Goal: Task Accomplishment & Management: Manage account settings

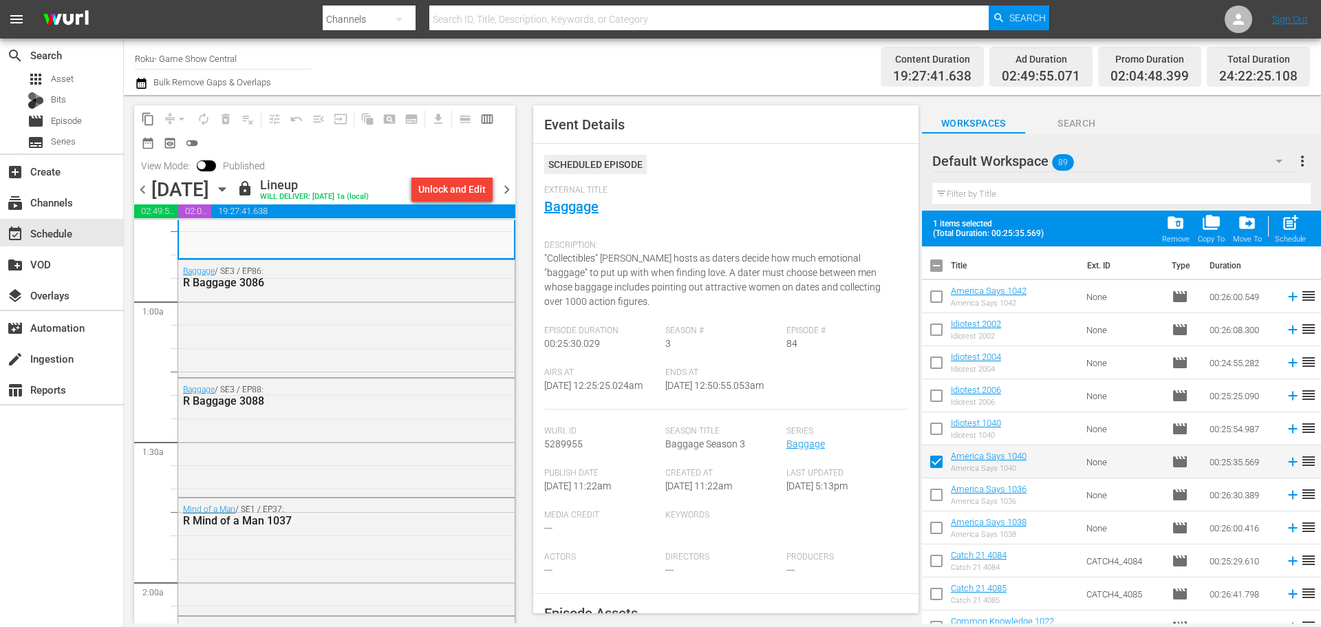
scroll to position [206, 0]
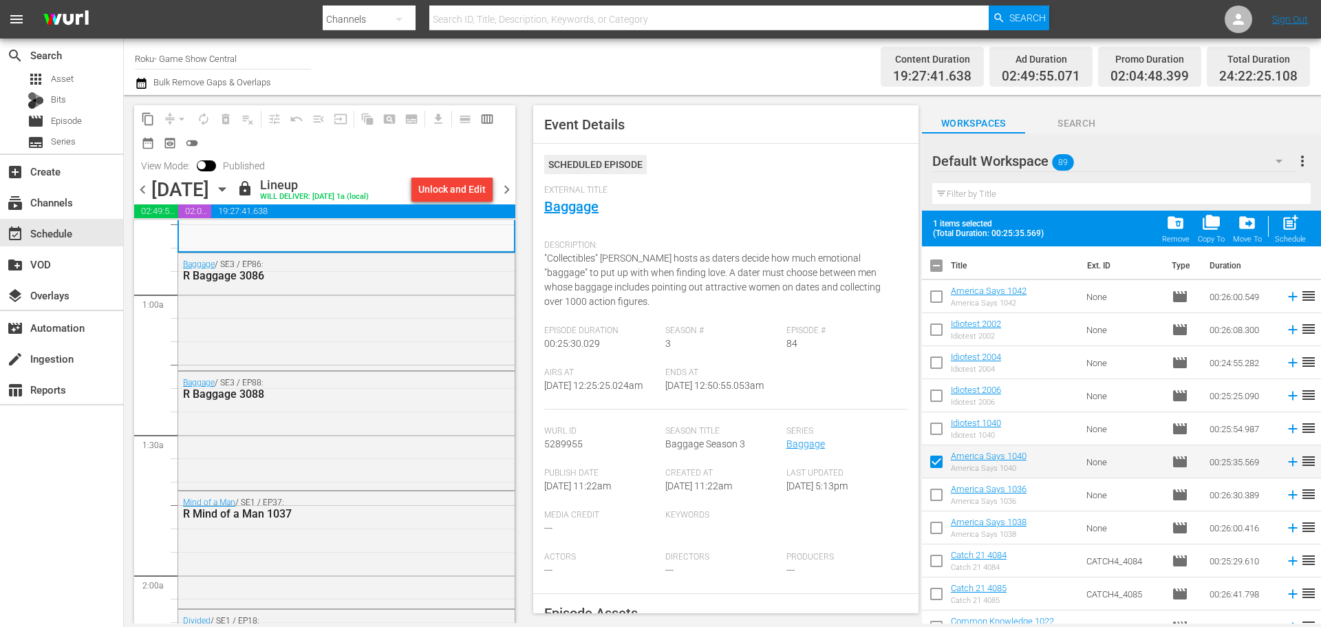
click at [230, 194] on icon "button" at bounding box center [222, 189] width 15 height 15
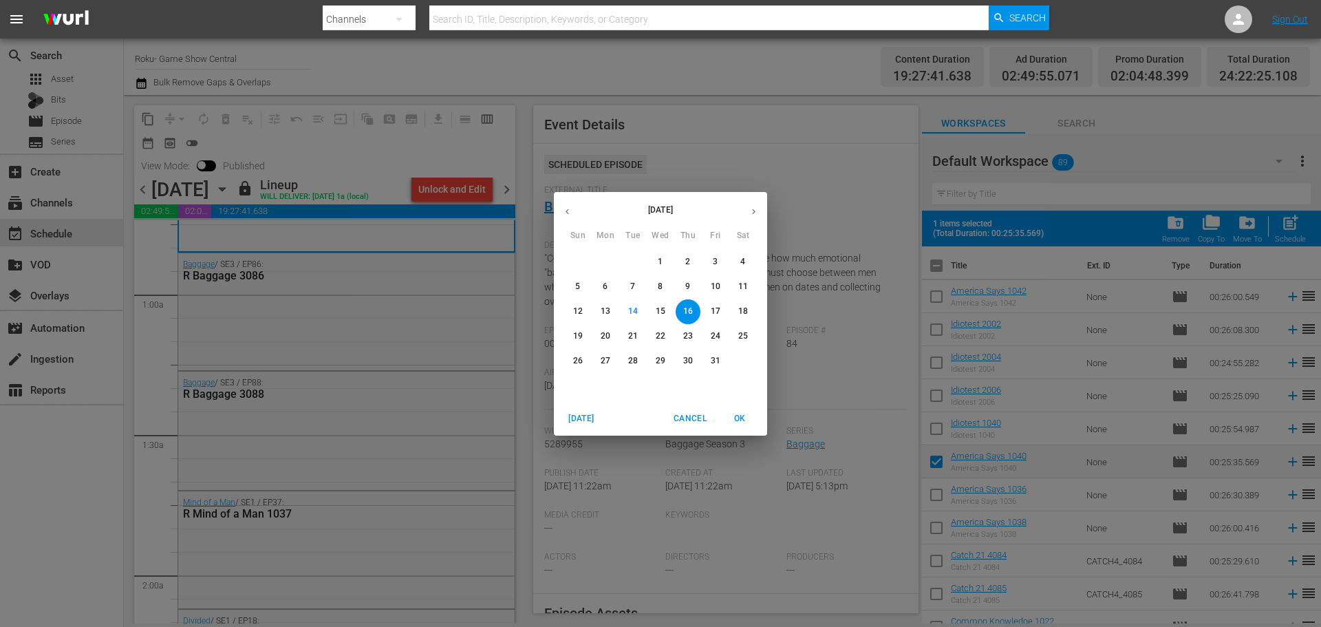
drag, startPoint x: 400, startPoint y: 345, endPoint x: 323, endPoint y: 345, distance: 76.4
click at [420, 344] on div "October 2025 Sun Mon Tue Wed Thu Fri Sat 28 29 30 1 2 3 4 5 6 7 8 9 10 11 12 13…" at bounding box center [660, 313] width 1321 height 627
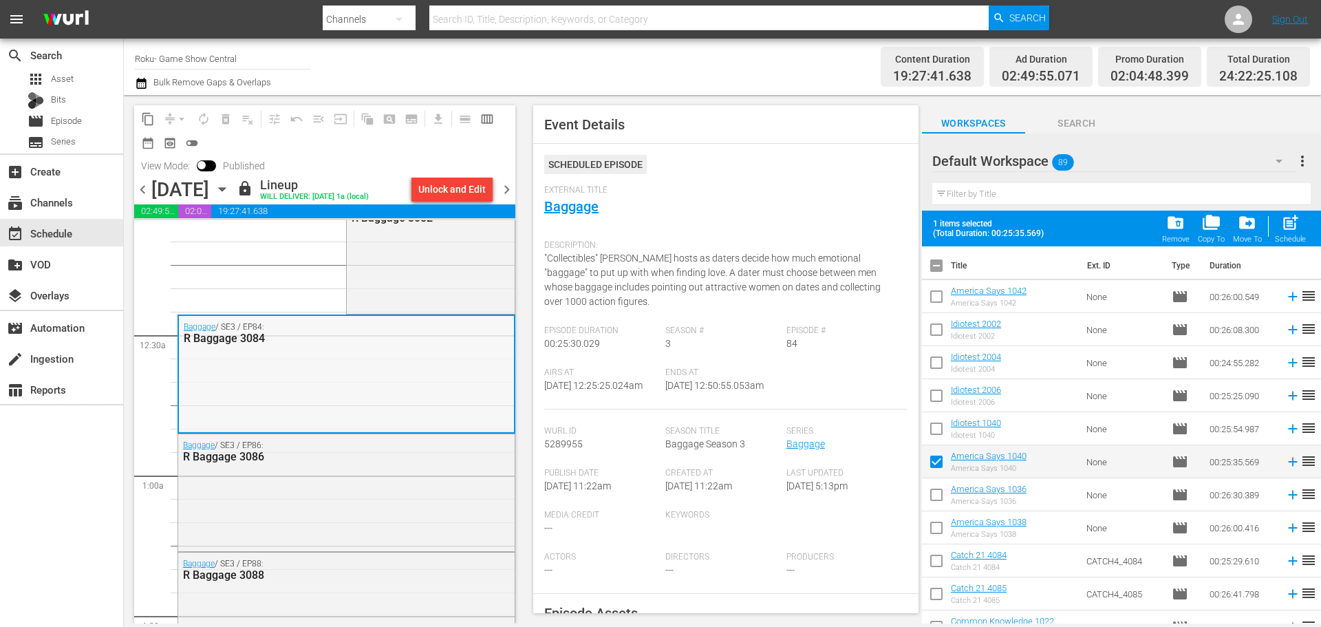
scroll to position [0, 0]
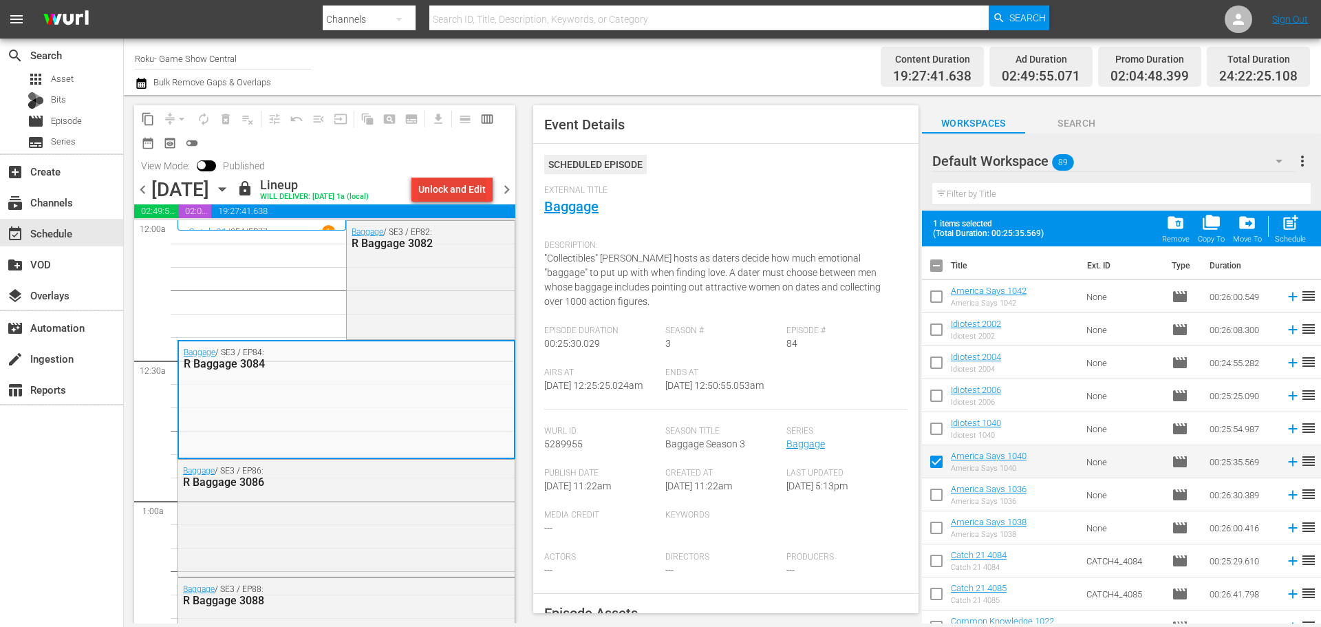
click at [455, 202] on div "Unlock and Edit" at bounding box center [451, 189] width 67 height 25
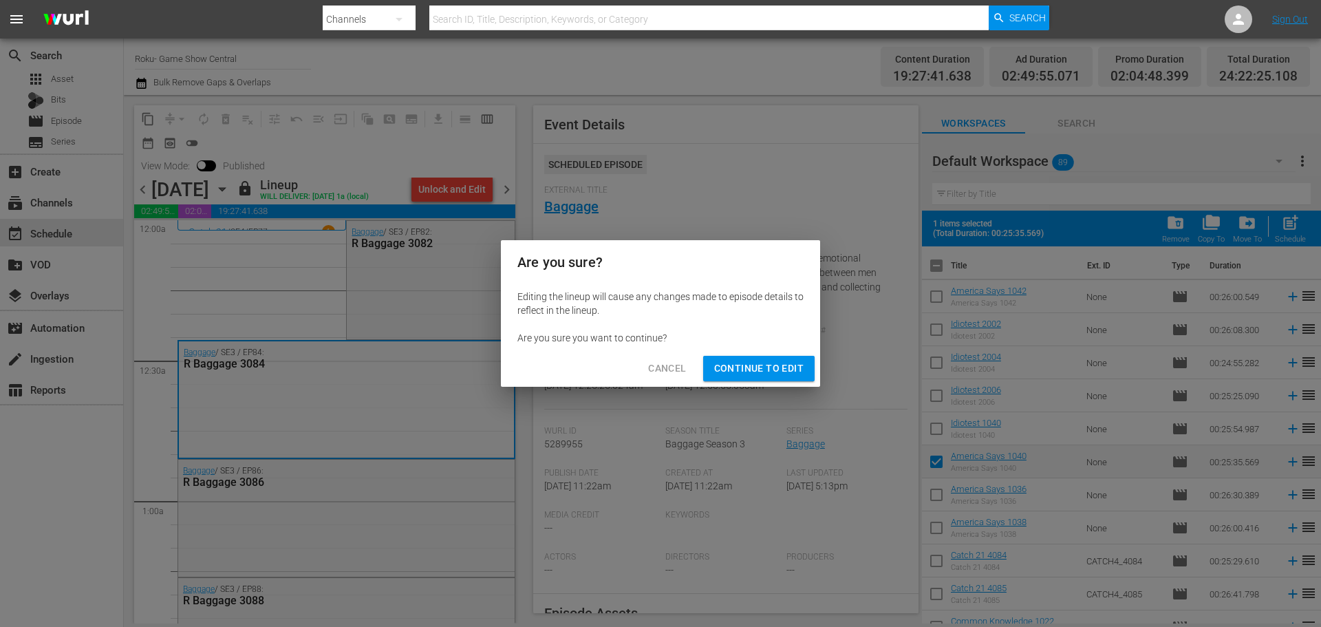
click at [798, 374] on span "Continue to Edit" at bounding box center [758, 368] width 89 height 17
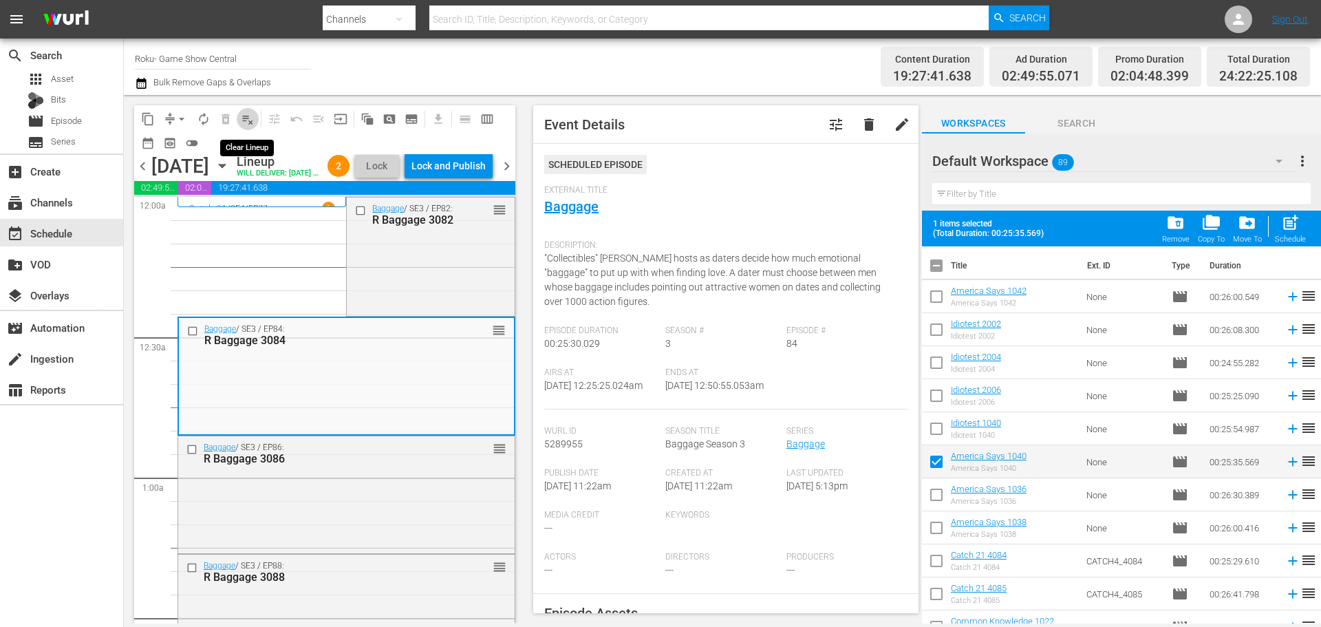
click at [253, 120] on span "playlist_remove_outlined" at bounding box center [248, 119] width 14 height 14
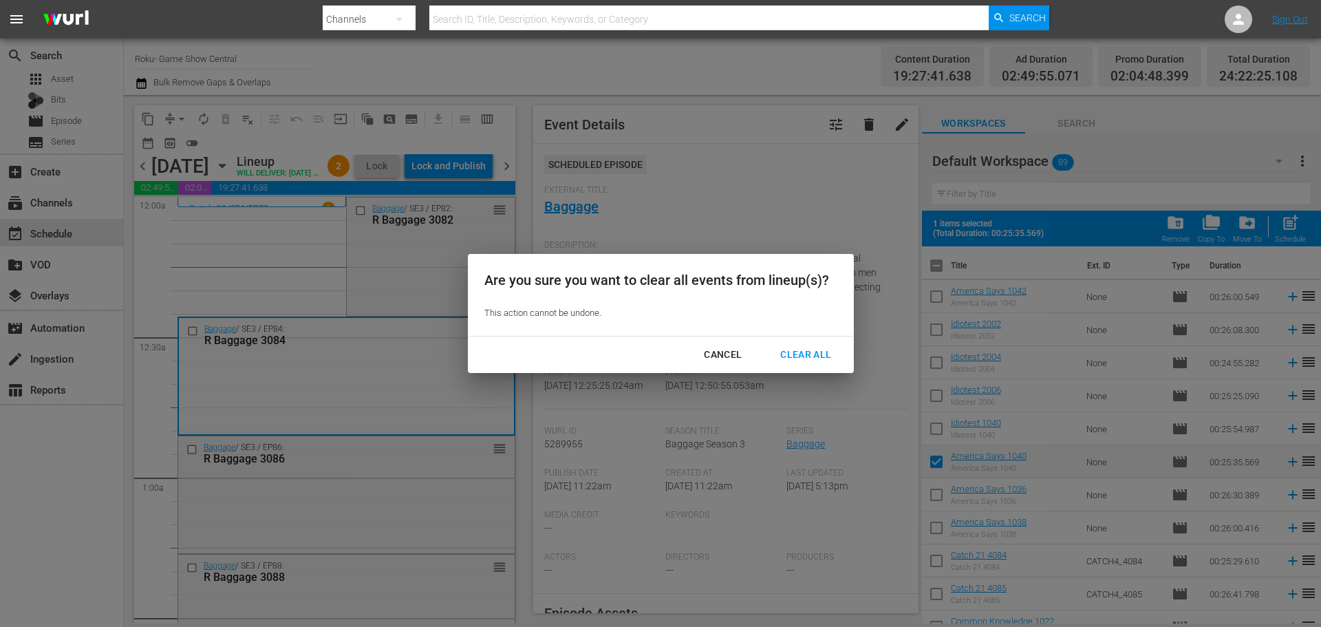
click at [808, 347] on div "Clear All" at bounding box center [805, 354] width 73 height 17
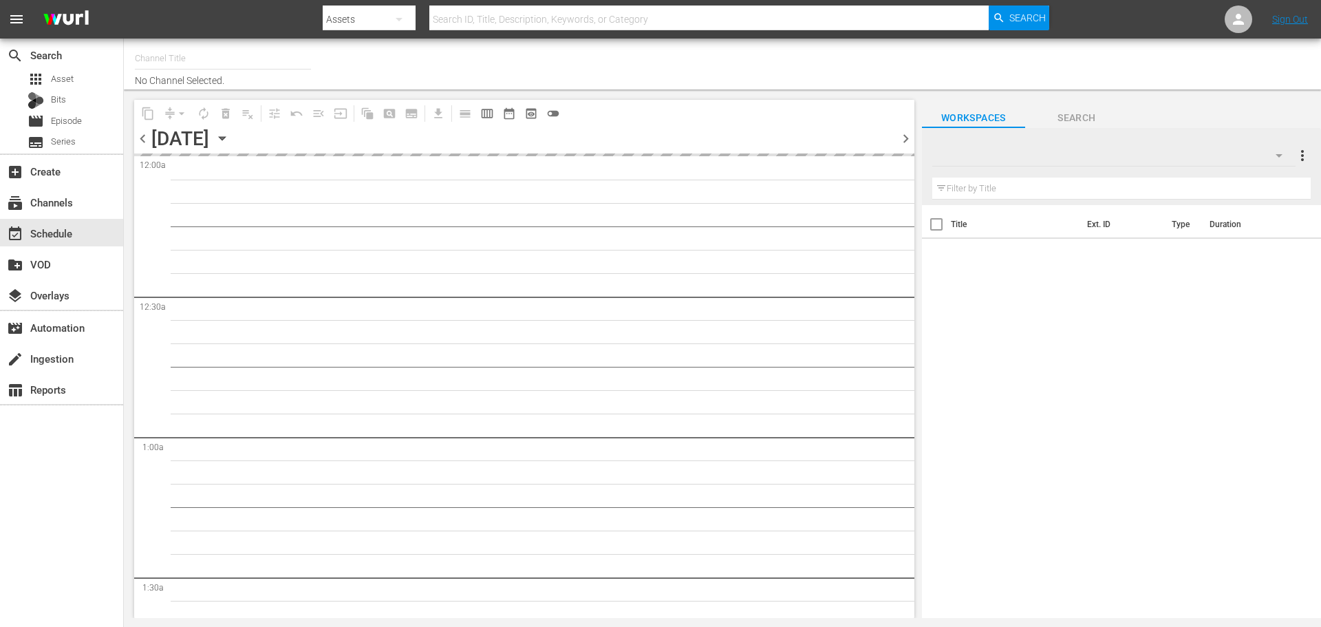
type input "Roku- Game Show Central (462)"
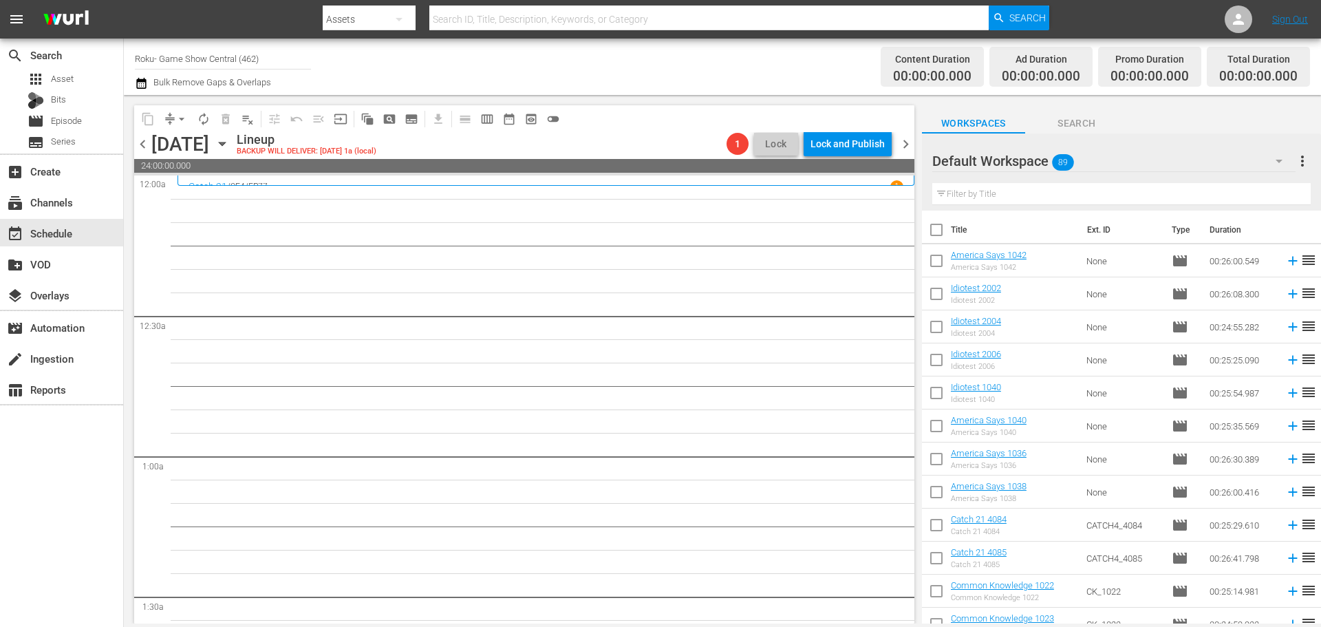
click at [230, 147] on icon "button" at bounding box center [222, 143] width 15 height 15
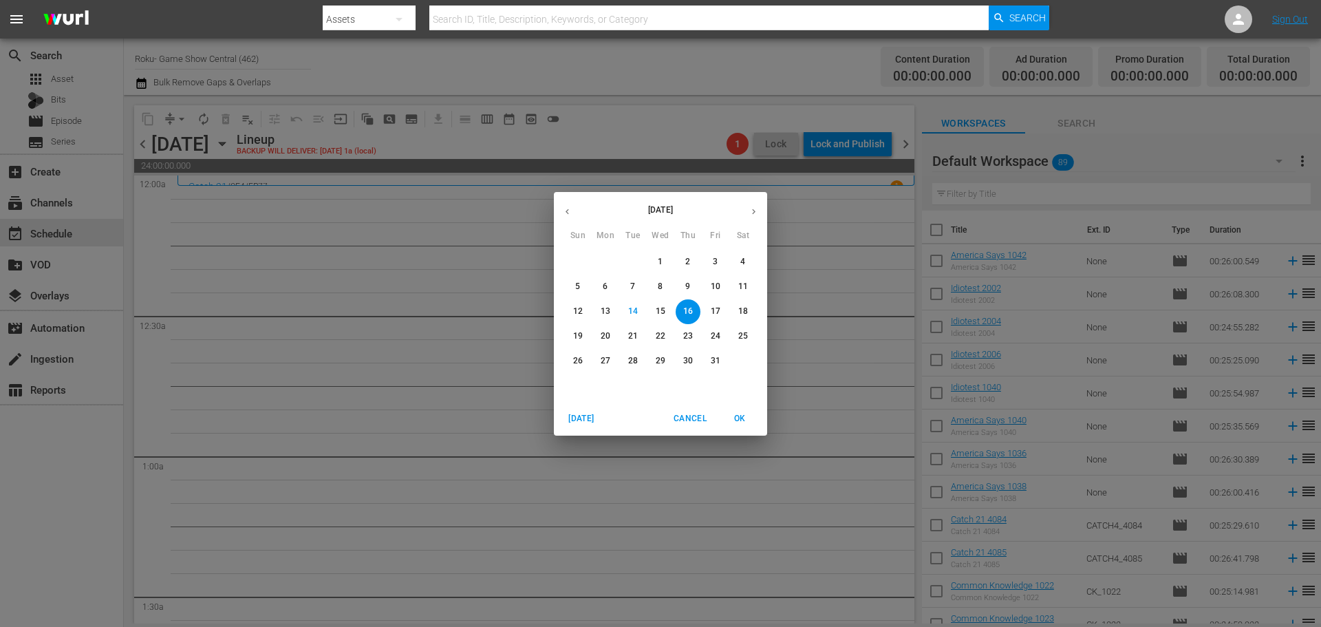
drag, startPoint x: 650, startPoint y: 290, endPoint x: 488, endPoint y: 290, distance: 162.4
click at [652, 290] on span "8" at bounding box center [660, 287] width 25 height 12
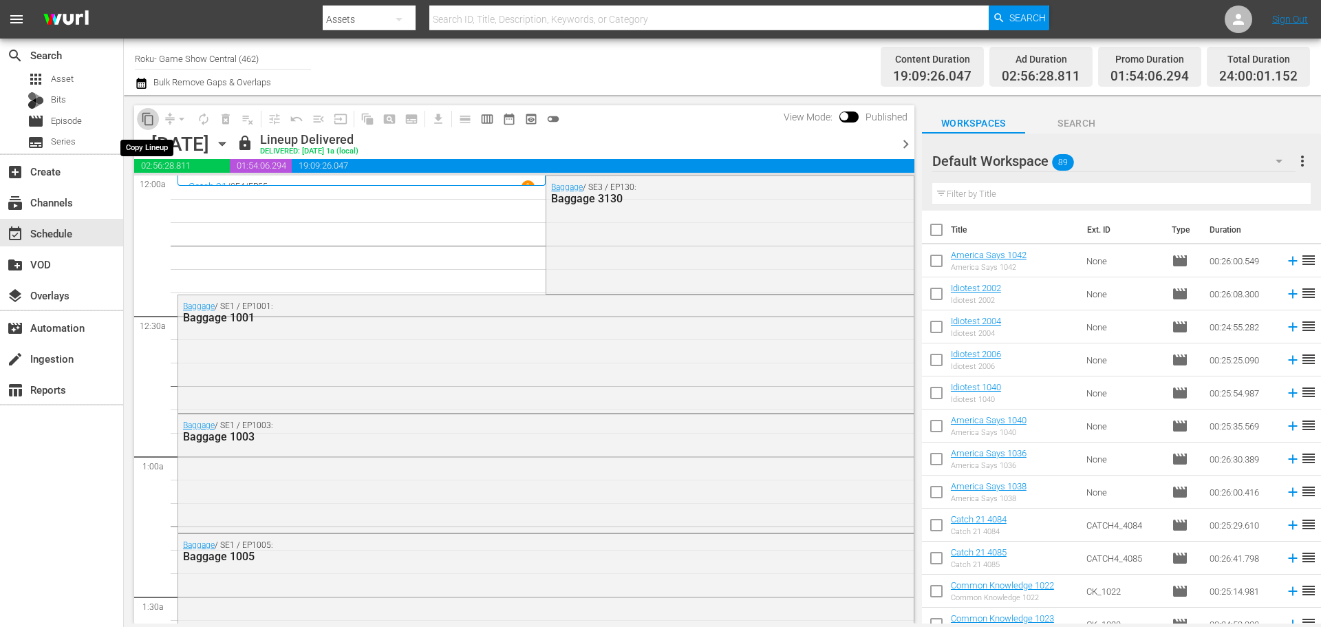
click at [153, 121] on span "content_copy" at bounding box center [148, 119] width 14 height 14
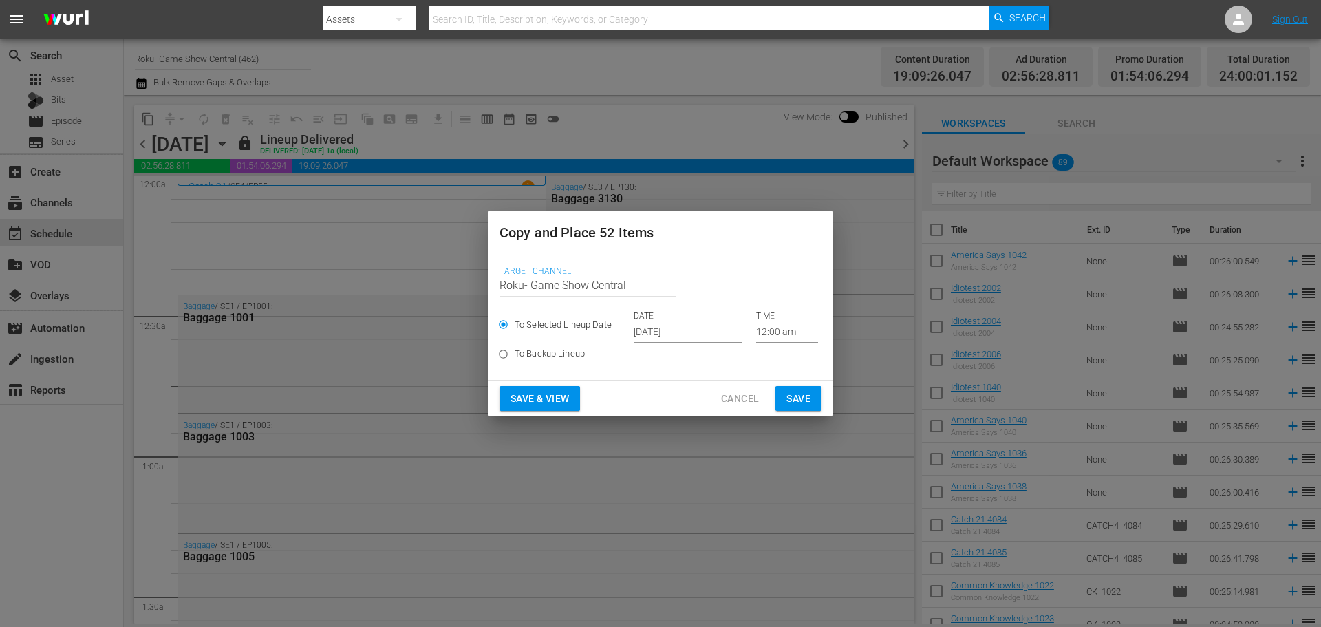
click at [673, 324] on input "[DATE]" at bounding box center [688, 332] width 109 height 21
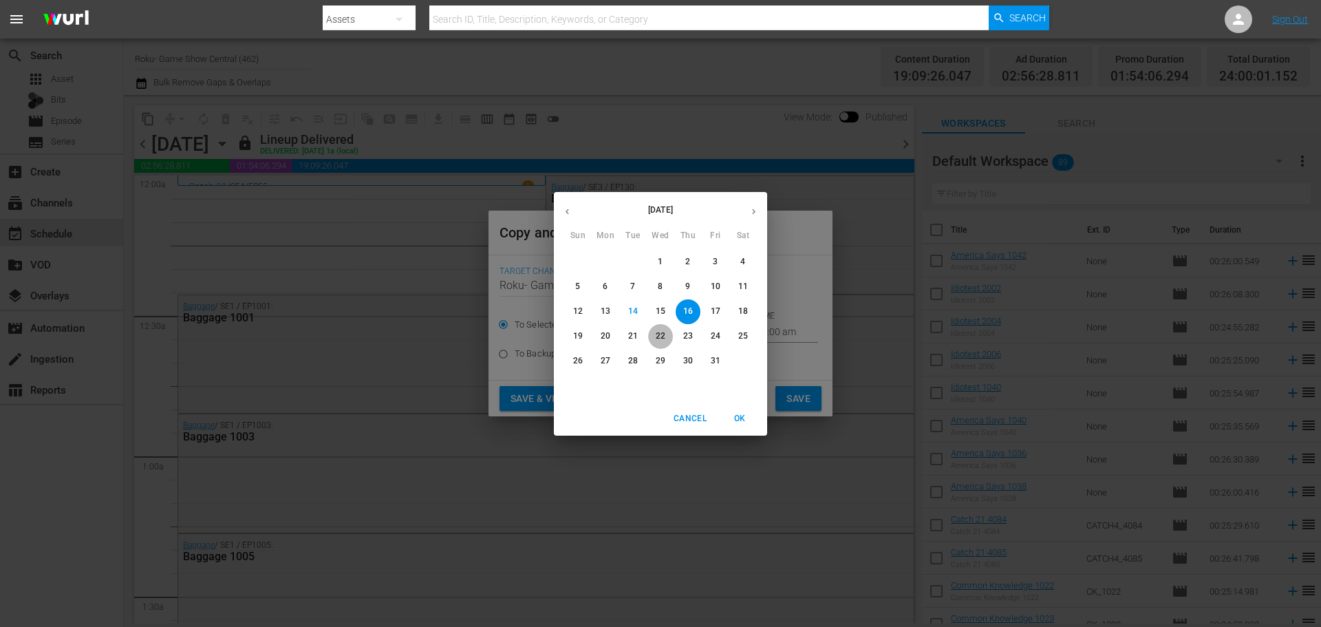
click at [670, 344] on button "22" at bounding box center [660, 336] width 25 height 25
type input "[DATE]"
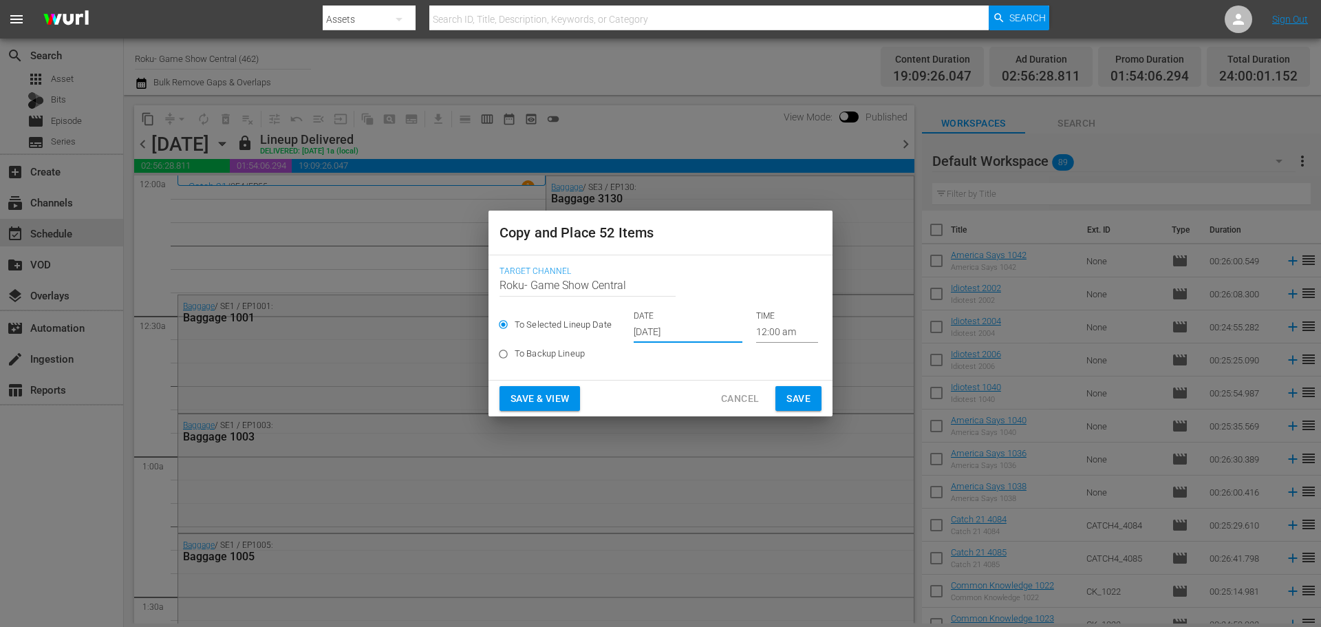
click at [777, 404] on button "Save" at bounding box center [798, 398] width 46 height 25
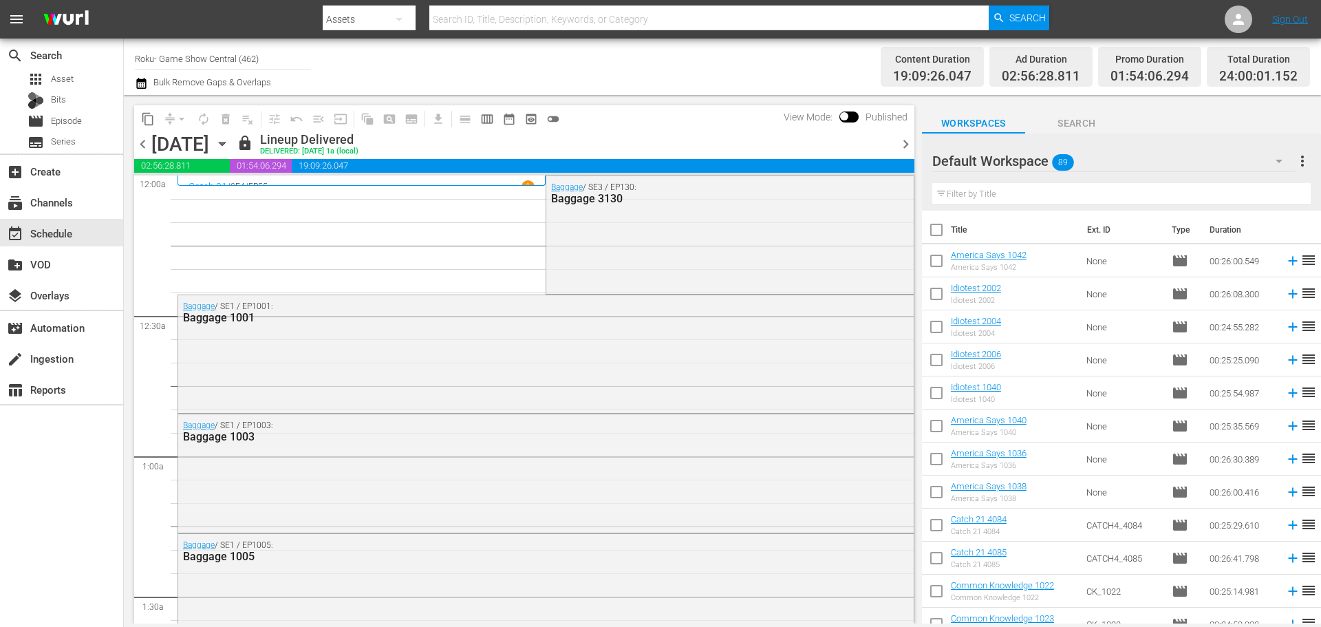
click at [233, 152] on div "[DATE] [DATE]" at bounding box center [192, 144] width 82 height 23
click at [230, 149] on icon "button" at bounding box center [222, 143] width 15 height 15
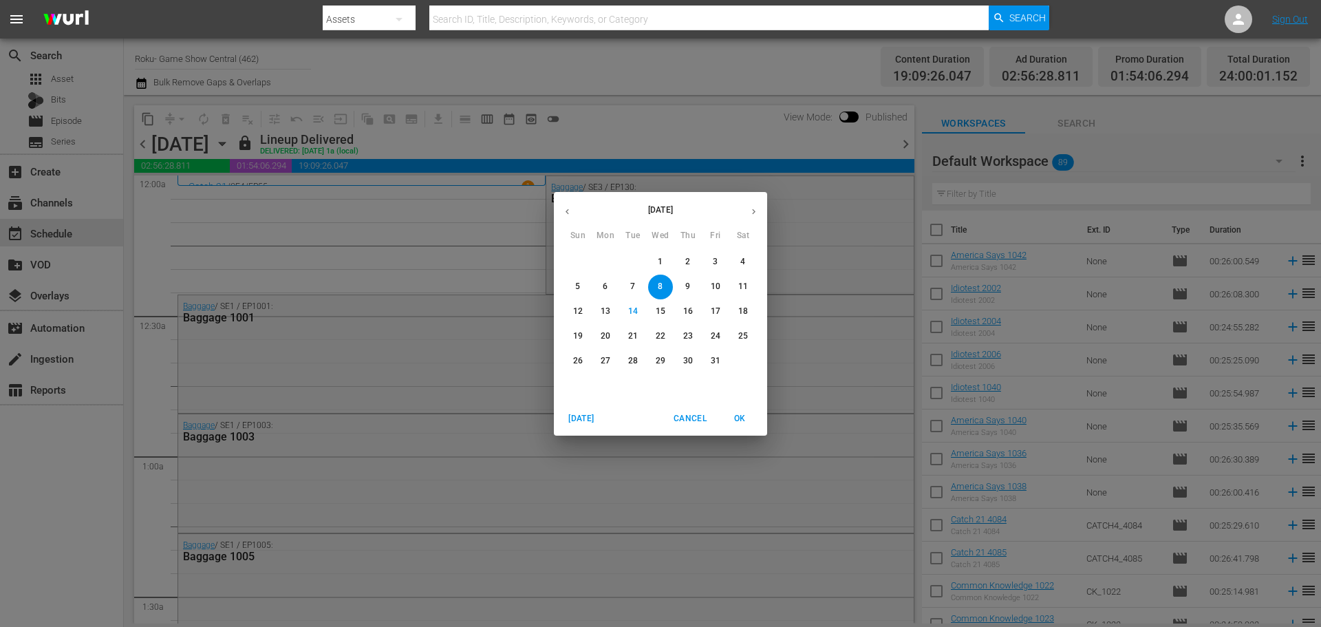
click at [659, 338] on p "22" at bounding box center [661, 336] width 10 height 12
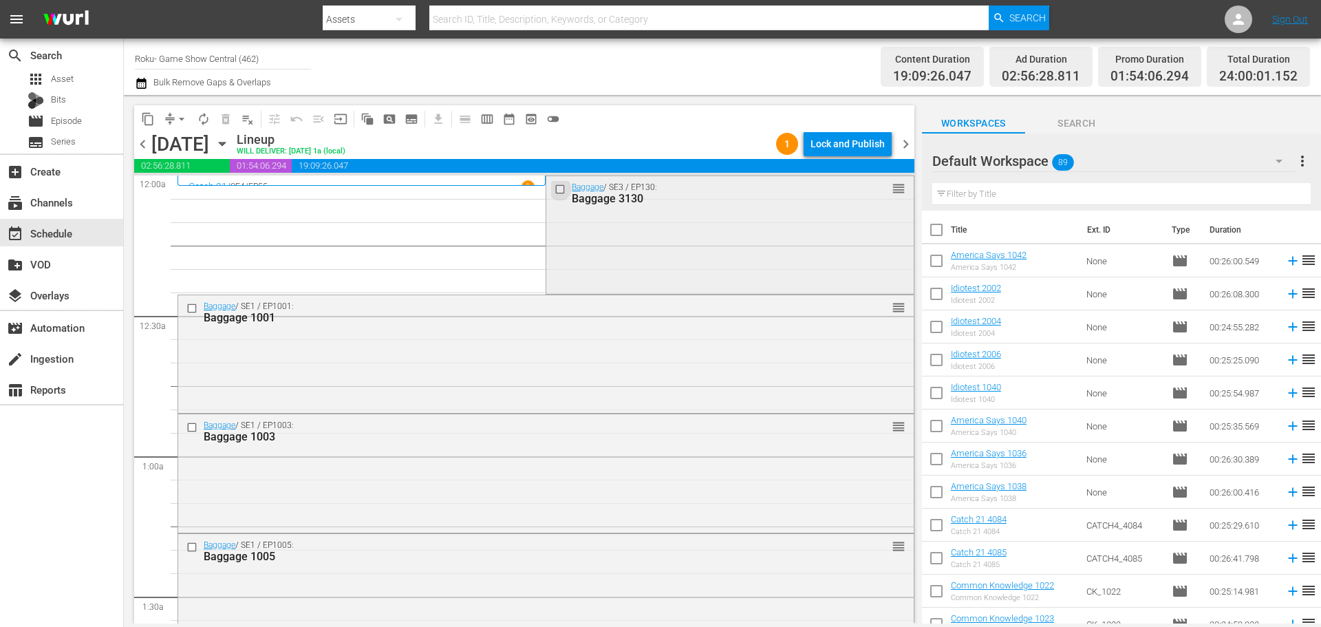
click at [555, 185] on input "checkbox" at bounding box center [562, 189] width 14 height 12
click at [197, 308] on input "checkbox" at bounding box center [193, 308] width 14 height 12
click at [197, 425] on input "checkbox" at bounding box center [193, 428] width 14 height 12
click at [190, 544] on input "checkbox" at bounding box center [193, 547] width 14 height 12
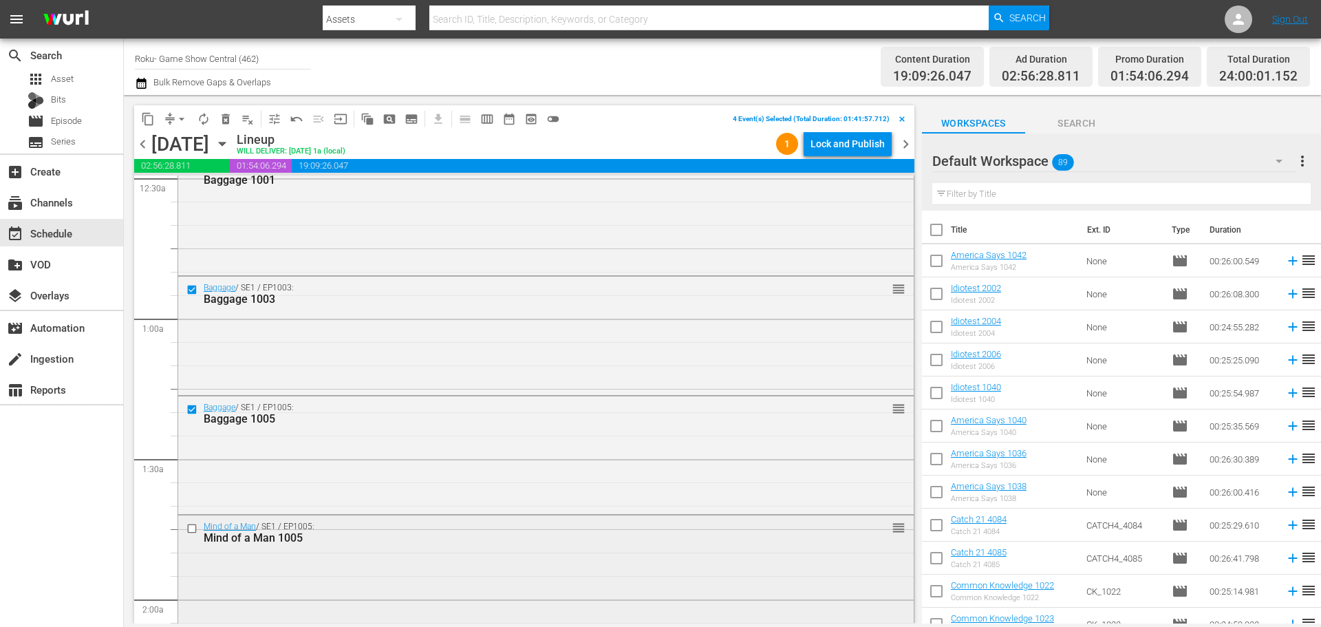
click at [188, 526] on input "checkbox" at bounding box center [193, 528] width 14 height 12
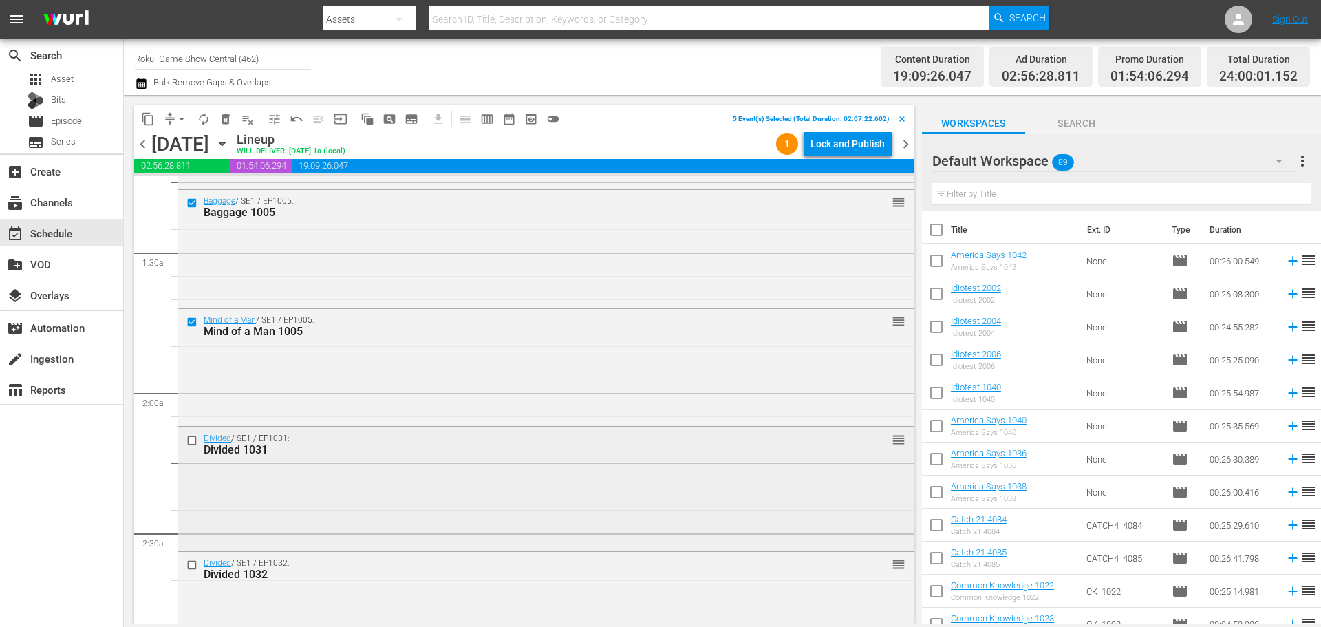
click at [191, 438] on input "checkbox" at bounding box center [193, 441] width 14 height 12
click at [194, 564] on input "checkbox" at bounding box center [193, 565] width 14 height 12
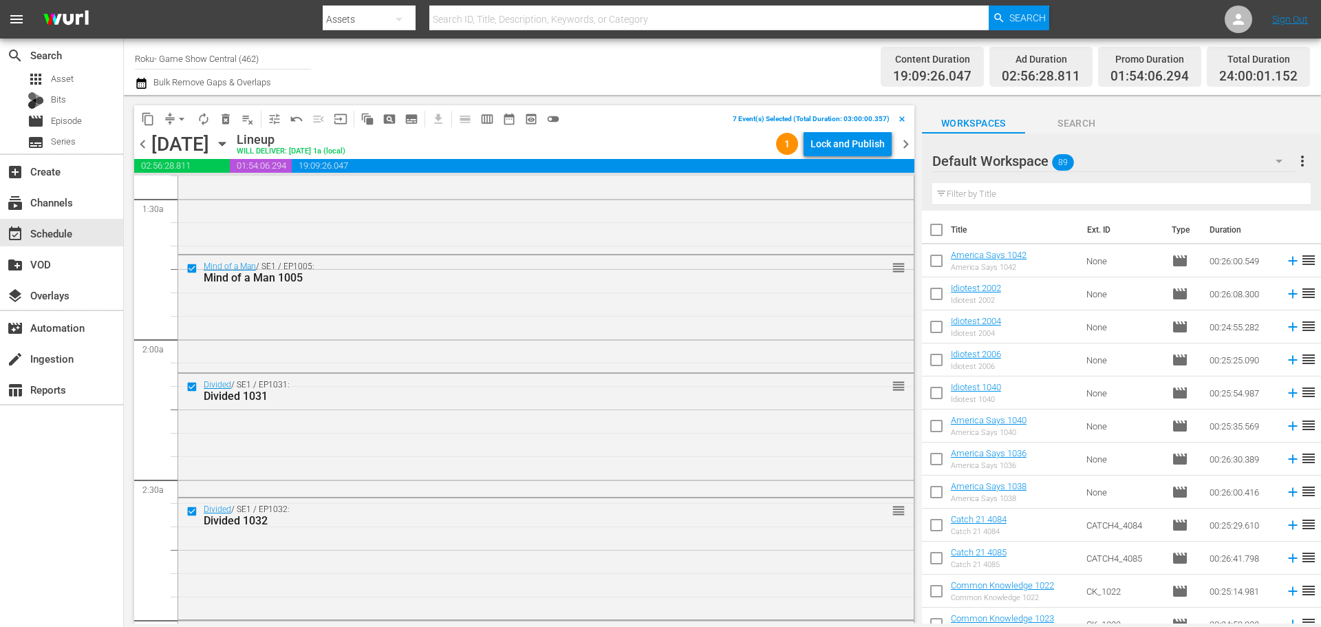
scroll to position [413, 0]
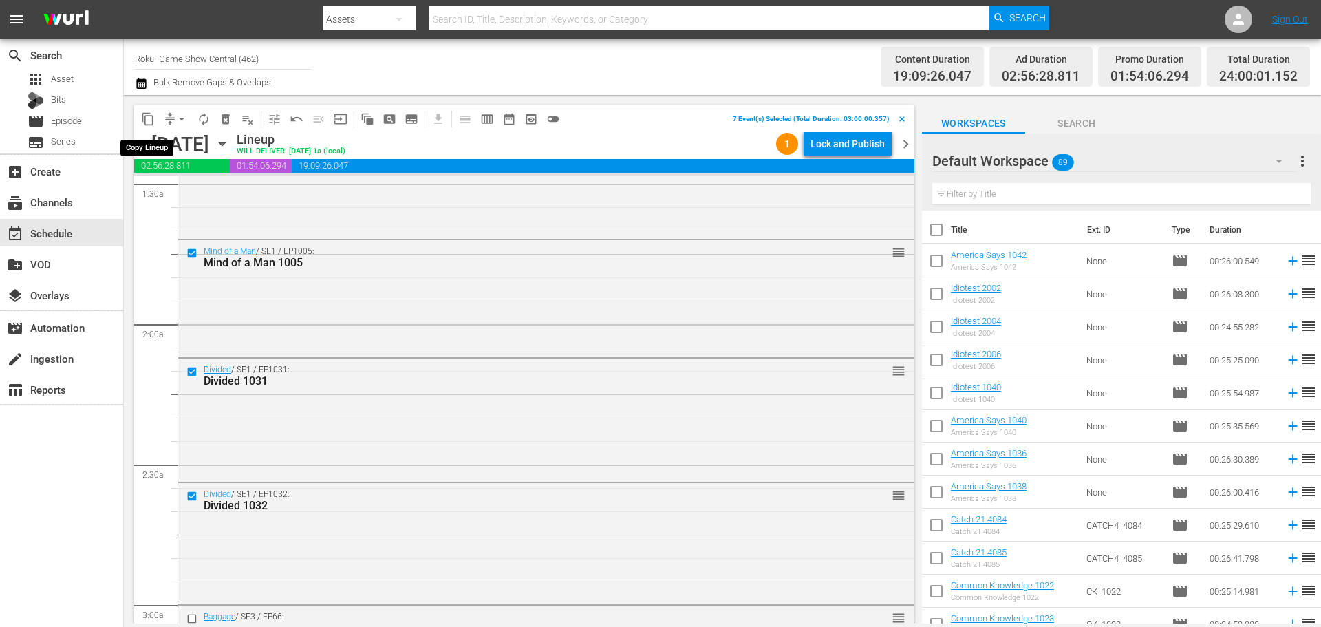
click at [147, 117] on span "content_copy" at bounding box center [148, 119] width 14 height 14
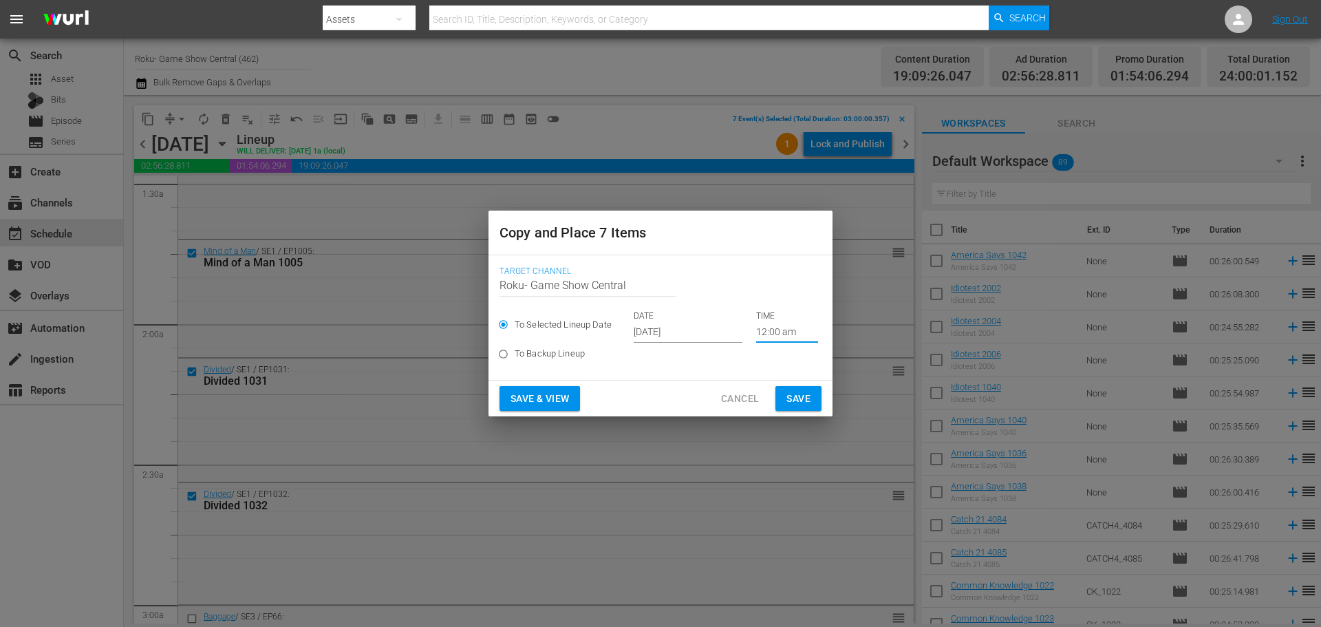
click at [767, 326] on input "12:00 am" at bounding box center [787, 332] width 62 height 21
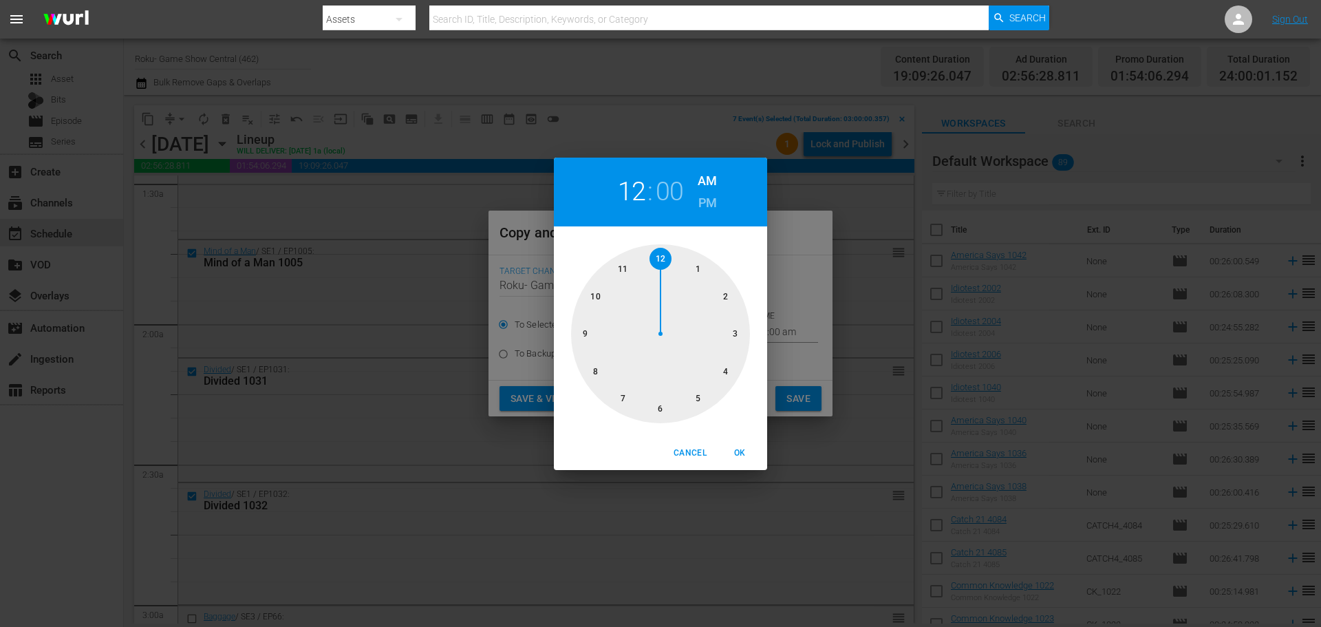
click at [716, 347] on div at bounding box center [660, 333] width 179 height 179
drag, startPoint x: 744, startPoint y: 451, endPoint x: 740, endPoint y: 429, distance: 23.0
click at [744, 447] on span "OK" at bounding box center [739, 453] width 33 height 14
type input "03:00 am"
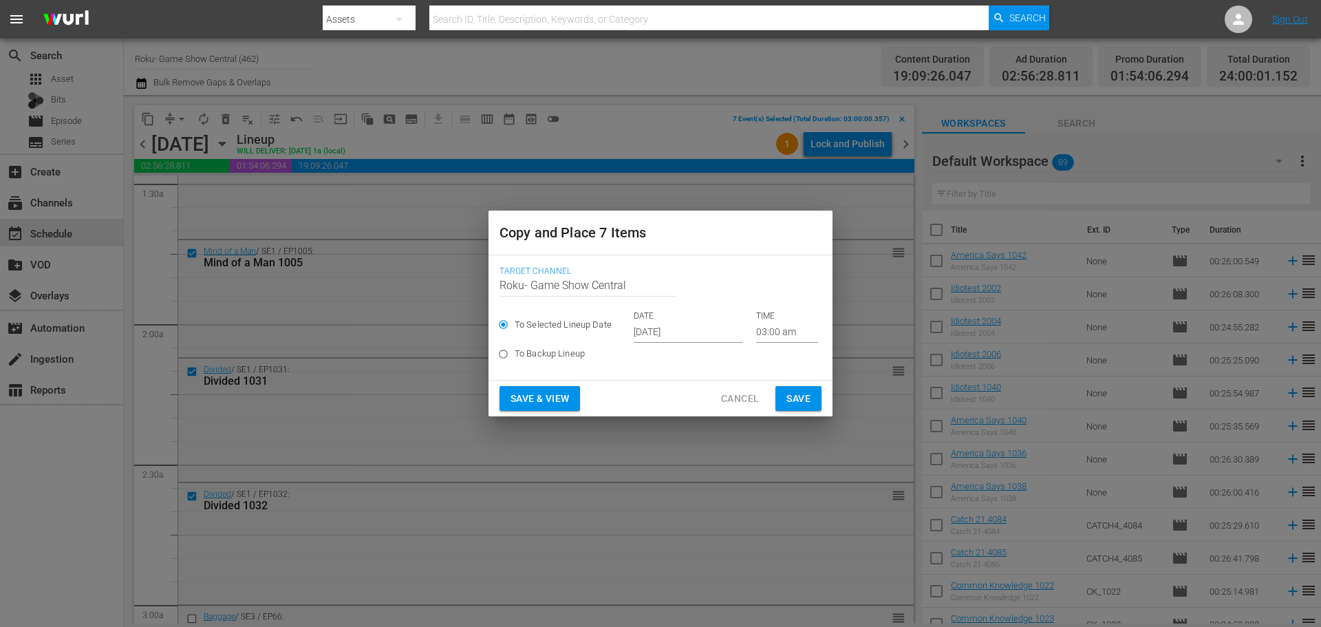
click at [824, 403] on div "Save & View Cancel Save" at bounding box center [661, 399] width 344 height 36
click at [815, 400] on button "Save" at bounding box center [798, 398] width 46 height 25
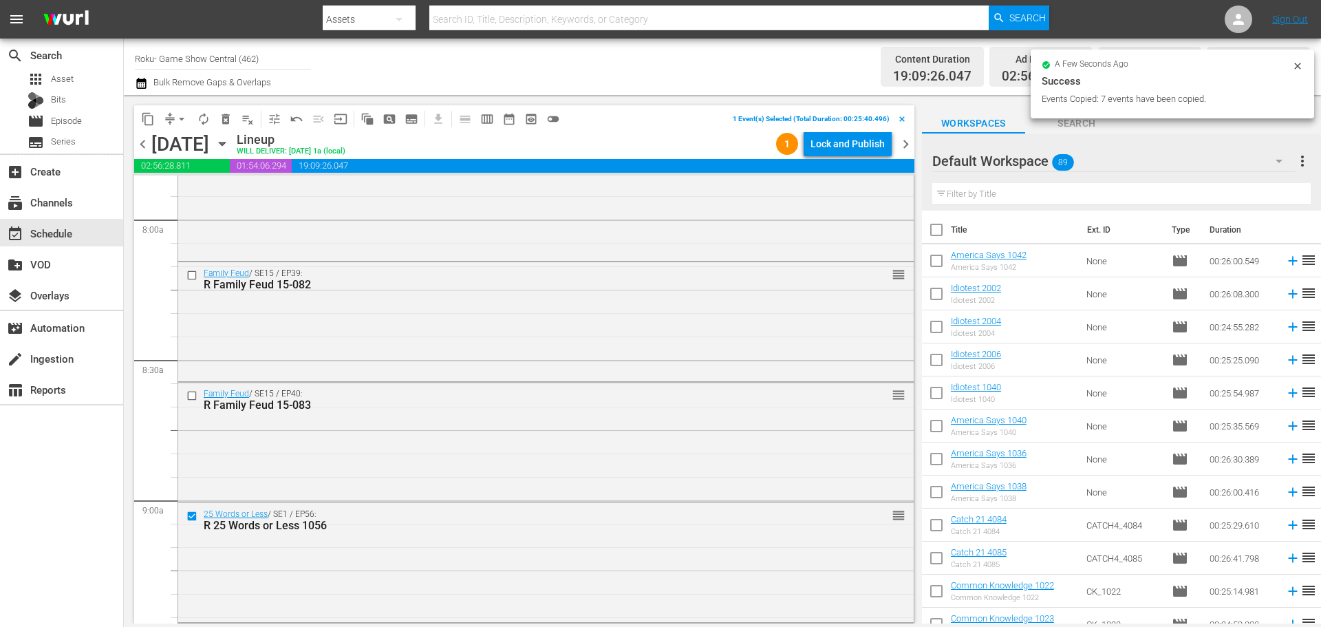
scroll to position [2340, 0]
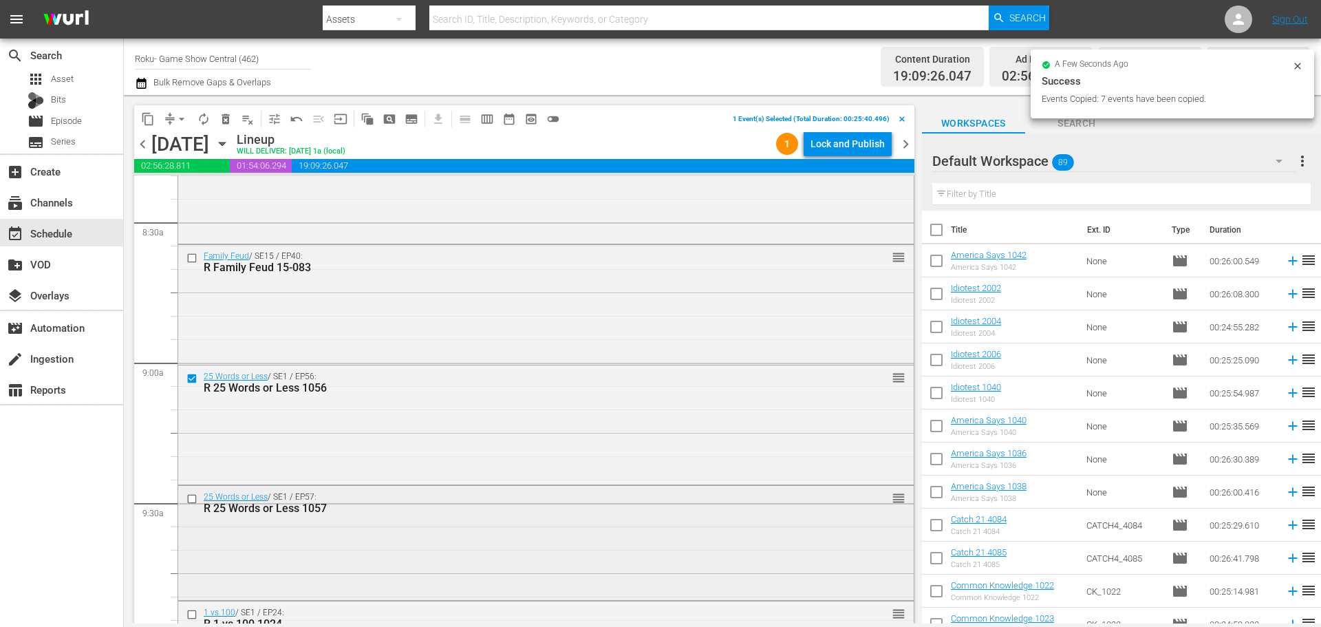
click at [193, 502] on input "checkbox" at bounding box center [193, 499] width 14 height 12
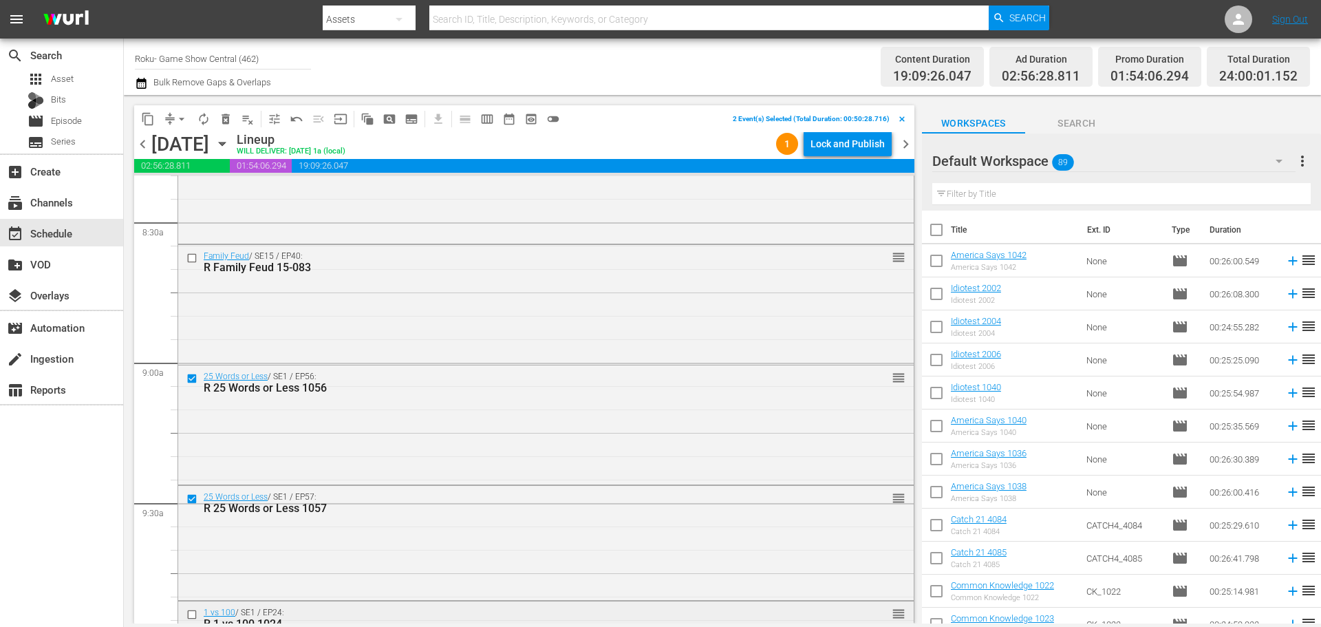
click at [192, 614] on input "checkbox" at bounding box center [193, 615] width 14 height 12
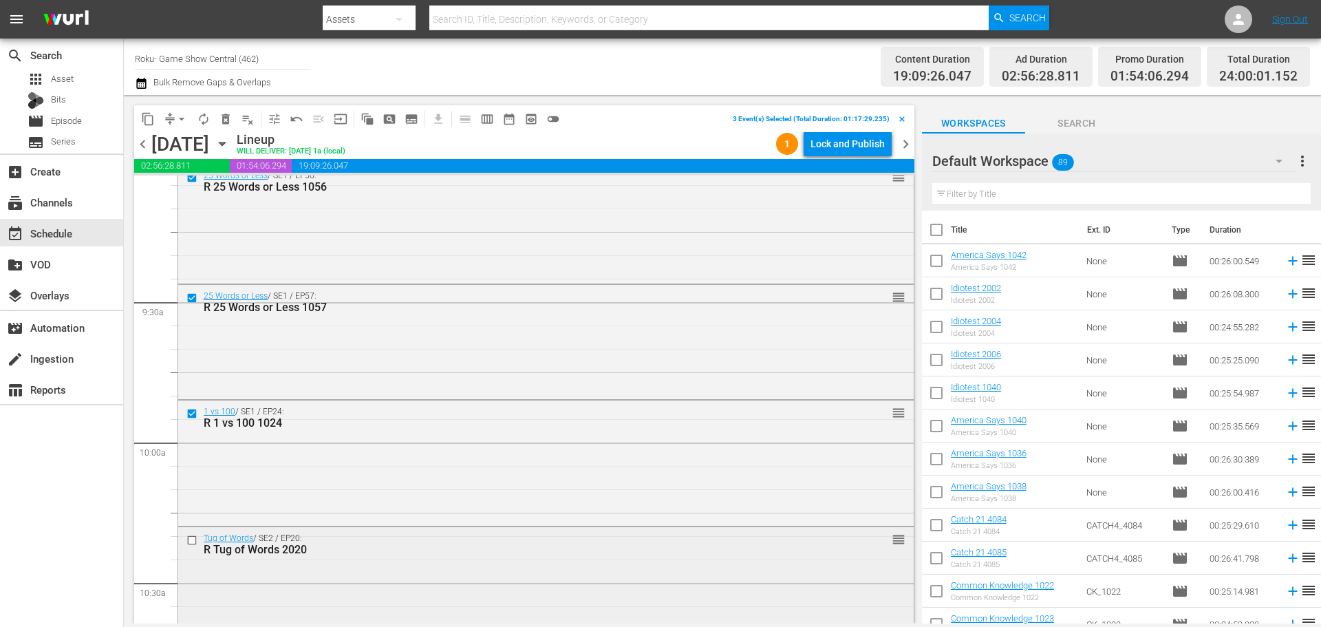
scroll to position [2546, 0]
click at [195, 535] on input "checkbox" at bounding box center [193, 535] width 14 height 12
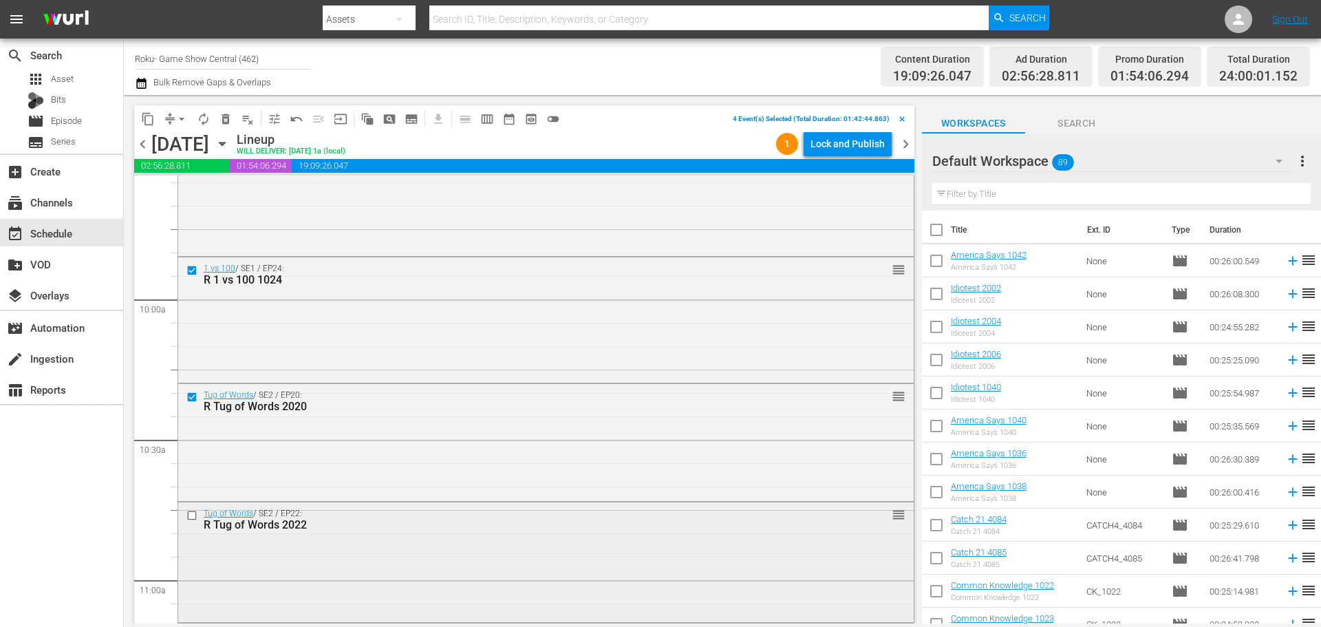
click at [190, 513] on input "checkbox" at bounding box center [193, 515] width 14 height 12
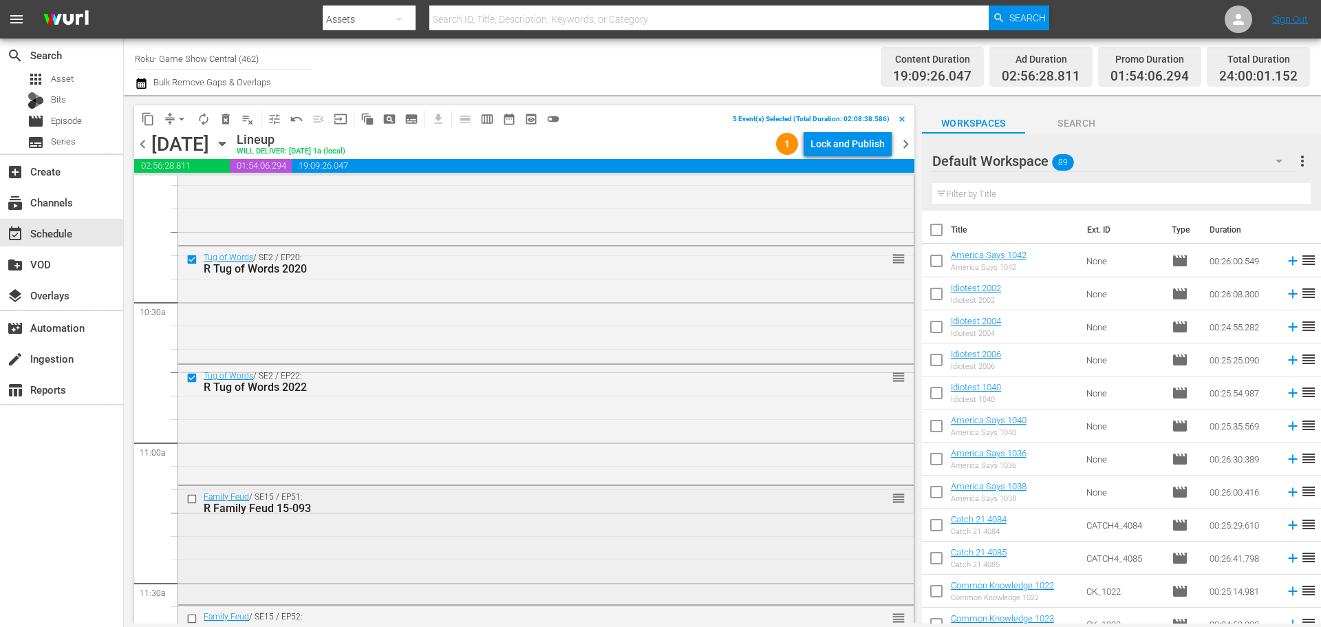
click at [194, 504] on input "checkbox" at bounding box center [193, 499] width 14 height 12
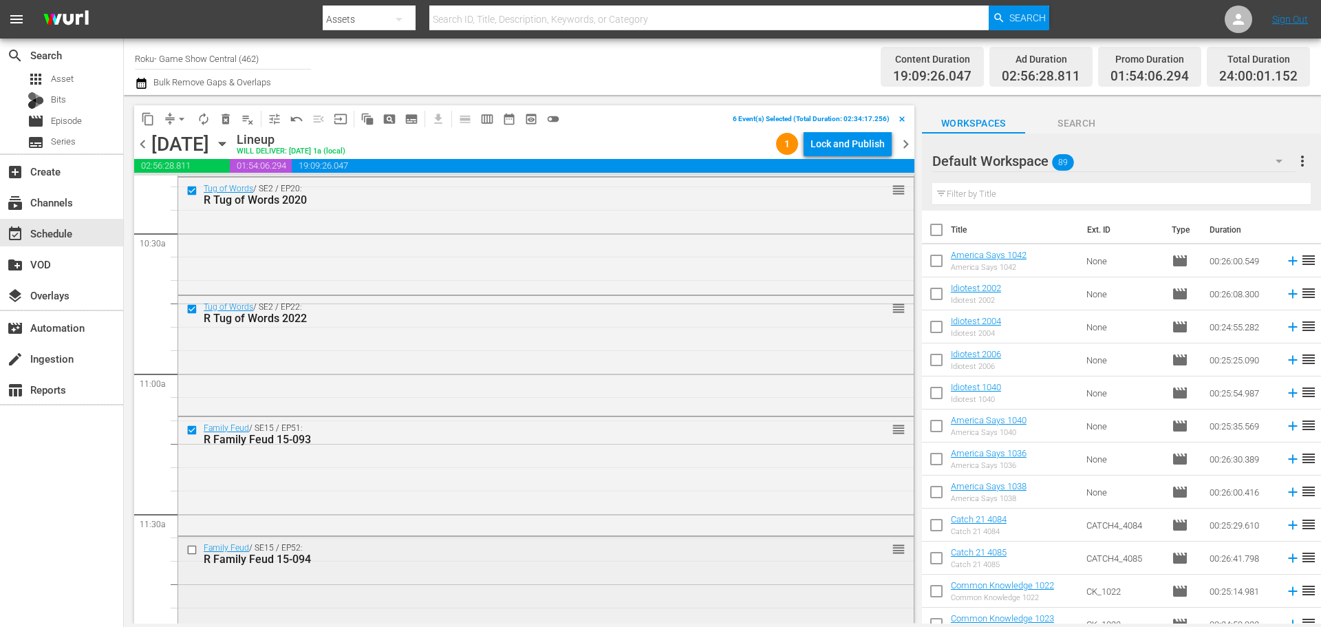
click at [195, 551] on input "checkbox" at bounding box center [193, 550] width 14 height 12
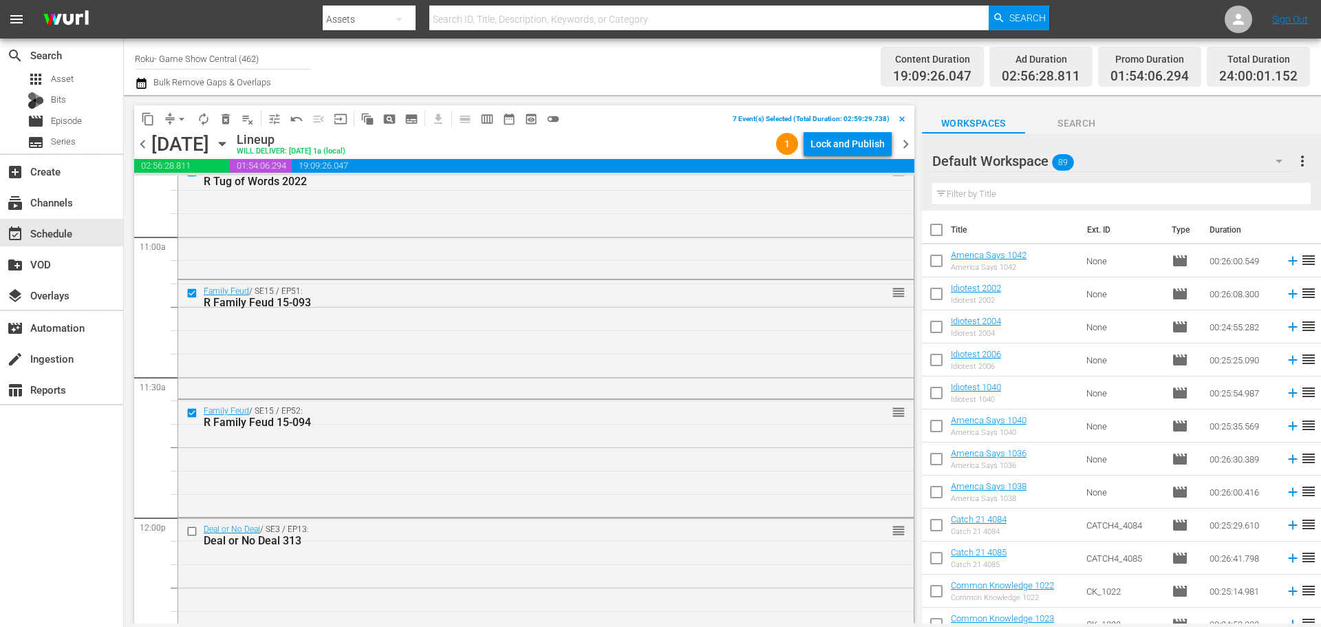
scroll to position [3028, 0]
click at [149, 134] on div "chevron_left [DATE] [DATE] Lineup WILL DELIVER: [DATE] 1a (local) 1 Lock and Pu…" at bounding box center [524, 145] width 780 height 27
click at [149, 129] on button "content_copy" at bounding box center [148, 119] width 22 height 22
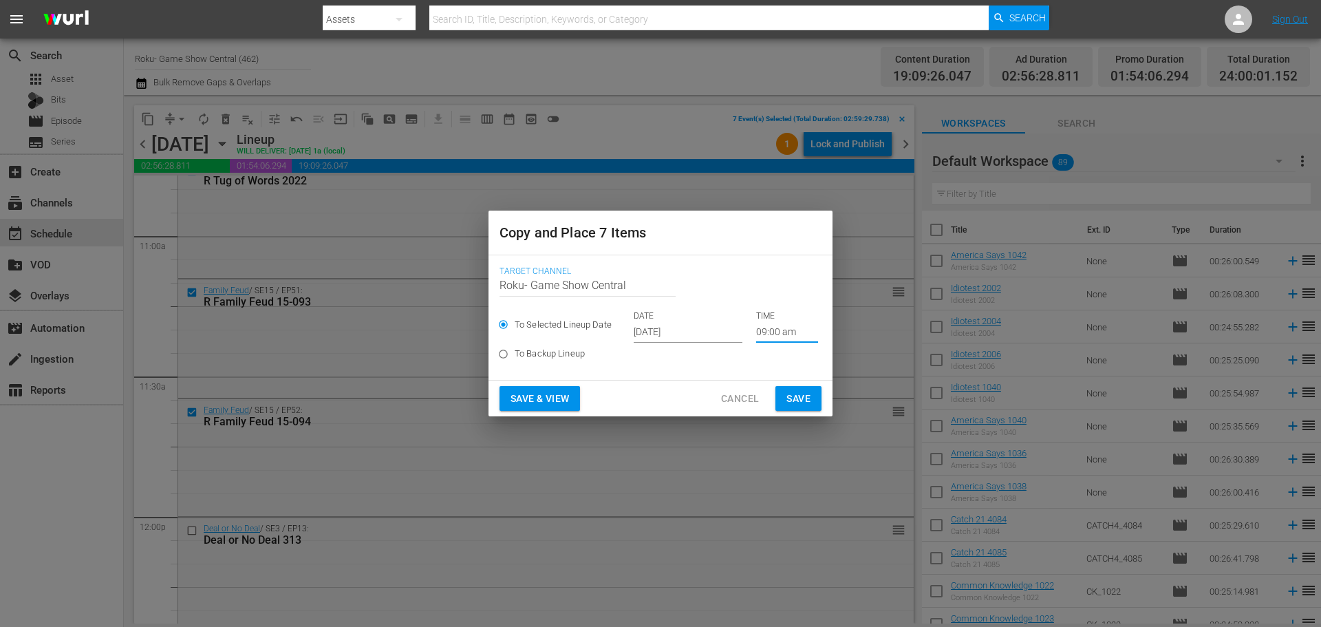
click at [761, 324] on input "09:00 am" at bounding box center [787, 332] width 62 height 21
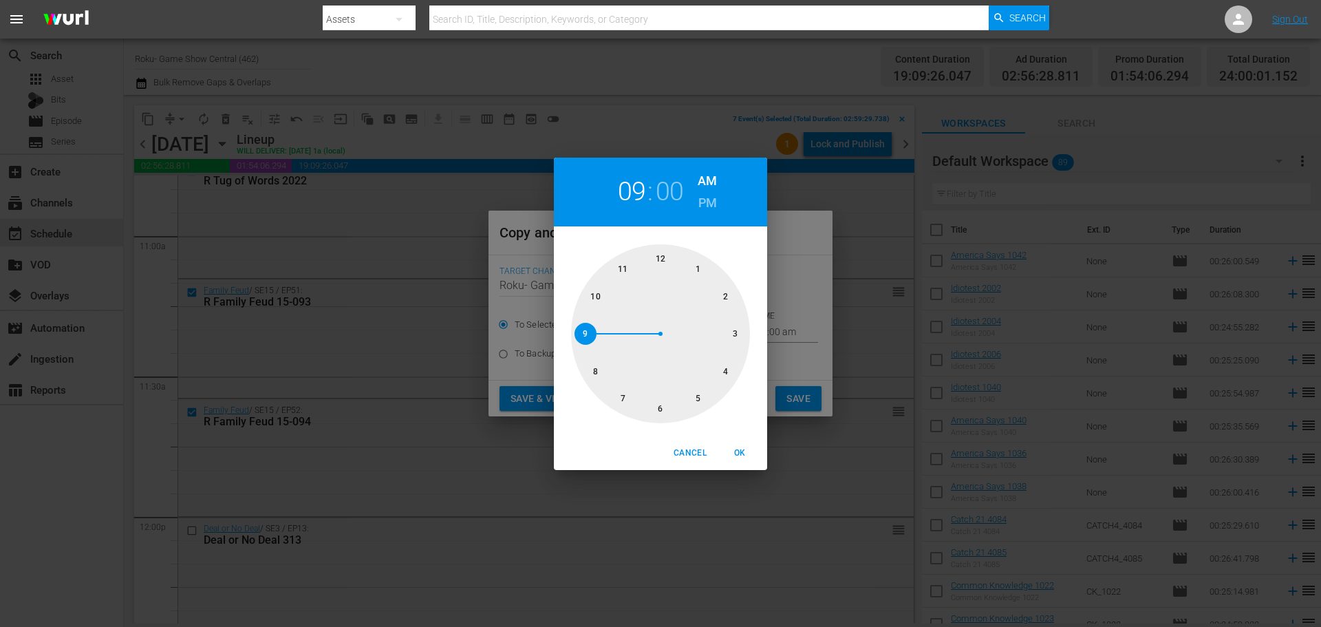
click at [657, 413] on div at bounding box center [660, 333] width 179 height 179
click at [737, 457] on span "OK" at bounding box center [739, 453] width 33 height 14
type input "06:00 am"
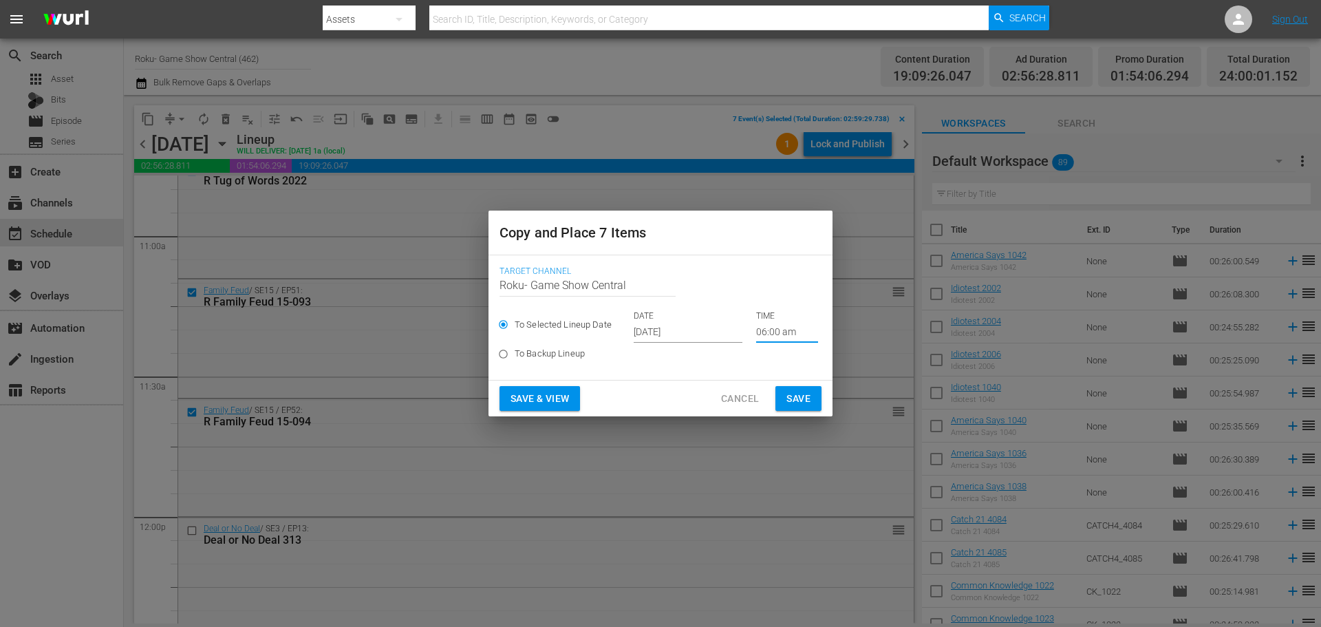
click at [795, 399] on span "Save" at bounding box center [798, 398] width 24 height 17
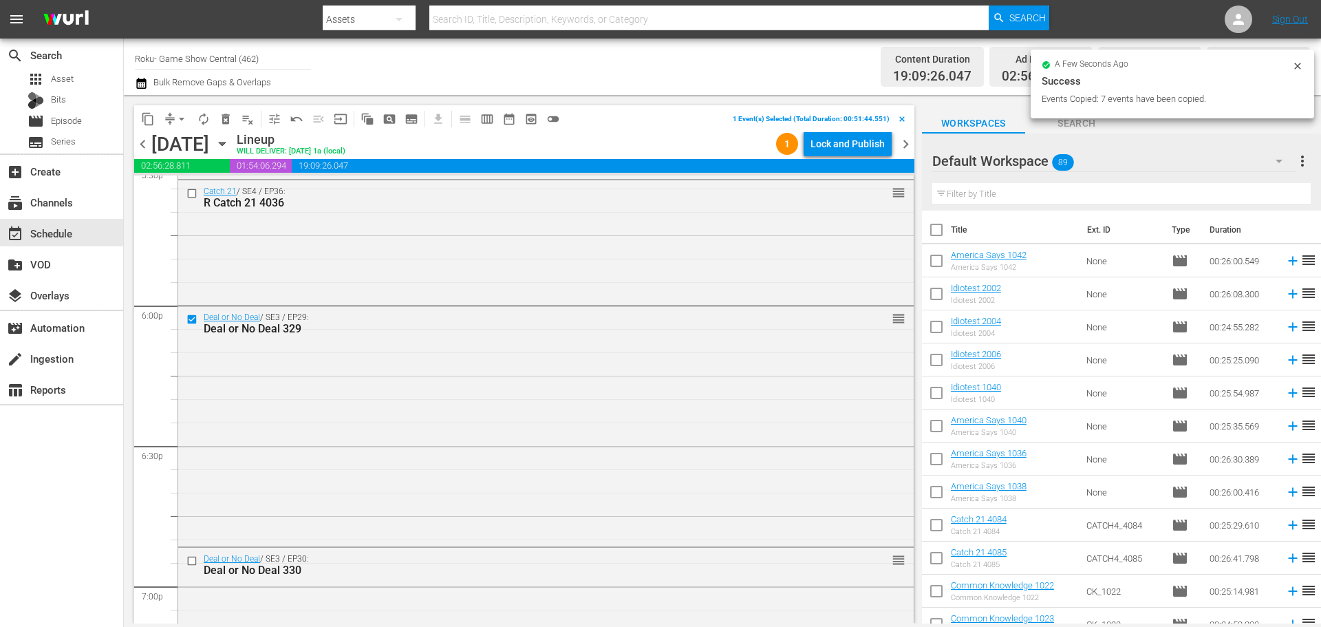
scroll to position [5092, 0]
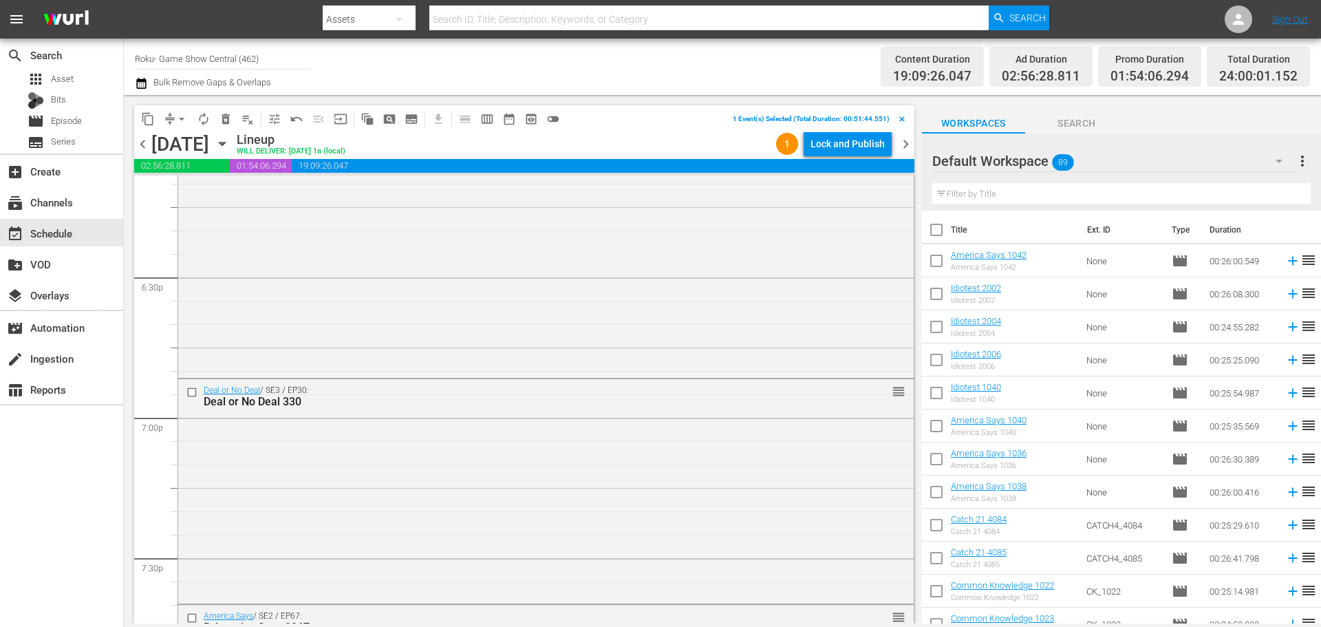
drag, startPoint x: 184, startPoint y: 386, endPoint x: 203, endPoint y: 363, distance: 30.3
click at [200, 312] on div "Deal or No Deal / SE3 / EP29: Deal or No Deal 329 reorder" at bounding box center [546, 257] width 736 height 238
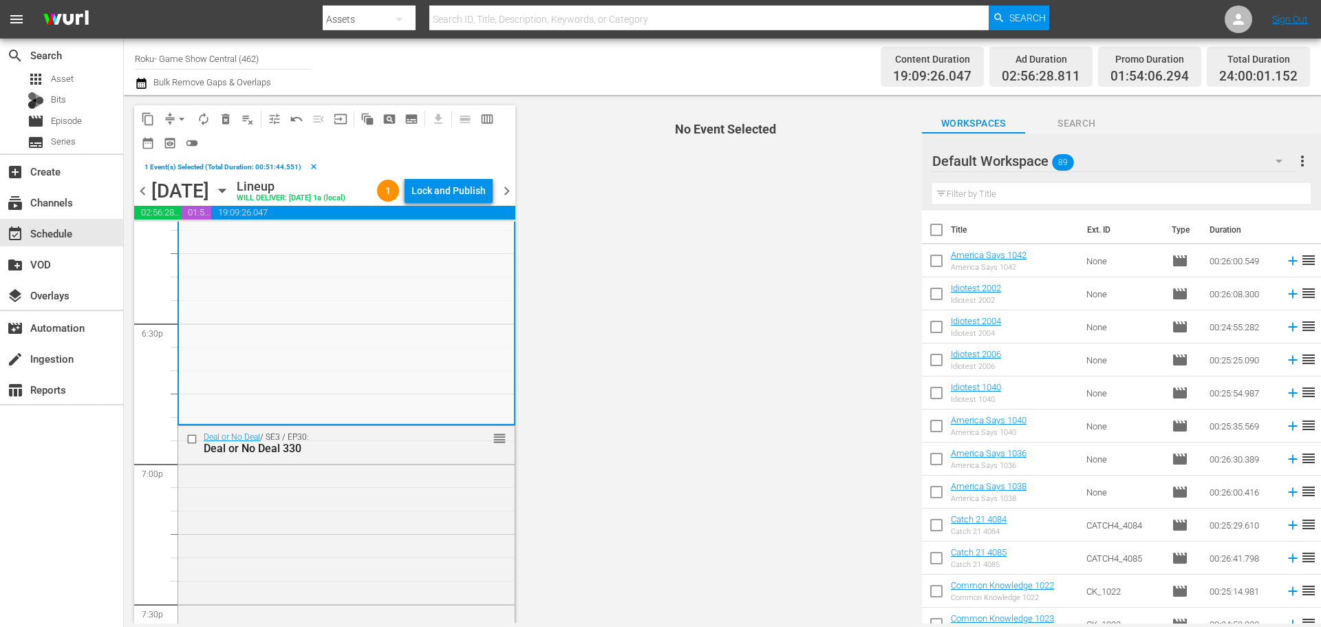
click at [191, 445] on input "checkbox" at bounding box center [193, 439] width 14 height 12
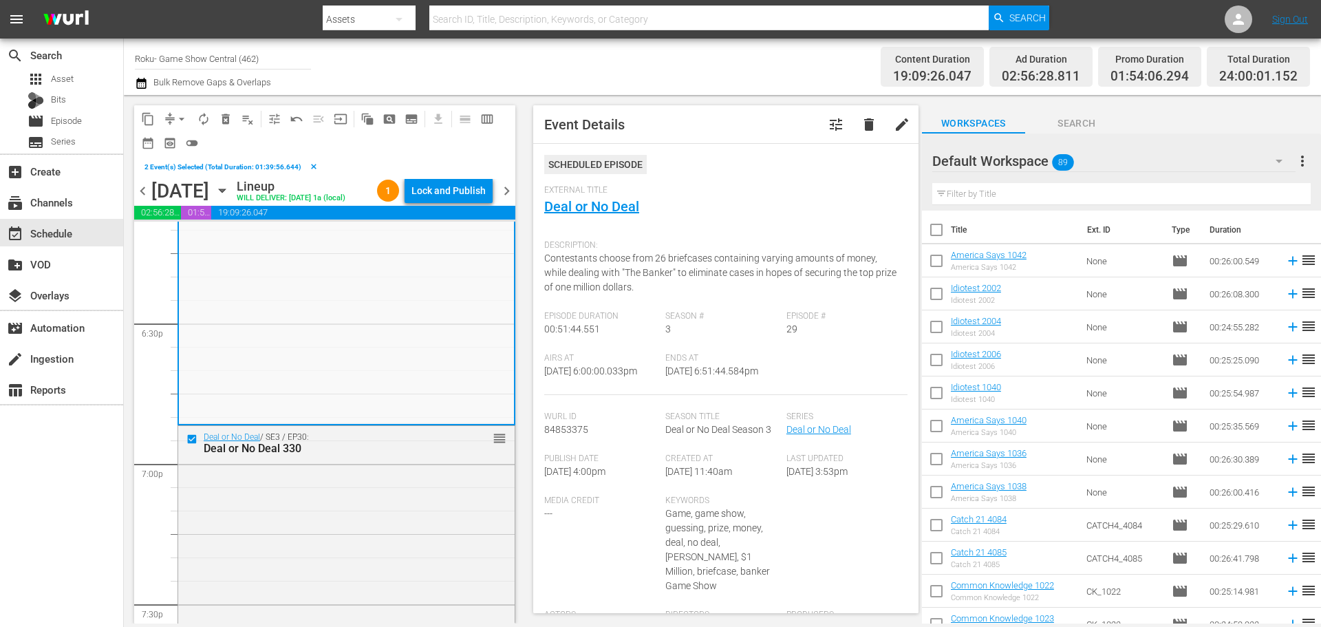
scroll to position [5367, 0]
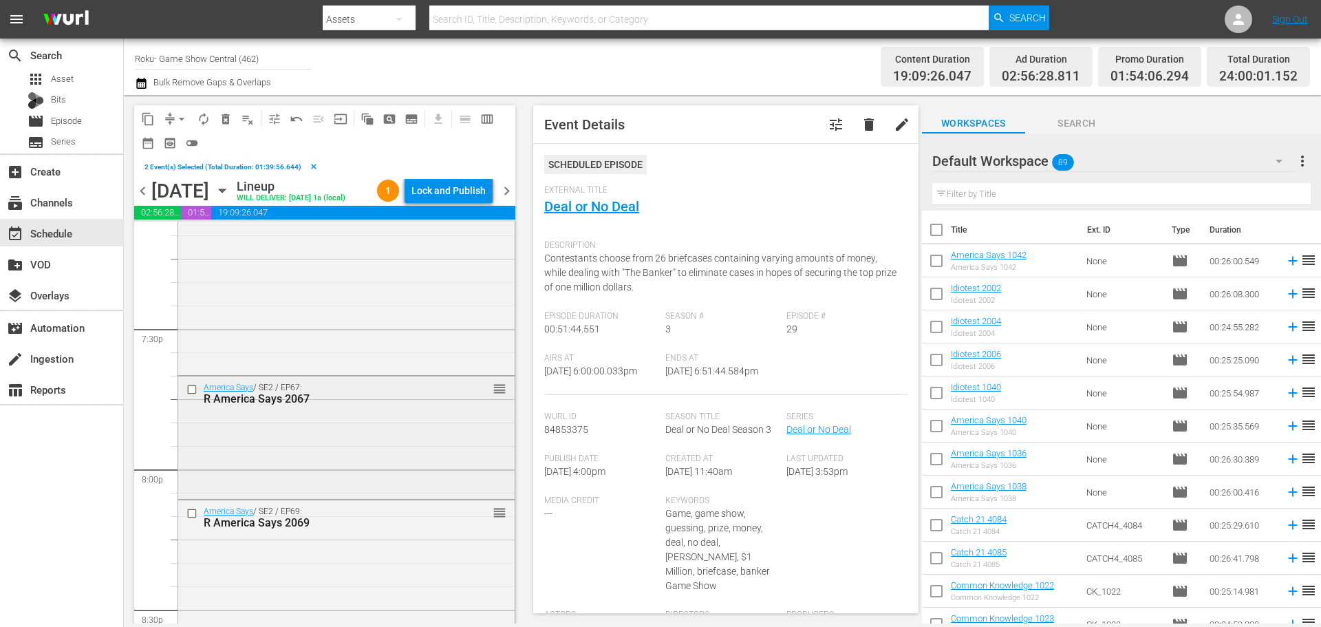
click at [191, 395] on input "checkbox" at bounding box center [193, 389] width 14 height 12
click at [193, 520] on input "checkbox" at bounding box center [193, 514] width 14 height 12
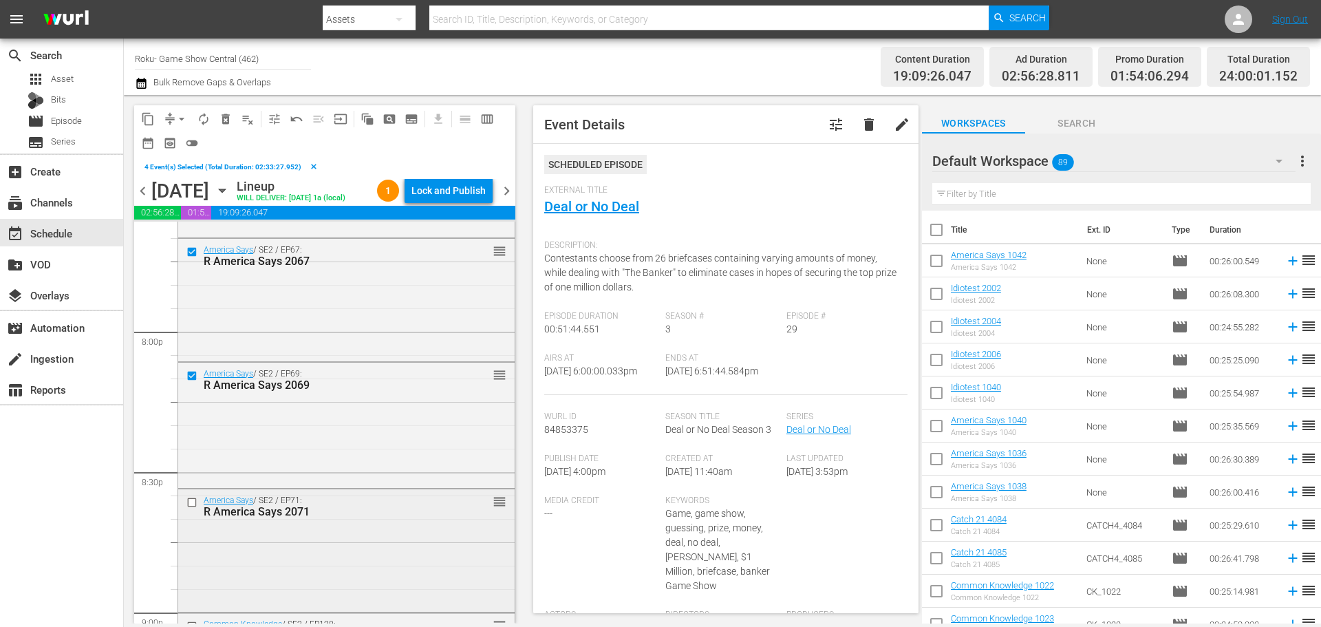
click at [202, 515] on div "America Says / SE2 / EP71: R America Says 2071 reorder" at bounding box center [346, 506] width 336 height 34
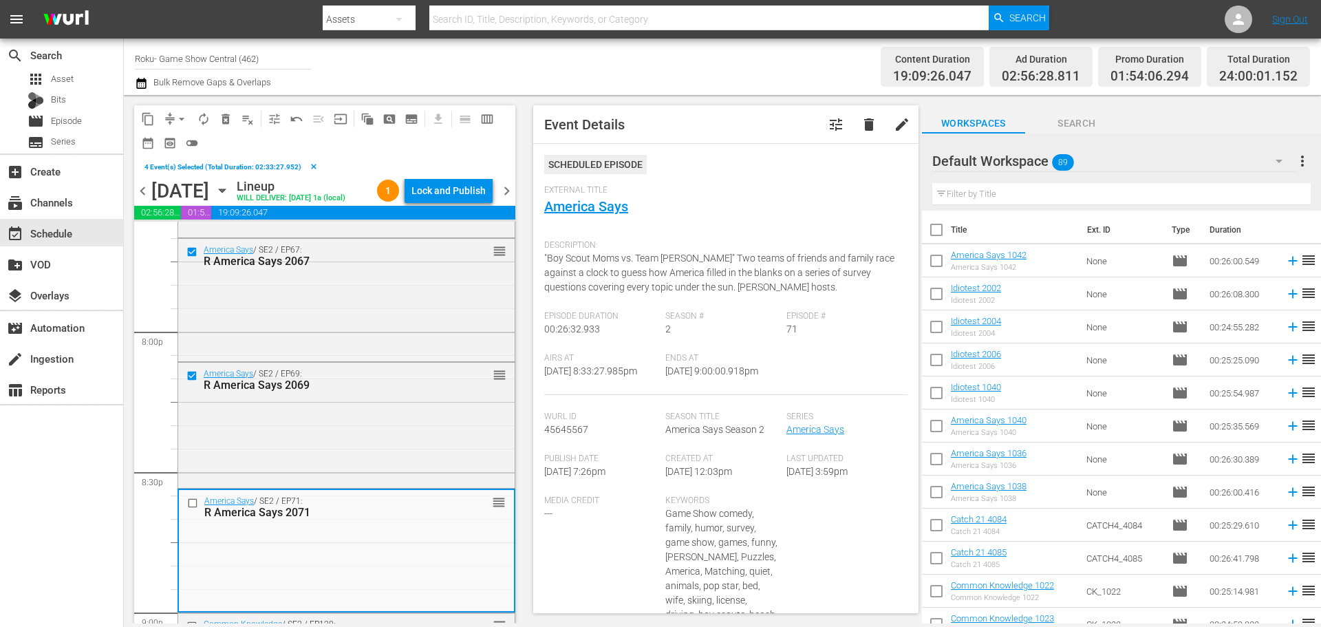
click at [194, 509] on input "checkbox" at bounding box center [194, 503] width 14 height 12
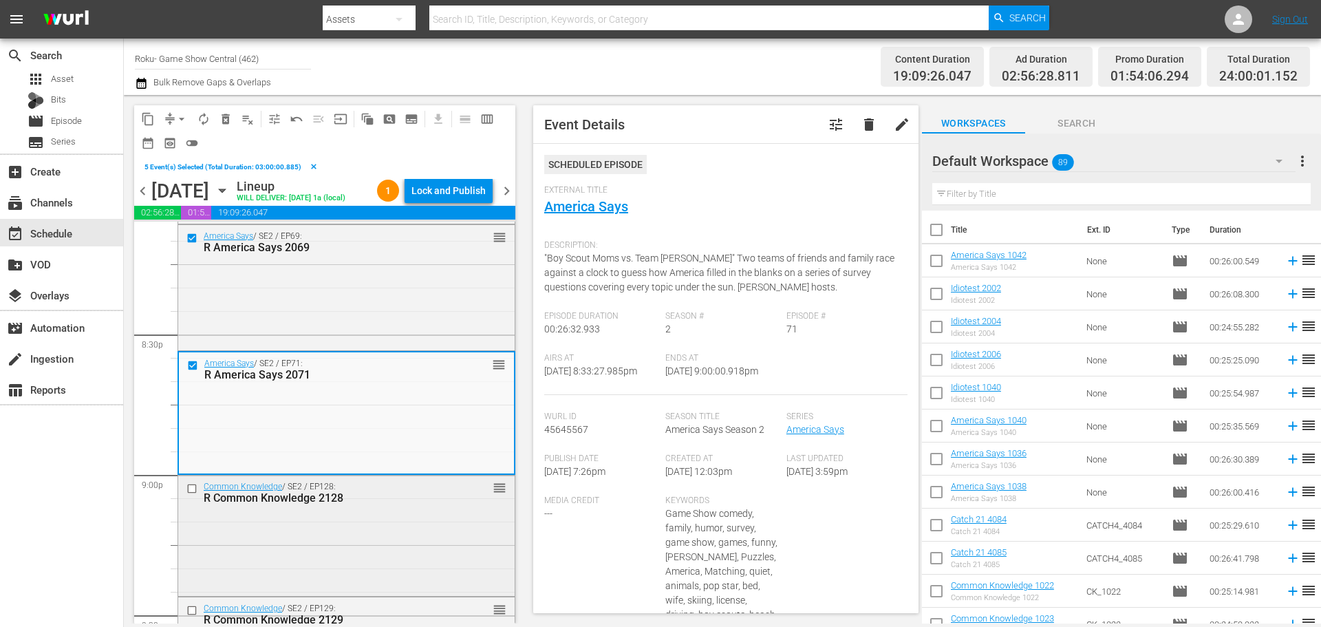
click at [195, 495] on input "checkbox" at bounding box center [193, 489] width 14 height 12
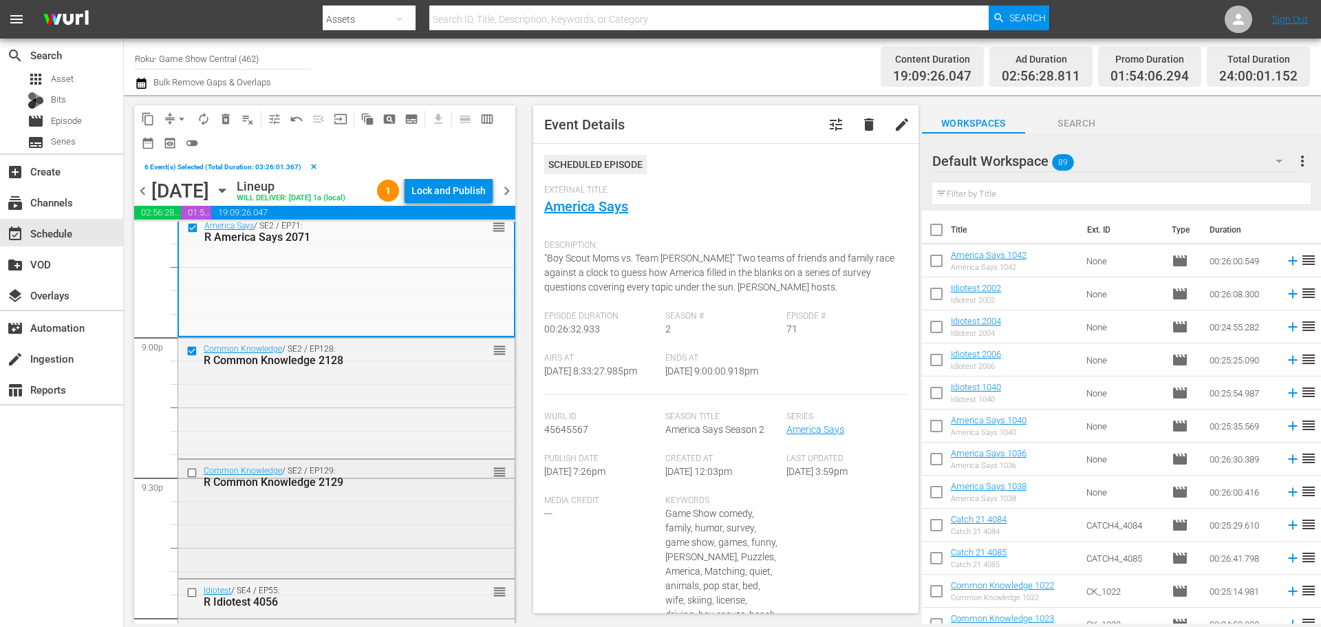
click at [183, 481] on div at bounding box center [193, 472] width 21 height 17
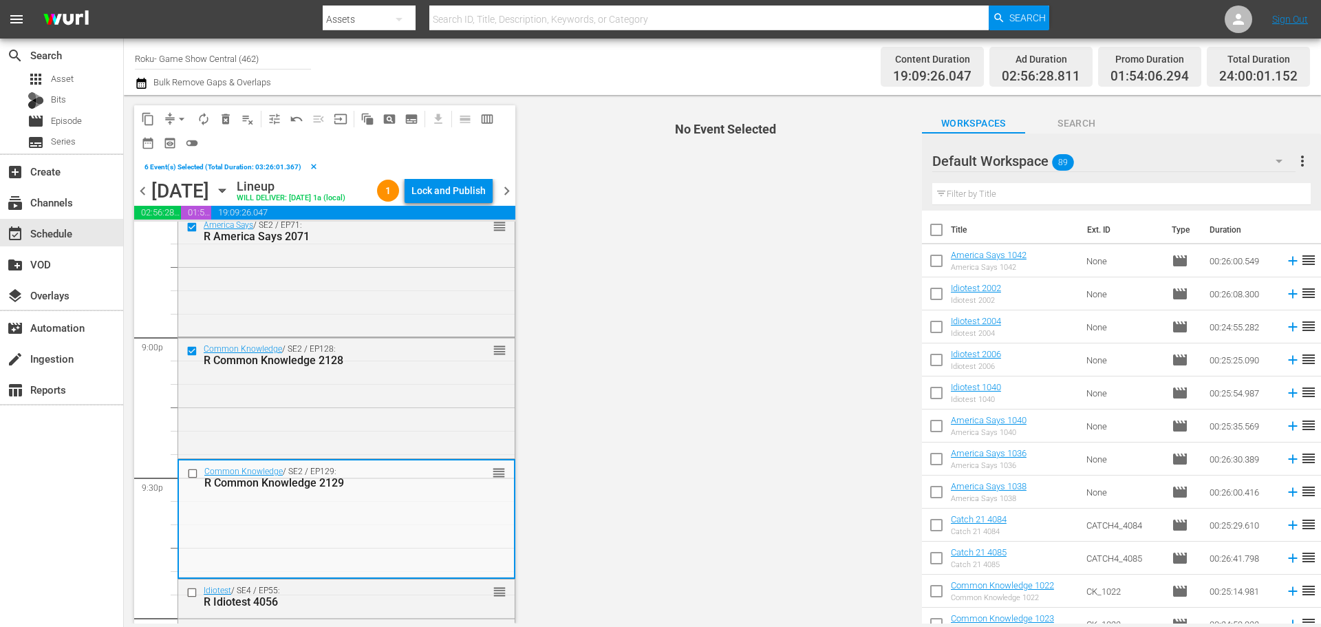
click at [193, 480] on input "checkbox" at bounding box center [194, 474] width 14 height 12
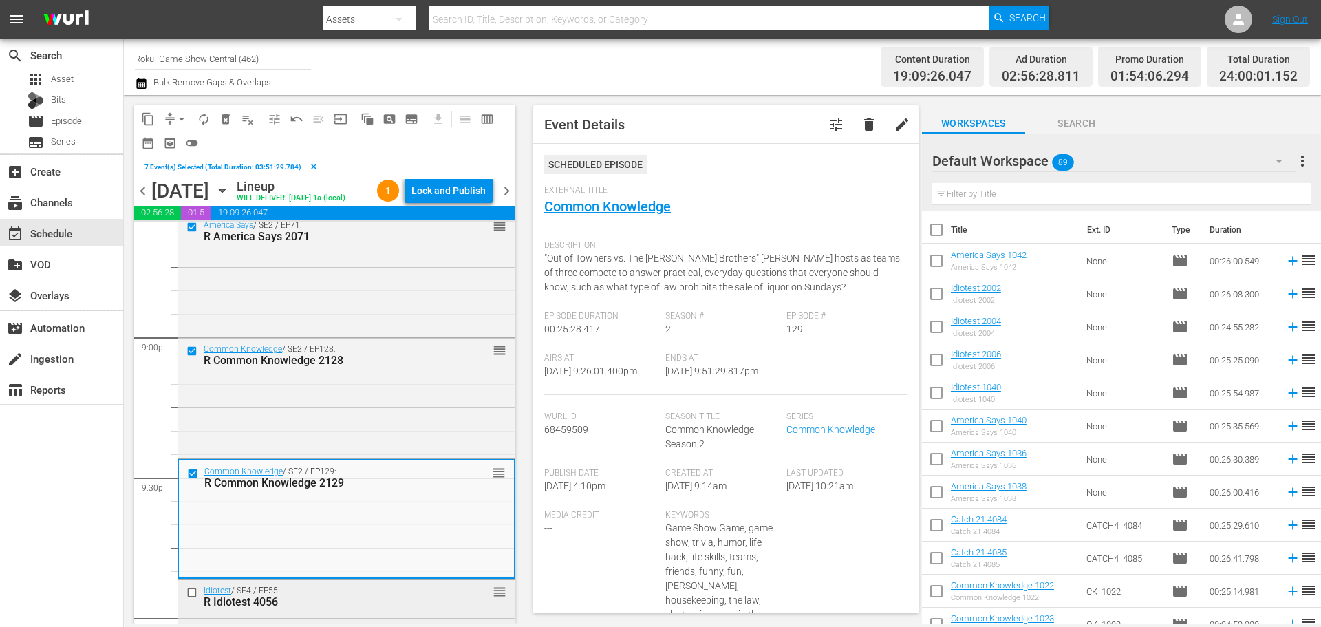
scroll to position [5986, 0]
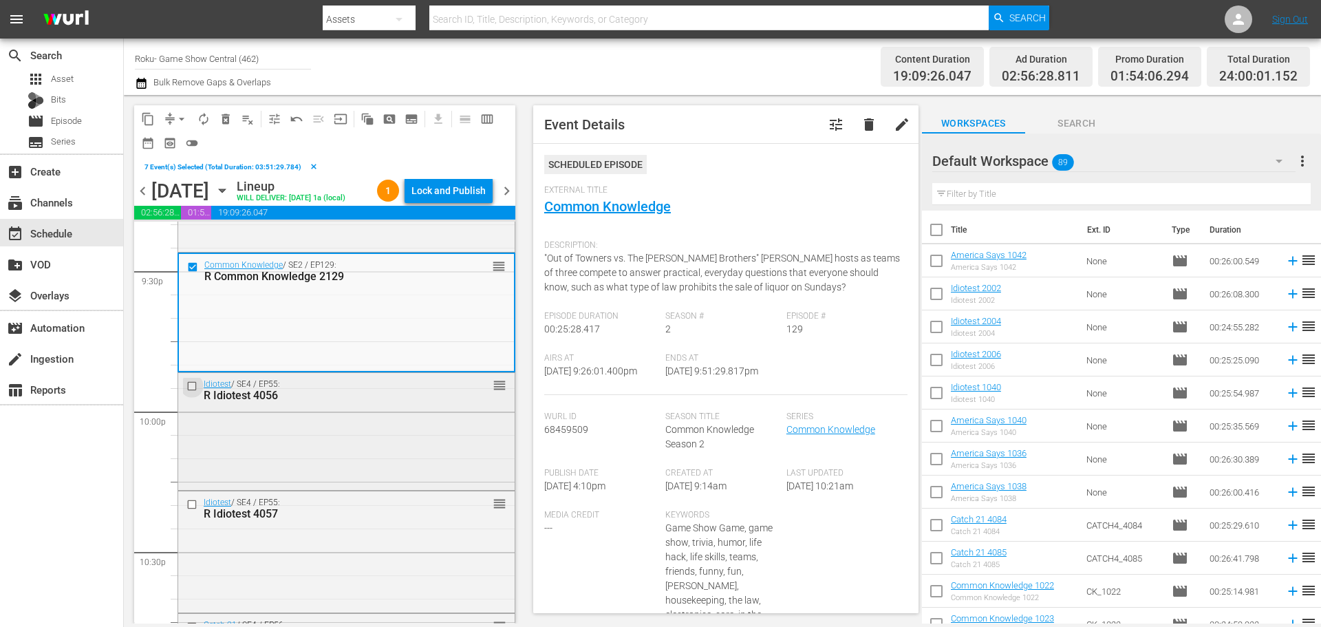
click at [192, 392] on input "checkbox" at bounding box center [193, 386] width 14 height 12
click at [193, 511] on input "checkbox" at bounding box center [193, 505] width 14 height 12
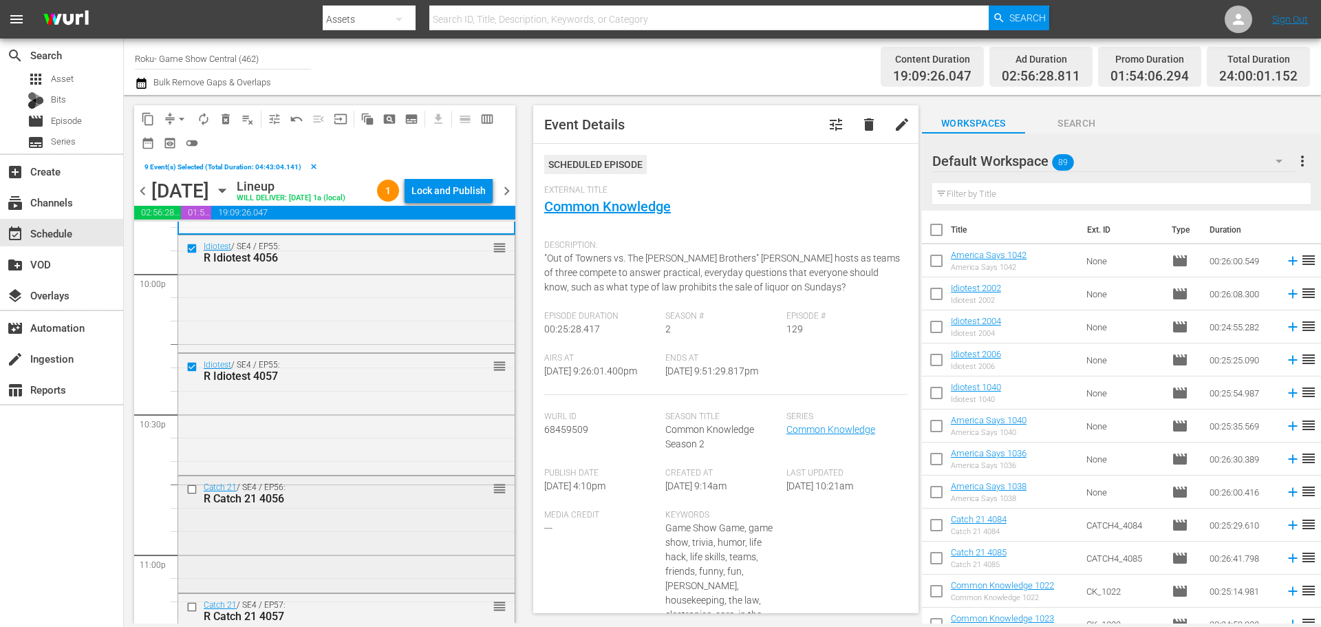
click at [190, 495] on input "checkbox" at bounding box center [193, 490] width 14 height 12
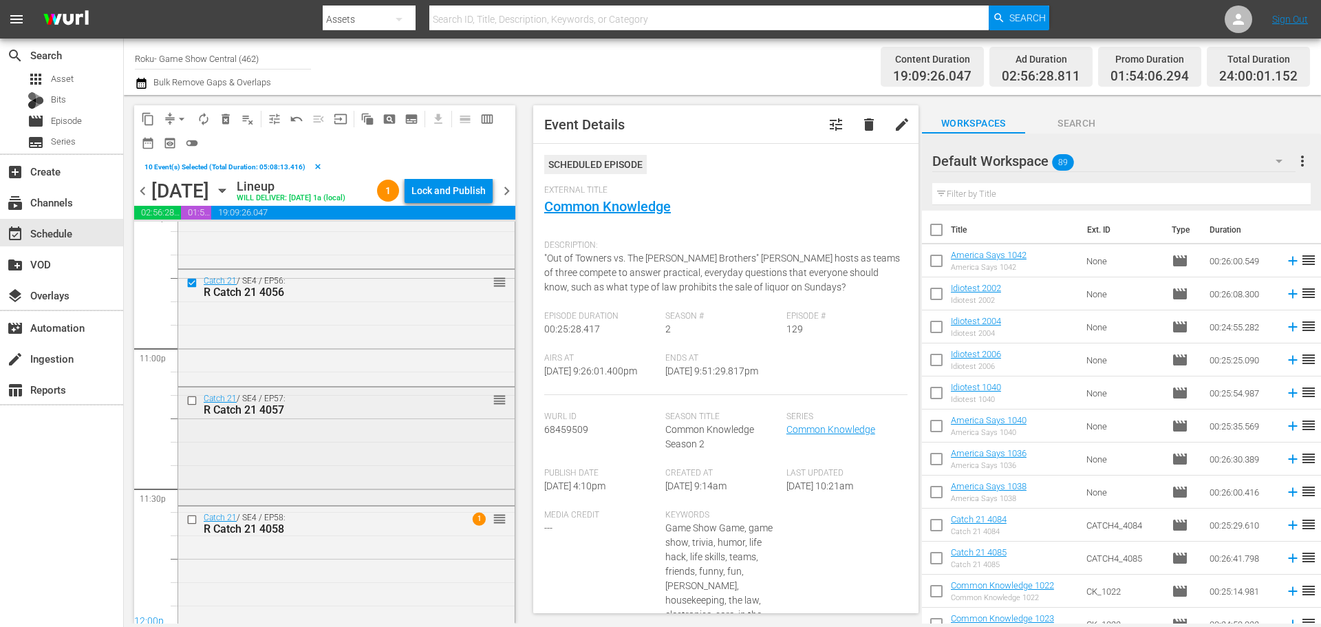
click at [191, 406] on input "checkbox" at bounding box center [193, 400] width 14 height 12
click at [190, 526] on input "checkbox" at bounding box center [193, 520] width 14 height 12
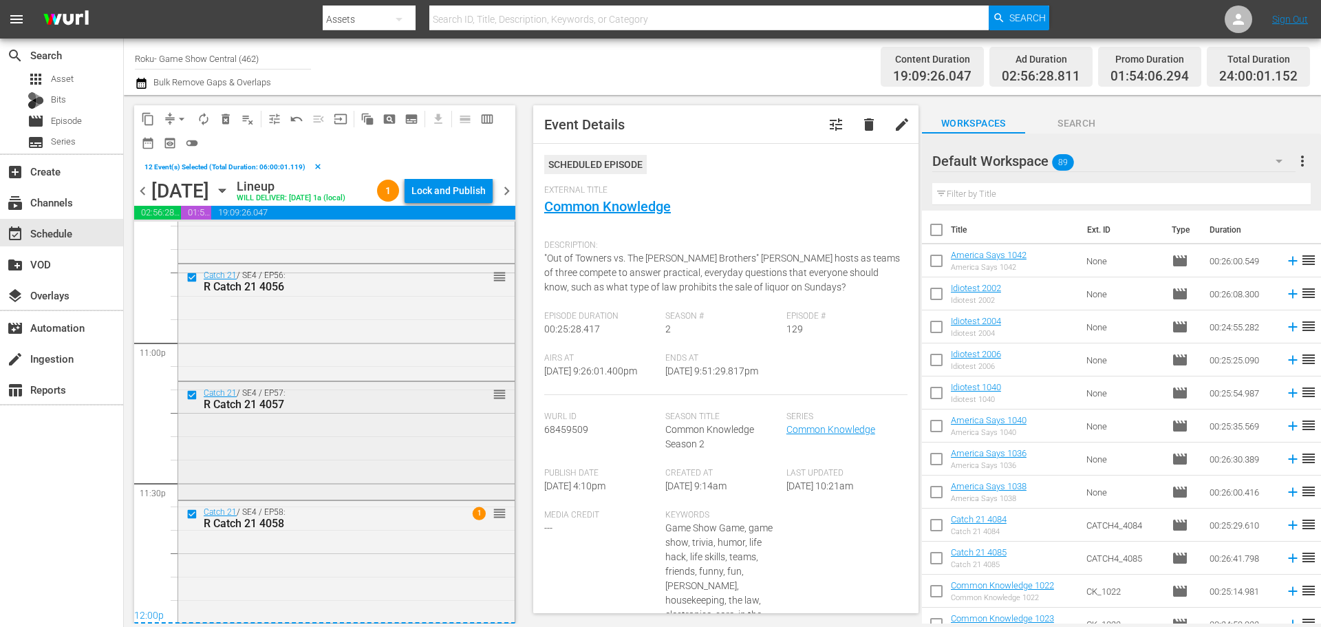
scroll to position [6359, 0]
click at [140, 127] on button "content_copy" at bounding box center [148, 119] width 22 height 22
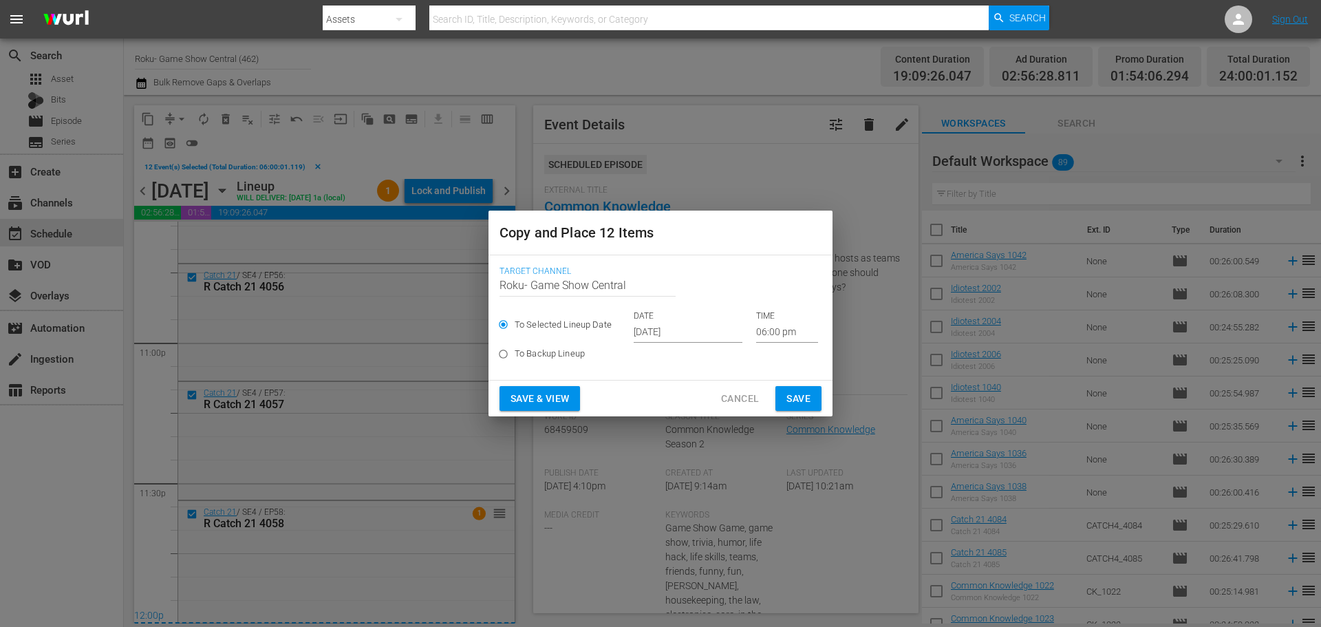
click at [788, 329] on input "06:00 pm" at bounding box center [787, 332] width 62 height 21
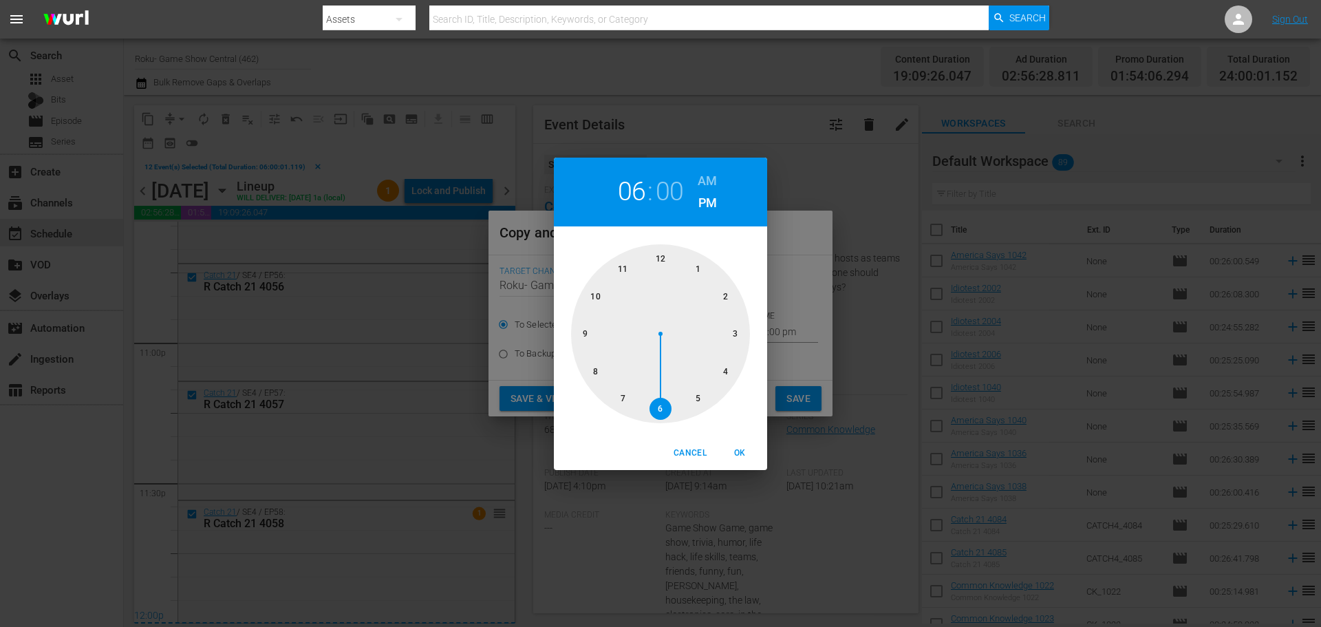
click at [670, 264] on div at bounding box center [660, 333] width 179 height 179
click at [730, 460] on button "OK" at bounding box center [740, 453] width 44 height 23
type input "12:00 pm"
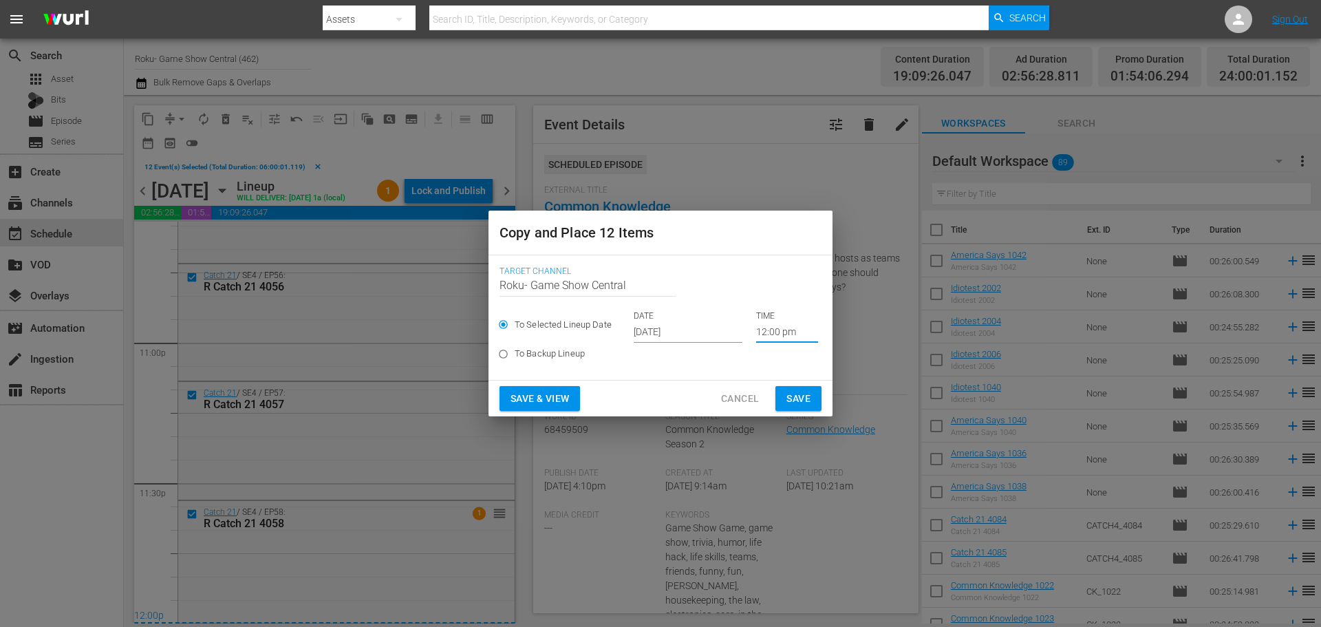
click at [695, 331] on input "[DATE]" at bounding box center [688, 332] width 109 height 21
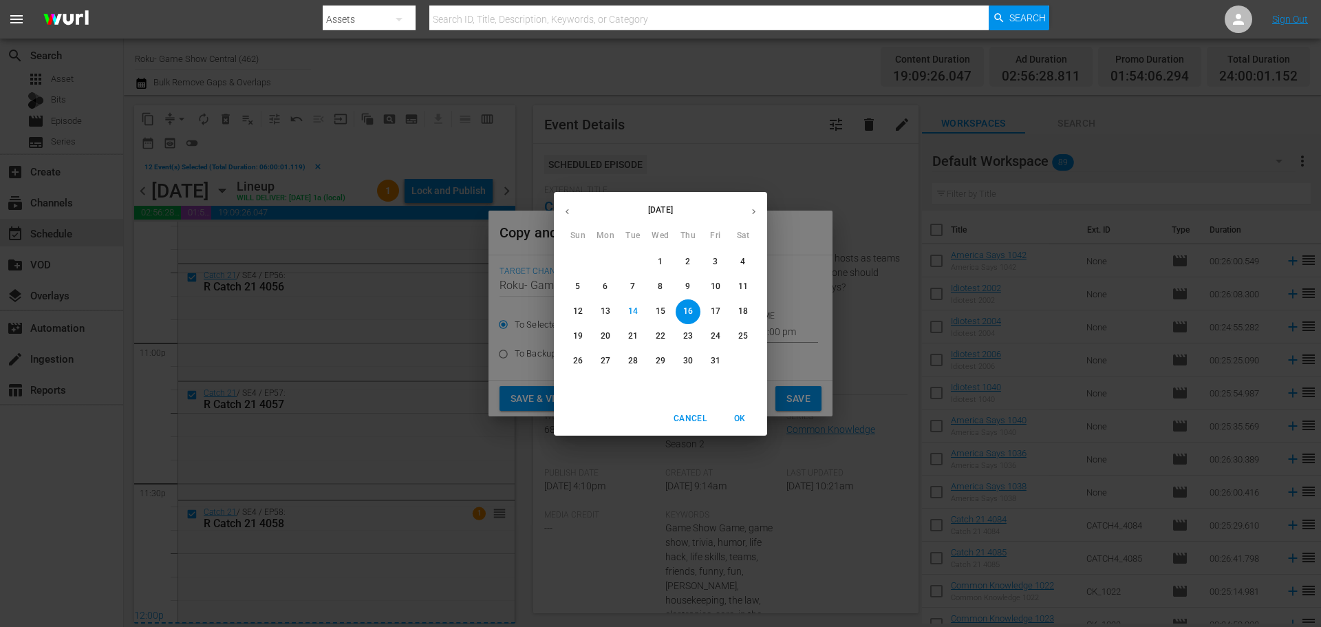
click at [745, 419] on span "OK" at bounding box center [739, 418] width 33 height 14
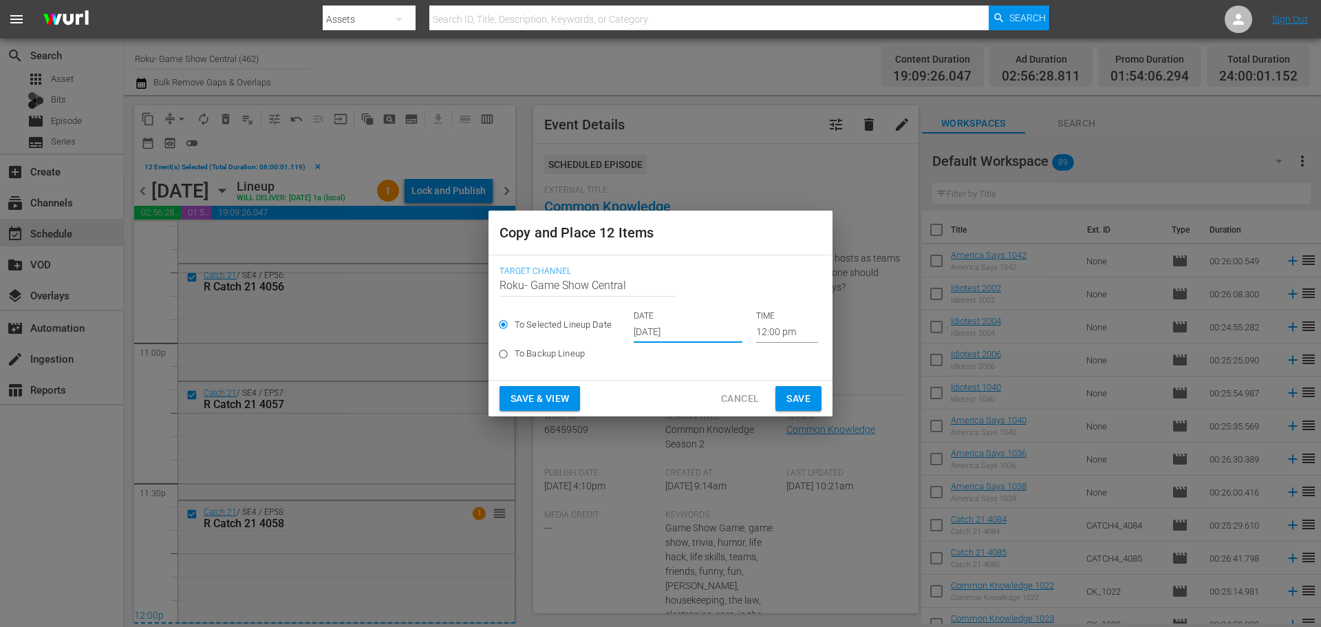
click at [800, 398] on span "Save" at bounding box center [798, 398] width 24 height 17
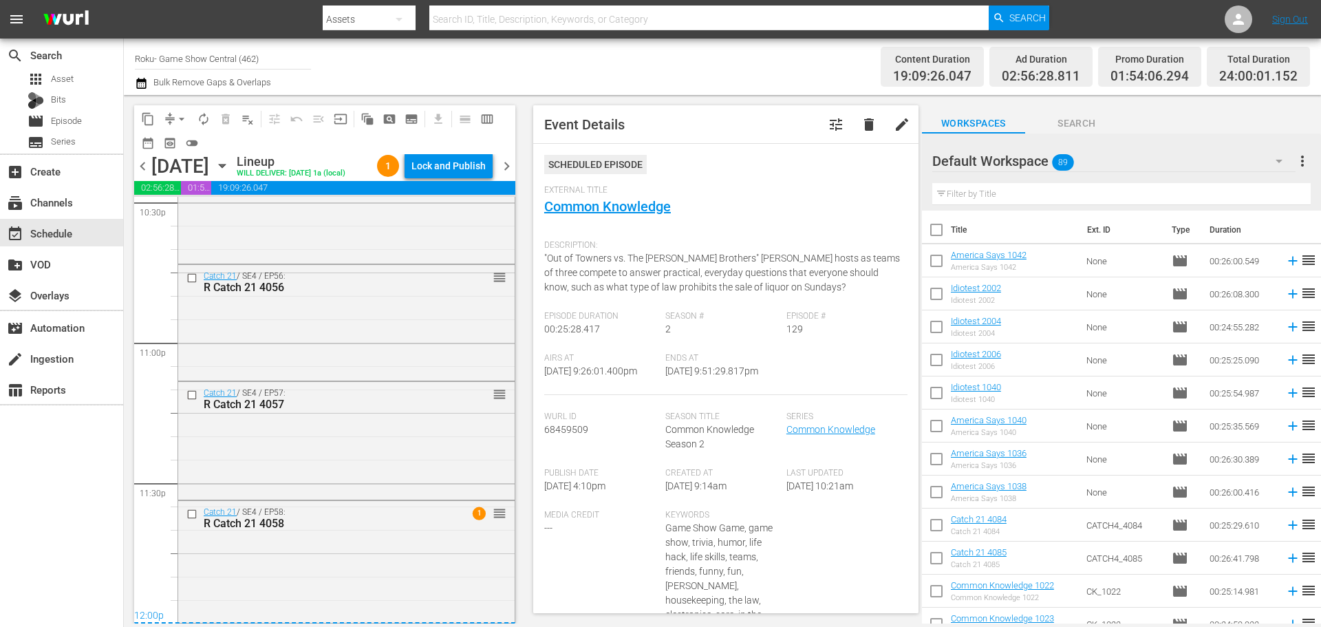
scroll to position [6335, 0]
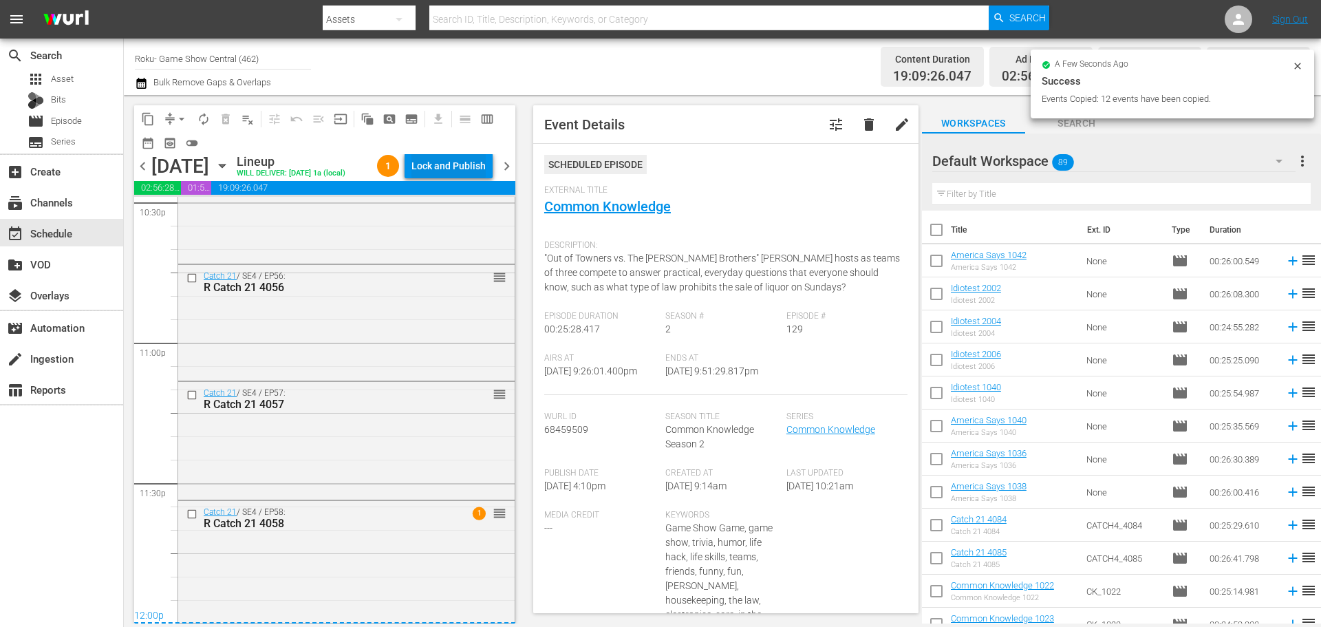
click at [442, 164] on div "Lock and Publish" at bounding box center [448, 165] width 74 height 25
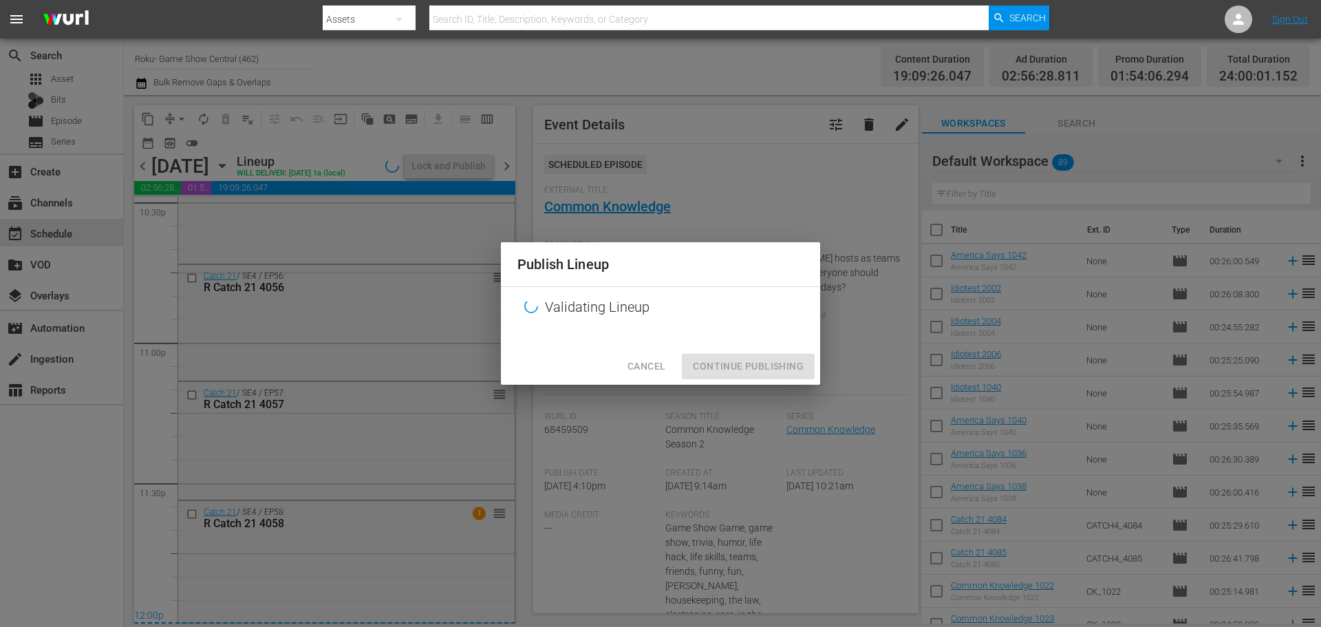
click at [773, 372] on div "Cancel Continue Publishing" at bounding box center [660, 366] width 319 height 36
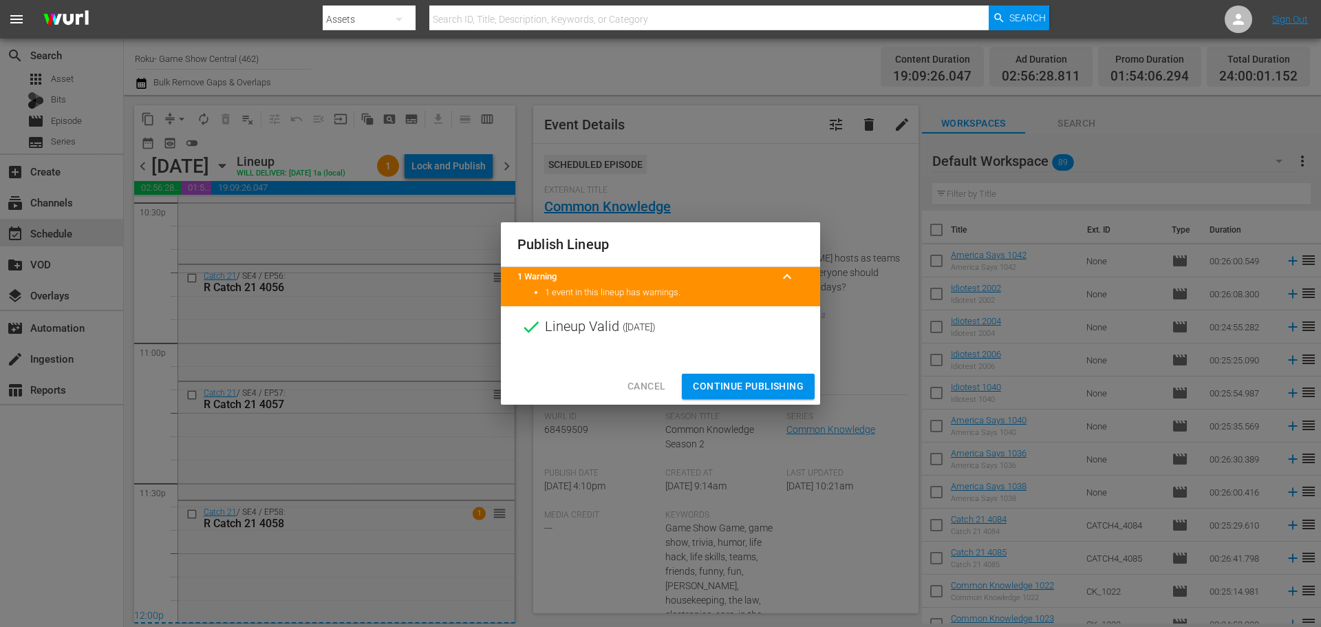
click at [773, 372] on div "Cancel Continue Publishing" at bounding box center [660, 386] width 319 height 36
click at [780, 396] on button "Continue Publishing" at bounding box center [748, 386] width 133 height 25
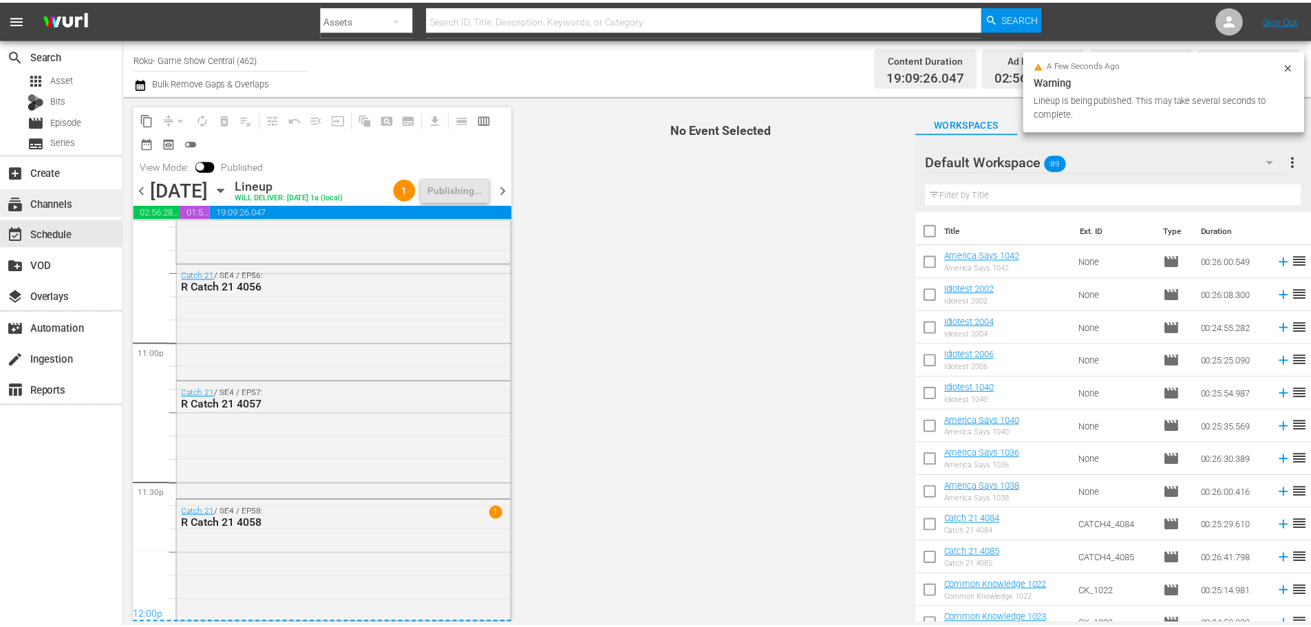
scroll to position [6358, 0]
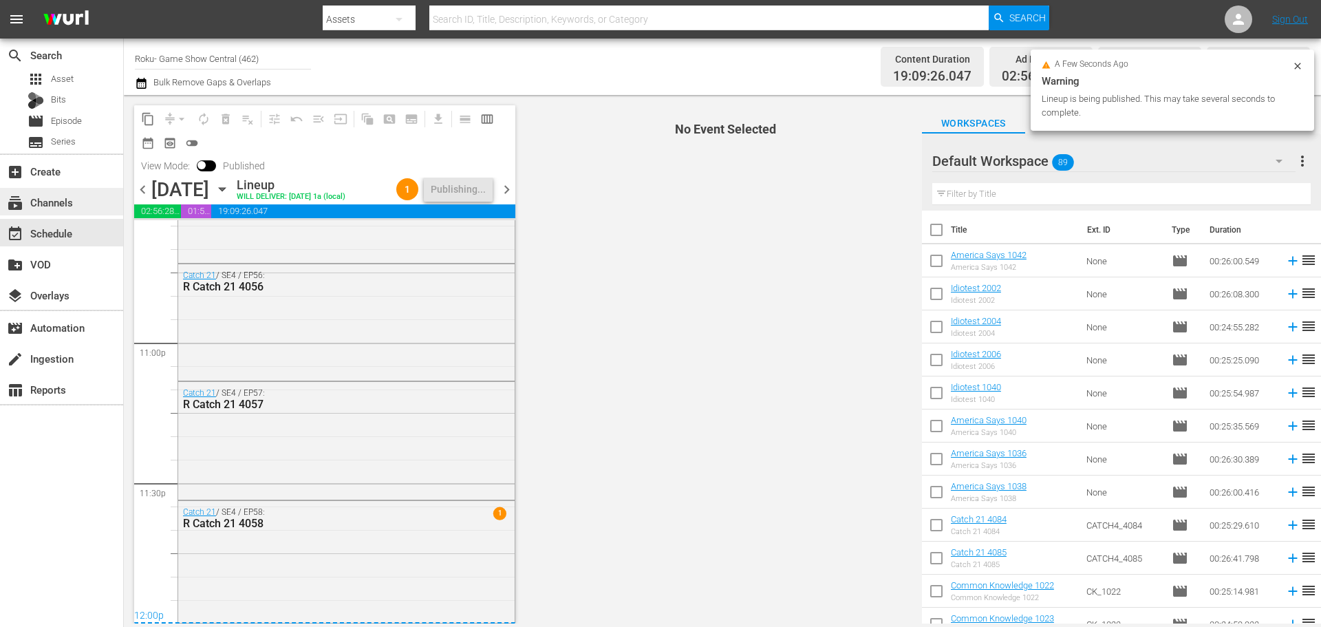
click at [69, 198] on div "subscriptions Channels" at bounding box center [38, 200] width 77 height 12
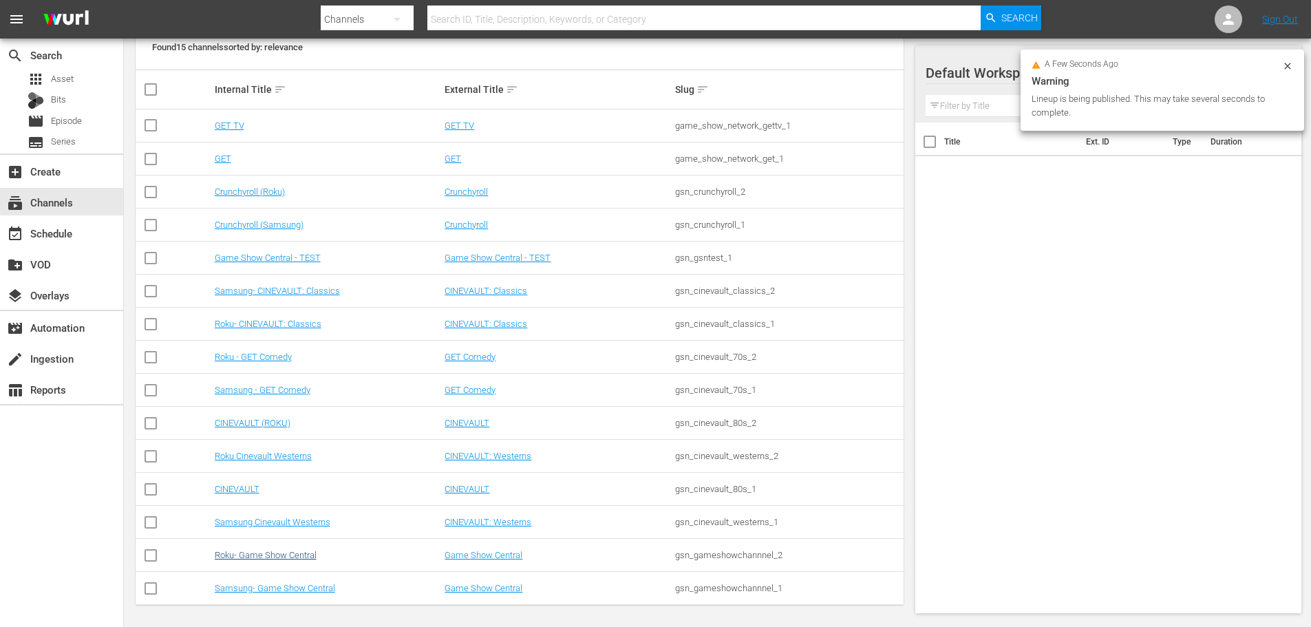
scroll to position [206, 0]
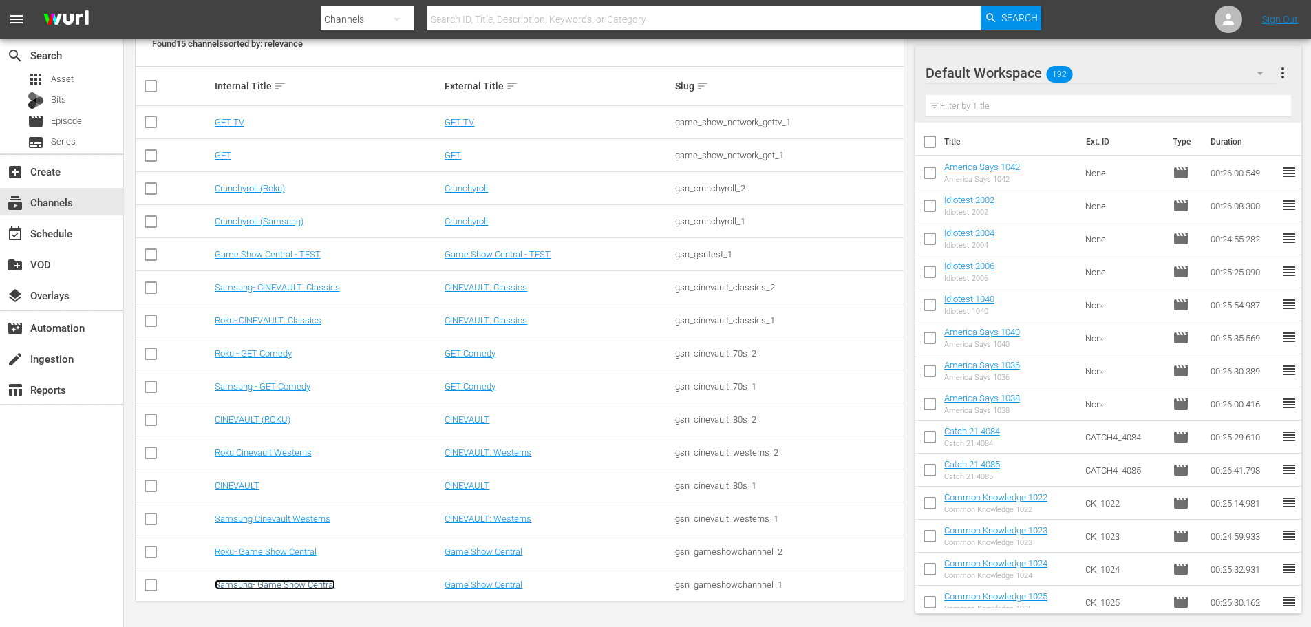
click at [301, 588] on link "Samsung- Game Show Central" at bounding box center [275, 584] width 120 height 10
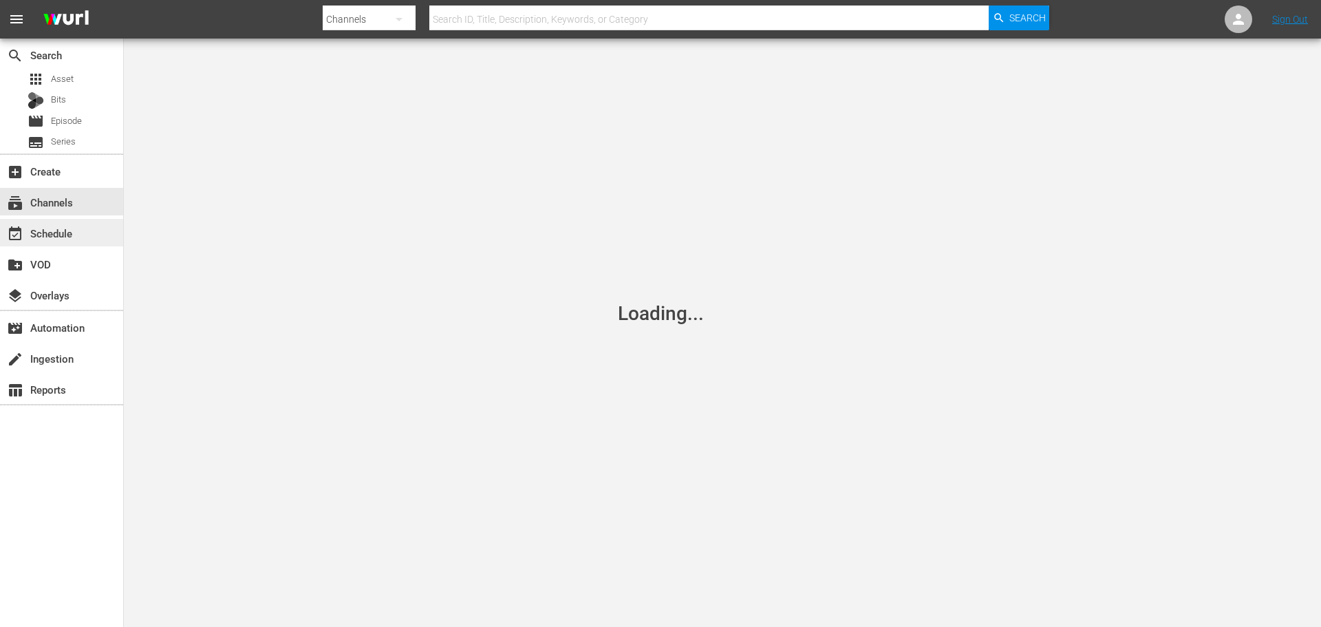
click at [92, 230] on div "event_available Schedule" at bounding box center [61, 233] width 123 height 28
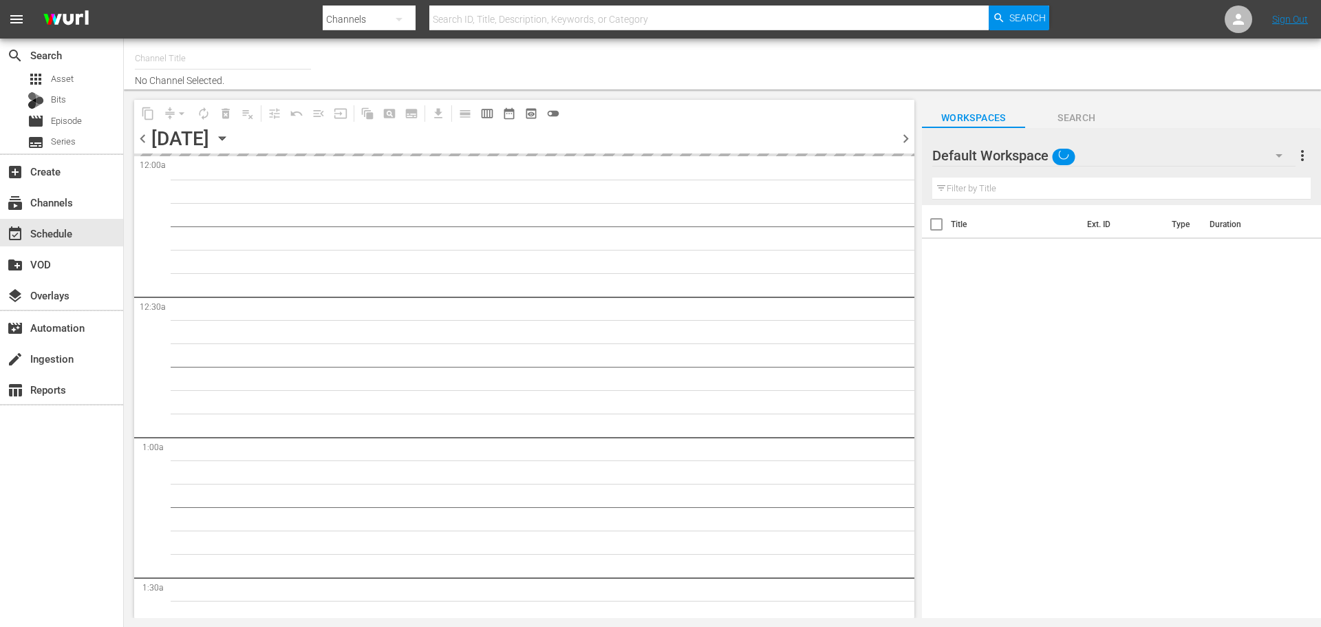
type input "Samsung- Game Show Central (416)"
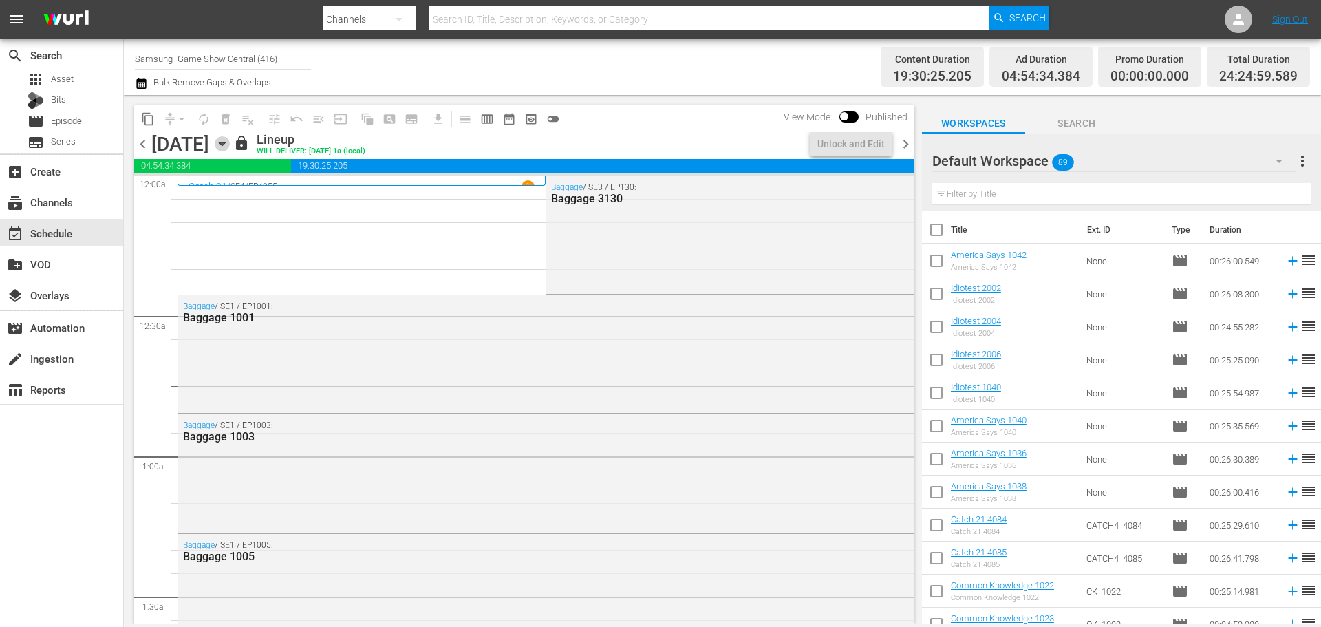
click at [230, 151] on icon "button" at bounding box center [222, 143] width 15 height 15
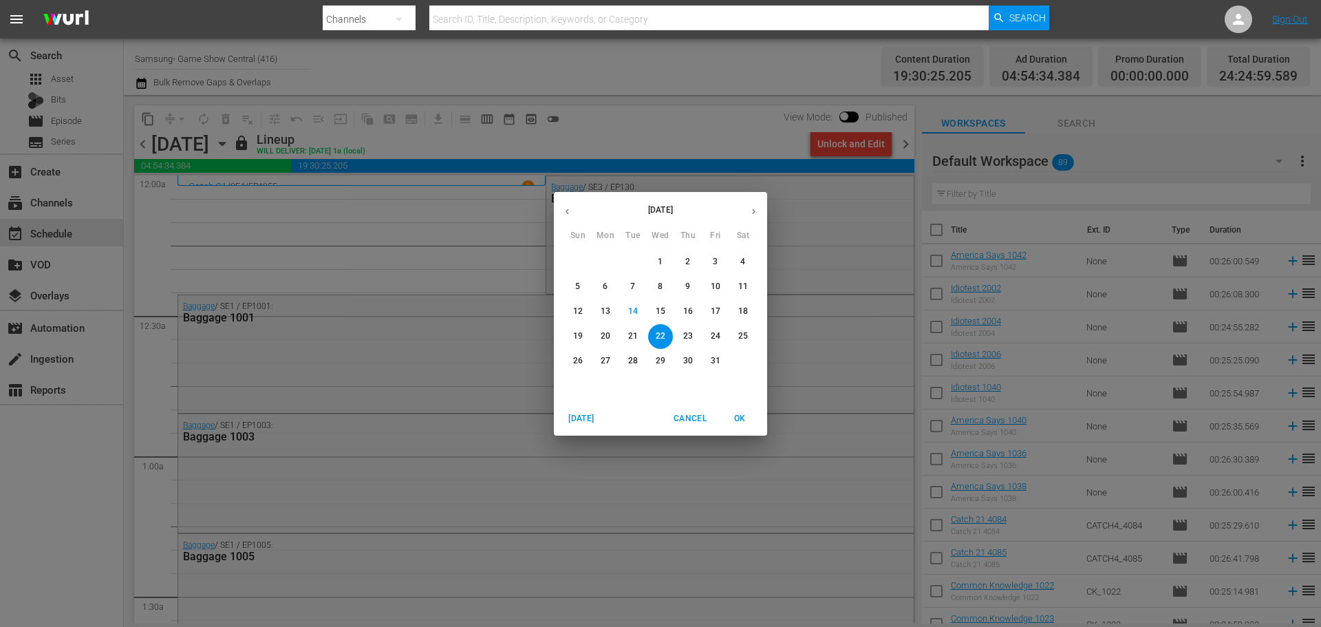
click at [687, 321] on button "16" at bounding box center [688, 311] width 25 height 25
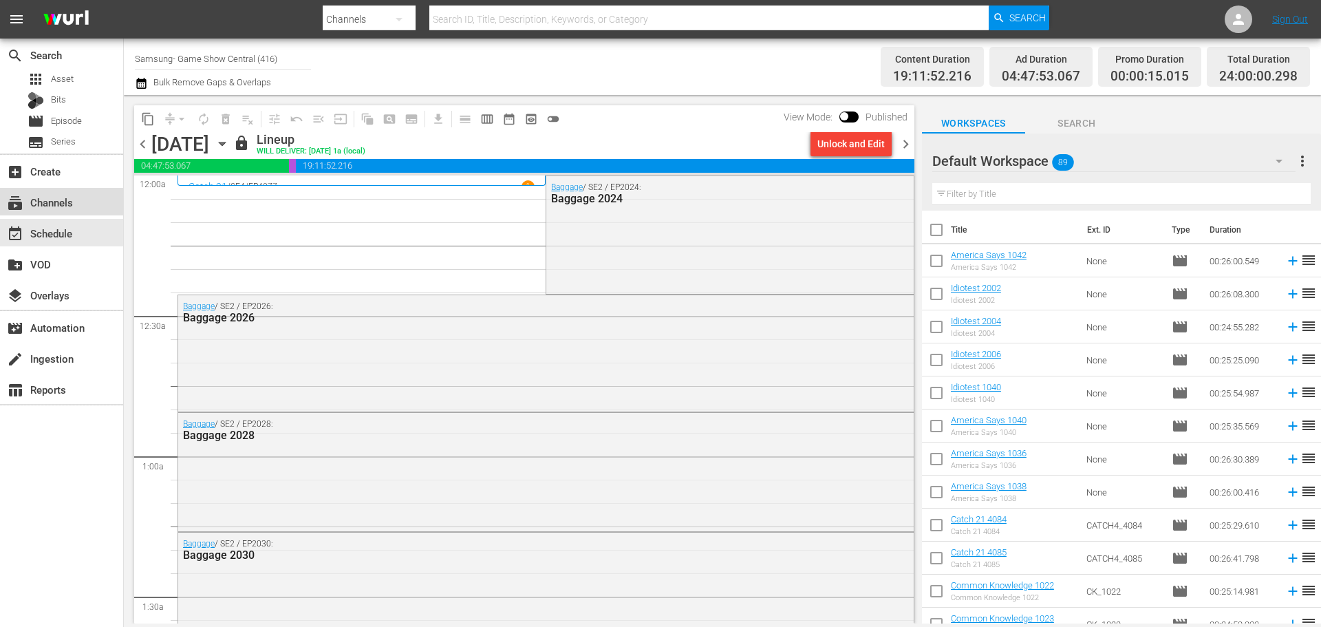
click at [26, 211] on div "subscriptions Channels" at bounding box center [61, 202] width 123 height 28
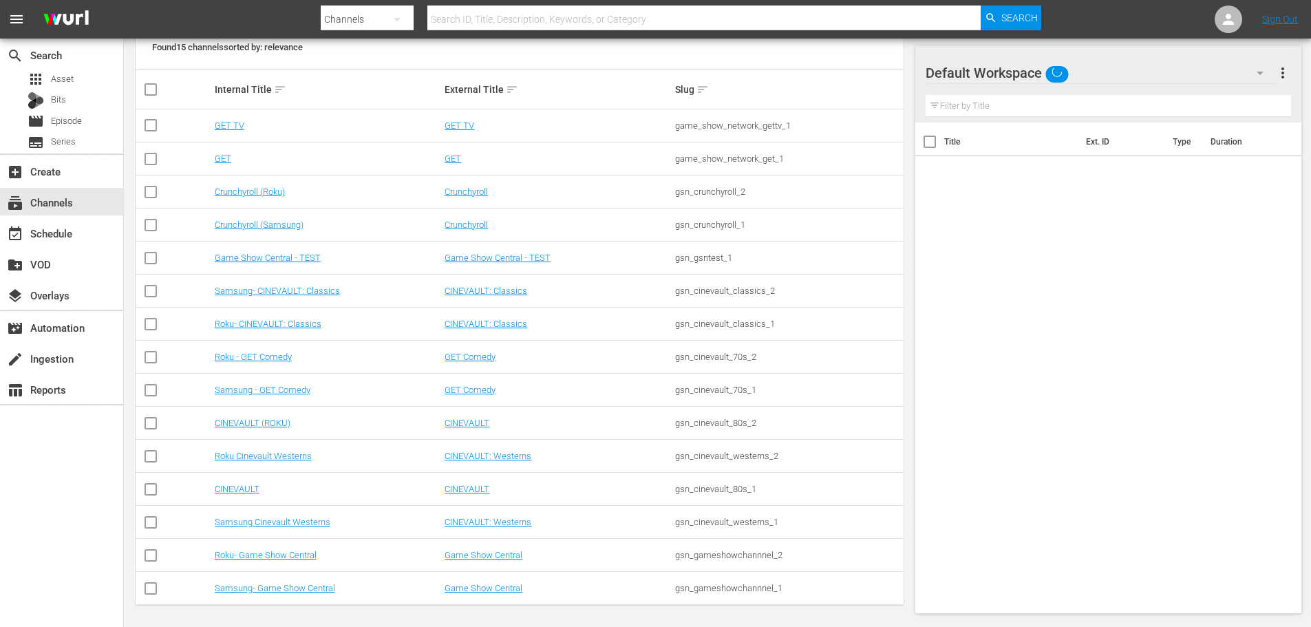
scroll to position [206, 0]
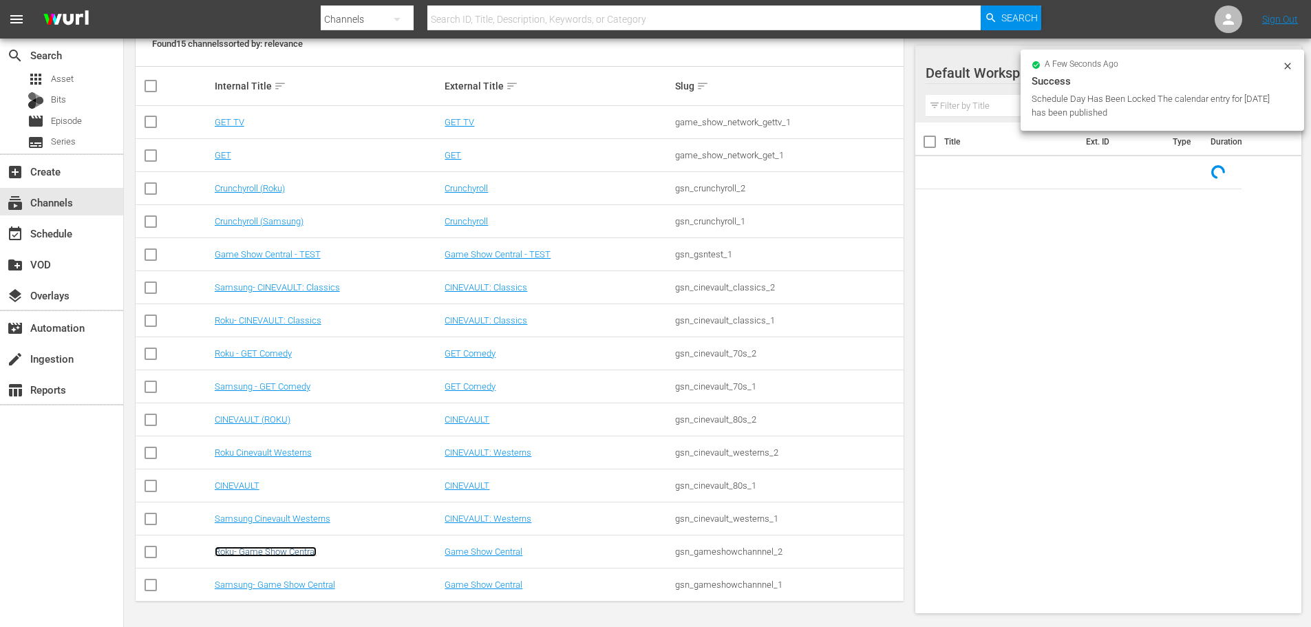
click at [240, 549] on link "Roku- Game Show Central" at bounding box center [266, 551] width 102 height 10
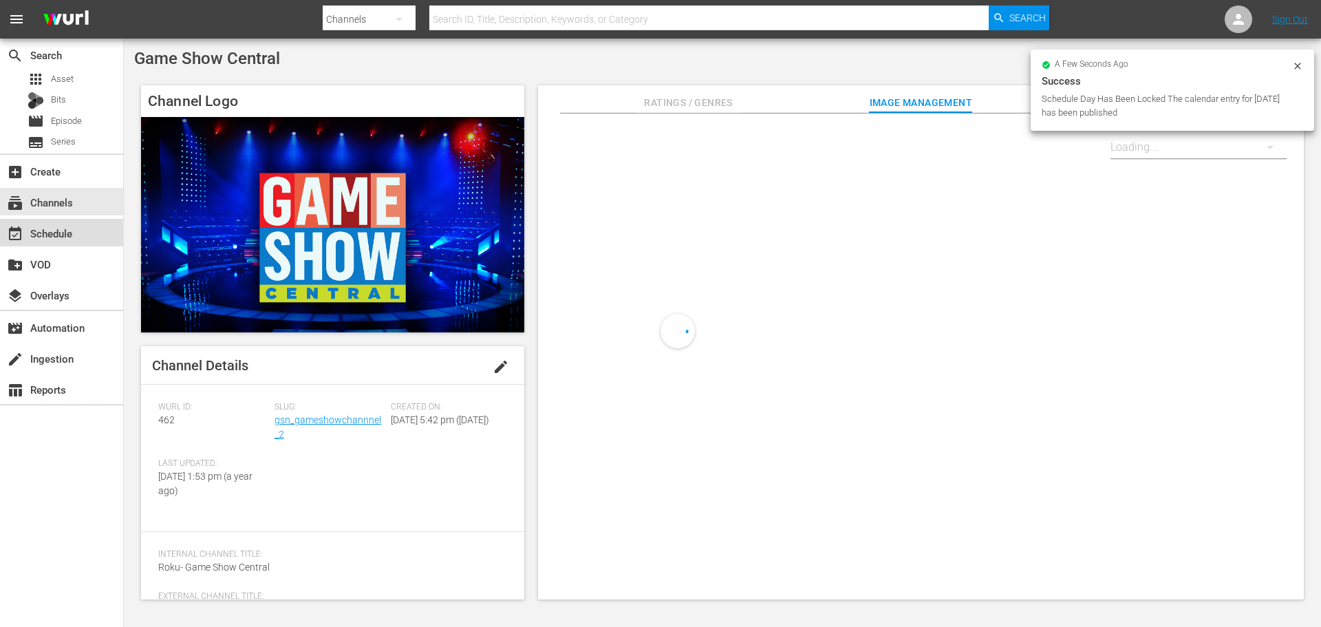
click at [89, 235] on div "event_available Schedule" at bounding box center [61, 233] width 123 height 28
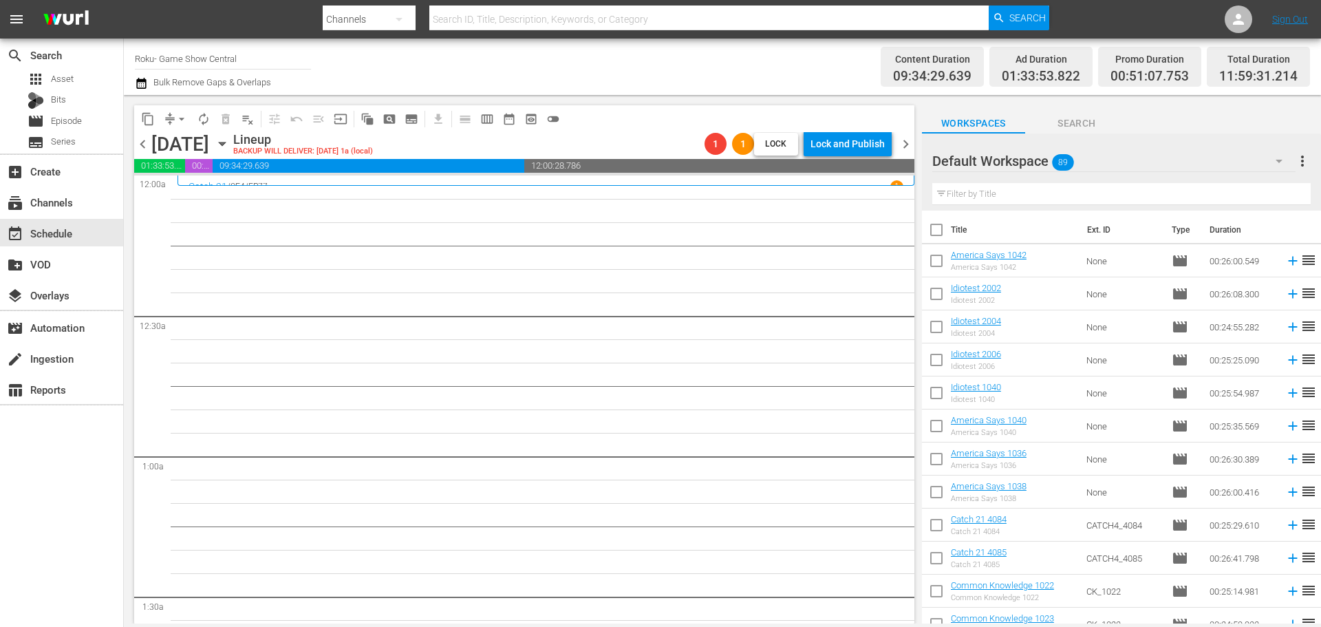
click at [230, 143] on icon "button" at bounding box center [222, 143] width 15 height 15
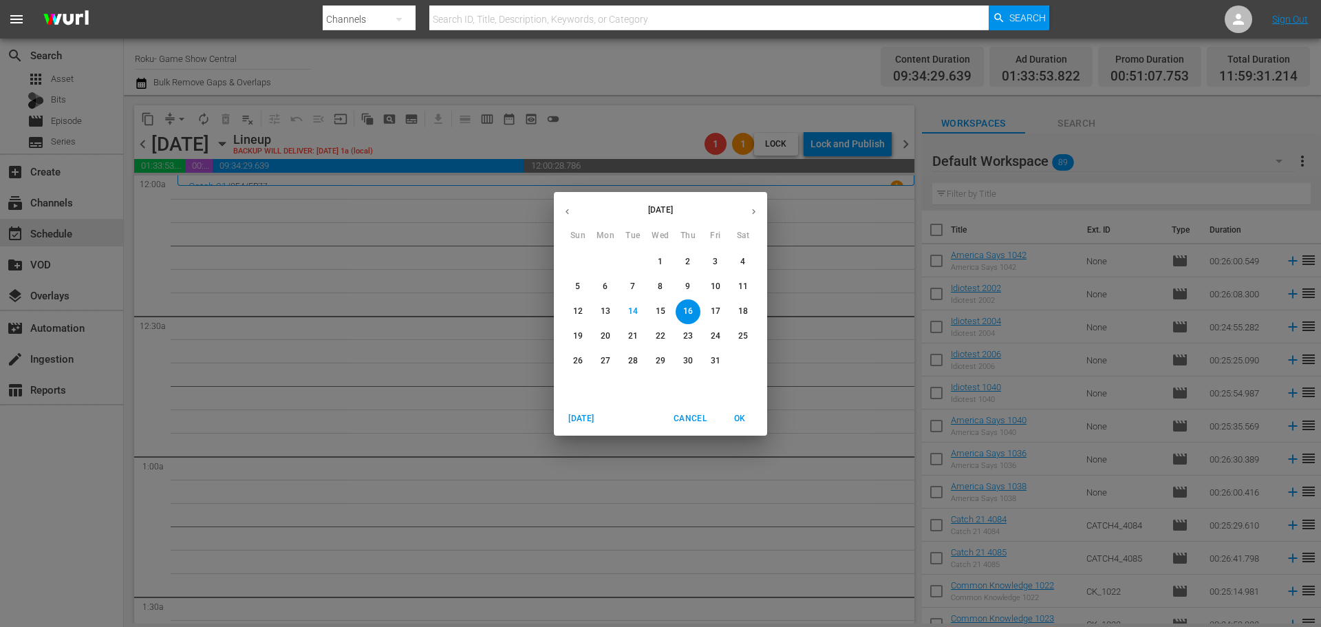
click at [662, 340] on p "22" at bounding box center [661, 336] width 10 height 12
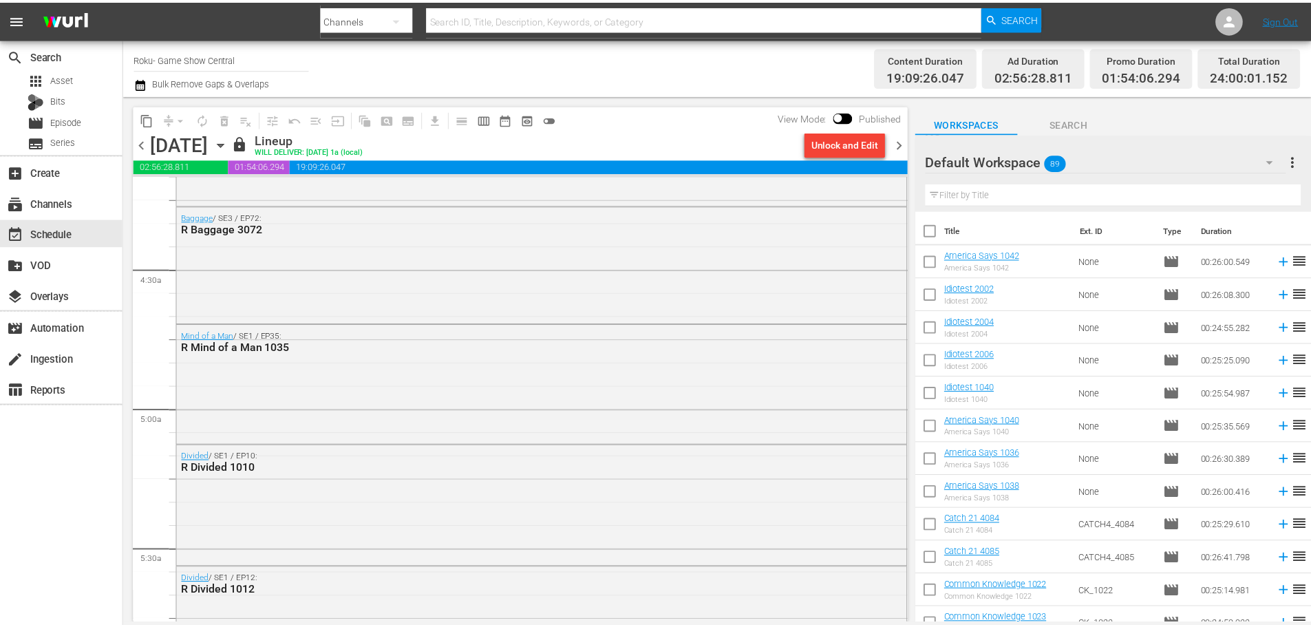
scroll to position [1514, 0]
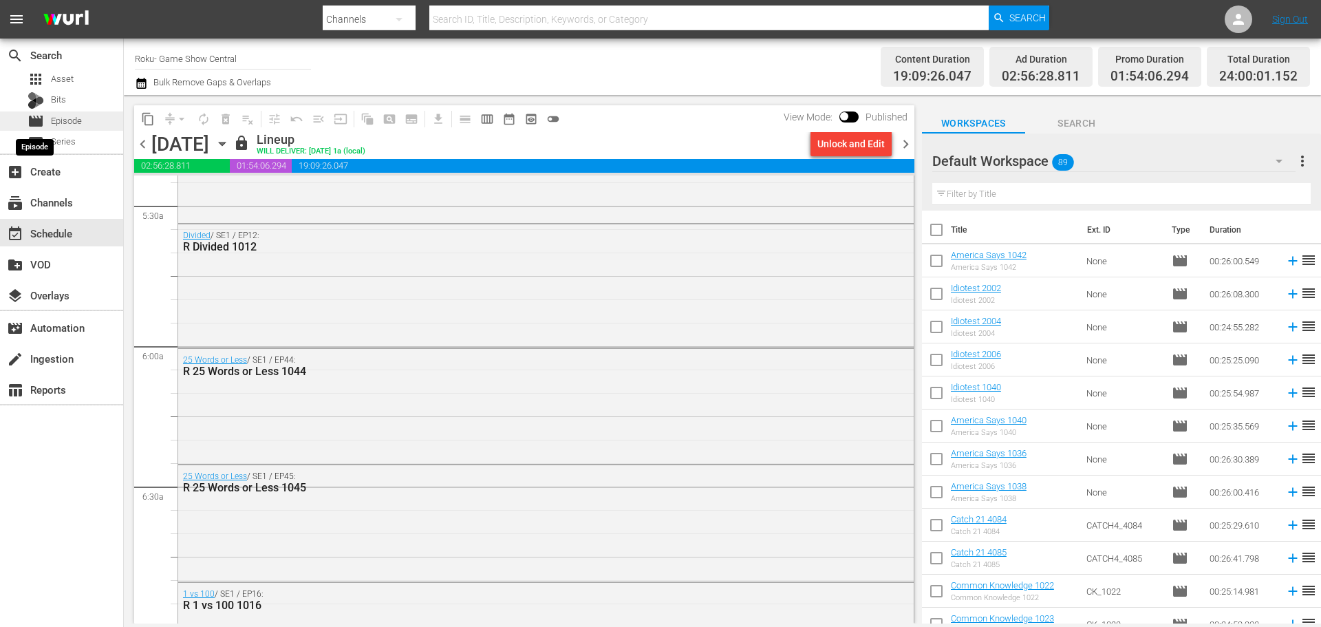
click at [41, 128] on span "movie" at bounding box center [36, 121] width 17 height 17
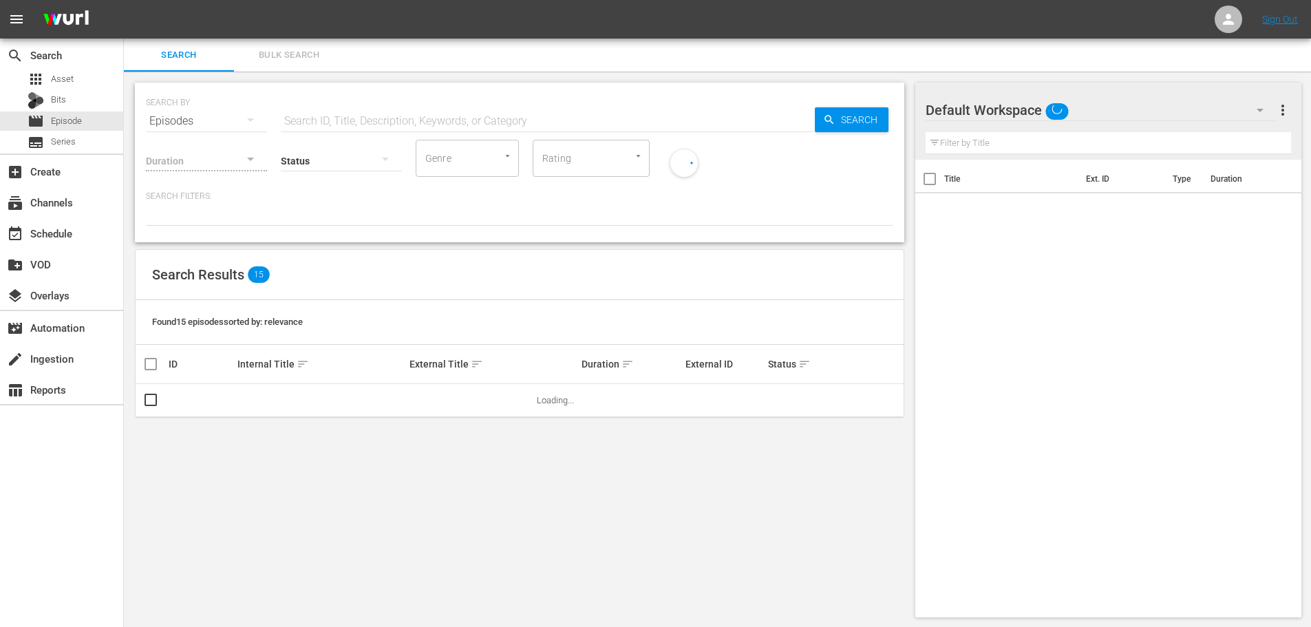
click at [646, 129] on input "text" at bounding box center [548, 121] width 534 height 33
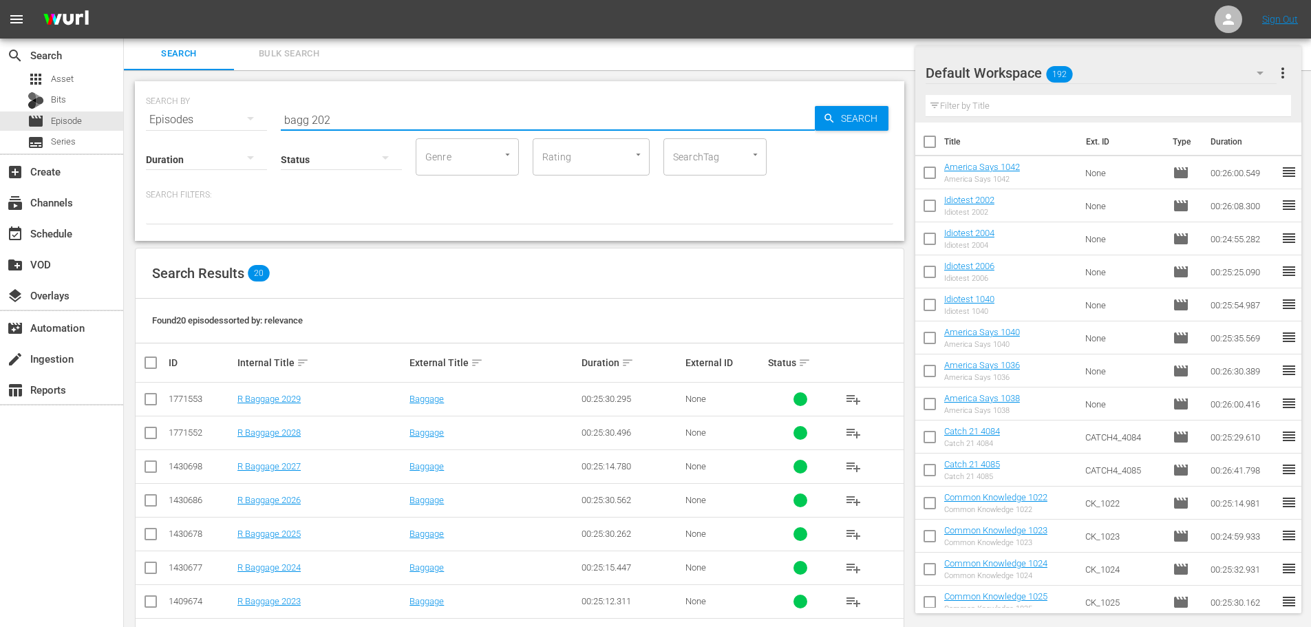
scroll to position [457, 0]
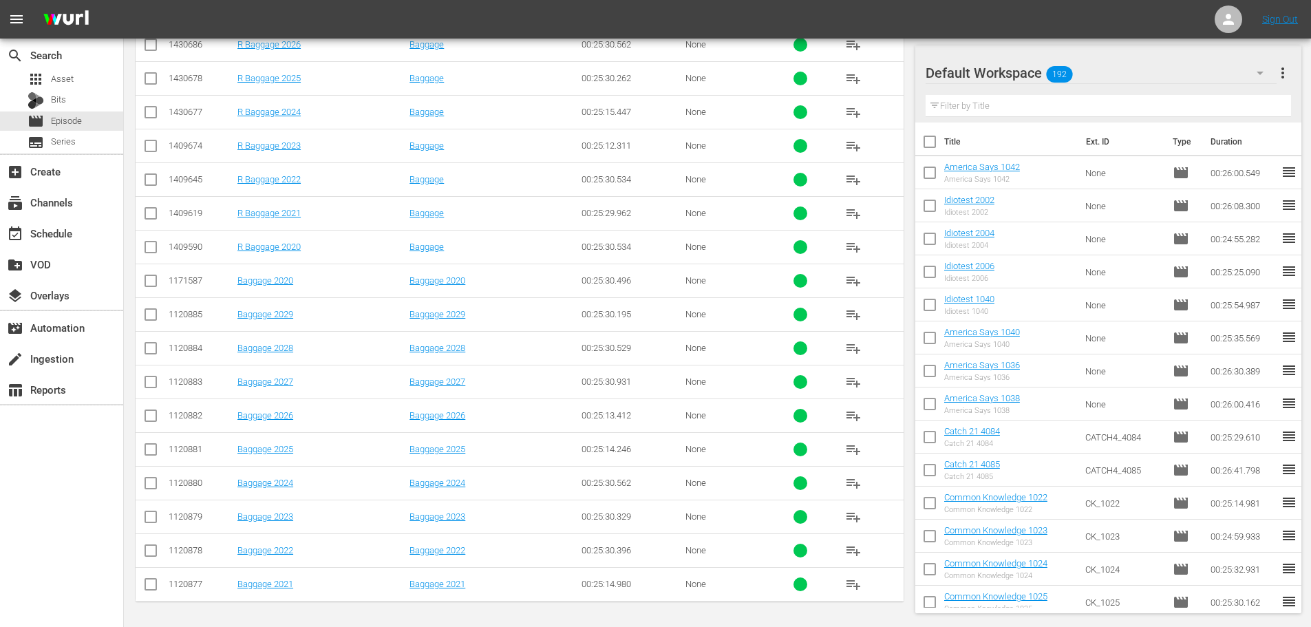
type input "bagg 202"
click at [155, 482] on input "checkbox" at bounding box center [150, 486] width 17 height 17
click at [152, 486] on input "checkbox" at bounding box center [150, 486] width 17 height 17
checkbox input "false"
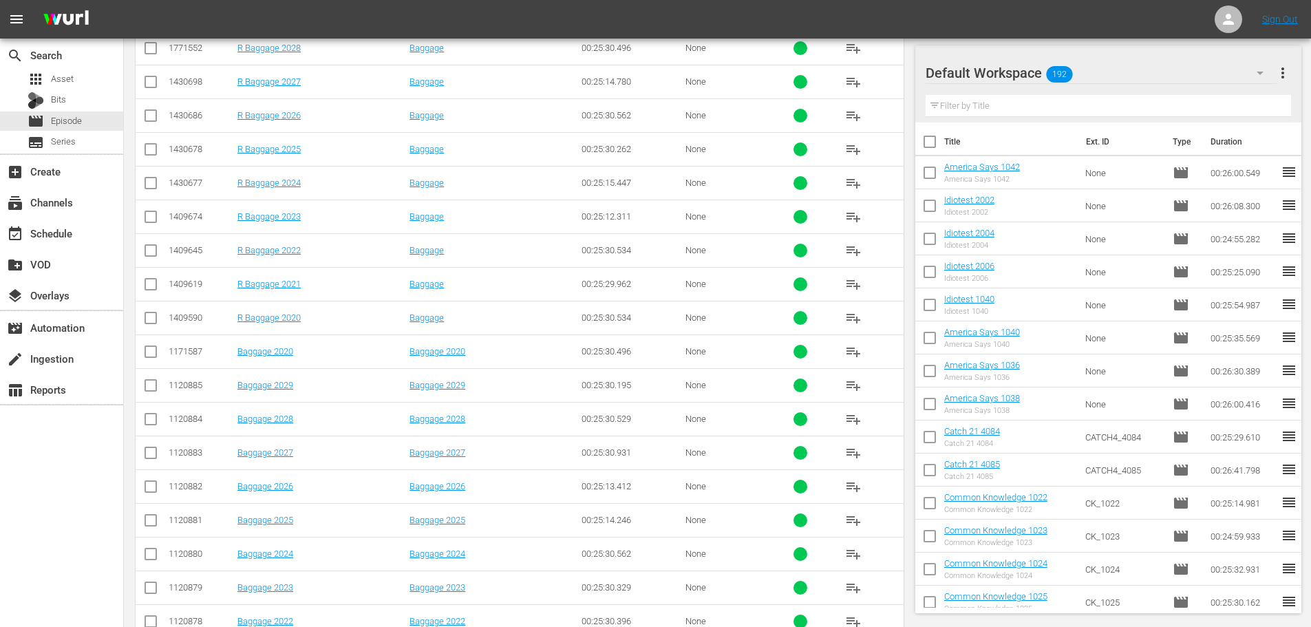
scroll to position [250, 0]
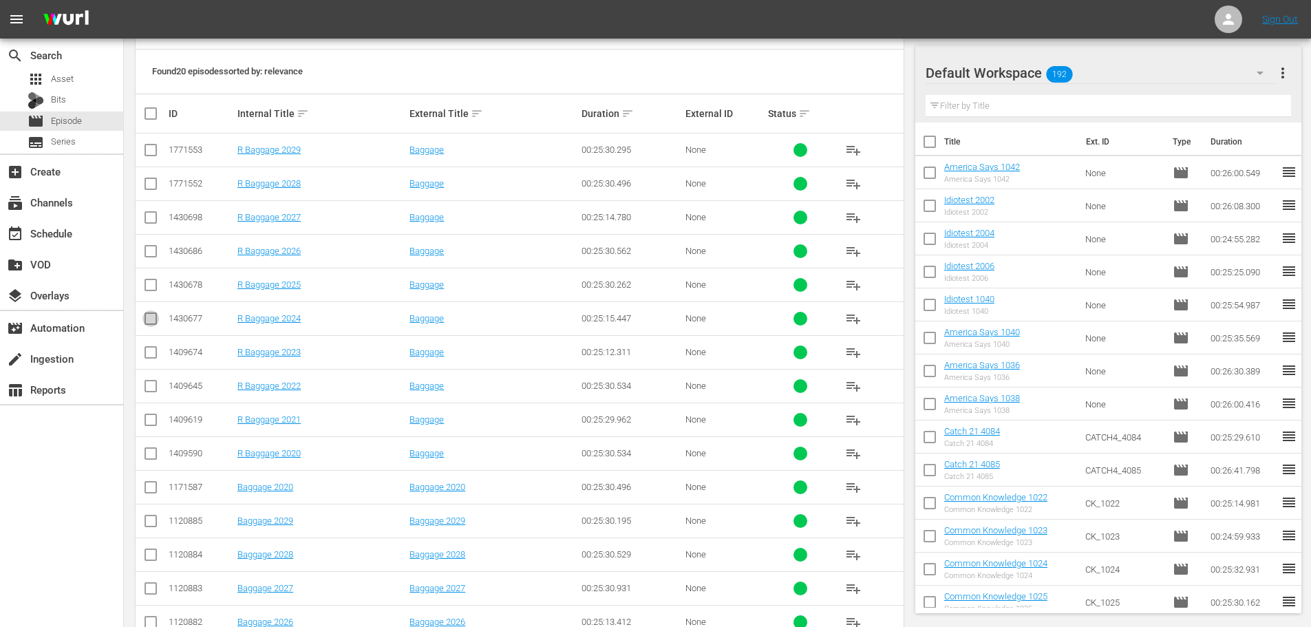
click at [146, 315] on input "checkbox" at bounding box center [150, 321] width 17 height 17
checkbox input "true"
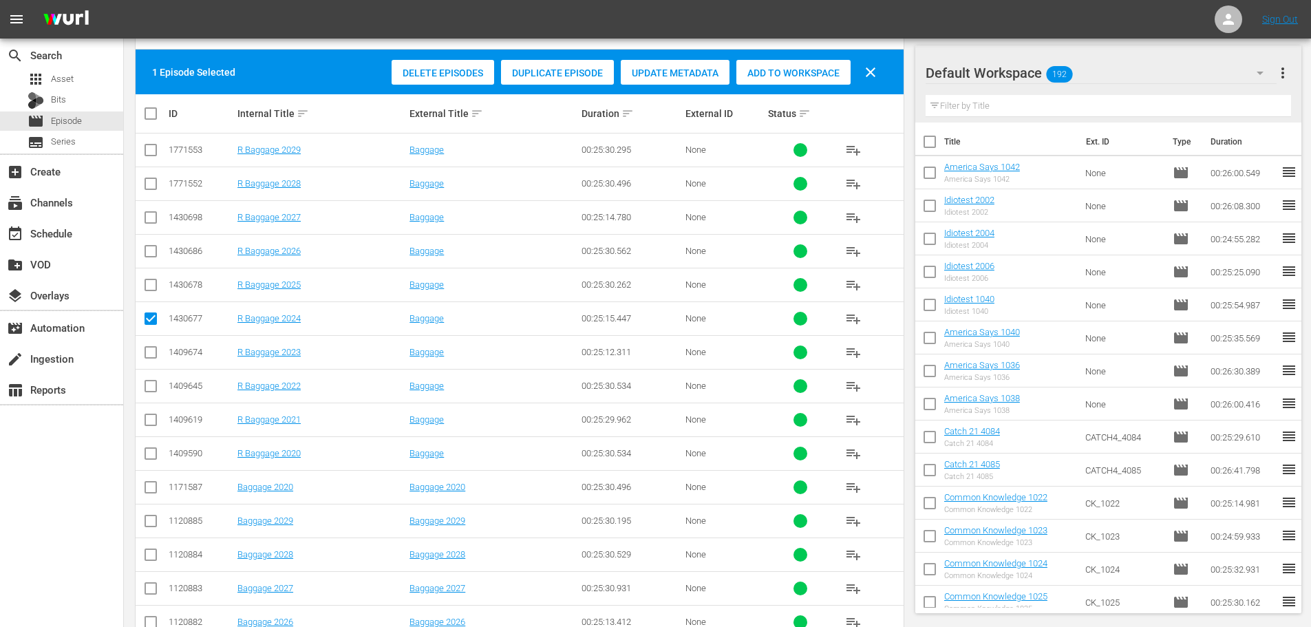
click at [151, 258] on input "checkbox" at bounding box center [150, 254] width 17 height 17
checkbox input "true"
click at [148, 190] on input "checkbox" at bounding box center [150, 186] width 17 height 17
checkbox input "true"
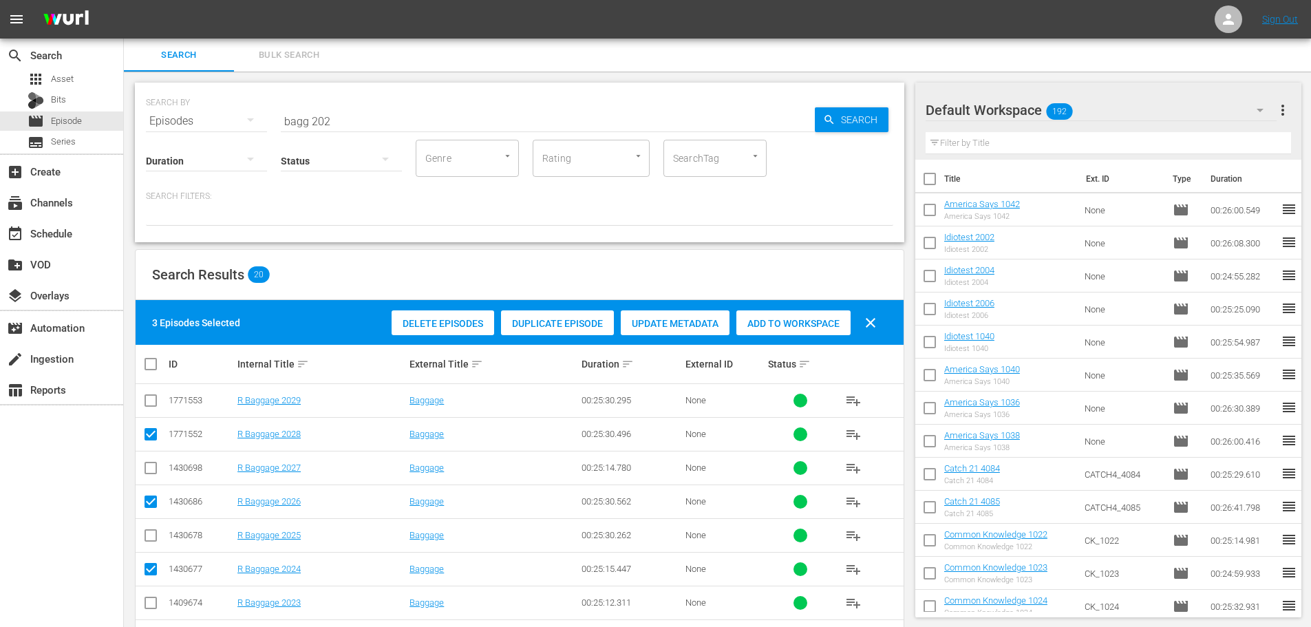
click at [782, 325] on span "Add to Workspace" at bounding box center [793, 323] width 114 height 11
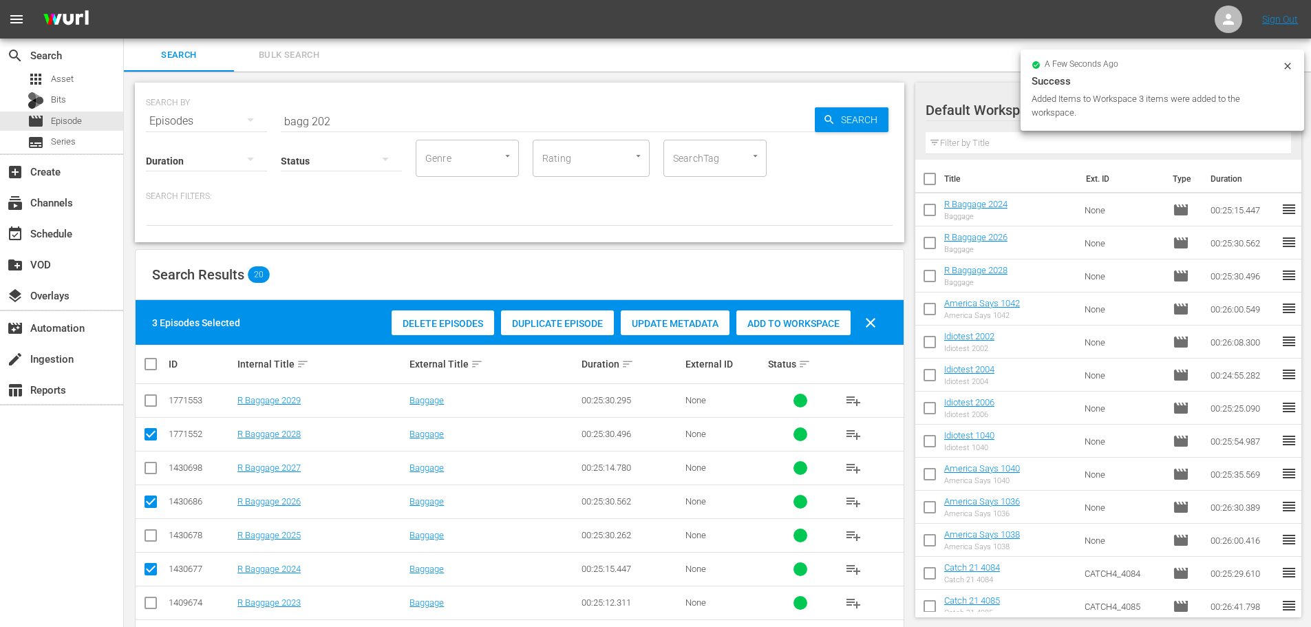
click at [341, 116] on input "bagg 202" at bounding box center [548, 121] width 534 height 33
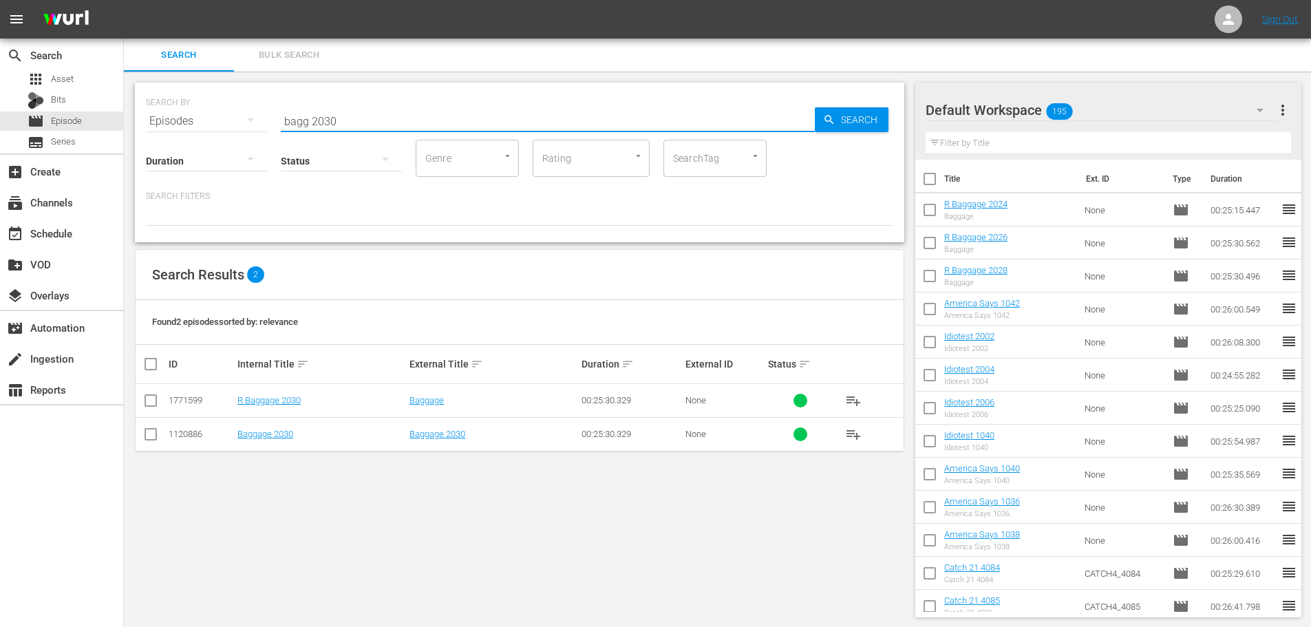
type input "bagg 2030"
click at [151, 405] on input "checkbox" at bounding box center [150, 403] width 17 height 17
checkbox input "true"
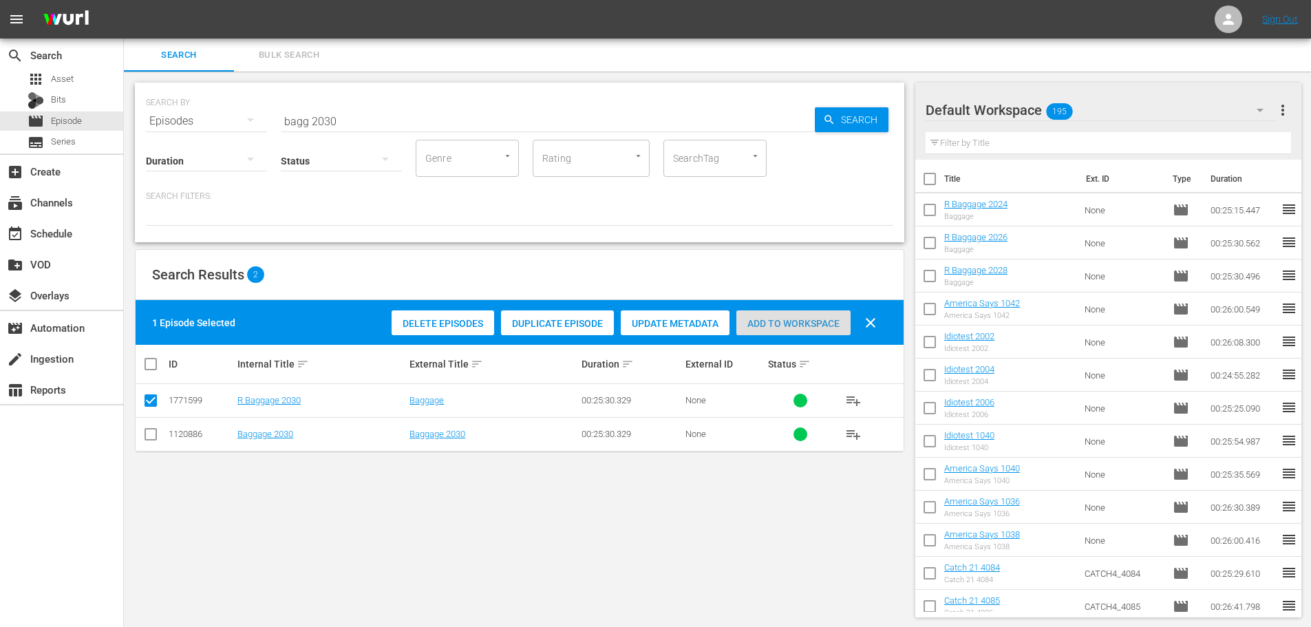
click at [778, 321] on span "Add to Workspace" at bounding box center [793, 323] width 114 height 11
click at [357, 100] on div "SEARCH BY Search By Episodes Search ID, Title, Description, Keywords, or Catego…" at bounding box center [519, 113] width 747 height 50
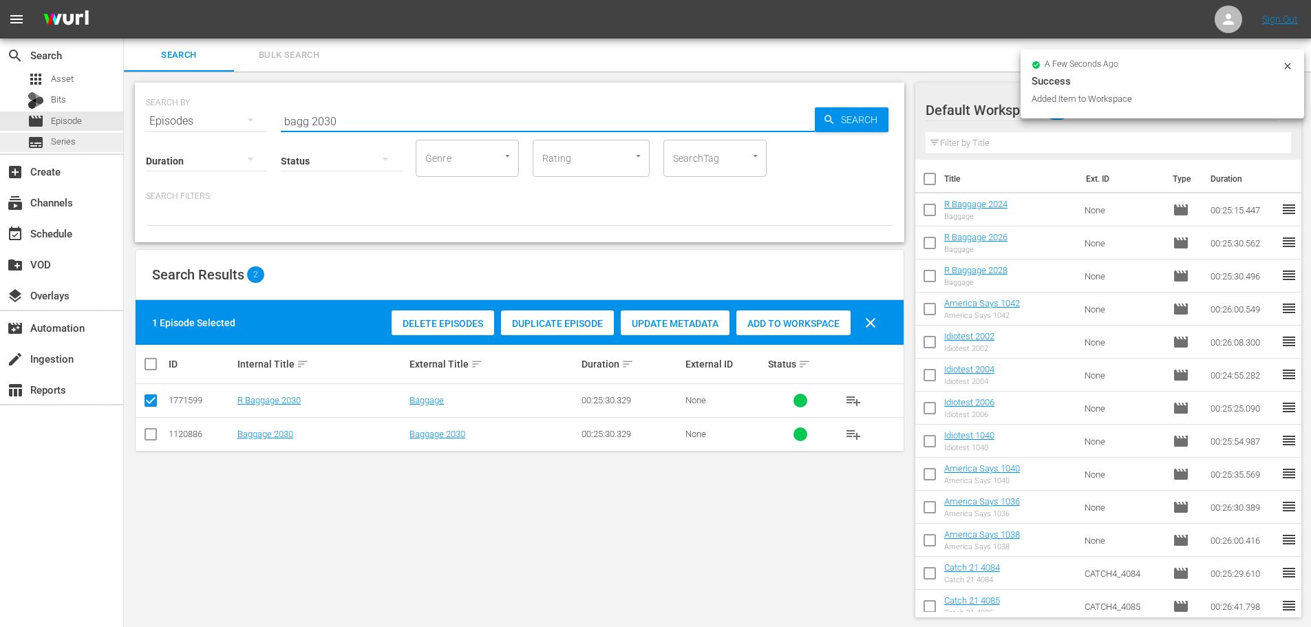
drag, startPoint x: 352, startPoint y: 123, endPoint x: 0, endPoint y: 328, distance: 407.3
click at [124, 0] on div "search Search apps Asset Bits movie Episode subtitles Series add_box Create sub…" at bounding box center [717, 0] width 1187 height 0
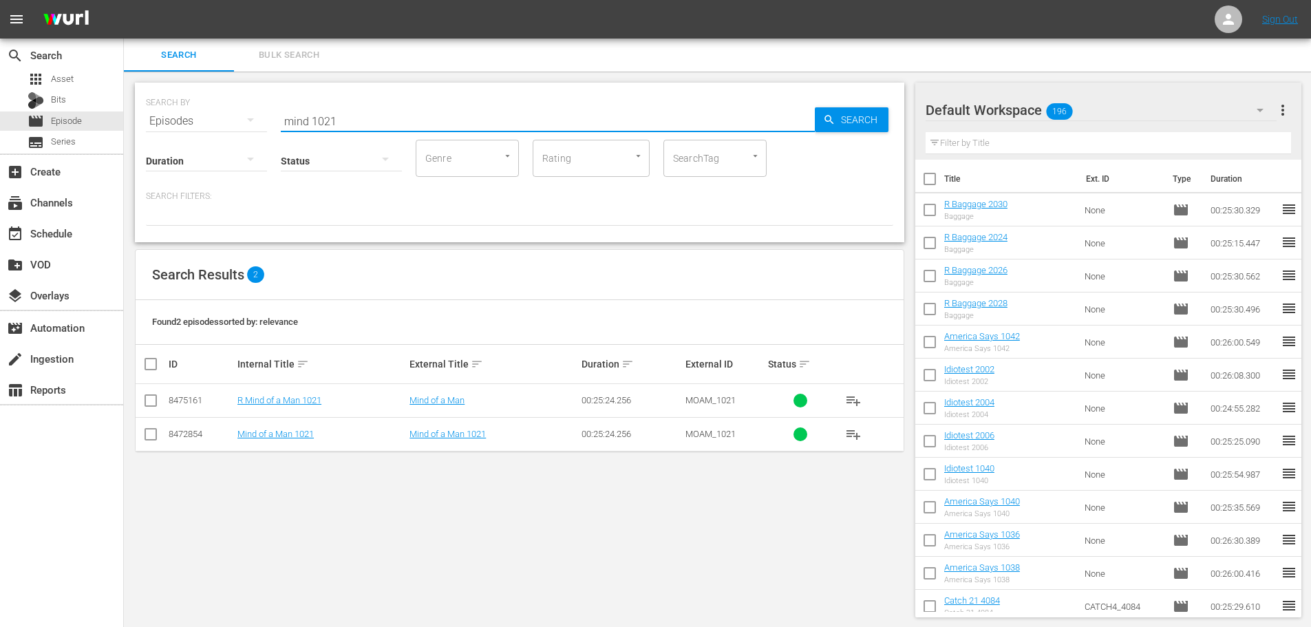
type input "mind 1021"
click at [148, 407] on input "checkbox" at bounding box center [150, 403] width 17 height 17
checkbox input "true"
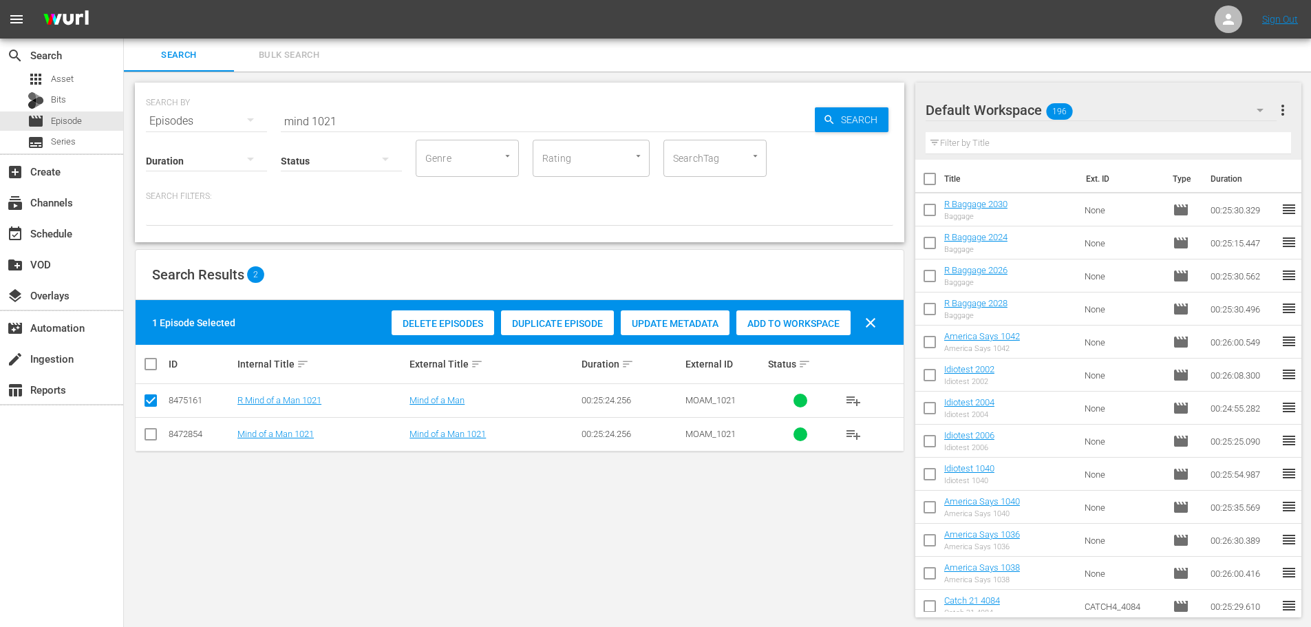
click at [815, 329] on div "Add to Workspace" at bounding box center [793, 323] width 114 height 26
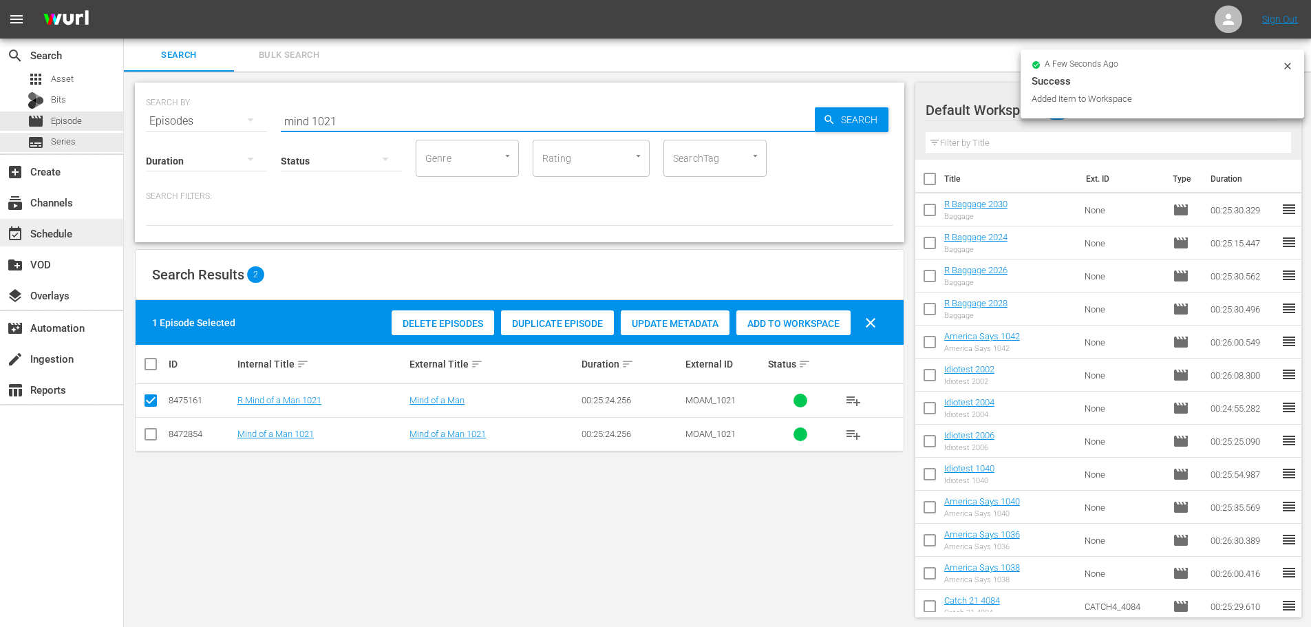
drag, startPoint x: 387, startPoint y: 113, endPoint x: 0, endPoint y: 227, distance: 403.2
click at [124, 0] on div "search Search apps Asset Bits movie Episode subtitles Series add_box Create sub…" at bounding box center [717, 0] width 1187 height 0
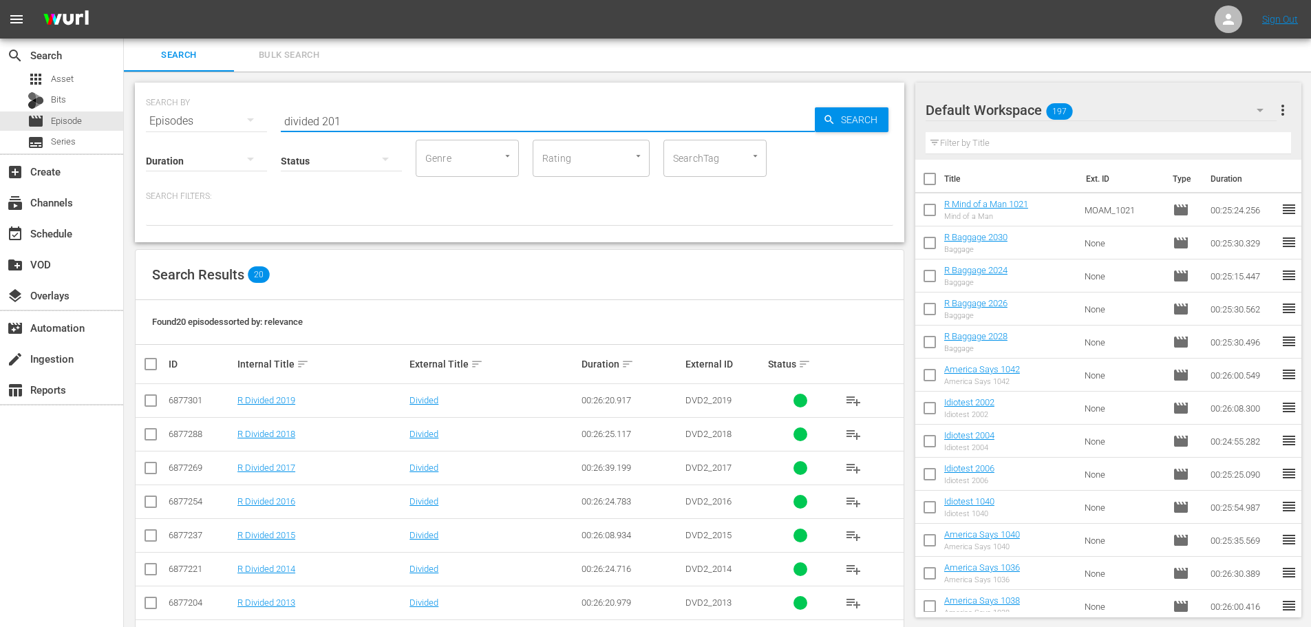
scroll to position [69, 0]
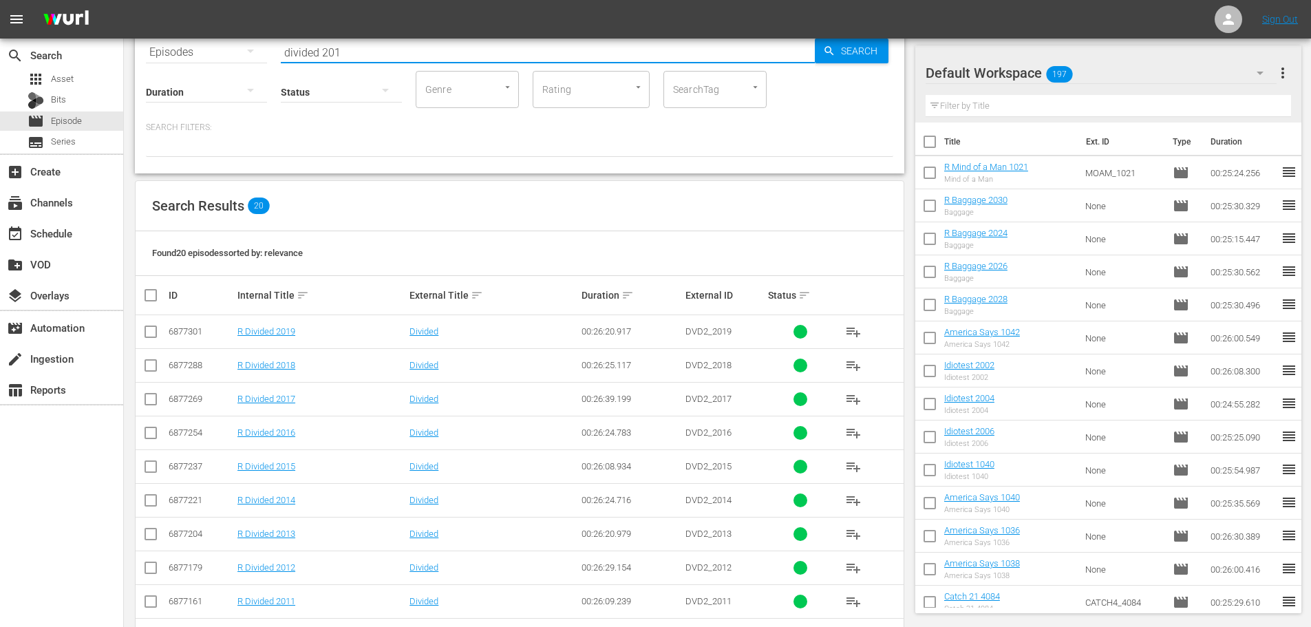
type input "divided 201"
drag, startPoint x: 158, startPoint y: 529, endPoint x: 157, endPoint y: 536, distance: 6.9
click at [158, 531] on input "checkbox" at bounding box center [150, 536] width 17 height 17
checkbox input "true"
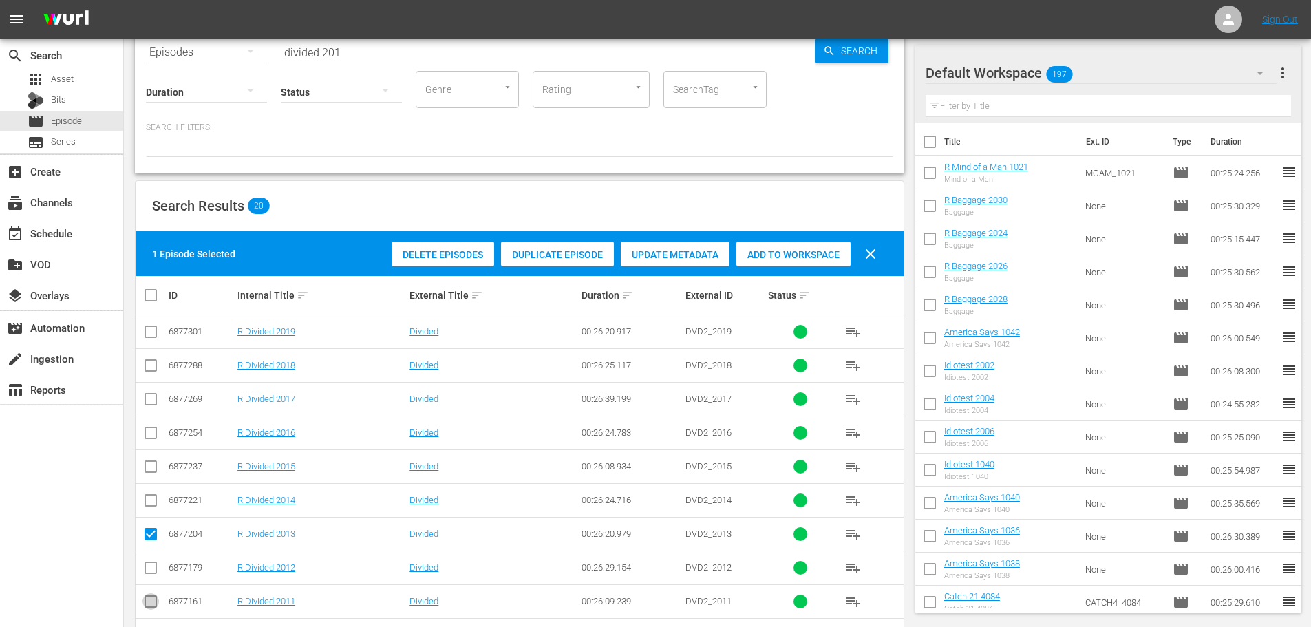
click at [151, 611] on input "checkbox" at bounding box center [150, 604] width 17 height 17
checkbox input "true"
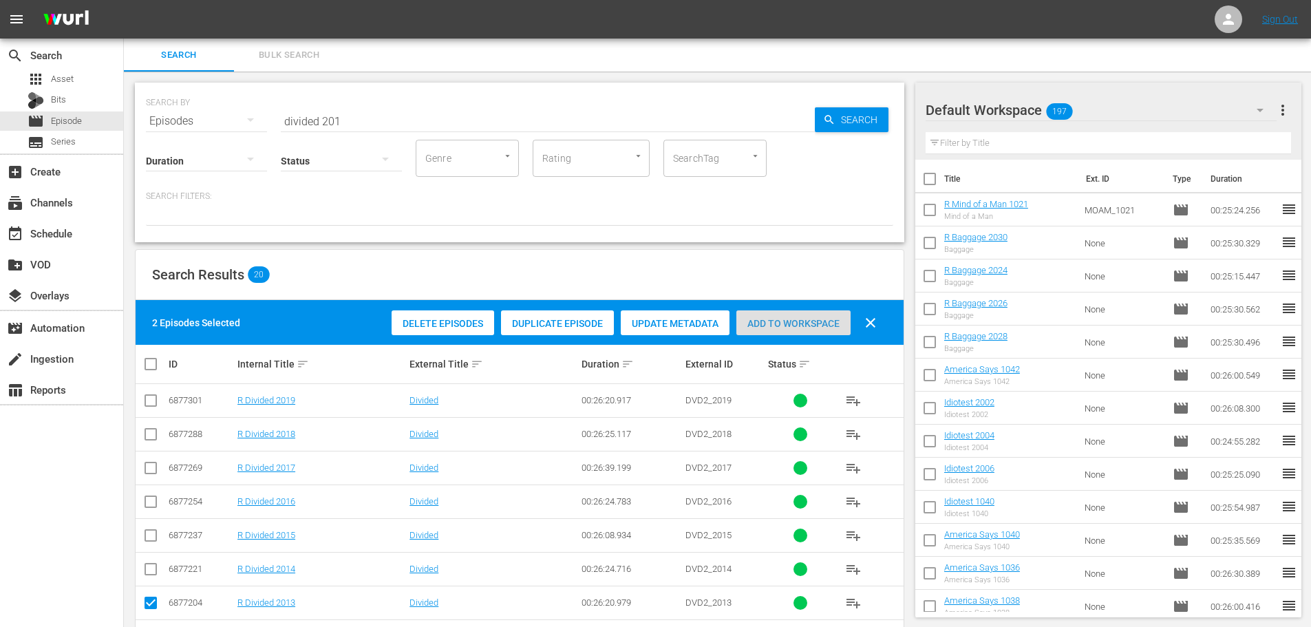
click at [793, 317] on div "Add to Workspace" at bounding box center [793, 323] width 114 height 26
drag, startPoint x: 266, startPoint y: 129, endPoint x: 181, endPoint y: 122, distance: 84.9
click at [129, 129] on div "SEARCH BY Search By Episodes Search ID, Title, Description, Keywords, or Catego…" at bounding box center [519, 578] width 791 height 1012
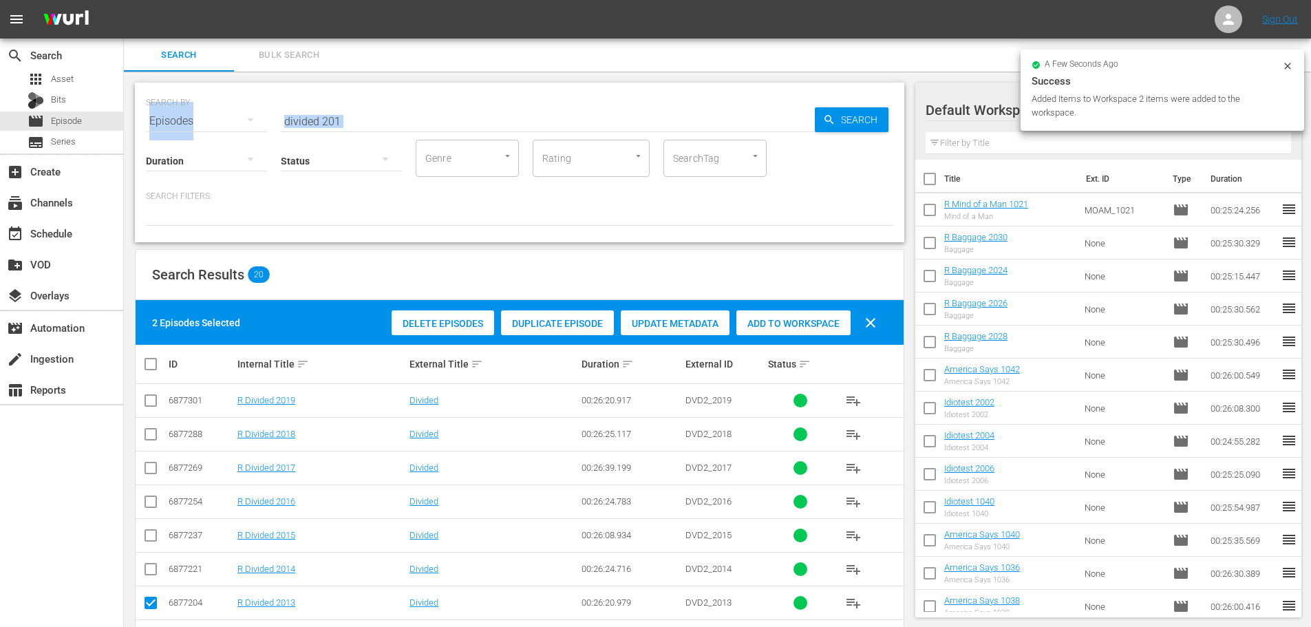
click at [345, 104] on div "SEARCH BY Search By Episodes Search ID, Title, Description, Keywords, or Catego…" at bounding box center [519, 113] width 747 height 50
drag, startPoint x: 366, startPoint y: 125, endPoint x: 125, endPoint y: 129, distance: 240.9
click at [125, 129] on div "SEARCH BY Search By Episodes Search ID, Title, Description, Keywords, or Catego…" at bounding box center [519, 578] width 791 height 1012
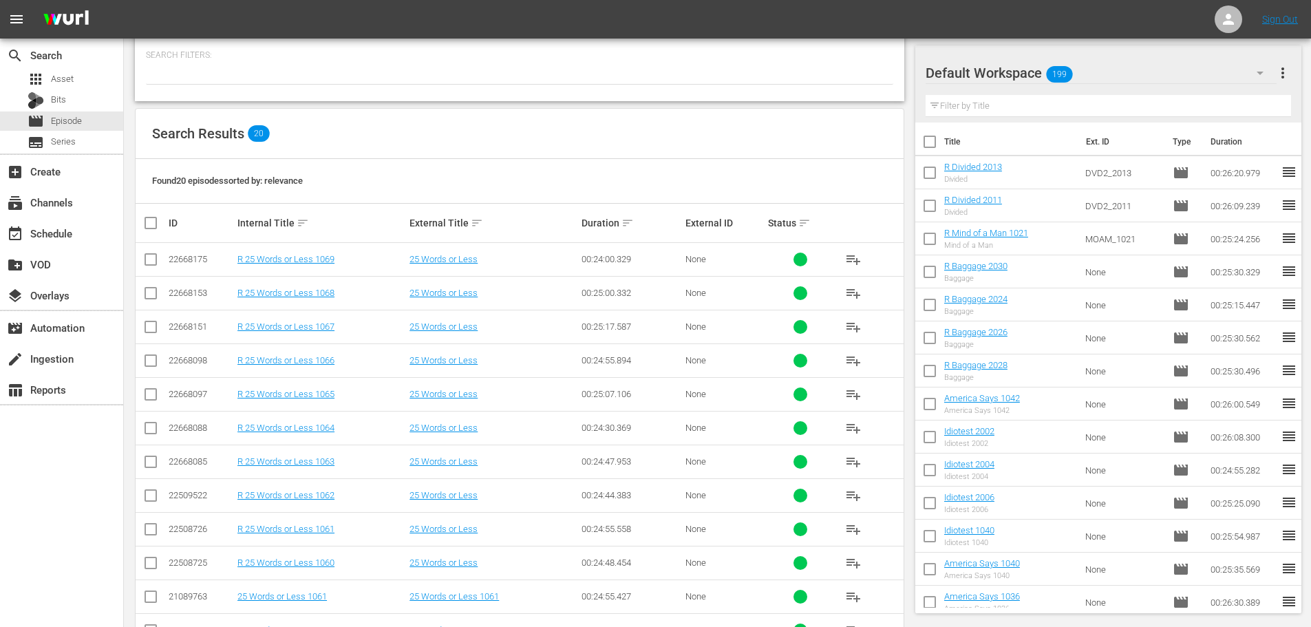
scroll to position [344, 0]
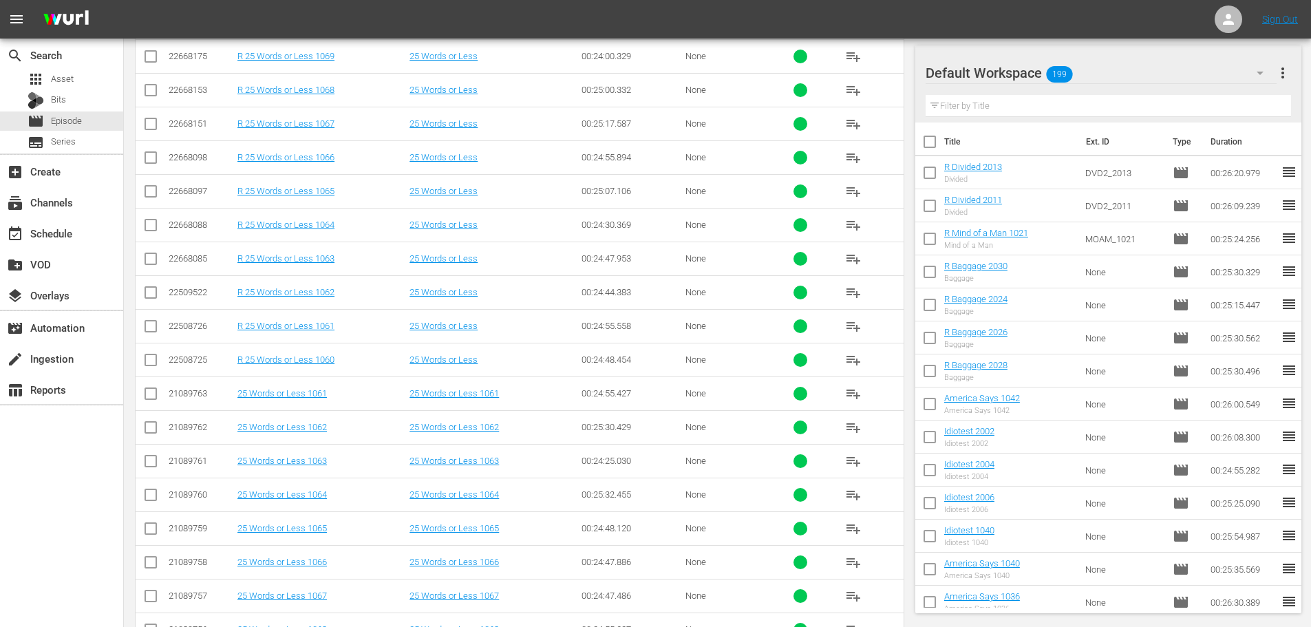
type input "25 words 106"
drag, startPoint x: 147, startPoint y: 100, endPoint x: 144, endPoint y: 80, distance: 20.1
click at [149, 98] on input "checkbox" at bounding box center [150, 93] width 17 height 17
checkbox input "true"
click at [143, 61] on input "checkbox" at bounding box center [150, 59] width 17 height 17
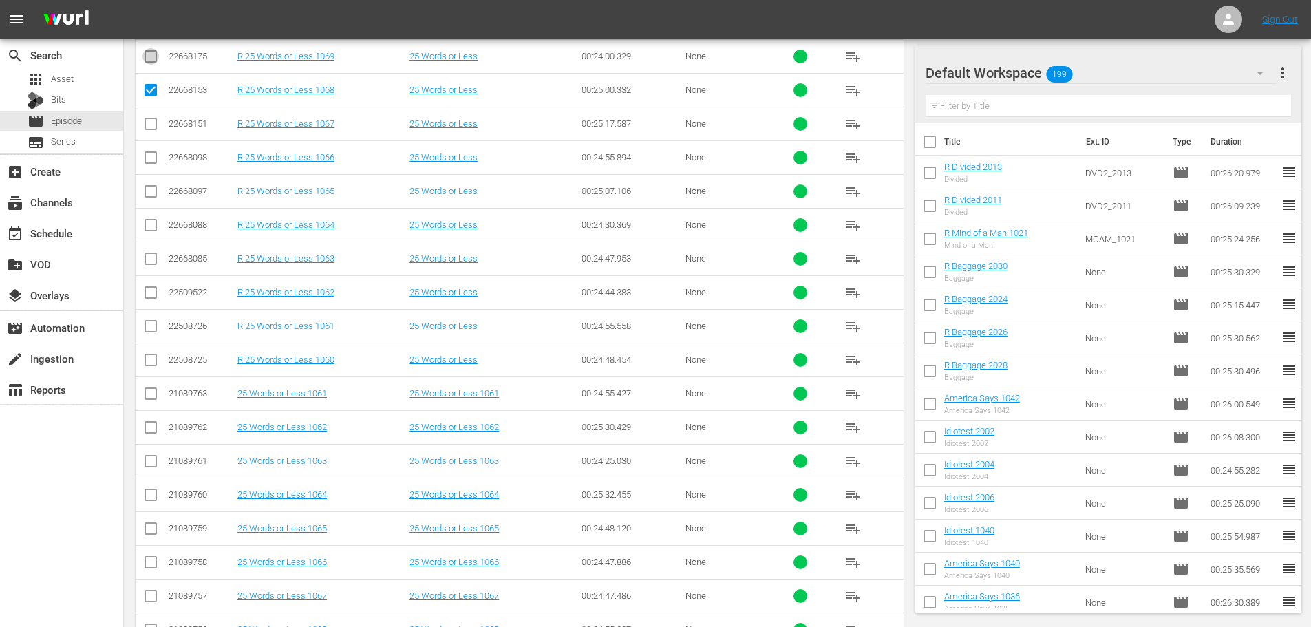
checkbox input "true"
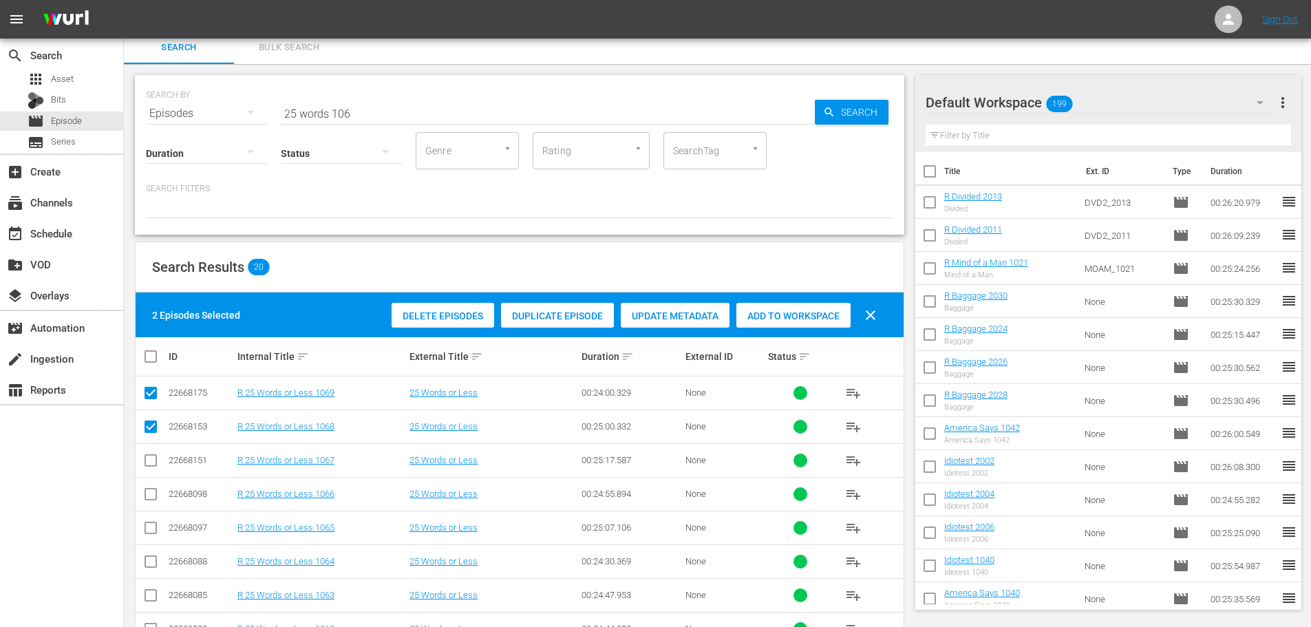
scroll to position [69, 0]
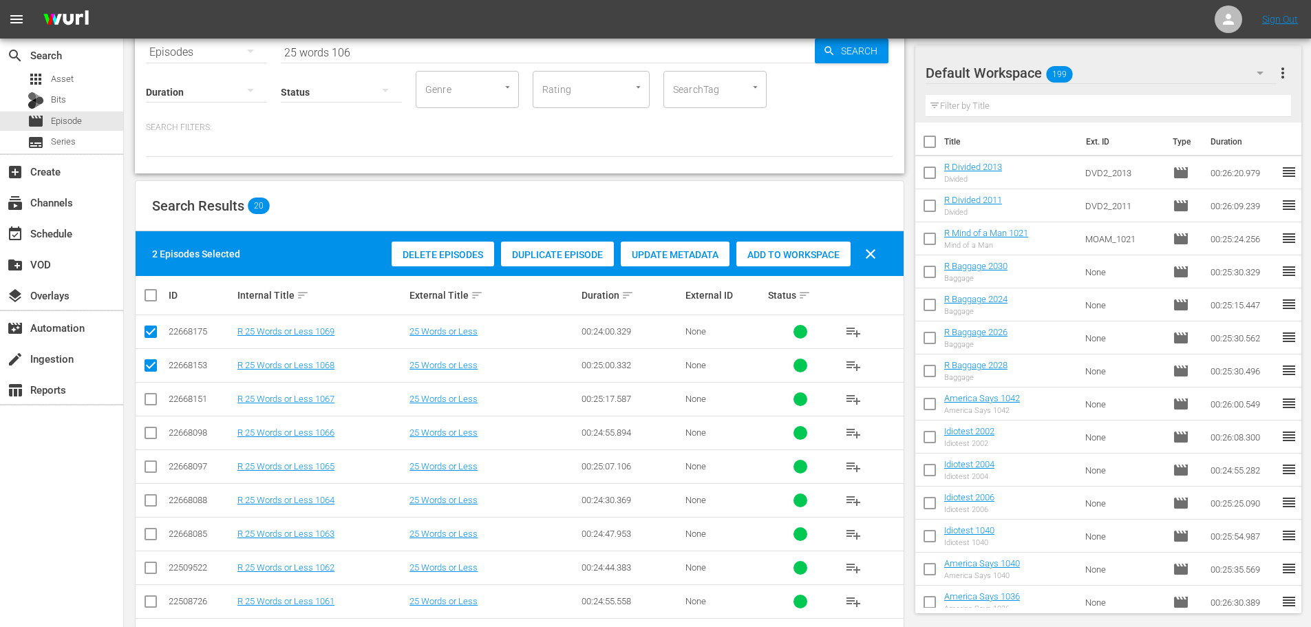
click at [777, 250] on span "Add to Workspace" at bounding box center [793, 254] width 114 height 11
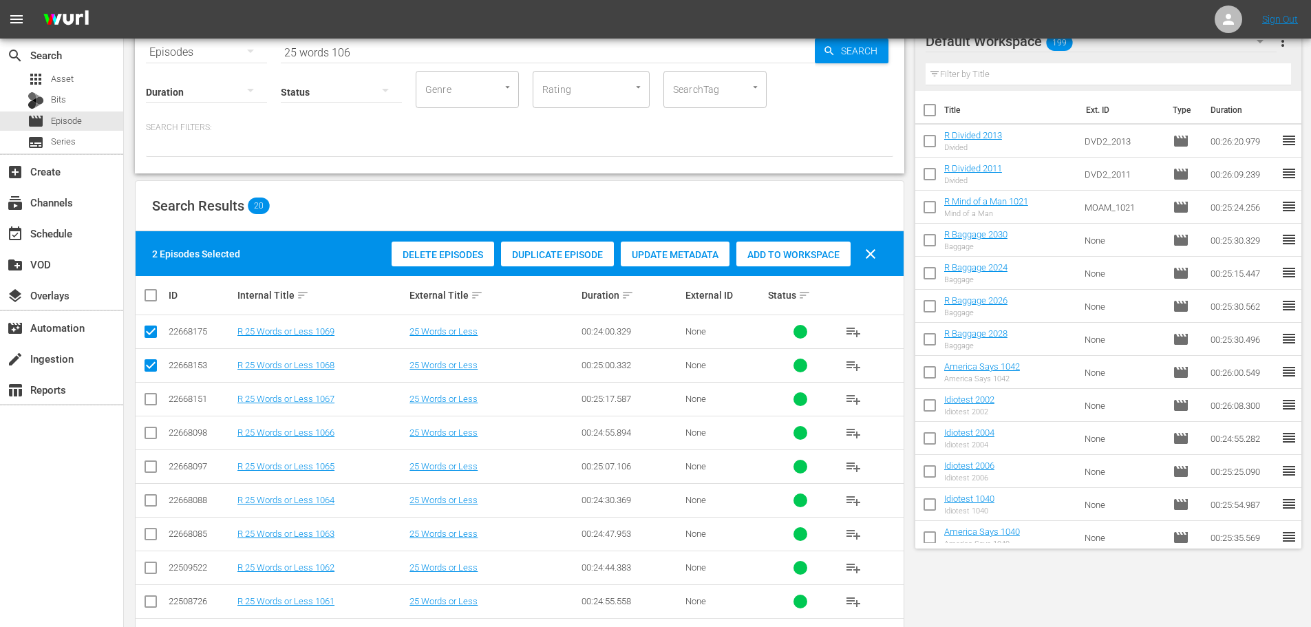
scroll to position [0, 0]
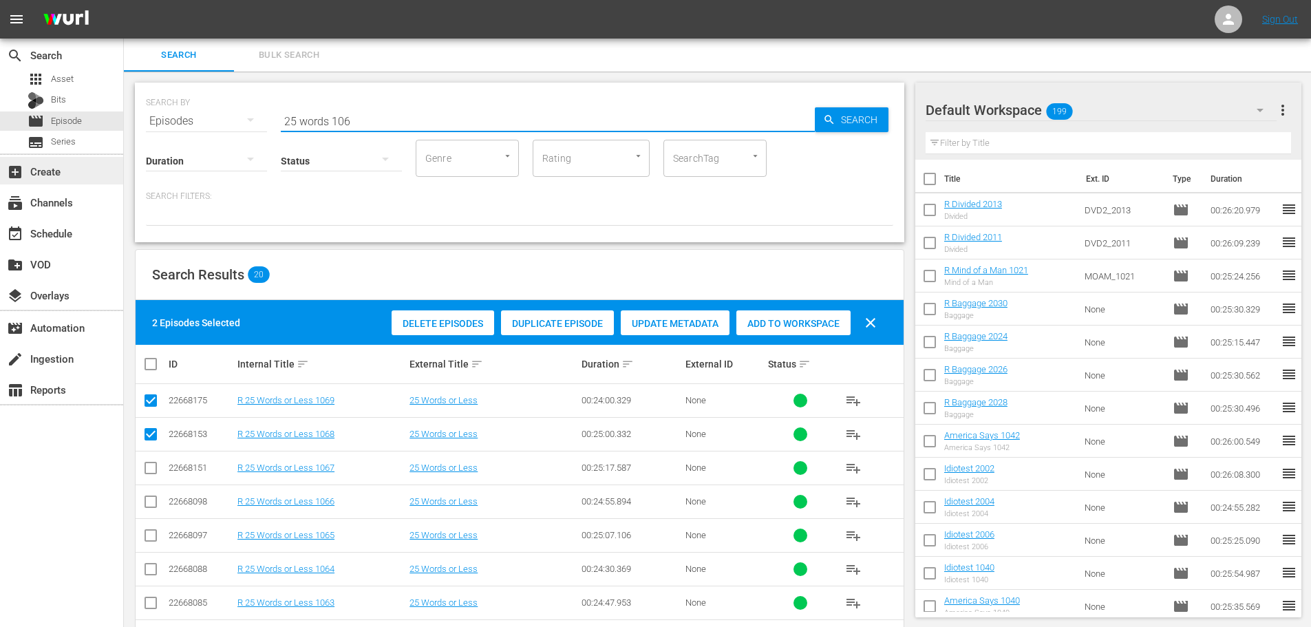
drag, startPoint x: 169, startPoint y: 119, endPoint x: 0, endPoint y: 182, distance: 180.7
click at [124, 0] on div "search Search apps Asset Bits movie Episode subtitles Series add_box Create sub…" at bounding box center [717, 0] width 1187 height 0
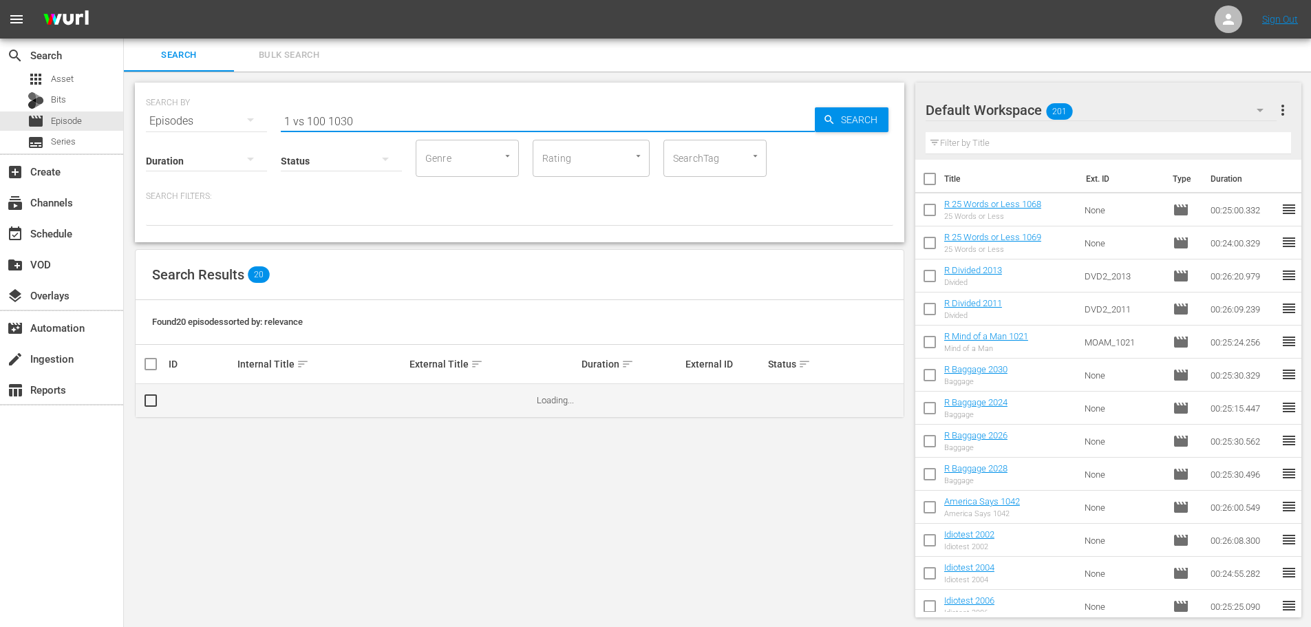
type input "1 vs 100 1030"
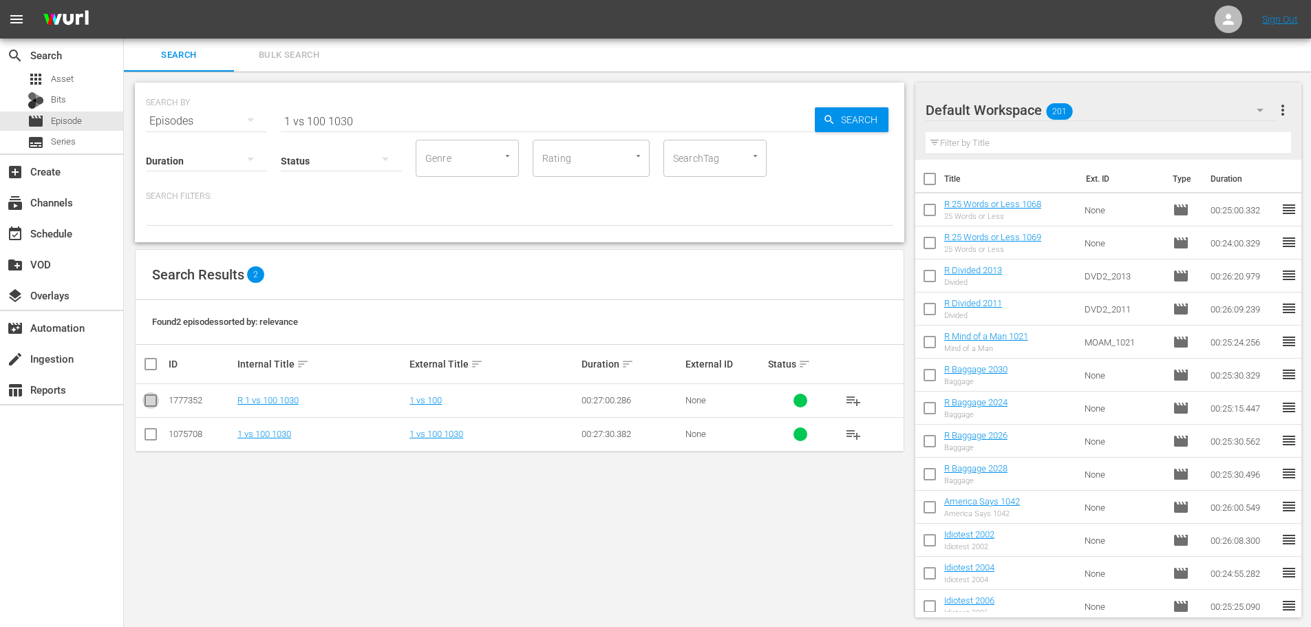
click at [150, 407] on input "checkbox" at bounding box center [150, 403] width 17 height 17
checkbox input "true"
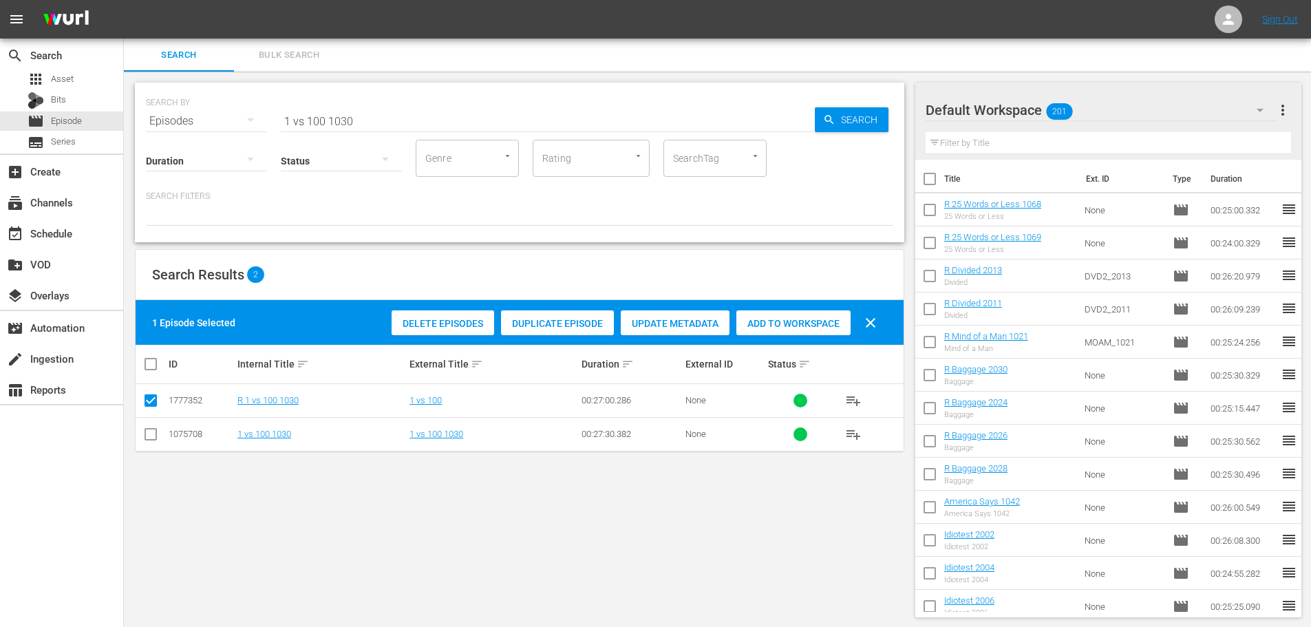
click at [816, 309] on div "Delete Episodes Duplicate Episode Update Metadata Add to Workspace clear" at bounding box center [637, 322] width 499 height 33
click at [819, 314] on div "Add to Workspace" at bounding box center [793, 323] width 114 height 26
drag, startPoint x: 404, startPoint y: 101, endPoint x: 407, endPoint y: 107, distance: 7.1
click at [404, 102] on div "SEARCH BY Search By Episodes Search ID, Title, Description, Keywords, or Catego…" at bounding box center [519, 113] width 747 height 50
drag, startPoint x: 414, startPoint y: 114, endPoint x: 60, endPoint y: 125, distance: 353.8
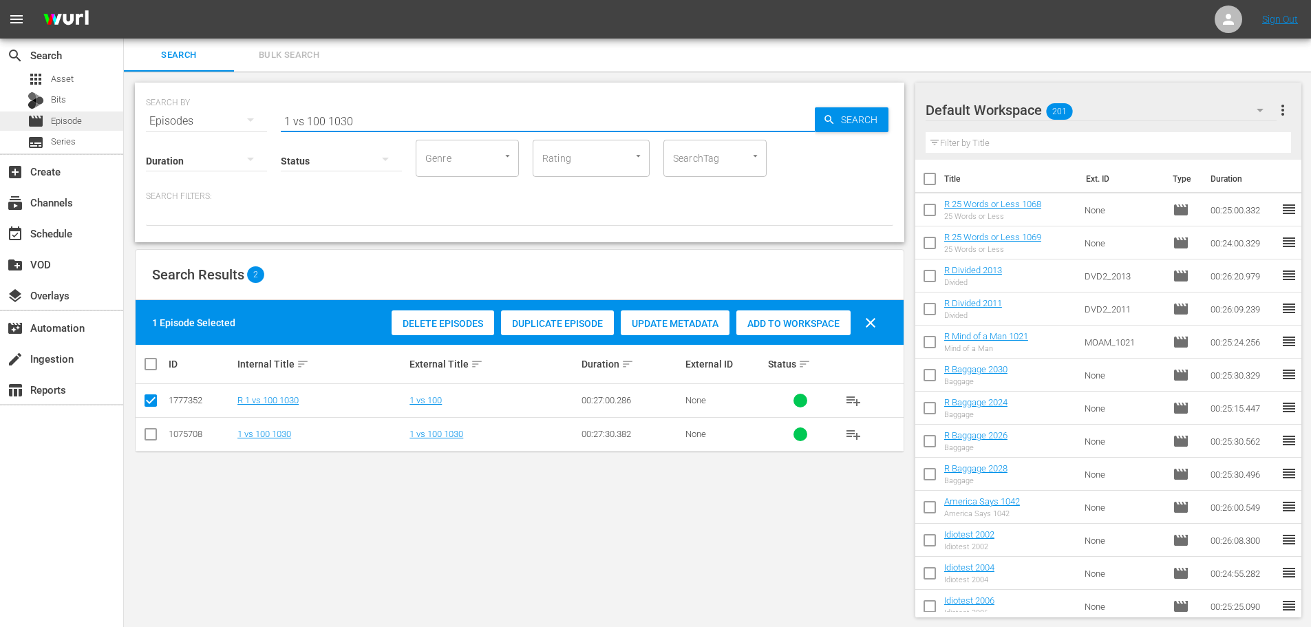
click at [124, 0] on div "search Search apps Asset Bits movie Episode subtitles Series add_box Create sub…" at bounding box center [717, 0] width 1187 height 0
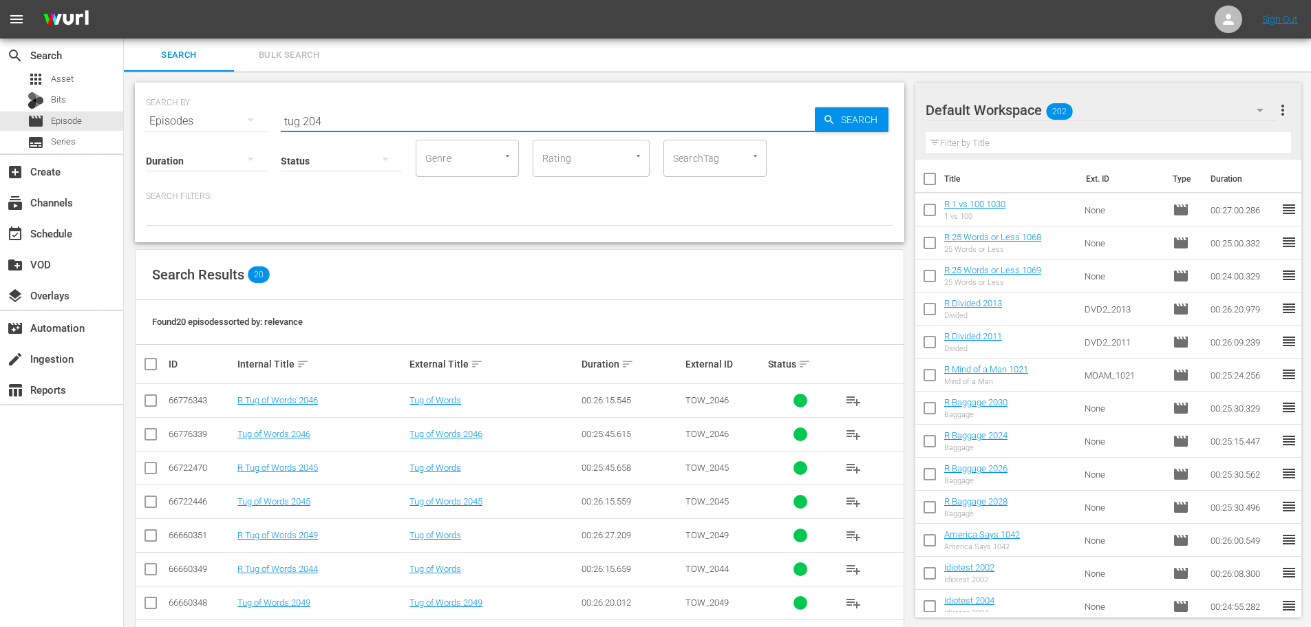
type input "tug 204"
click at [149, 561] on icon at bounding box center [150, 569] width 17 height 17
click at [149, 565] on input "checkbox" at bounding box center [150, 572] width 17 height 17
checkbox input "true"
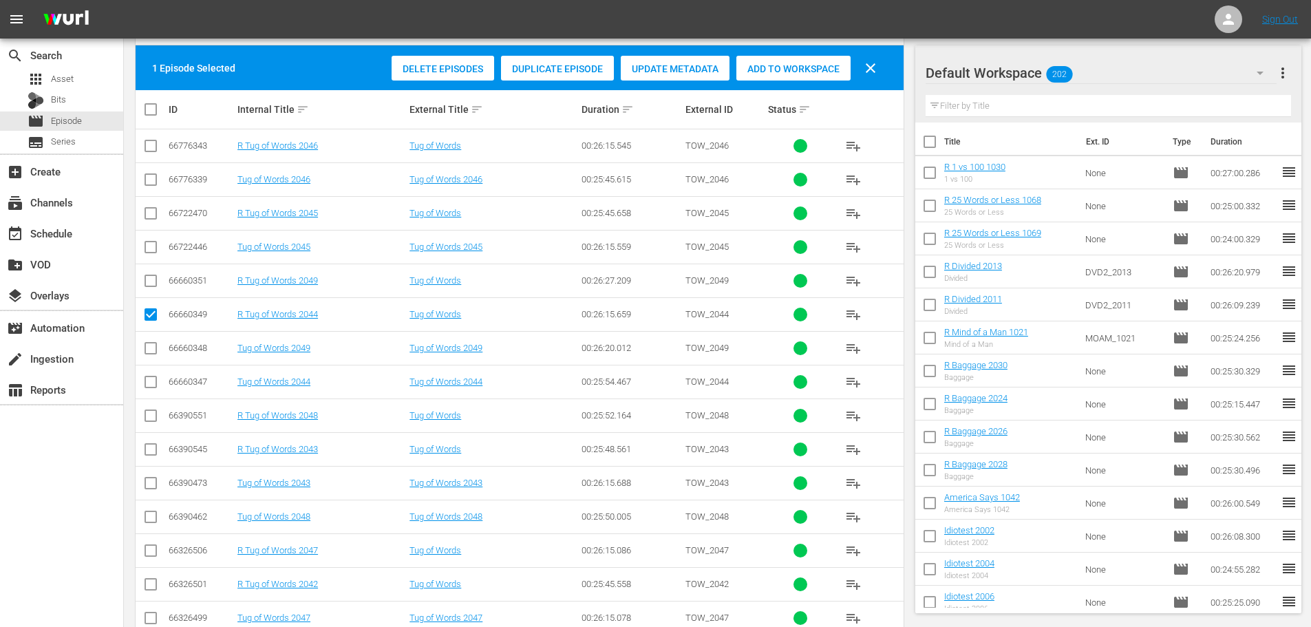
scroll to position [250, 0]
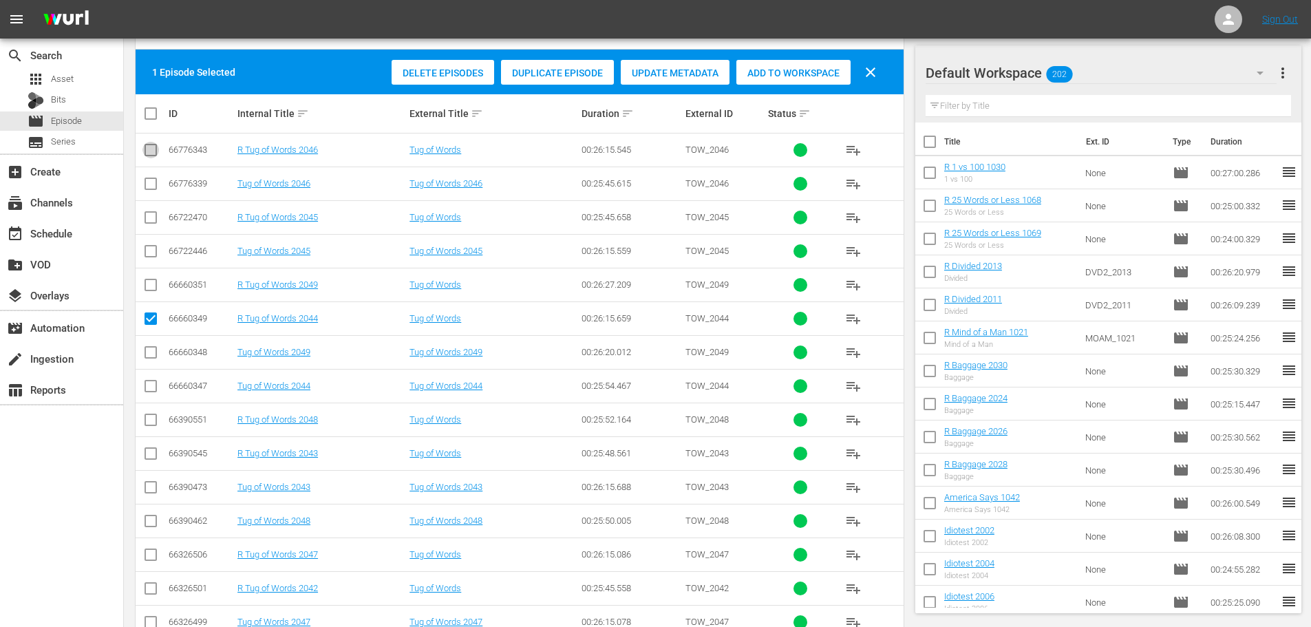
click at [146, 158] on input "checkbox" at bounding box center [150, 152] width 17 height 17
checkbox input "true"
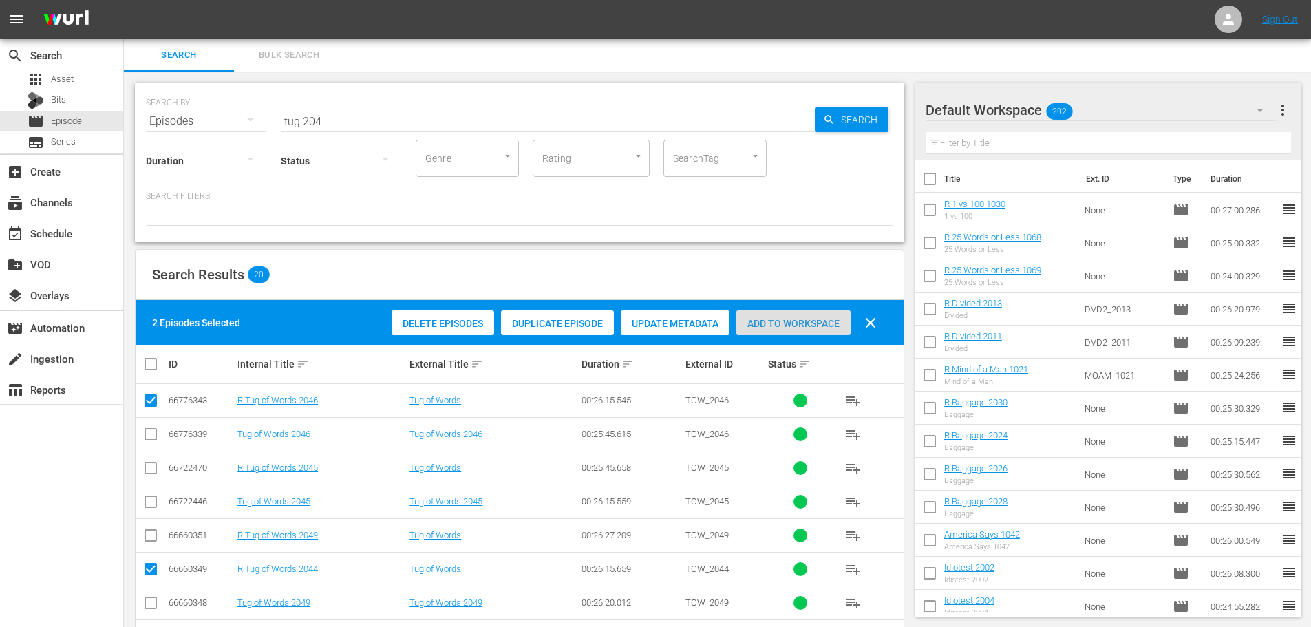
click at [791, 329] on div "Add to Workspace" at bounding box center [793, 323] width 114 height 26
drag, startPoint x: 340, startPoint y: 116, endPoint x: 15, endPoint y: 3, distance: 344.1
click at [124, 0] on div "search Search apps Asset Bits movie Episode subtitles Series add_box Create sub…" at bounding box center [717, 0] width 1187 height 0
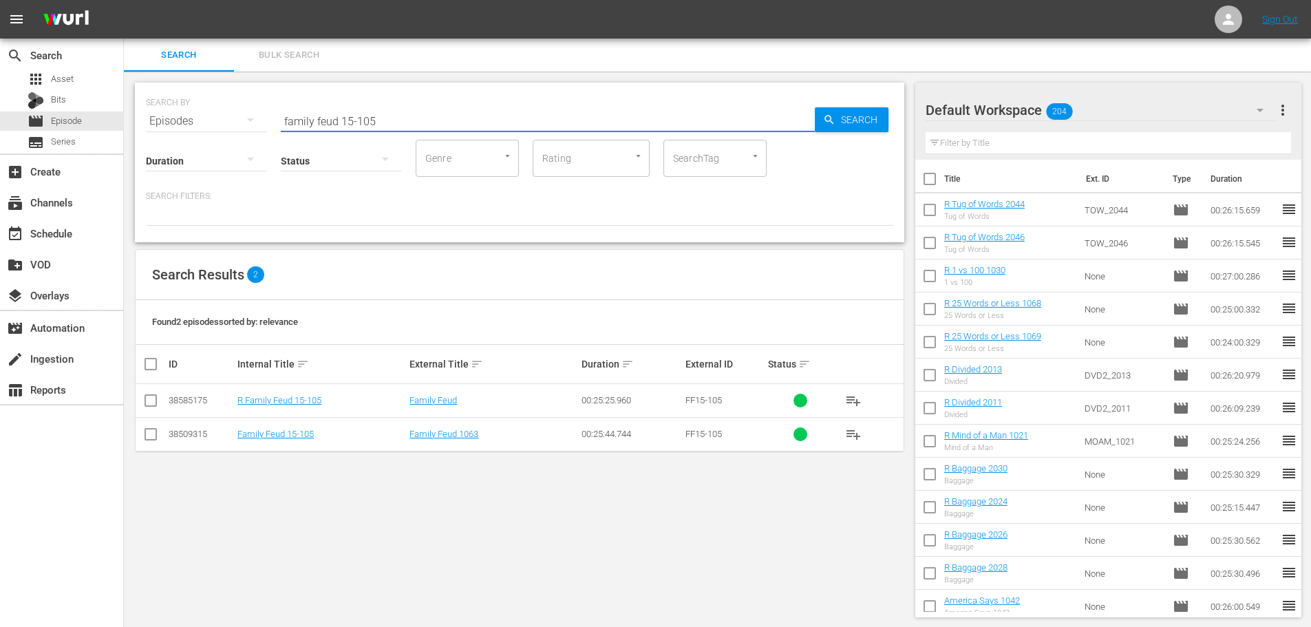
type input "family feud 15-105"
drag, startPoint x: 153, startPoint y: 403, endPoint x: 204, endPoint y: 374, distance: 58.9
click at [153, 403] on input "checkbox" at bounding box center [150, 403] width 17 height 17
checkbox input "true"
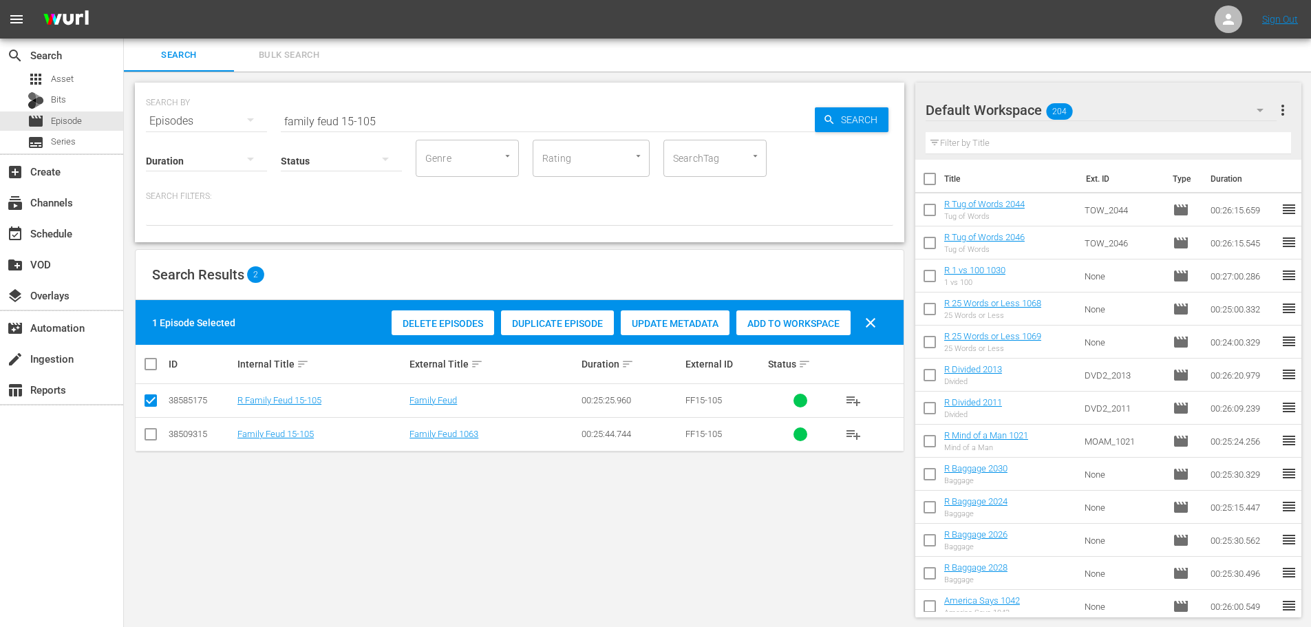
click at [817, 316] on div "Add to Workspace" at bounding box center [793, 323] width 114 height 26
click at [405, 124] on input "family feud 15-105" at bounding box center [548, 121] width 534 height 33
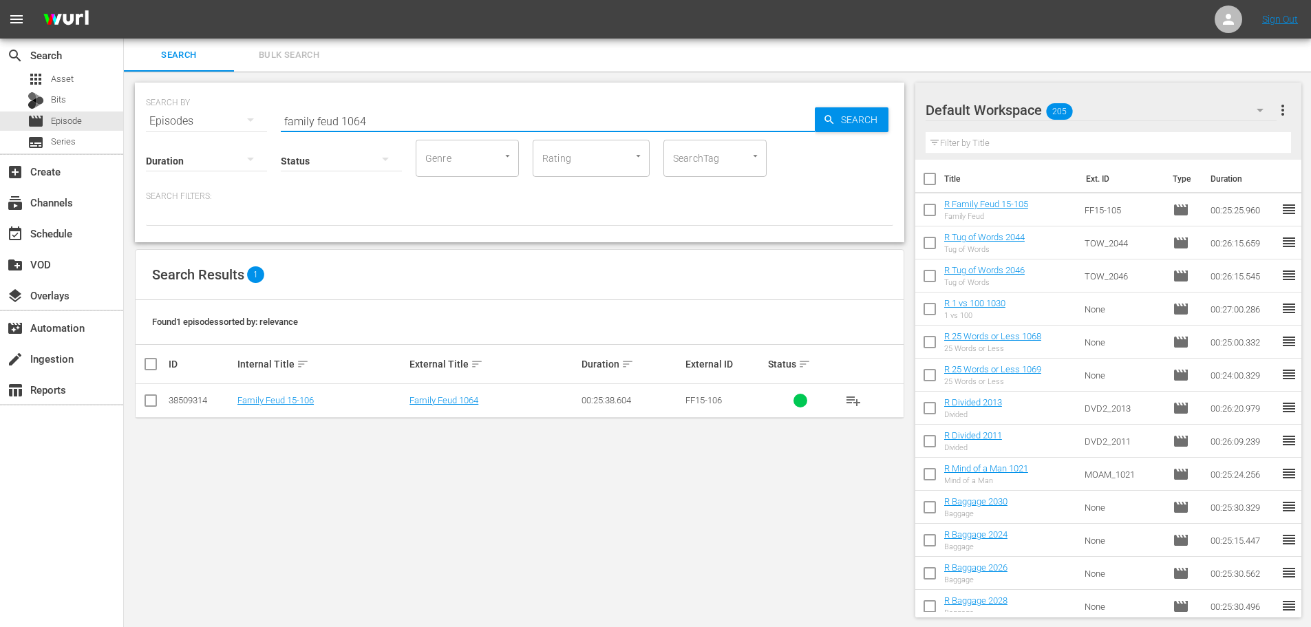
type input "family feud 1064"
click at [146, 403] on input "checkbox" at bounding box center [150, 403] width 17 height 17
checkbox input "true"
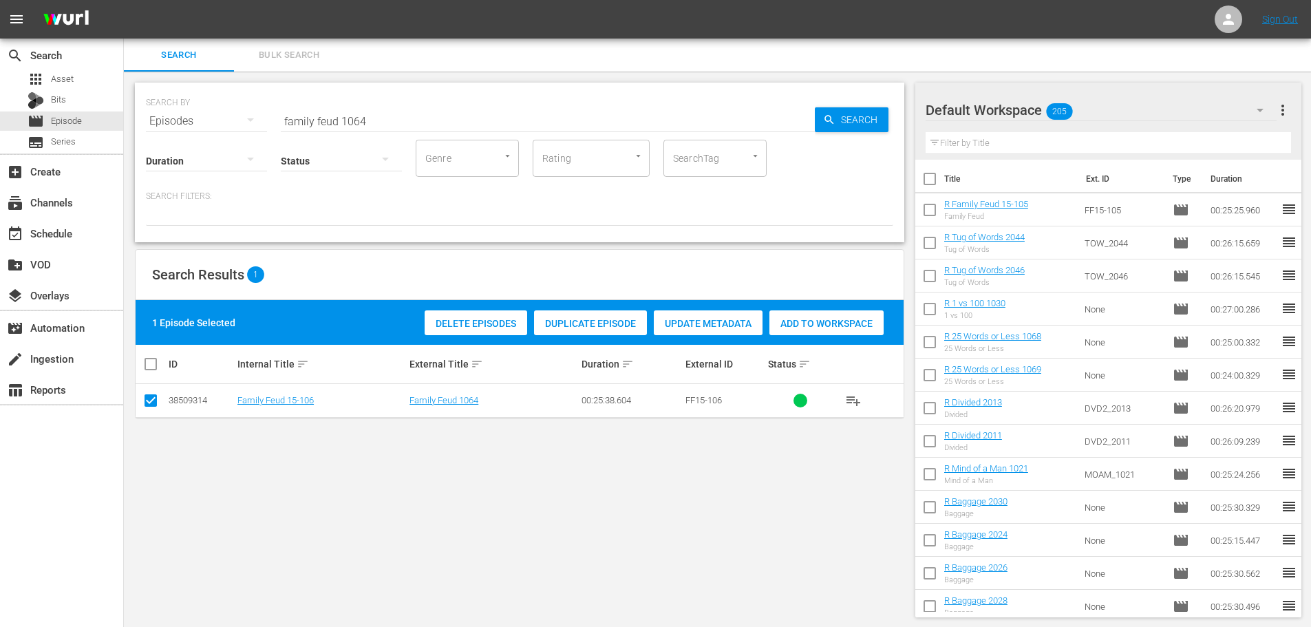
click at [846, 310] on div "Add to Workspace" at bounding box center [826, 323] width 114 height 26
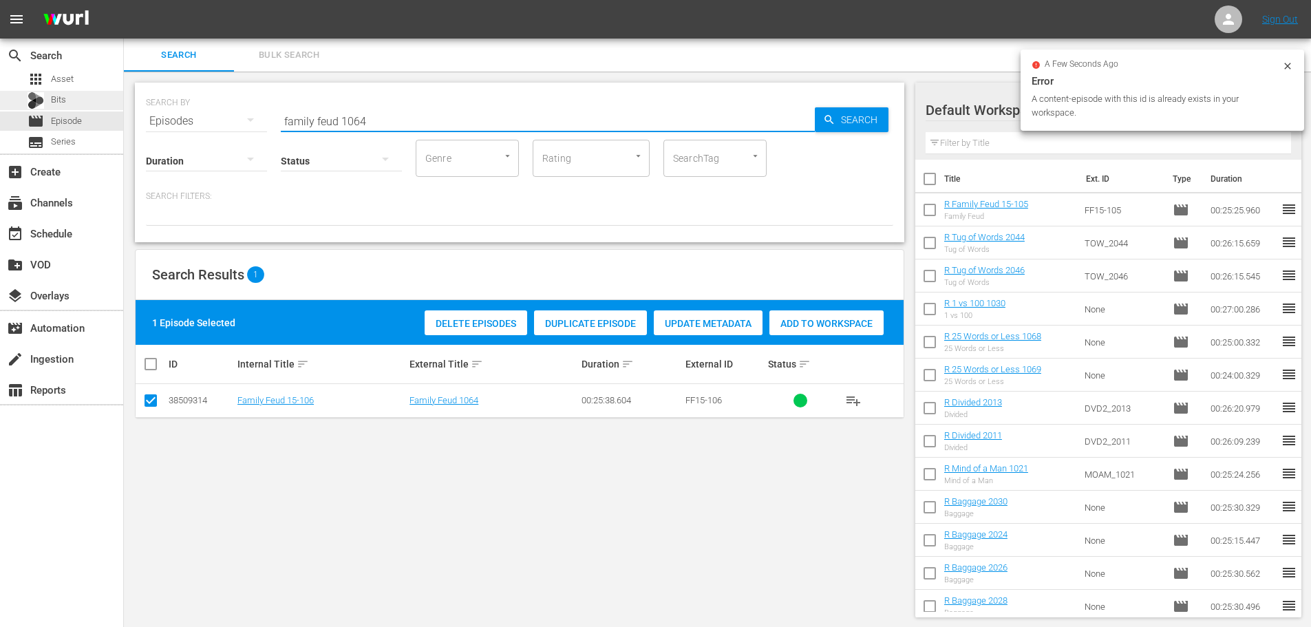
drag, startPoint x: 425, startPoint y: 114, endPoint x: 0, endPoint y: 107, distance: 424.6
click at [124, 0] on div "search Search apps Asset Bits movie Episode subtitles Series add_box Create sub…" at bounding box center [717, 0] width 1187 height 0
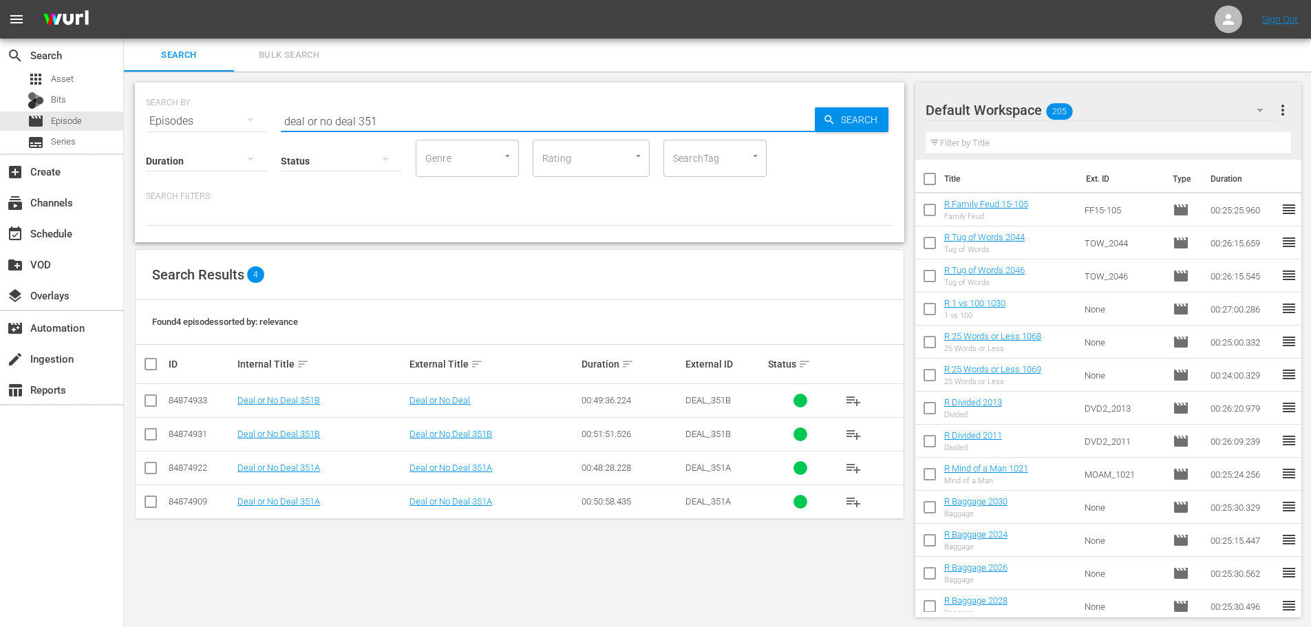
scroll to position [69, 0]
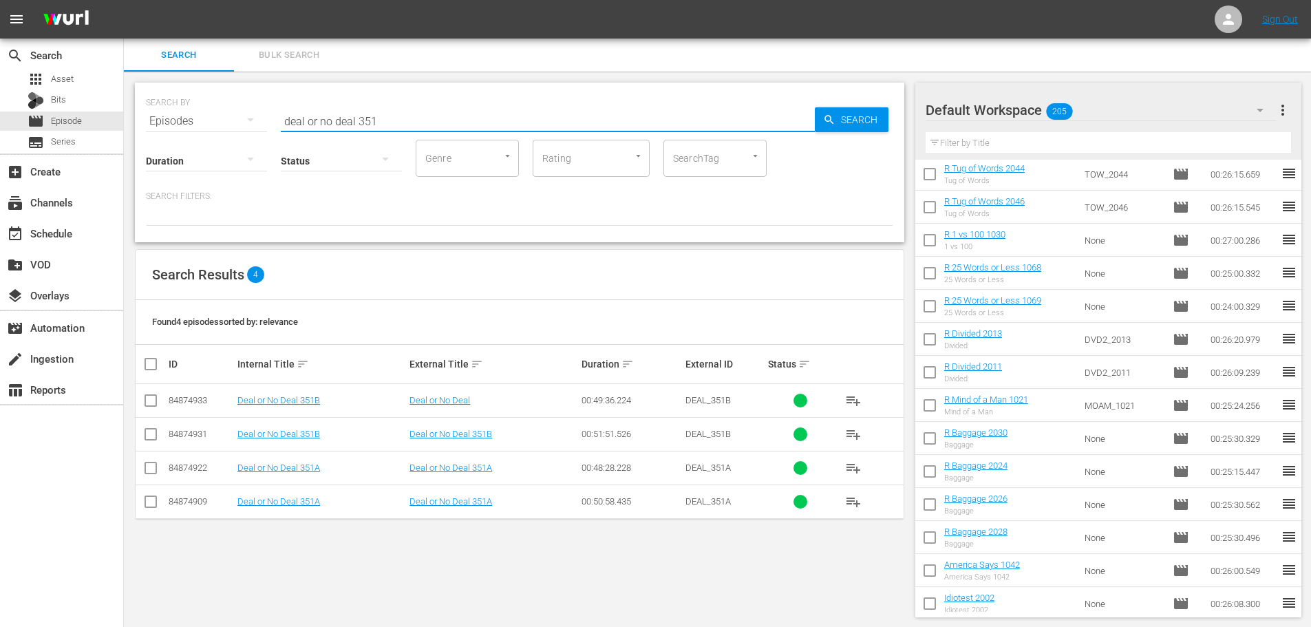
type input "deal or no deal 351"
click at [144, 471] on input "checkbox" at bounding box center [150, 470] width 17 height 17
checkbox input "true"
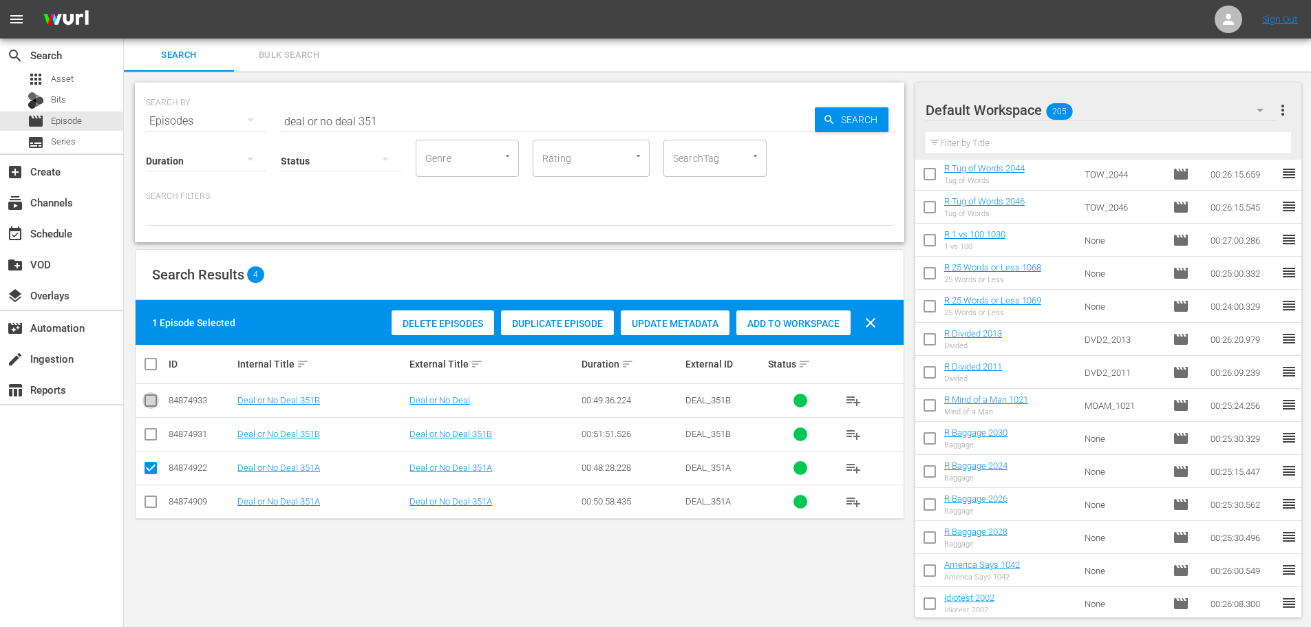
click at [151, 398] on input "checkbox" at bounding box center [150, 403] width 17 height 17
checkbox input "true"
click at [812, 314] on div "Add to Workspace" at bounding box center [793, 323] width 114 height 26
drag, startPoint x: 478, startPoint y: 120, endPoint x: 0, endPoint y: -59, distance: 510.6
click at [0, 0] on html "menu Sign Out search Search apps Asset Bits movie Episode subtitles Series add_…" at bounding box center [655, 313] width 1311 height 627
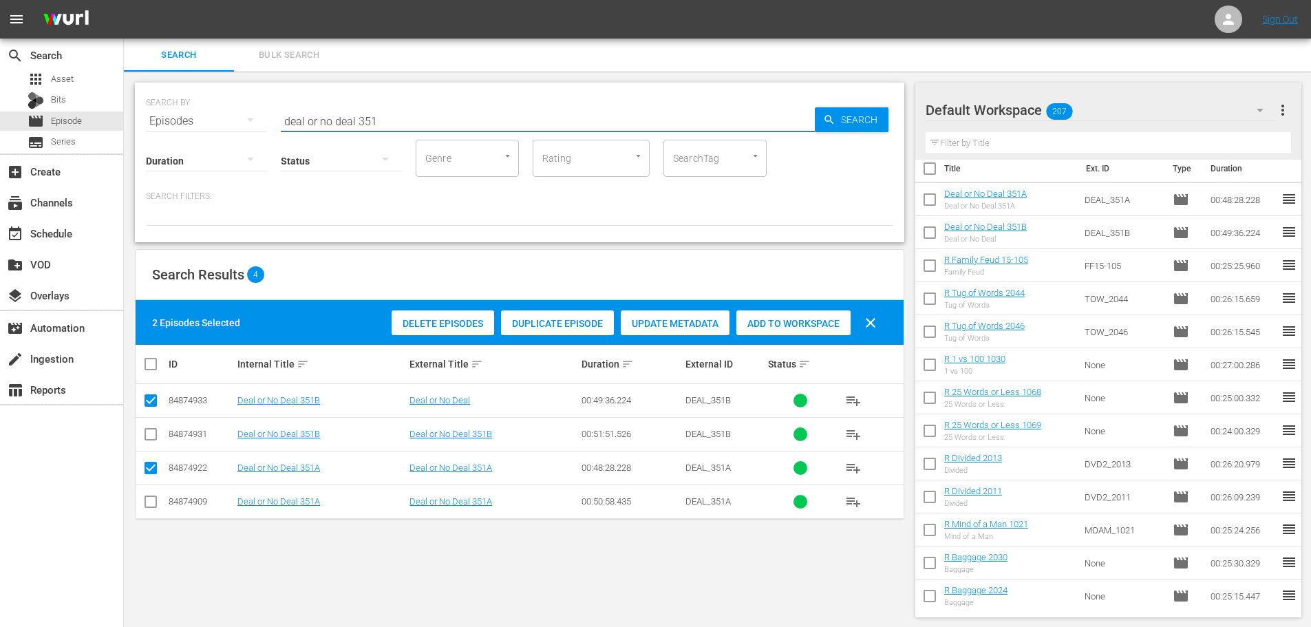
scroll to position [0, 0]
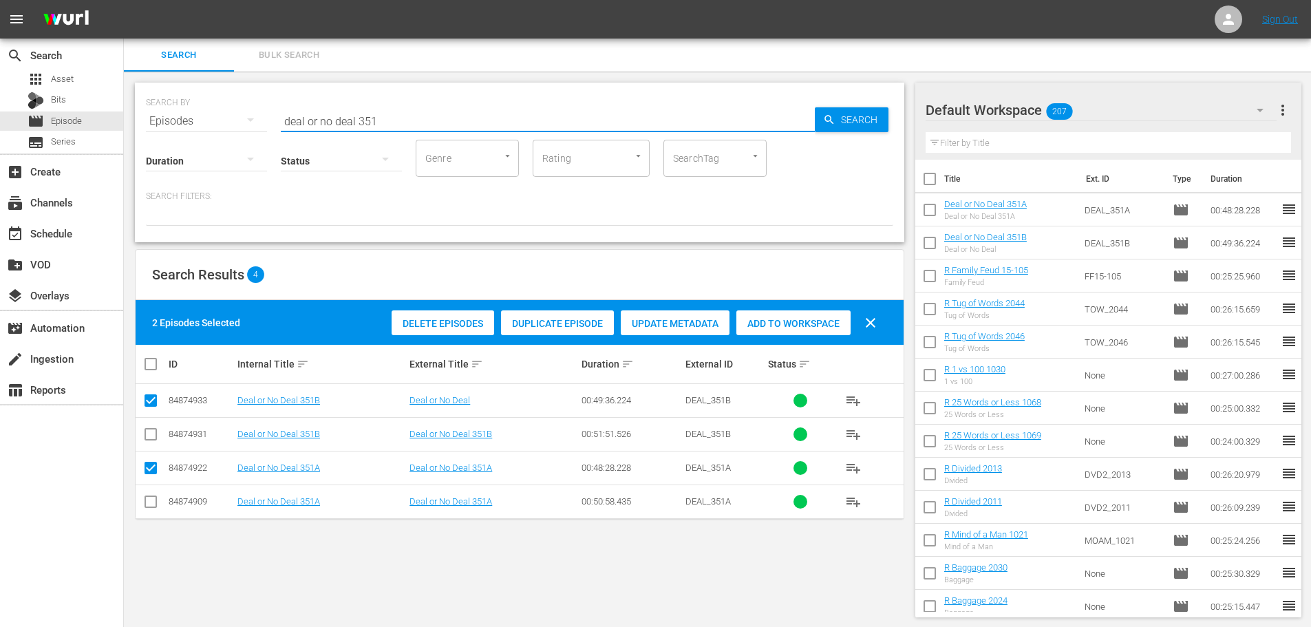
click at [797, 318] on span "Add to Workspace" at bounding box center [793, 323] width 114 height 11
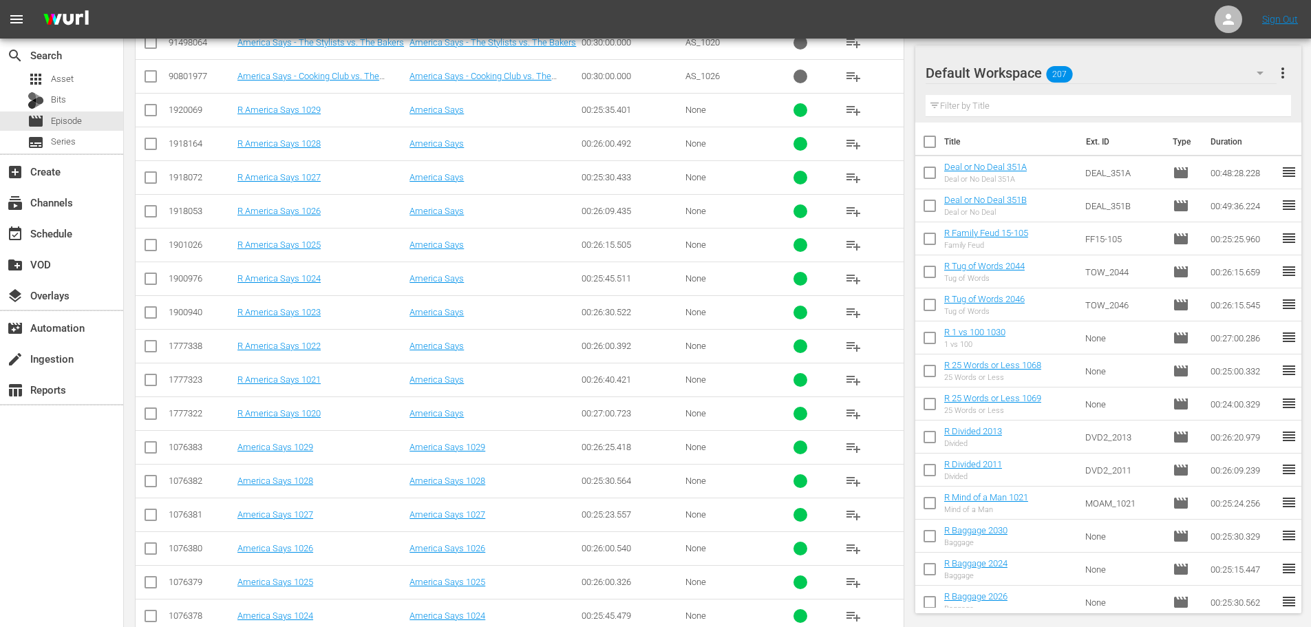
scroll to position [483, 0]
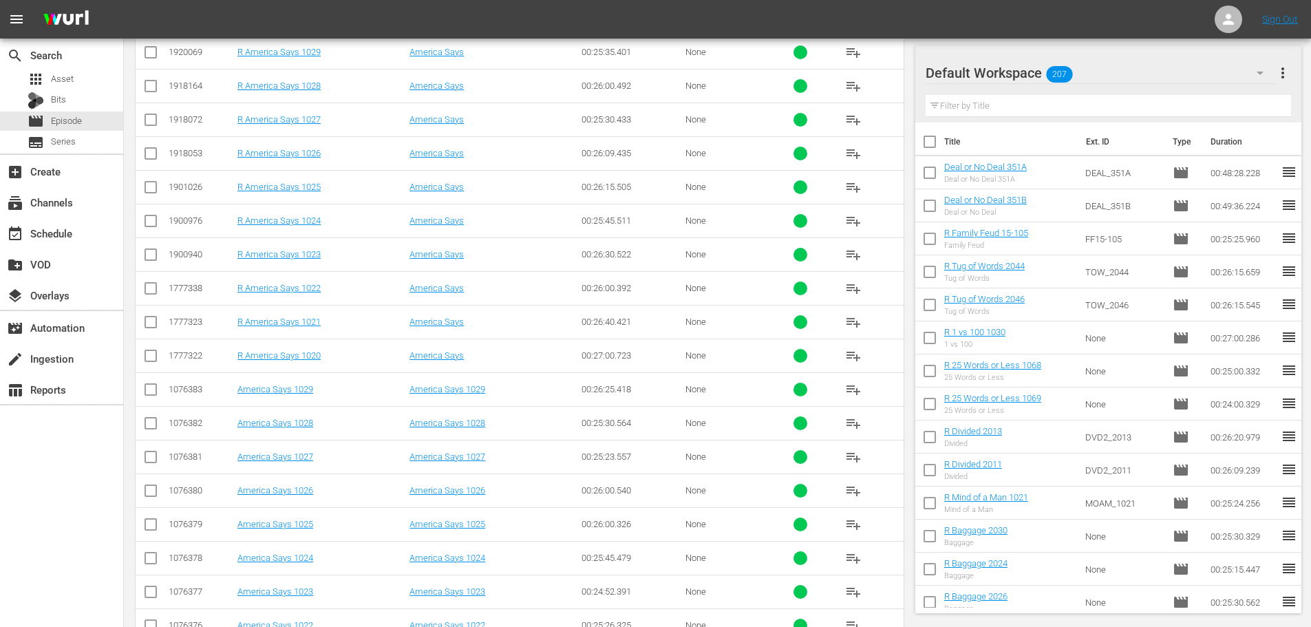
type input "AMERICA 102"
click at [149, 294] on input "checkbox" at bounding box center [150, 291] width 17 height 17
checkbox input "true"
click at [154, 228] on input "checkbox" at bounding box center [150, 223] width 17 height 17
checkbox input "true"
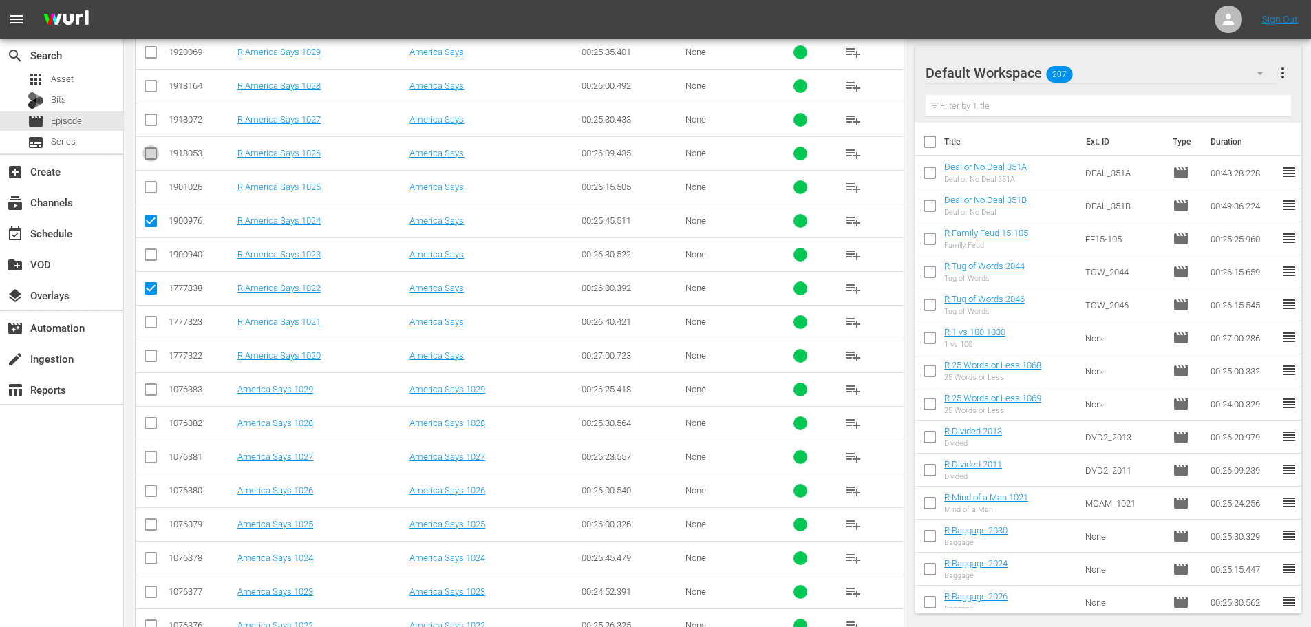
click at [156, 153] on input "checkbox" at bounding box center [150, 156] width 17 height 17
checkbox input "true"
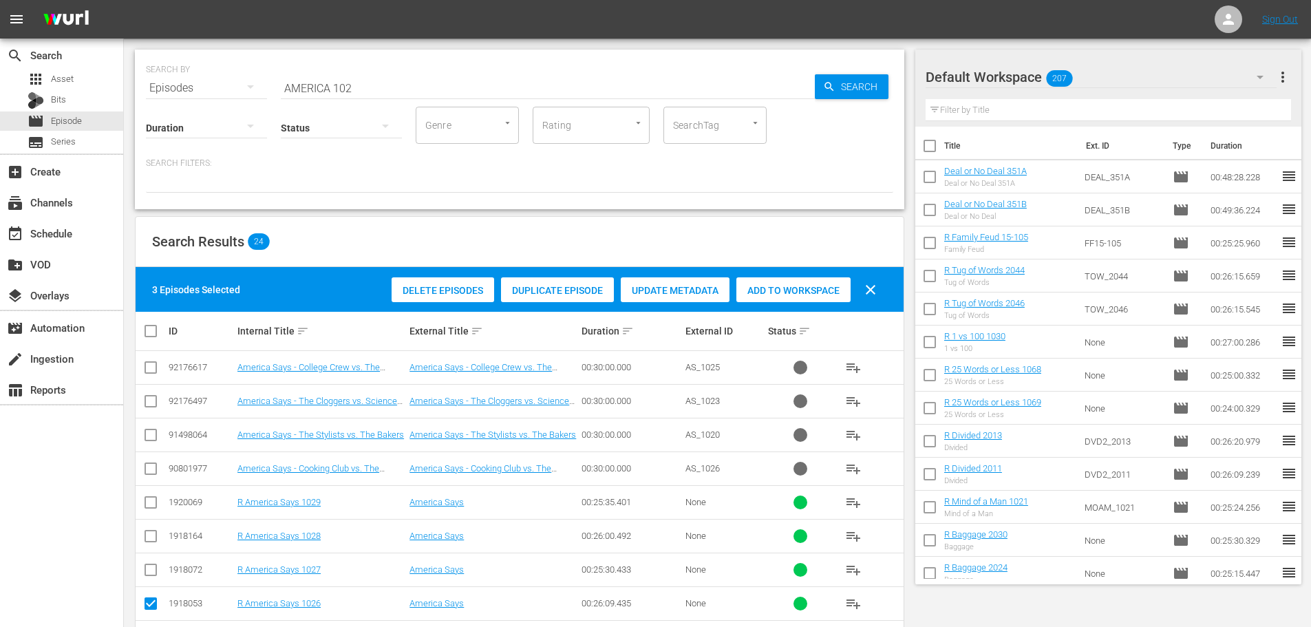
scroll to position [1, 0]
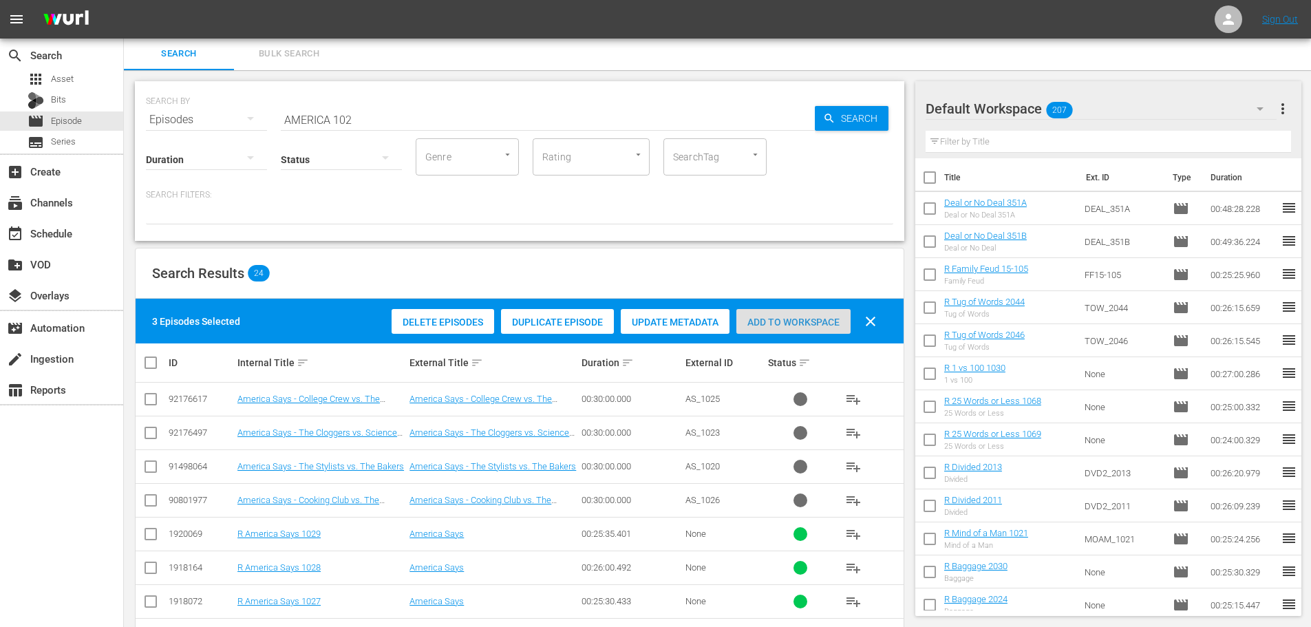
click at [778, 325] on span "Add to Workspace" at bounding box center [793, 322] width 114 height 11
drag, startPoint x: 380, startPoint y: 115, endPoint x: 140, endPoint y: 100, distance: 239.9
click at [169, 122] on div "SEARCH BY Search By Episodes Search ID, Title, Description, Keywords, or Catego…" at bounding box center [519, 112] width 747 height 50
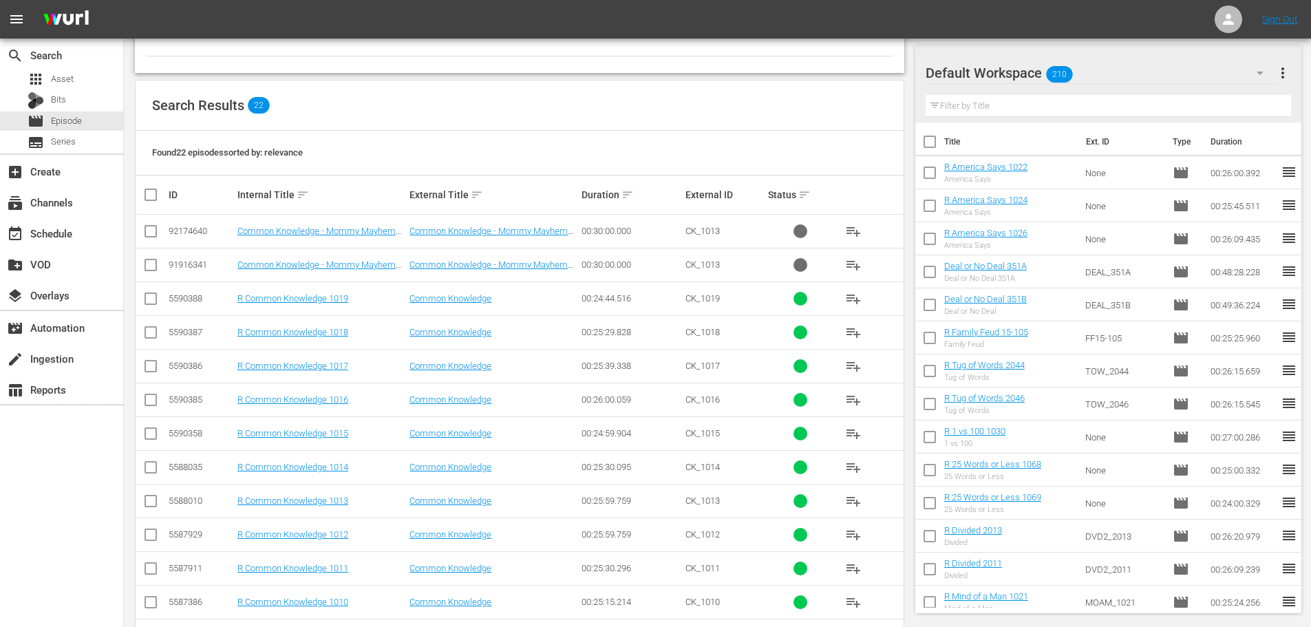
scroll to position [208, 0]
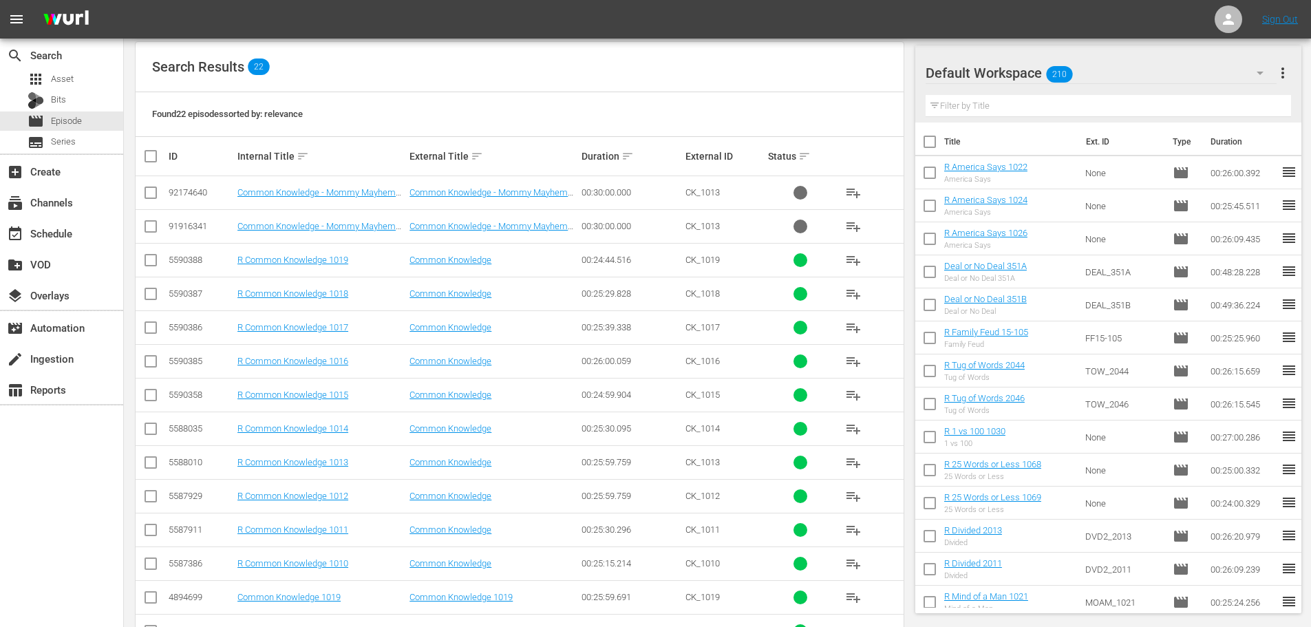
type input "COMMON 101"
click at [153, 260] on input "checkbox" at bounding box center [150, 263] width 17 height 17
checkbox input "true"
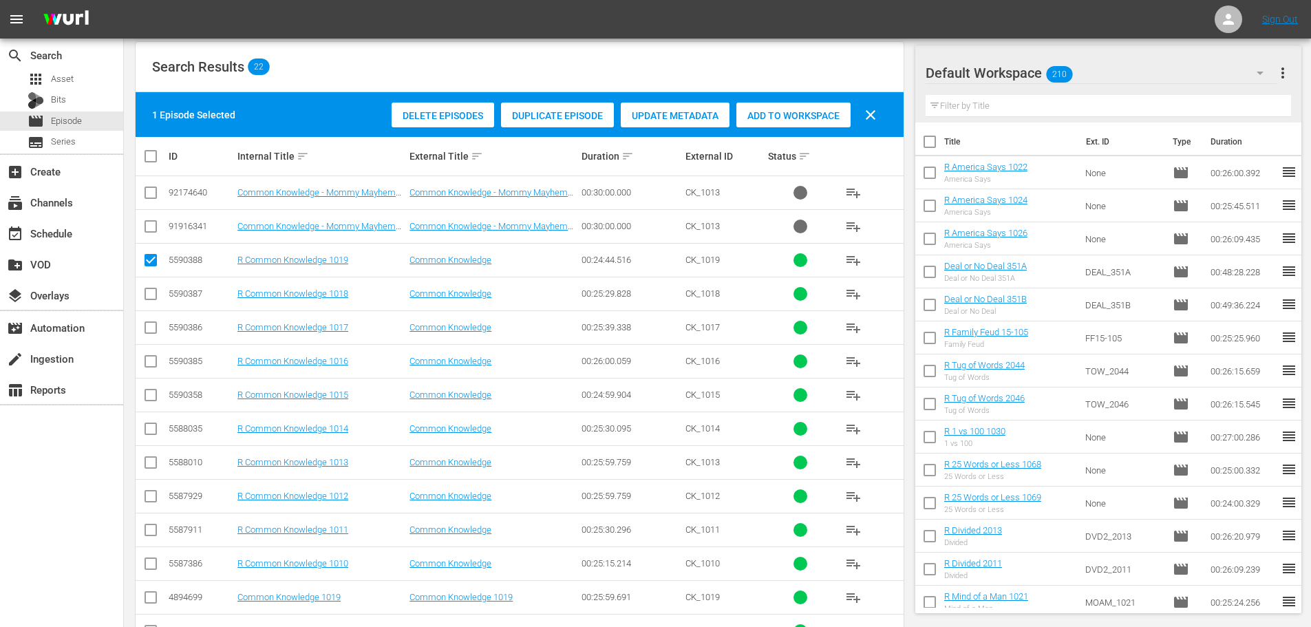
click at [147, 300] on input "checkbox" at bounding box center [150, 296] width 17 height 17
checkbox input "true"
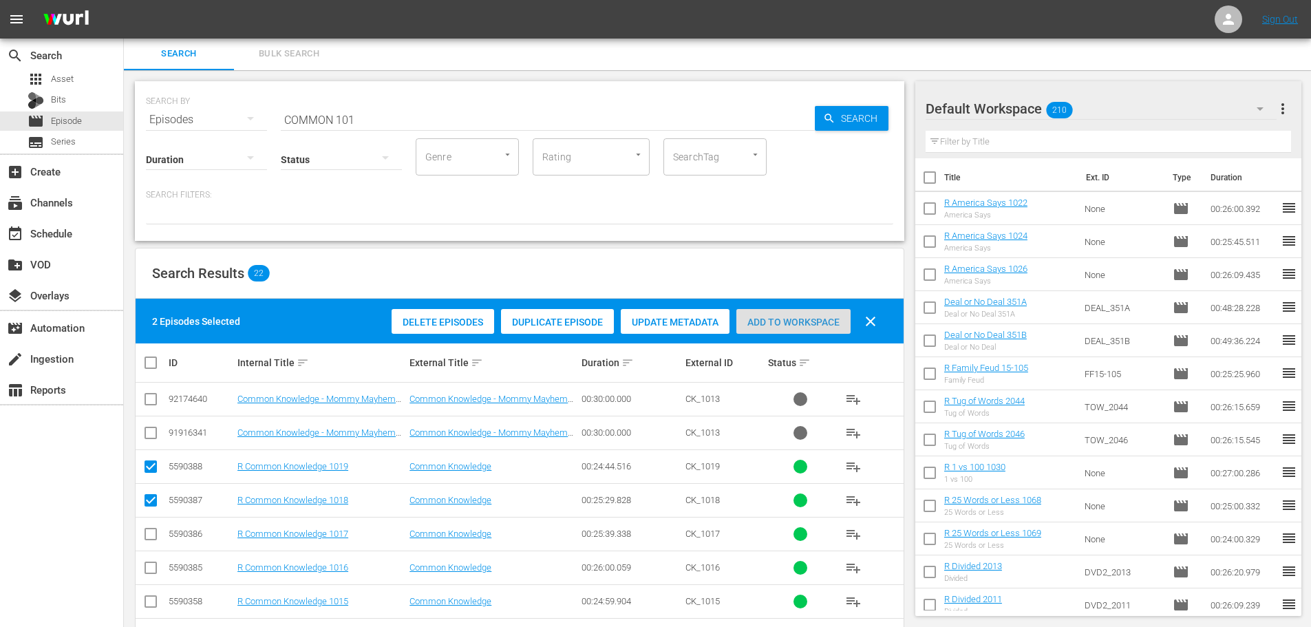
click at [780, 326] on span "Add to Workspace" at bounding box center [793, 322] width 114 height 11
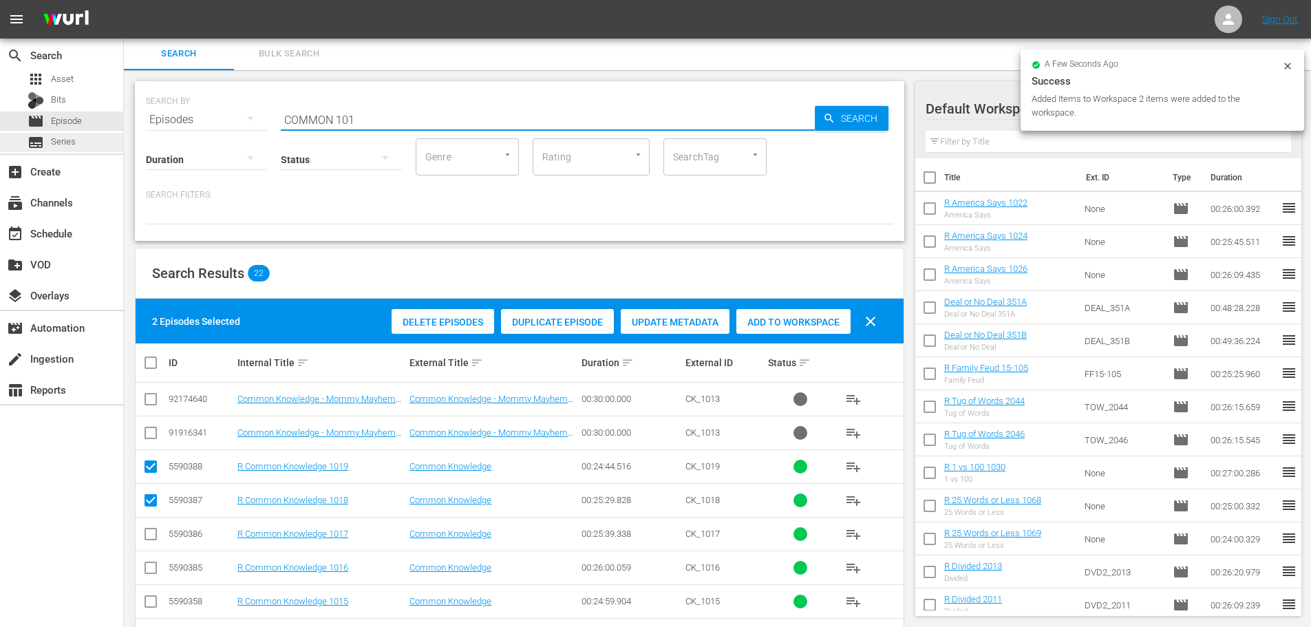
drag, startPoint x: 387, startPoint y: 117, endPoint x: 100, endPoint y: 151, distance: 289.0
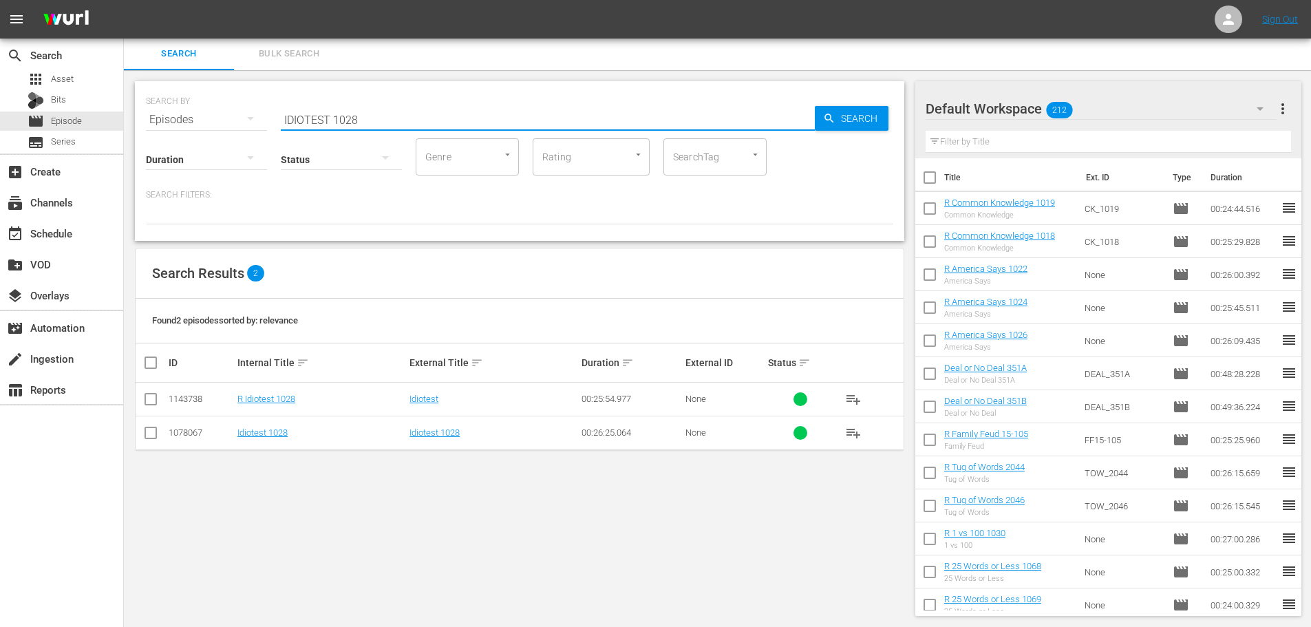
type input "IDIOTEST 1028"
click at [146, 394] on input "checkbox" at bounding box center [150, 402] width 17 height 17
checkbox input "true"
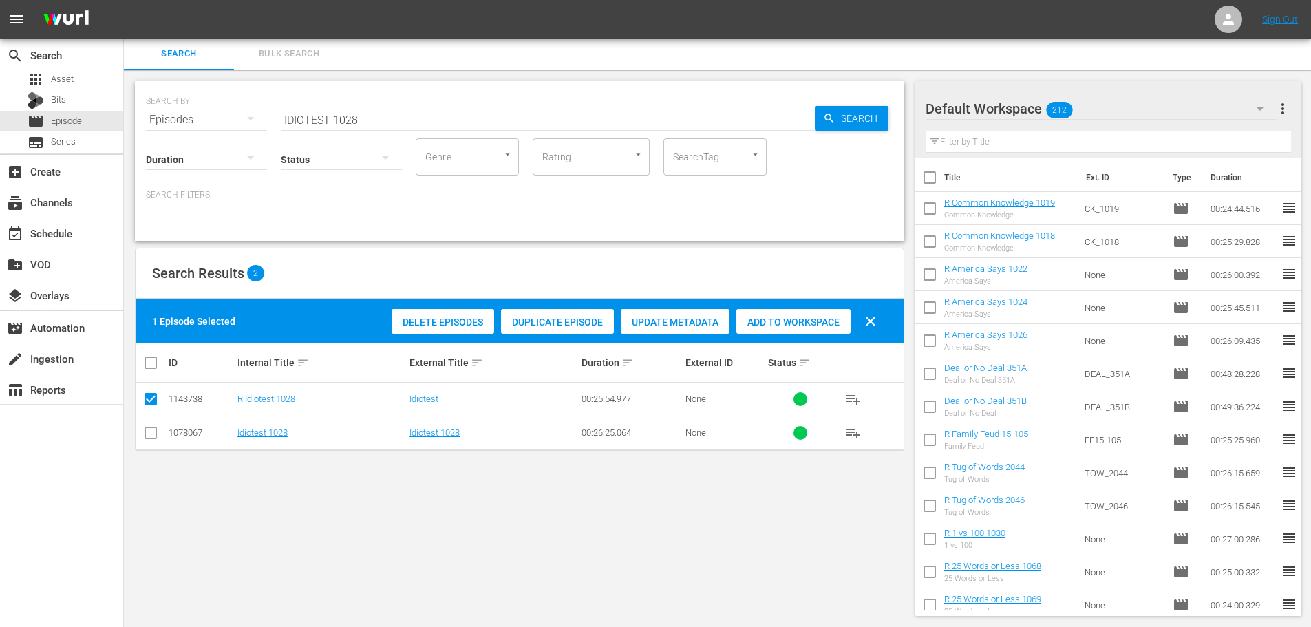
click at [832, 330] on div "Add to Workspace" at bounding box center [793, 322] width 114 height 26
click at [447, 103] on input "IDIOTEST 1028" at bounding box center [548, 119] width 534 height 33
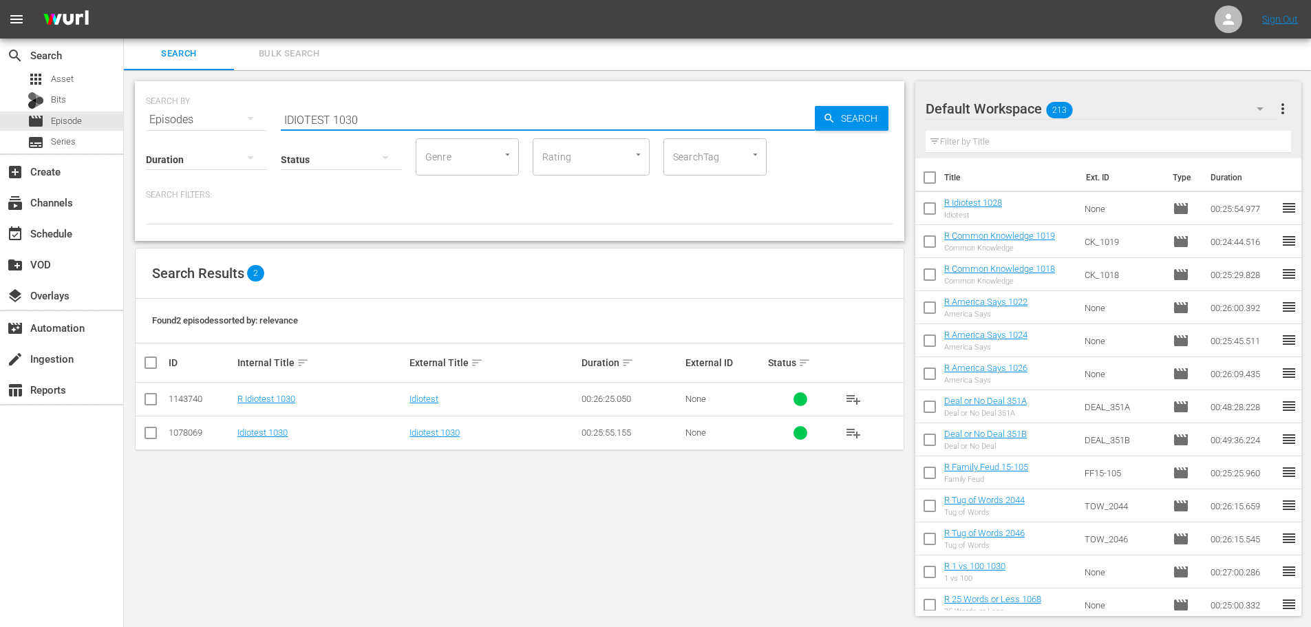
type input "IDIOTEST 1030"
click at [150, 405] on input "checkbox" at bounding box center [150, 402] width 17 height 17
checkbox input "true"
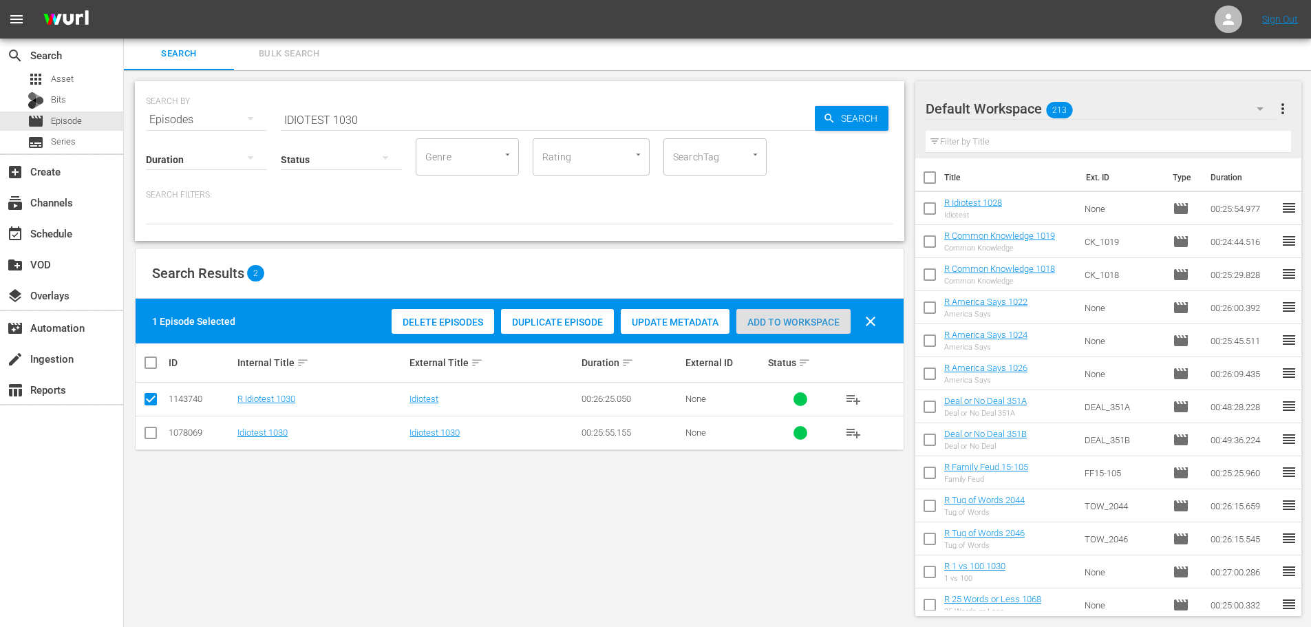
click at [815, 312] on div "Add to Workspace" at bounding box center [793, 322] width 114 height 26
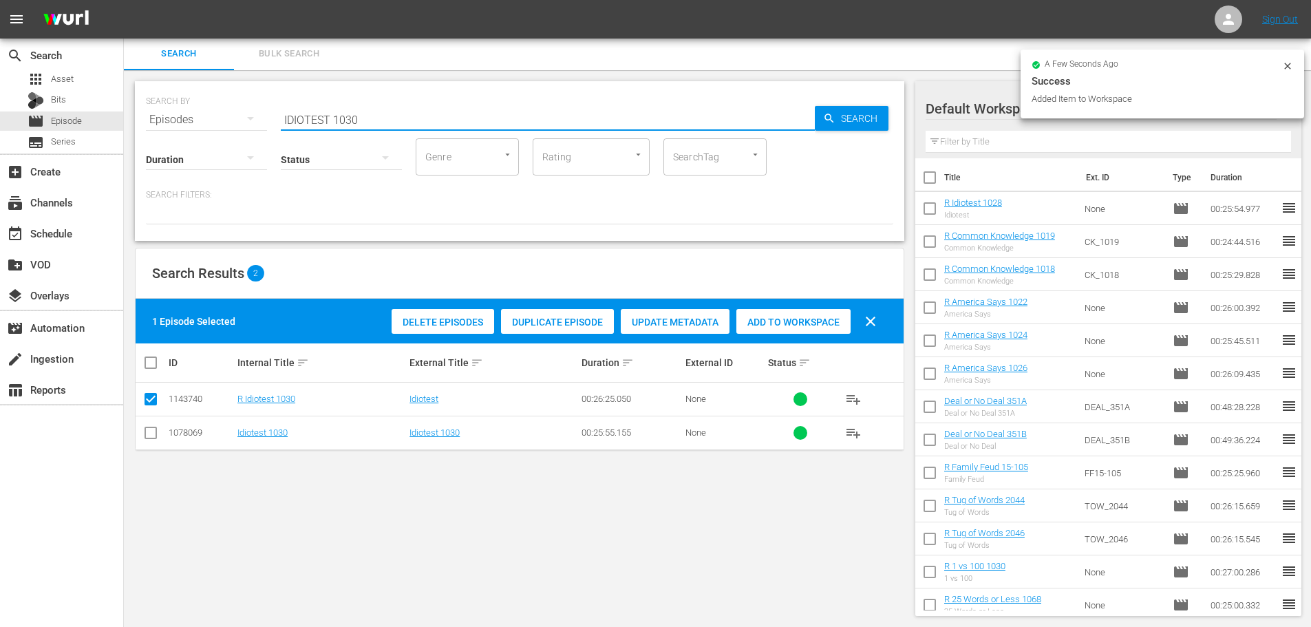
drag, startPoint x: 393, startPoint y: 111, endPoint x: 177, endPoint y: 124, distance: 216.4
click at [177, 124] on div "SEARCH BY Search By Episodes Search ID, Title, Description, Keywords, or Catego…" at bounding box center [519, 112] width 747 height 50
type input "="
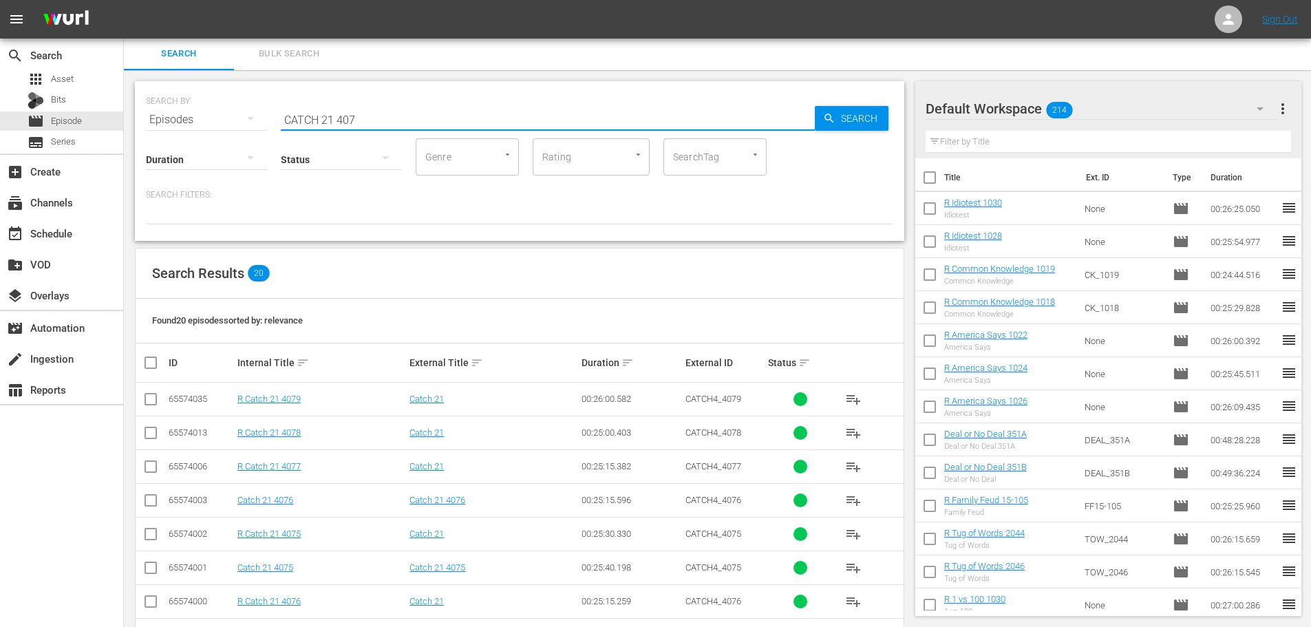
type input "CATCH 21 407"
click at [157, 431] on input "checkbox" at bounding box center [150, 435] width 17 height 17
checkbox input "true"
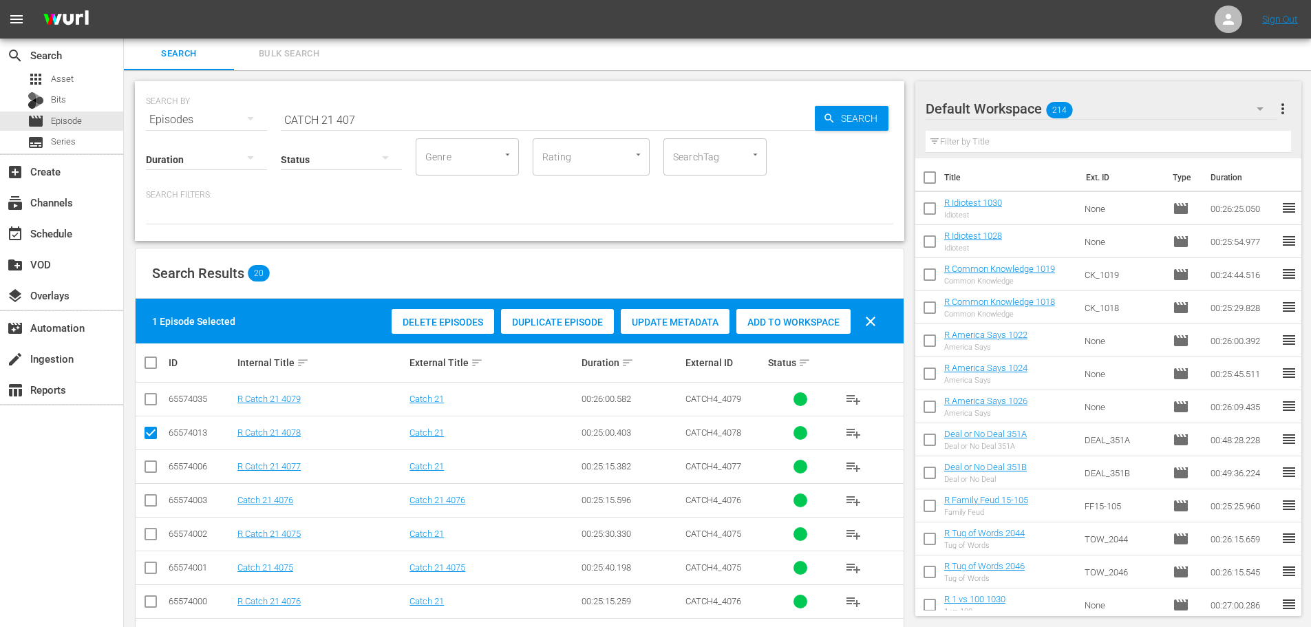
click at [156, 395] on input "checkbox" at bounding box center [150, 402] width 17 height 17
checkbox input "true"
click at [796, 332] on div "Add to Workspace" at bounding box center [793, 322] width 114 height 26
drag, startPoint x: 408, startPoint y: 105, endPoint x: 368, endPoint y: 121, distance: 43.2
click at [376, 117] on input "CATCH 21 407" at bounding box center [548, 119] width 534 height 33
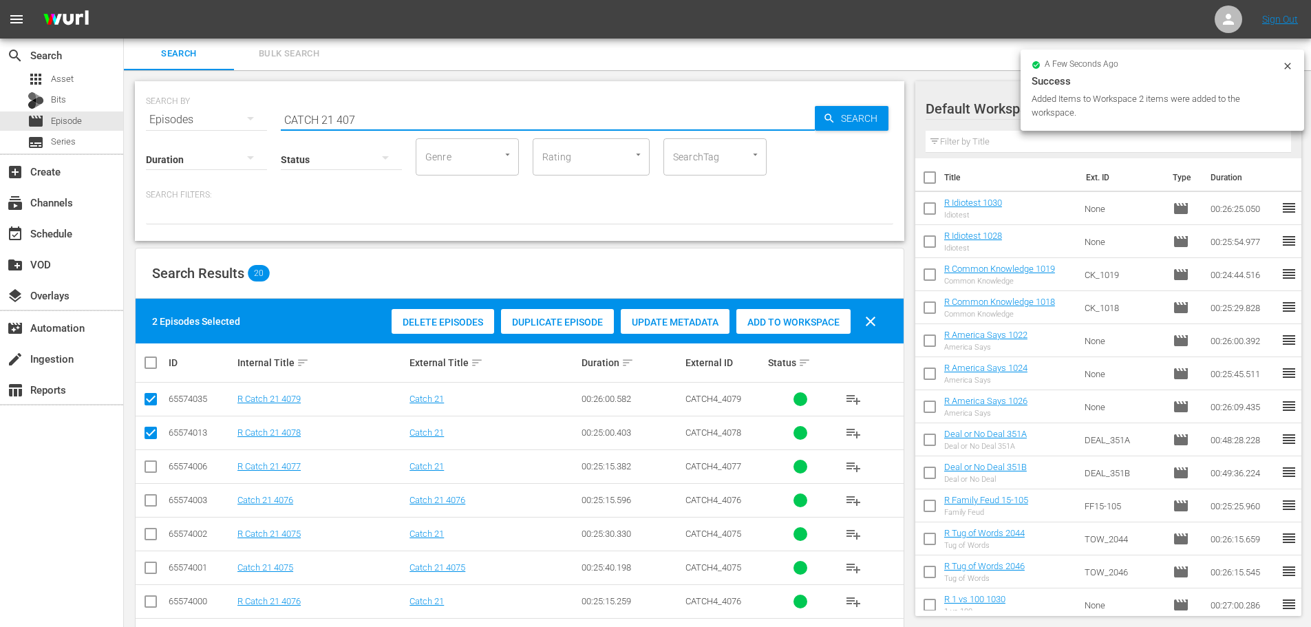
click at [368, 121] on input "CATCH 21 407" at bounding box center [548, 119] width 534 height 33
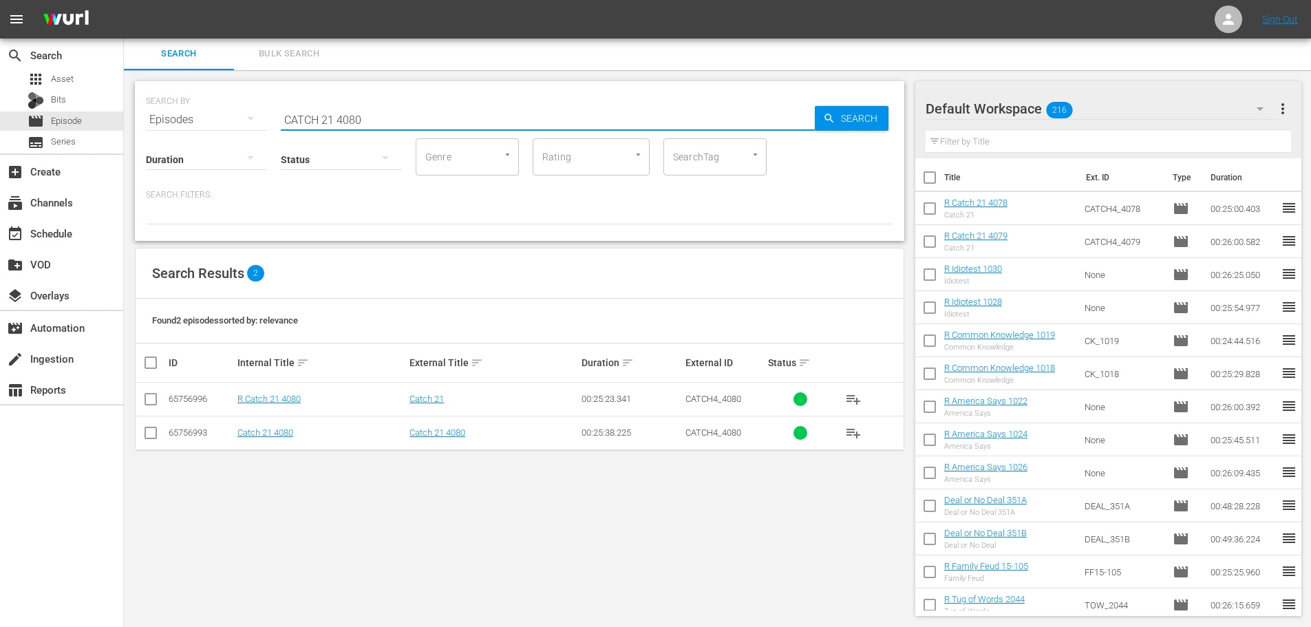
type input "CATCH 21 4080"
click at [153, 408] on input "checkbox" at bounding box center [150, 402] width 17 height 17
checkbox input "true"
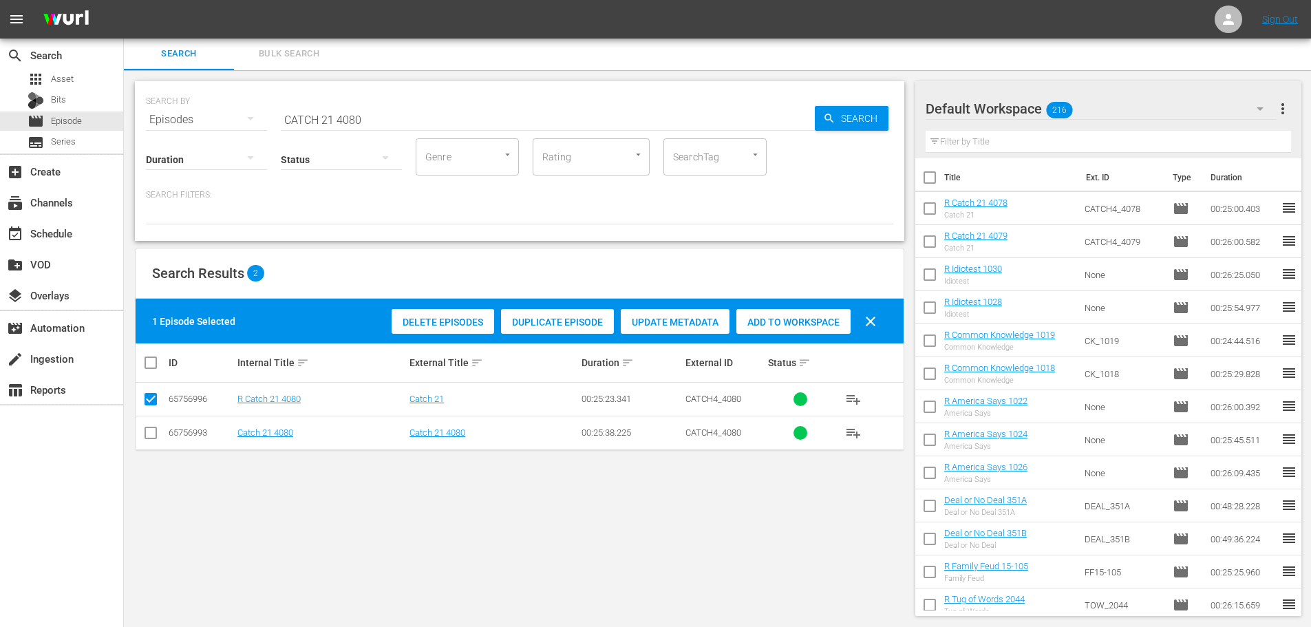
click at [779, 328] on div "Add to Workspace" at bounding box center [793, 322] width 114 height 26
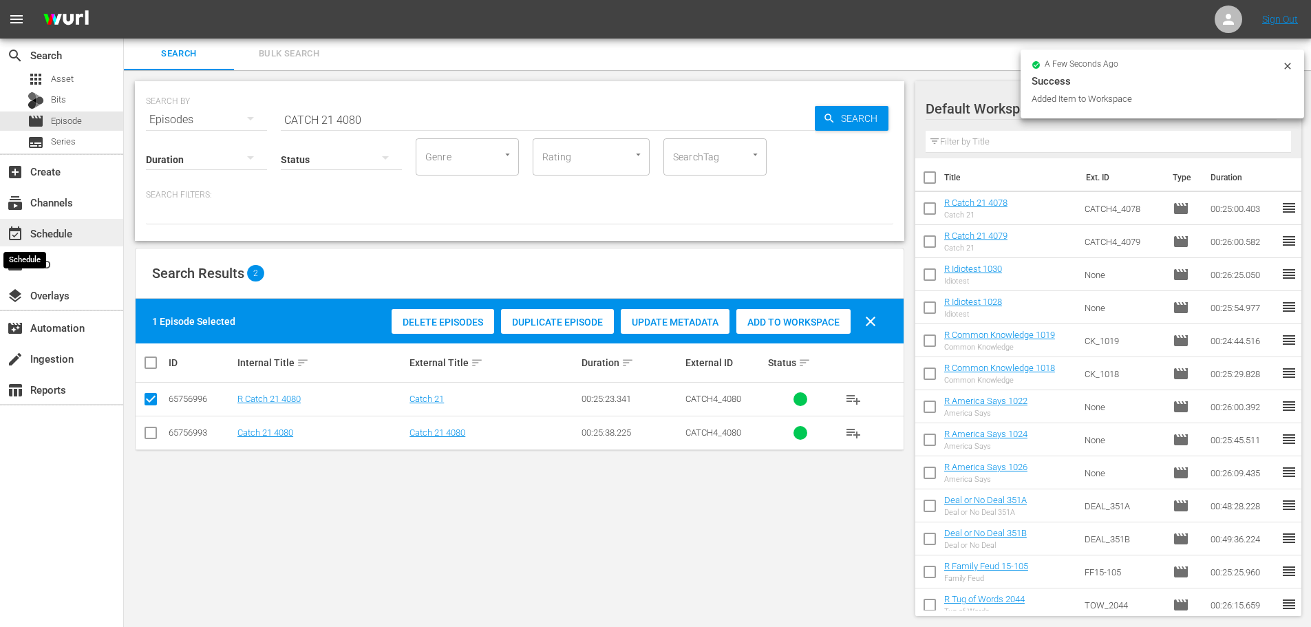
click at [14, 229] on span "event_available" at bounding box center [15, 234] width 17 height 17
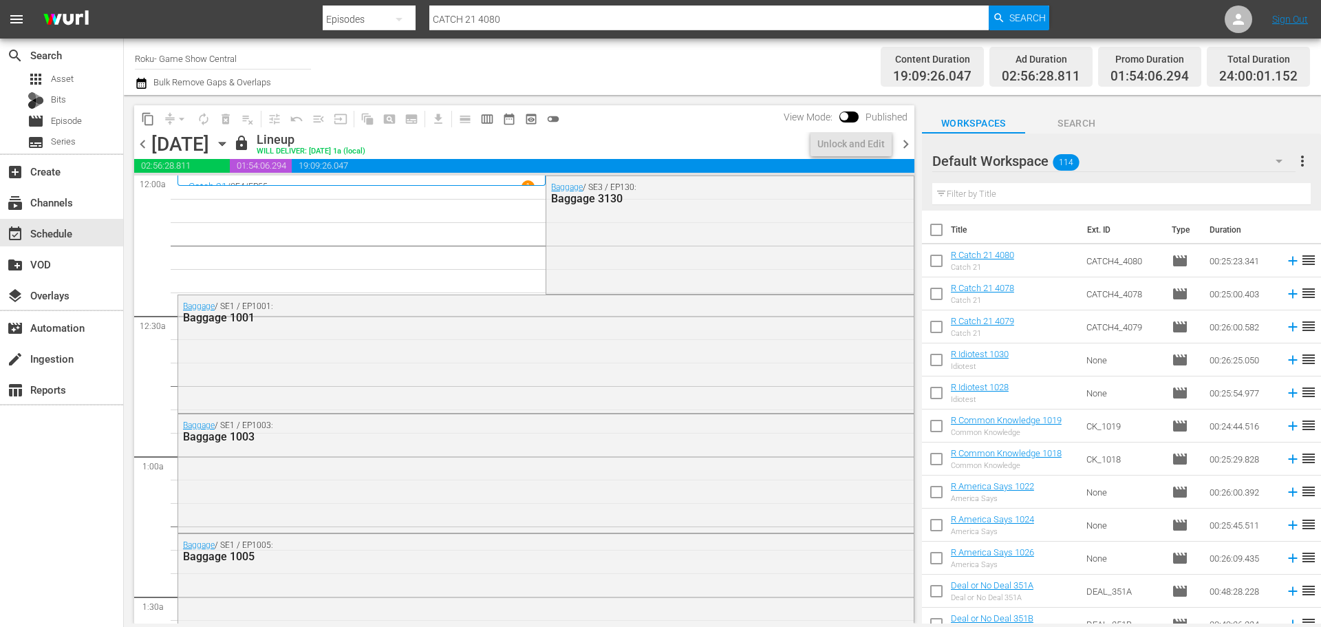
click at [230, 144] on icon "button" at bounding box center [222, 143] width 15 height 15
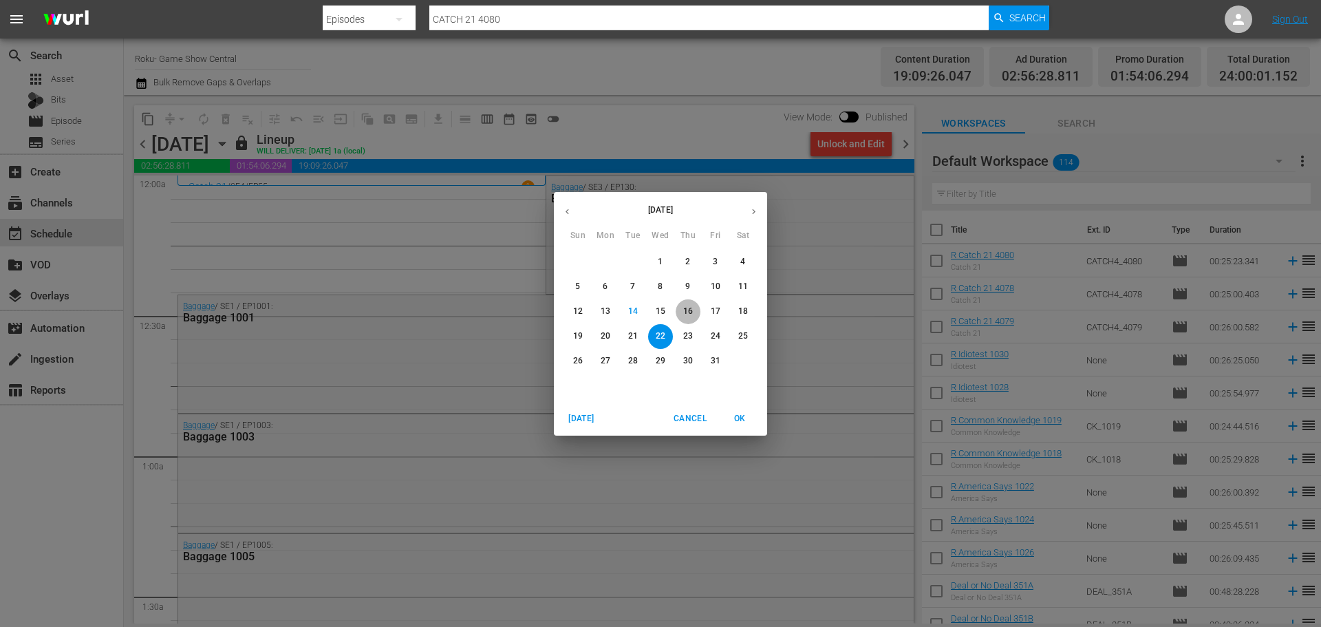
click at [681, 306] on span "16" at bounding box center [688, 312] width 25 height 12
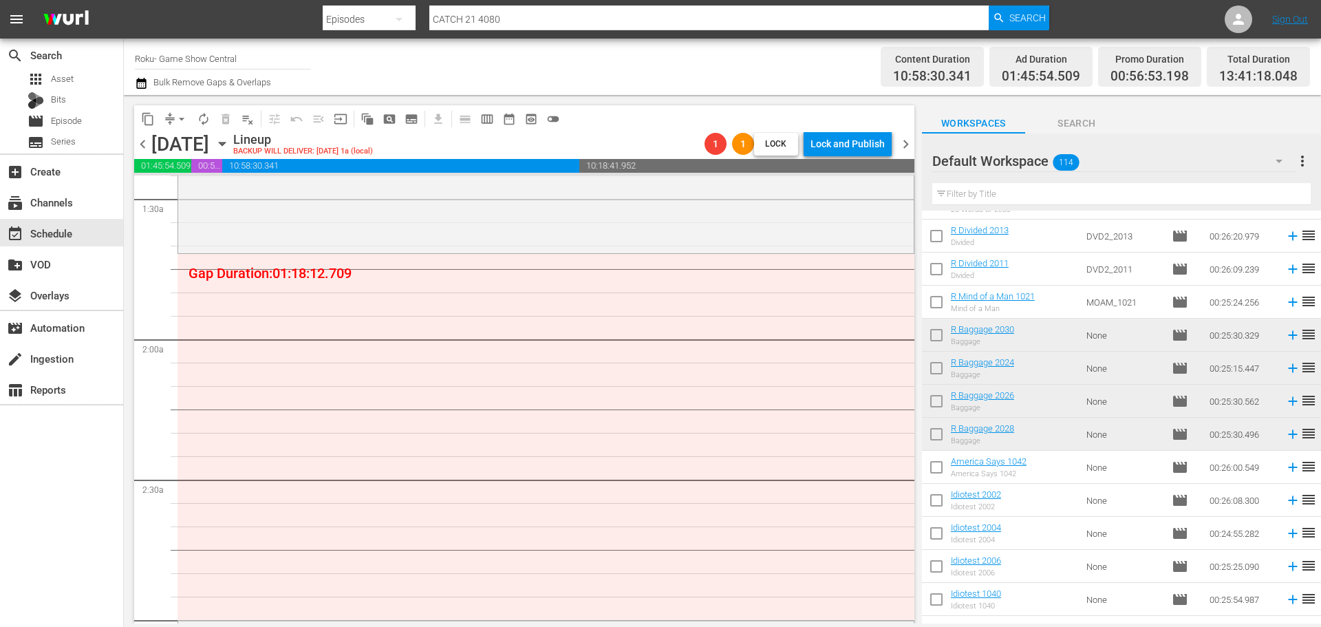
scroll to position [413, 0]
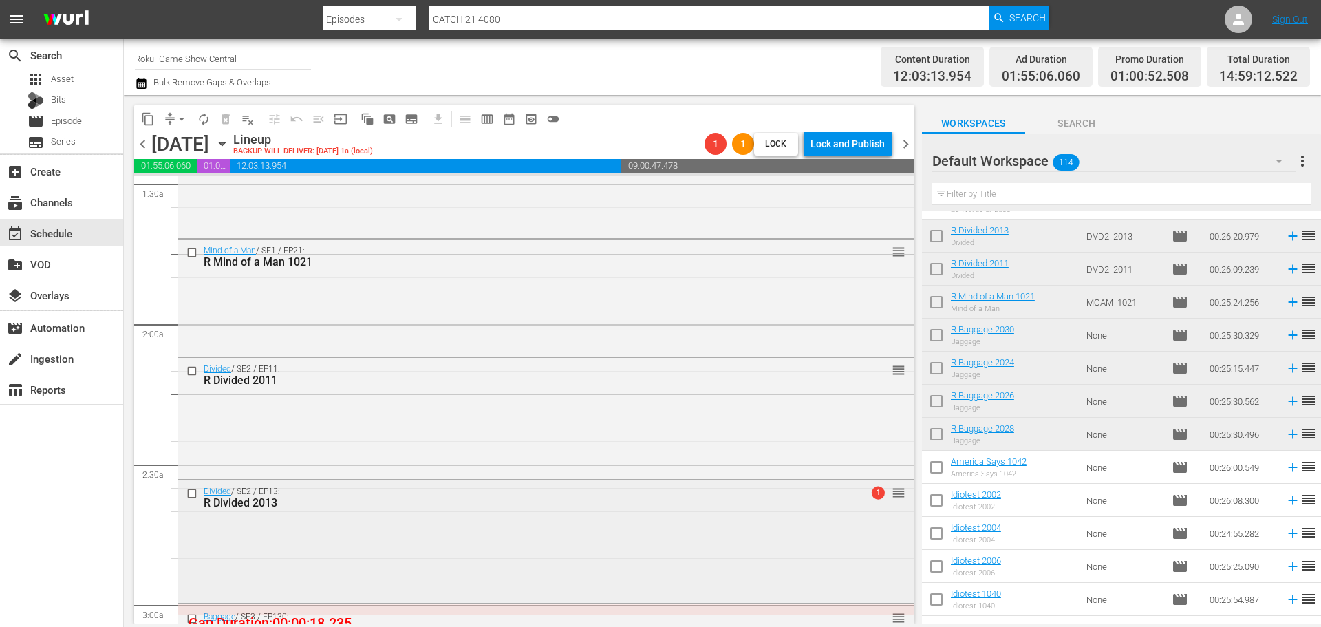
click at [510, 511] on div "Divided / SE2 / EP13: R Divided 2013 1 reorder" at bounding box center [546, 497] width 736 height 34
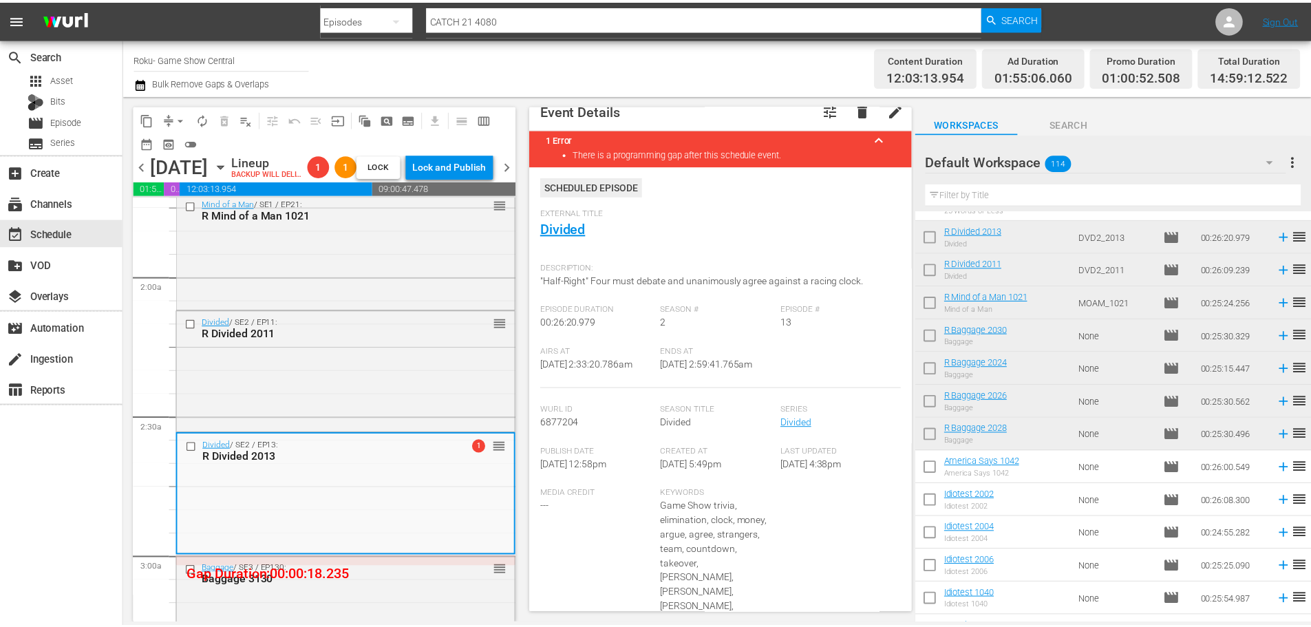
scroll to position [0, 0]
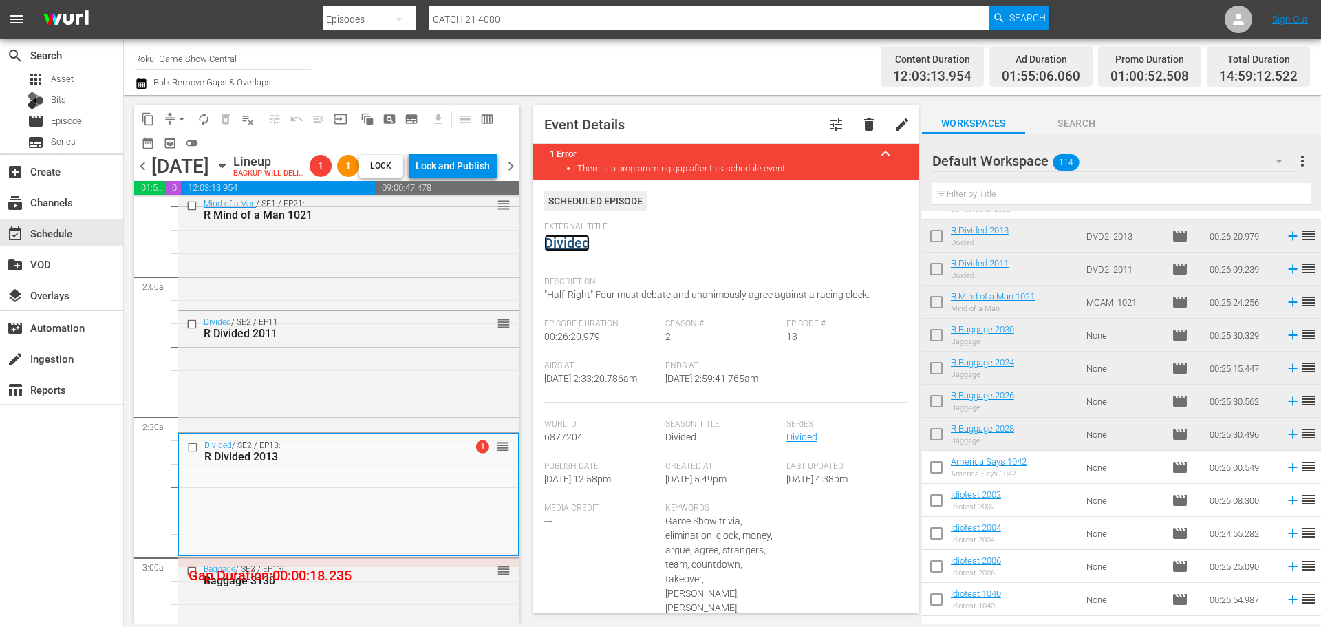
click at [577, 237] on link "Divided" at bounding box center [566, 243] width 45 height 17
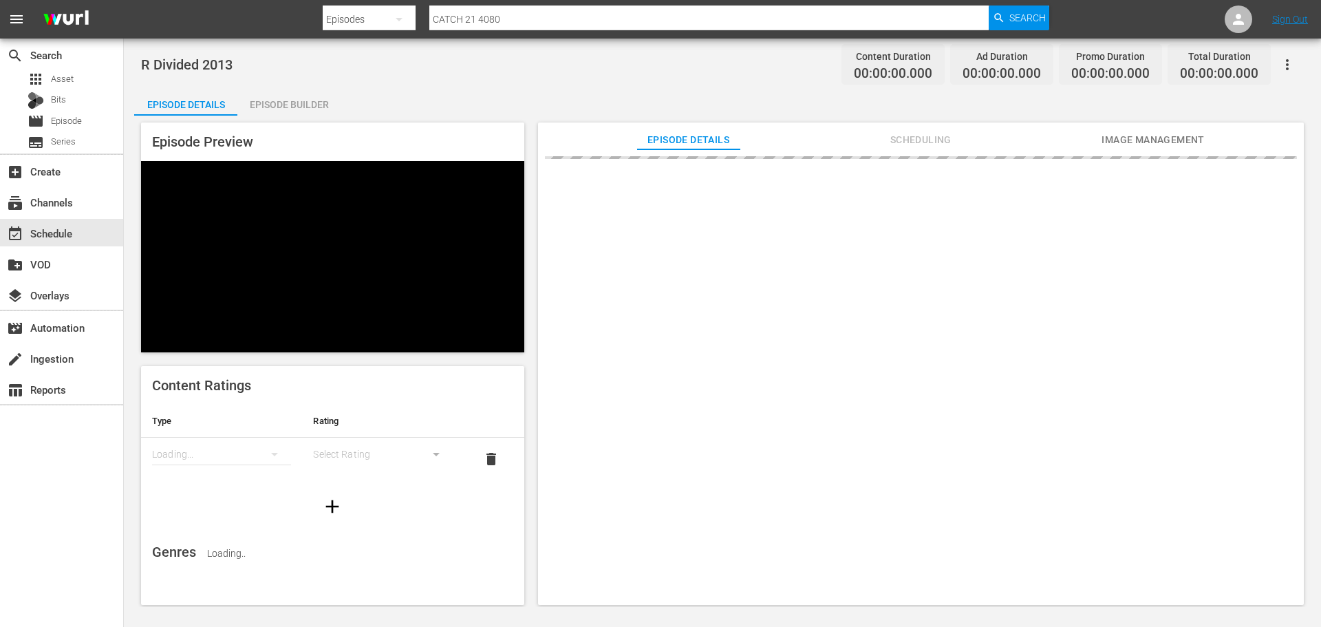
click at [299, 96] on div "Episode Builder" at bounding box center [288, 104] width 103 height 33
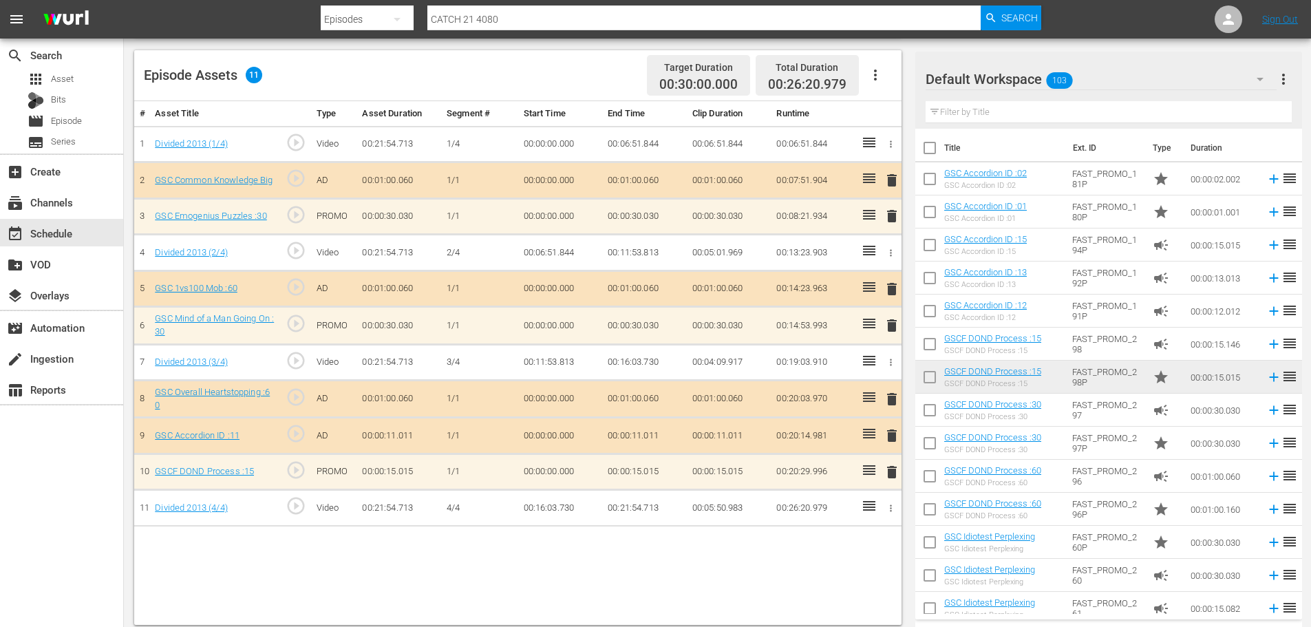
scroll to position [358, 0]
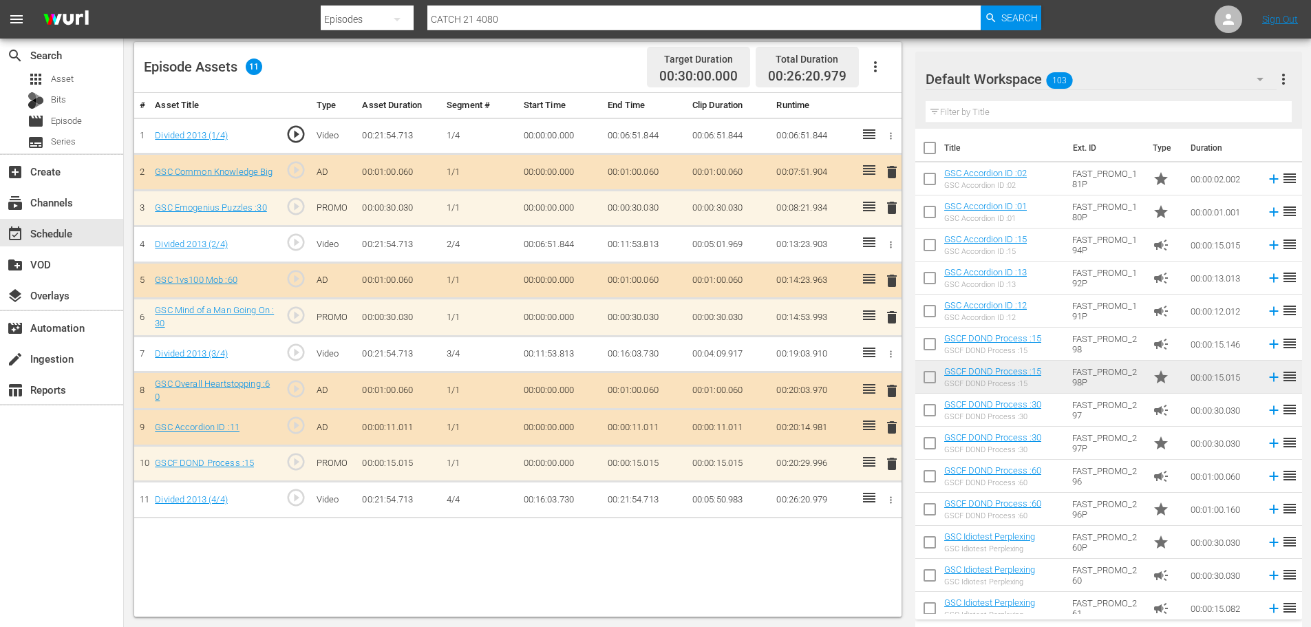
click at [892, 460] on span "delete" at bounding box center [892, 464] width 17 height 17
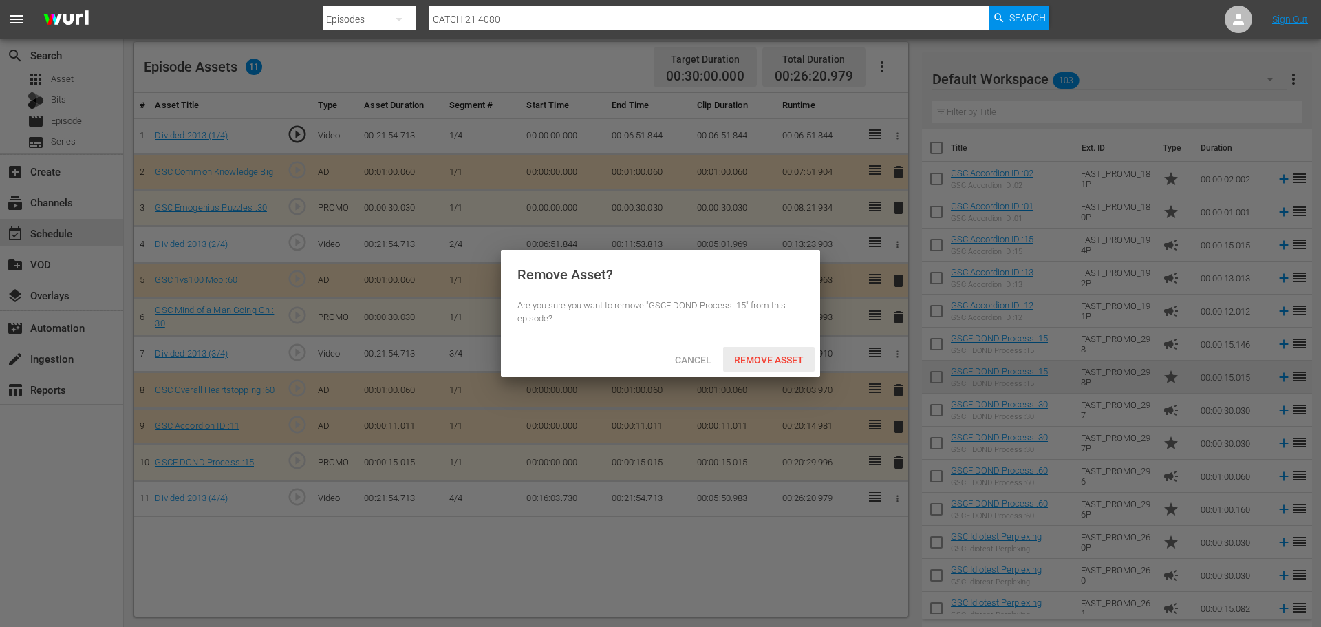
click at [774, 356] on span "Remove Asset" at bounding box center [769, 359] width 92 height 11
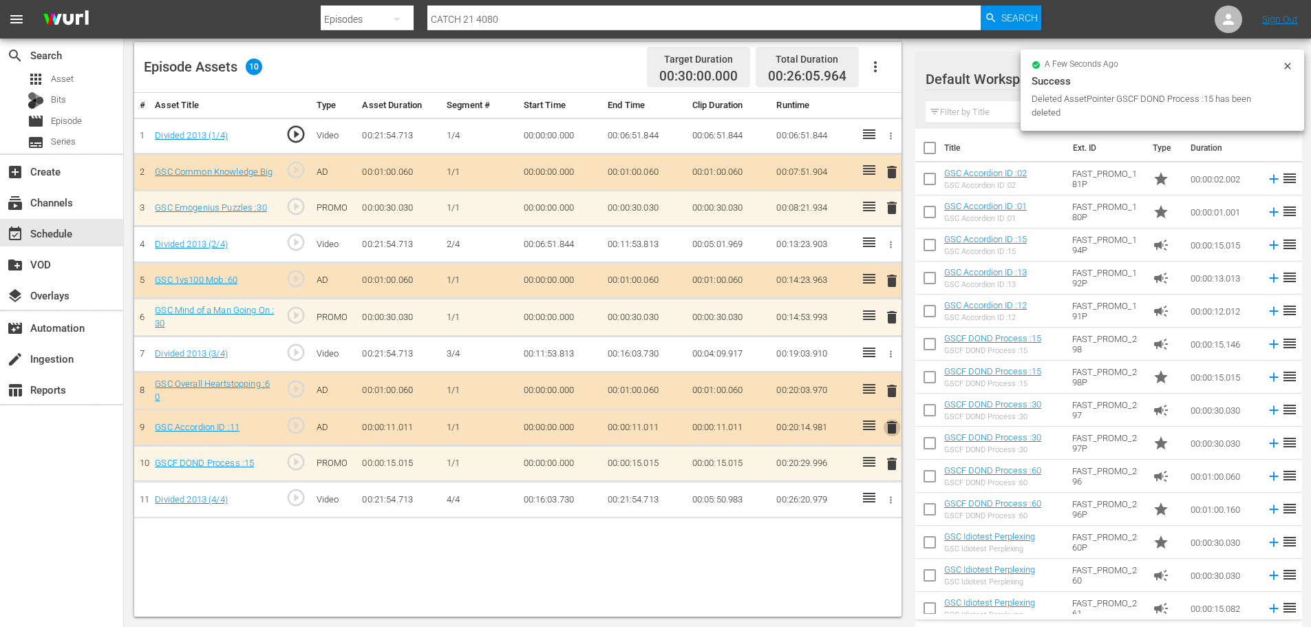
click at [897, 421] on span "delete" at bounding box center [892, 427] width 17 height 17
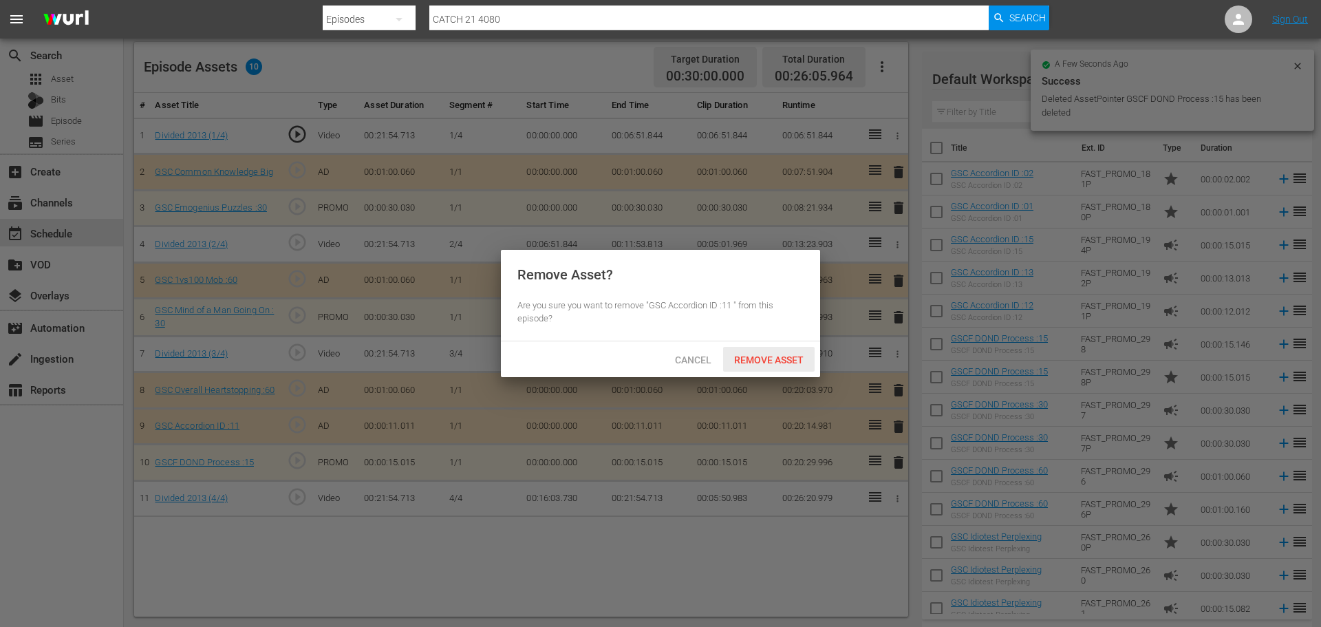
click at [783, 365] on div "Remove Asset" at bounding box center [769, 359] width 92 height 25
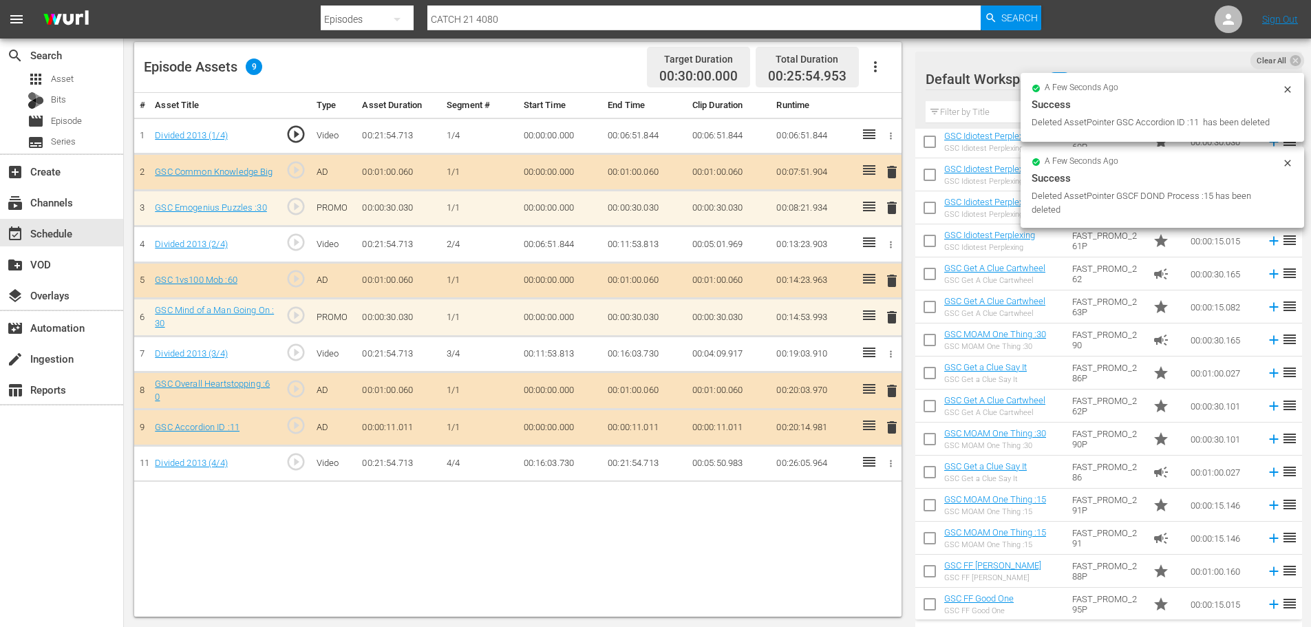
scroll to position [550, 0]
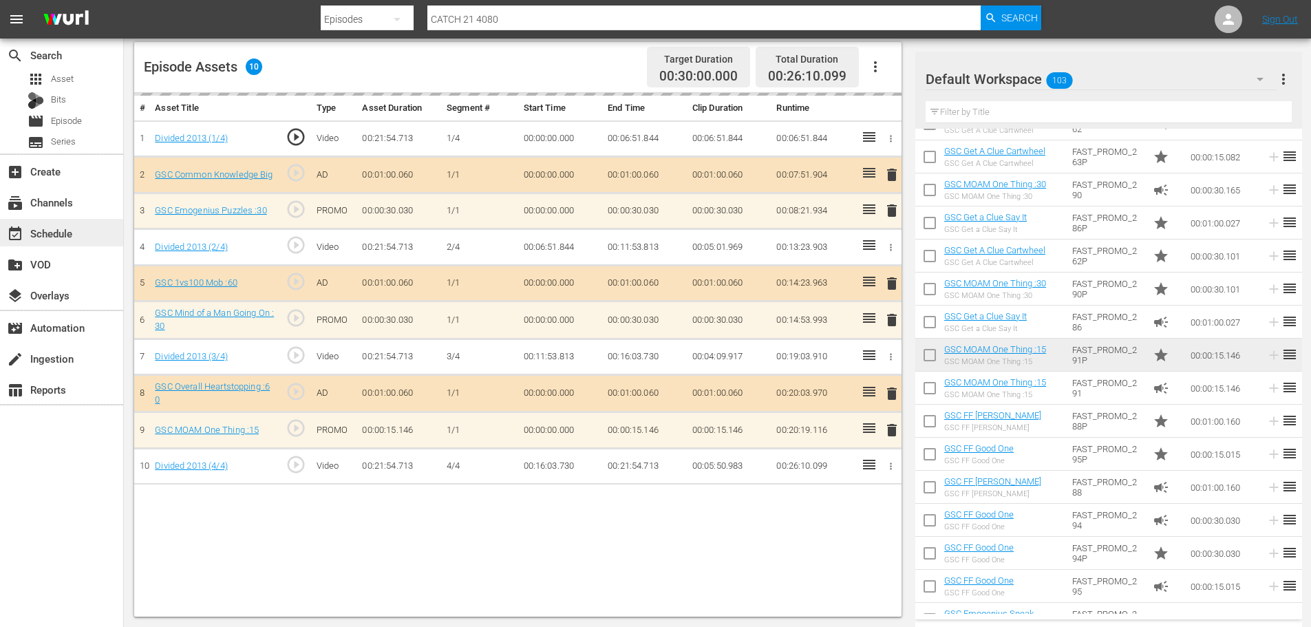
click at [76, 242] on div "event_available Schedule" at bounding box center [61, 233] width 123 height 28
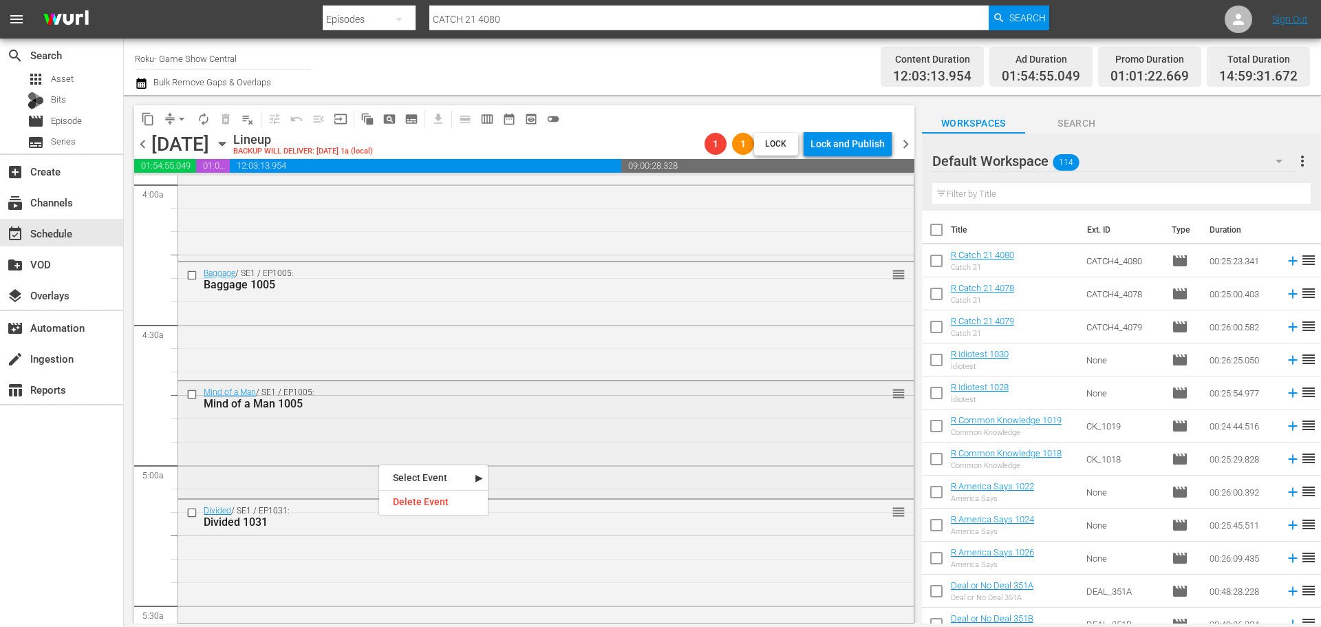
scroll to position [1135, 0]
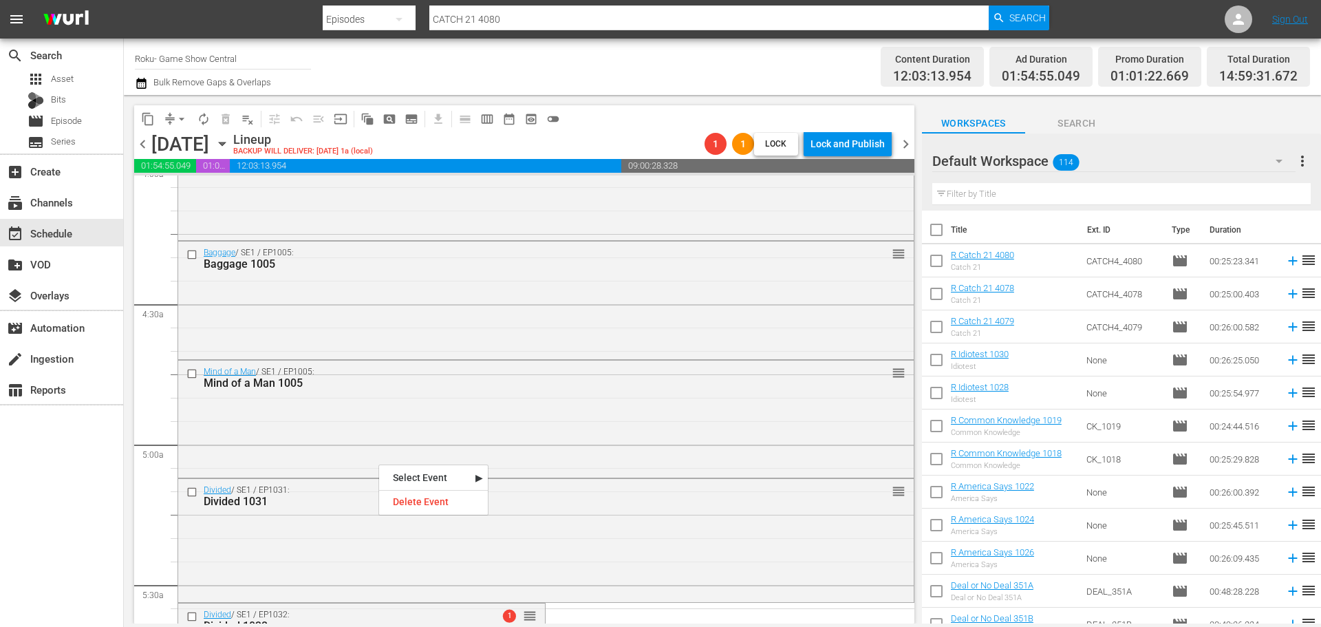
click at [91, 526] on div "search Search apps Asset Bits movie Episode subtitles Series add_box Create sub…" at bounding box center [62, 352] width 124 height 627
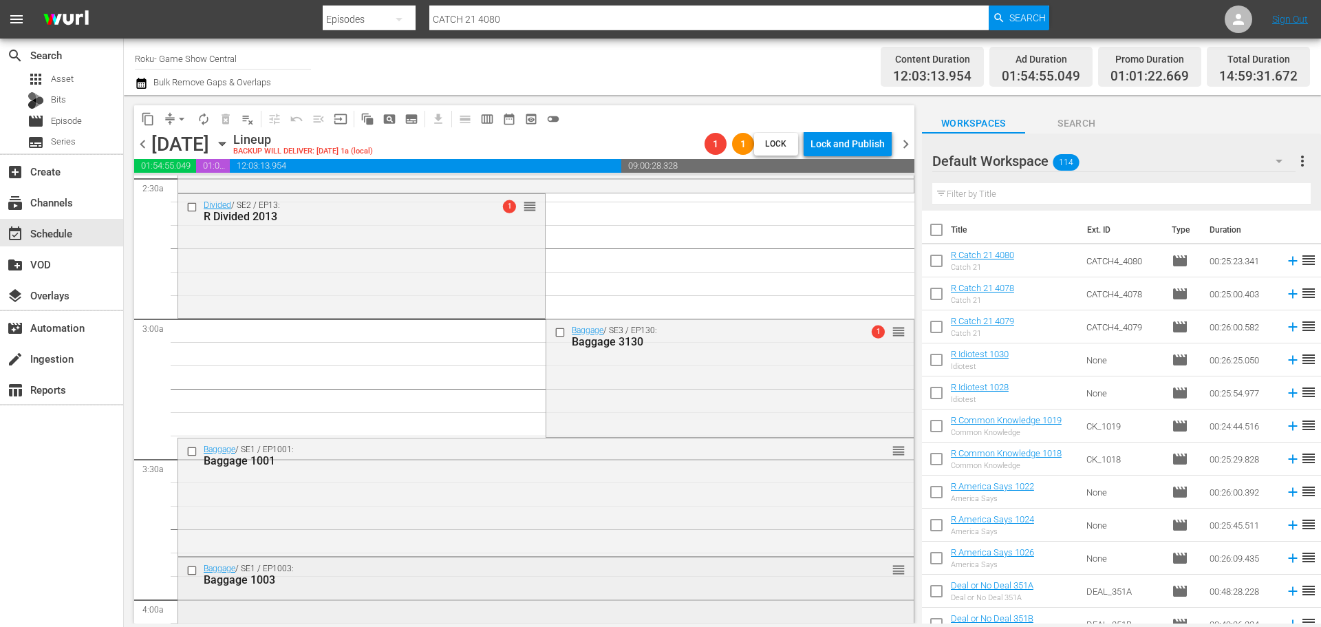
scroll to position [584, 0]
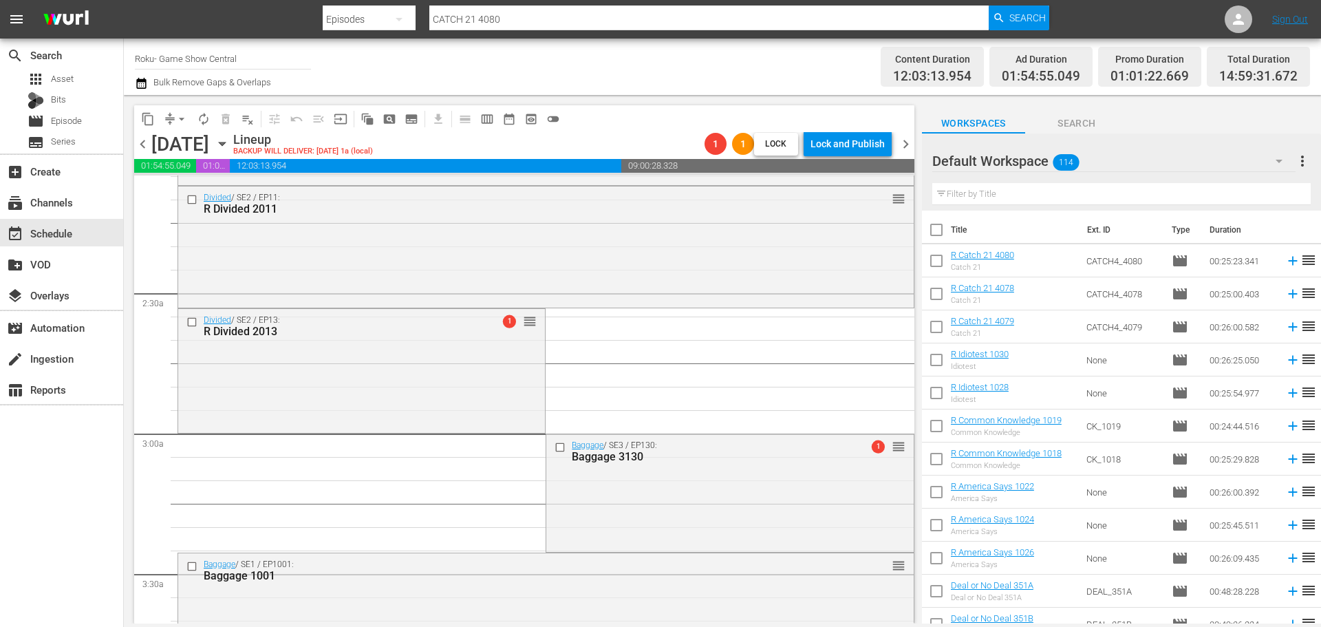
click at [513, 405] on div "Divided / SE2 / EP13: R Divided 2013 1 reorder" at bounding box center [361, 369] width 367 height 120
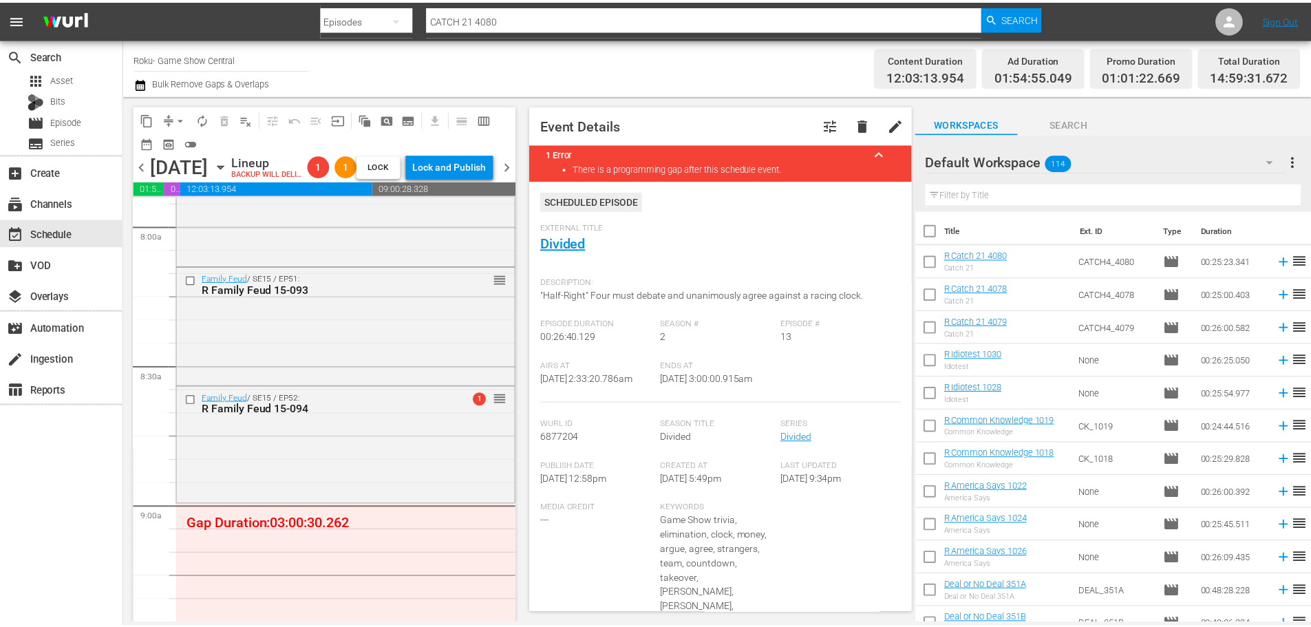
scroll to position [2304, 0]
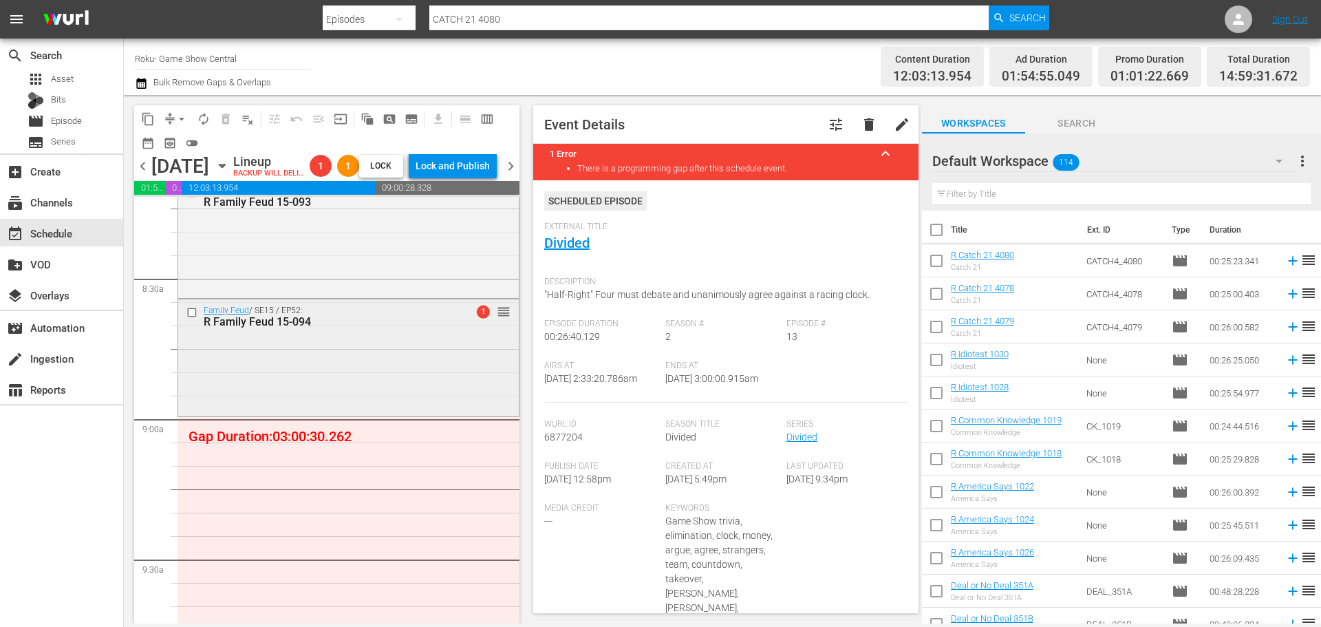
click at [297, 384] on div "Family Feud / SE15 / EP52: R Family Feud 15-094 1 reorder" at bounding box center [348, 356] width 341 height 114
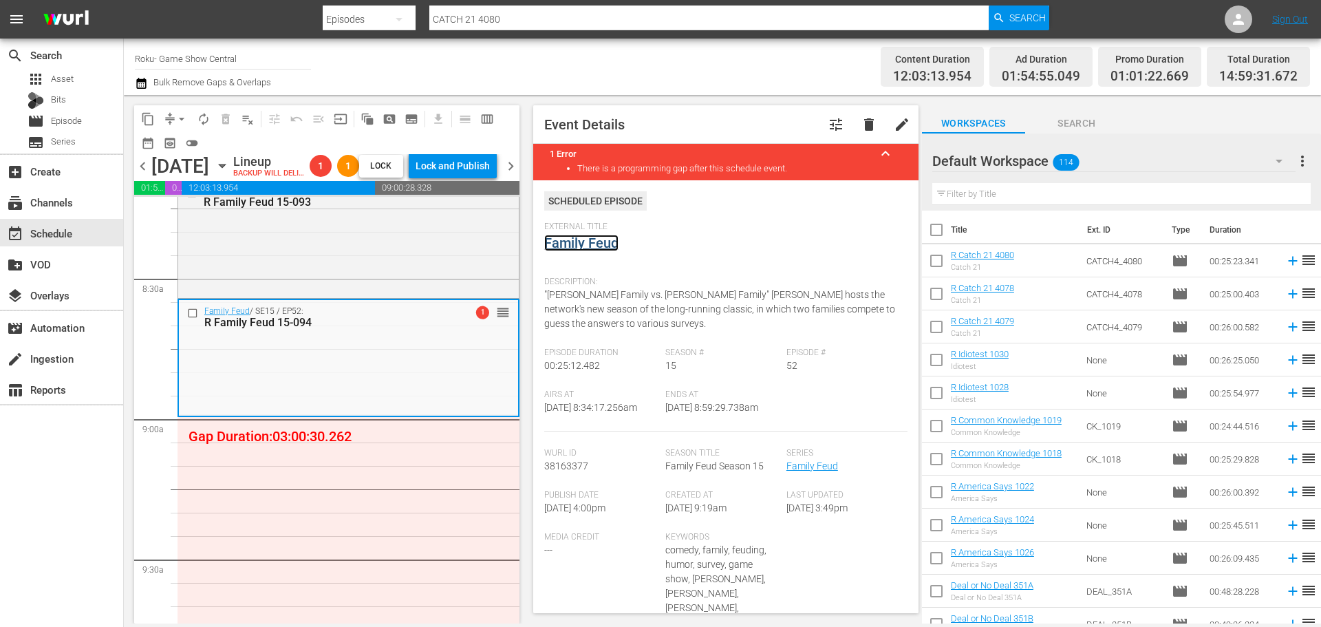
click at [590, 241] on link "Family Feud" at bounding box center [581, 243] width 74 height 17
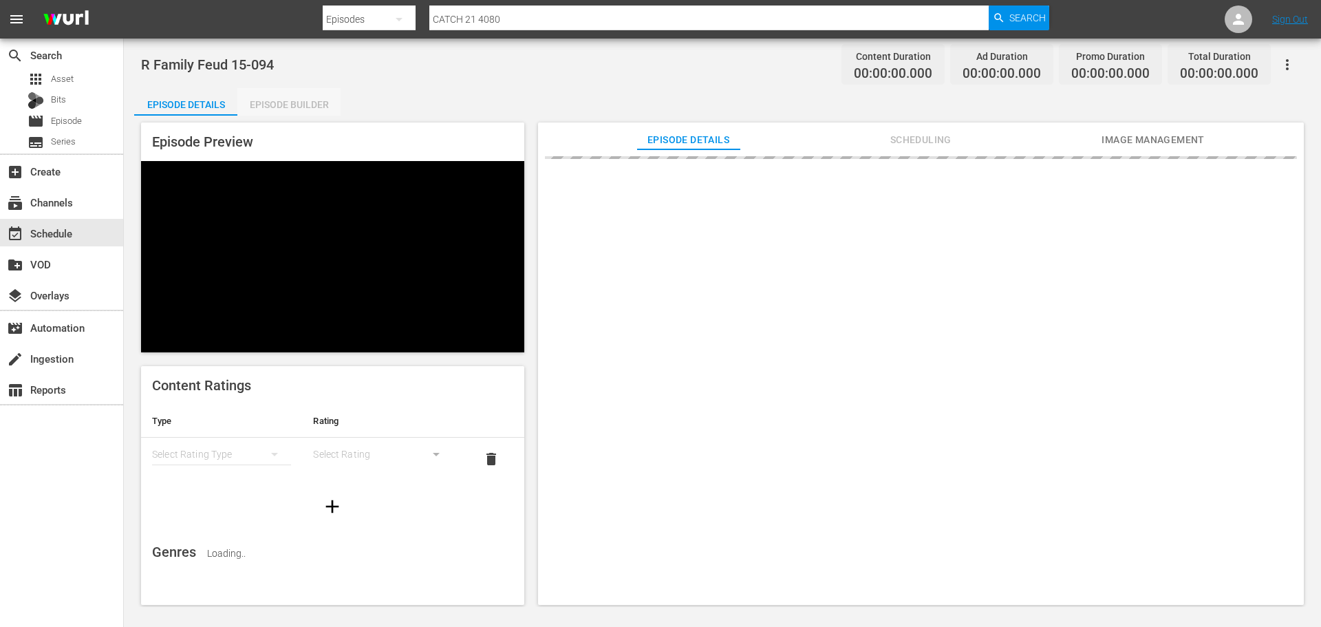
drag, startPoint x: 289, startPoint y: 102, endPoint x: 304, endPoint y: 108, distance: 16.4
click at [292, 103] on div "Episode Builder" at bounding box center [288, 104] width 103 height 33
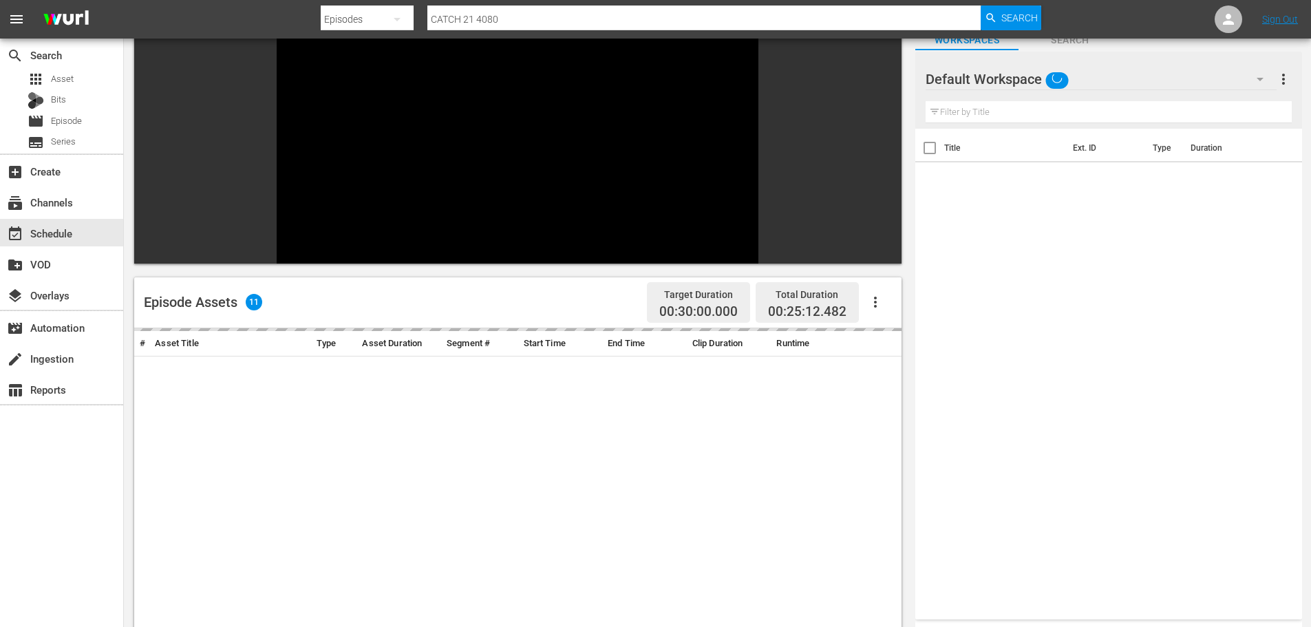
scroll to position [191, 0]
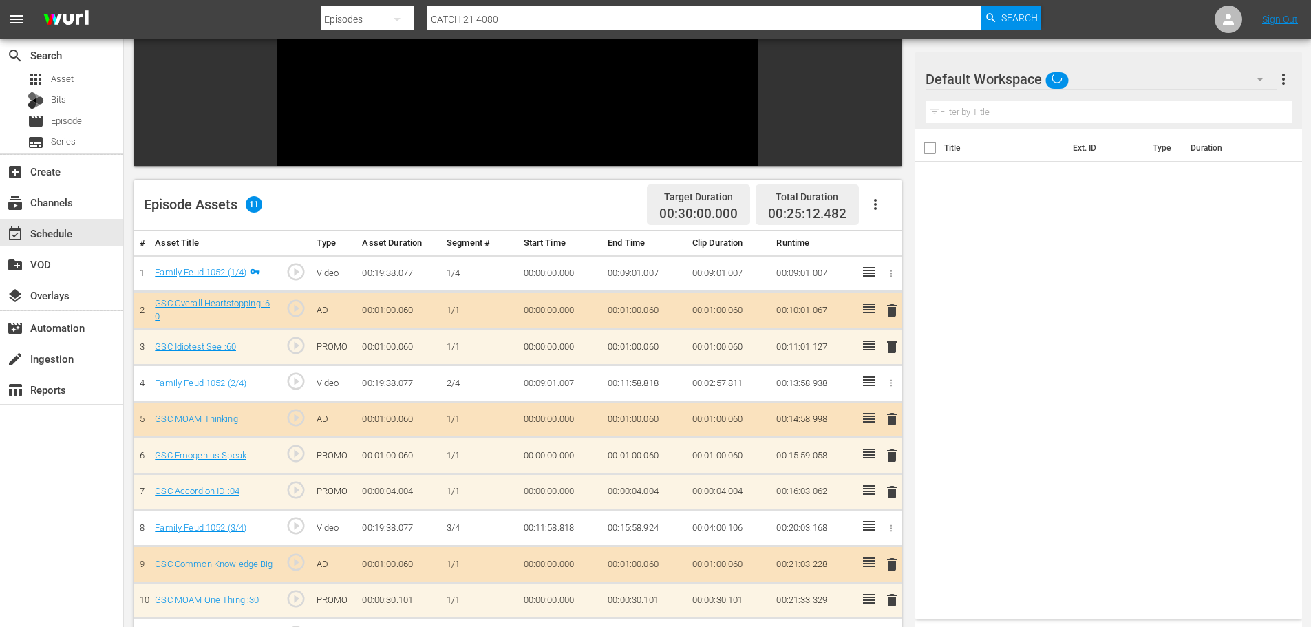
click at [1072, 119] on input "text" at bounding box center [1108, 112] width 366 height 22
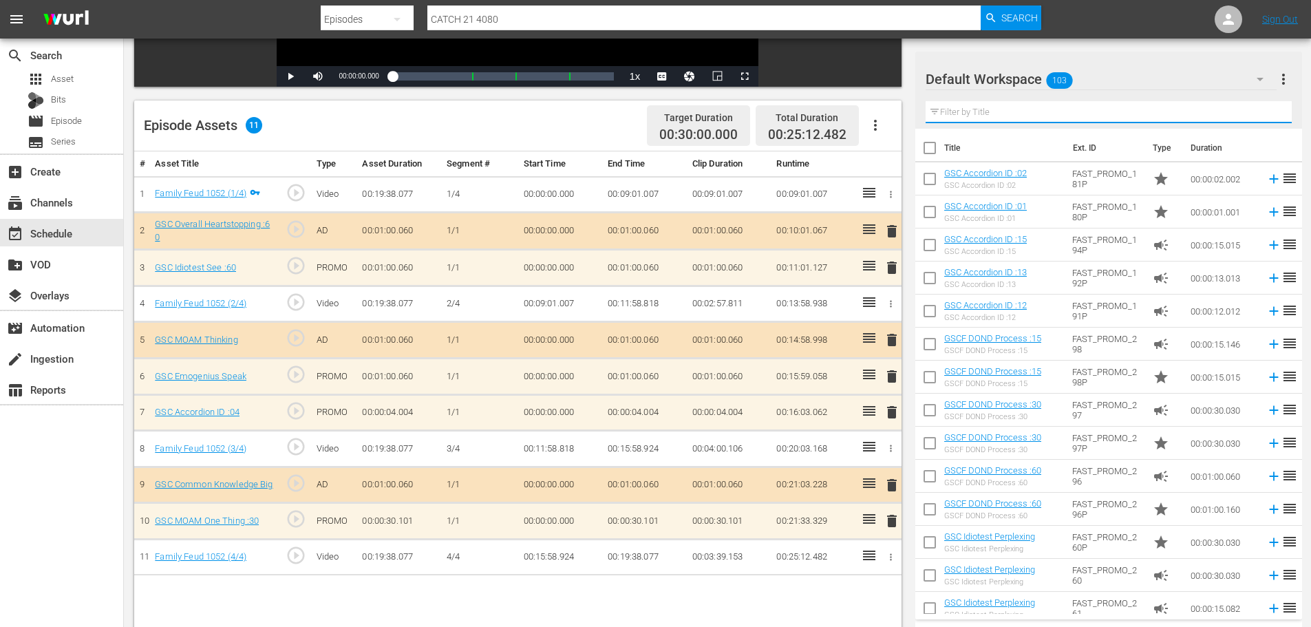
scroll to position [358, 0]
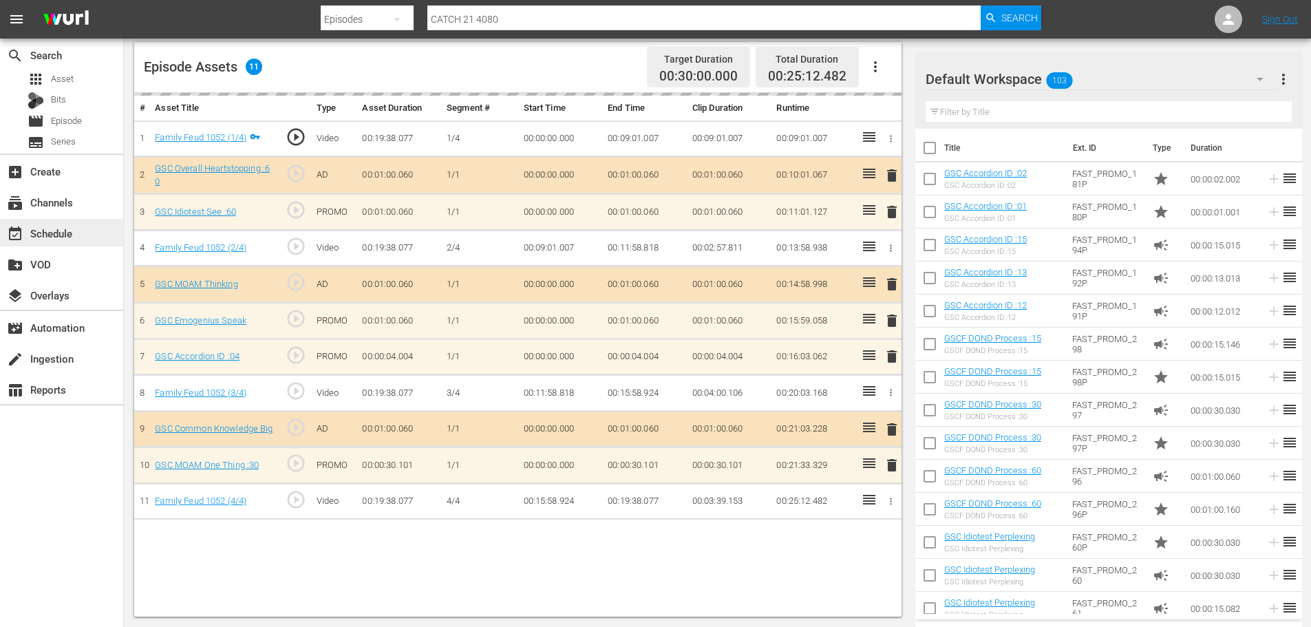
click at [98, 246] on div "event_available Schedule" at bounding box center [61, 233] width 123 height 28
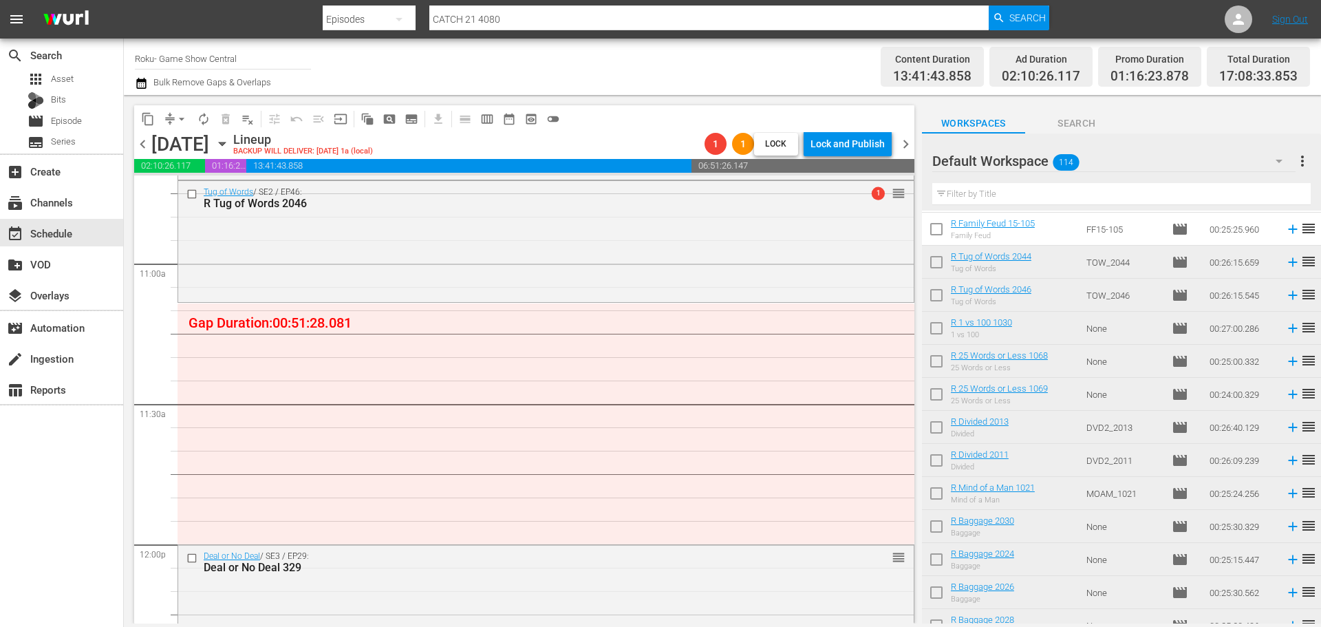
scroll to position [299, 0]
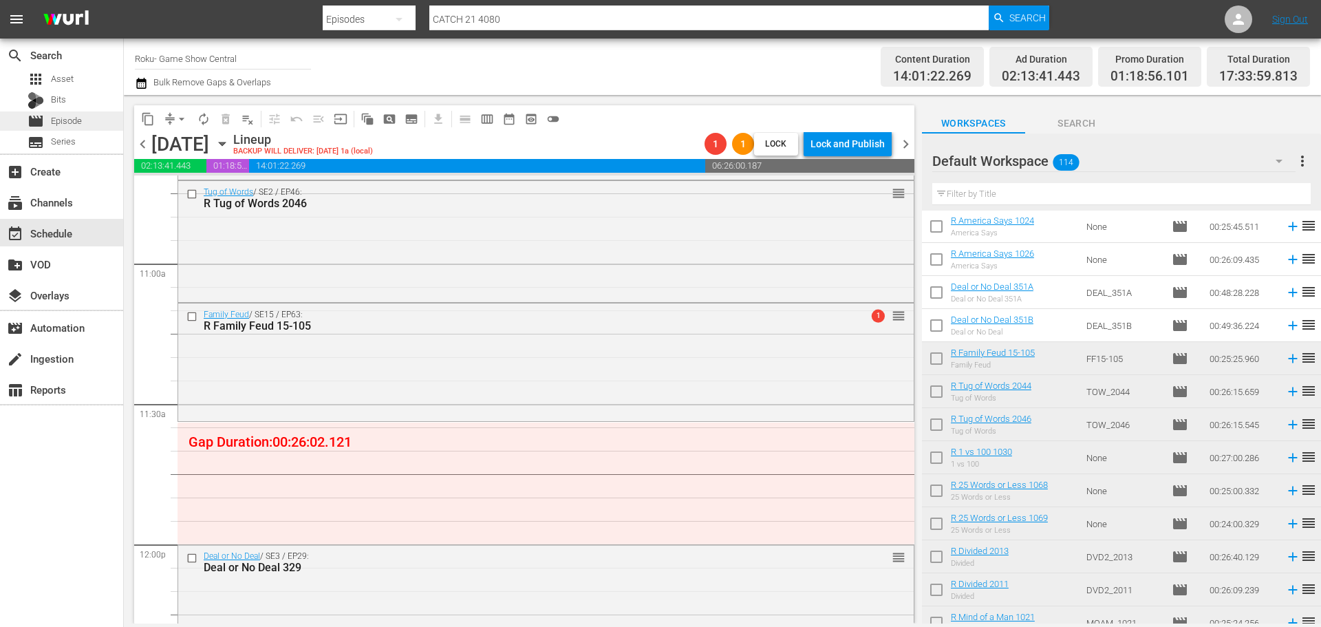
click at [113, 127] on div "movie Episode" at bounding box center [61, 120] width 123 height 19
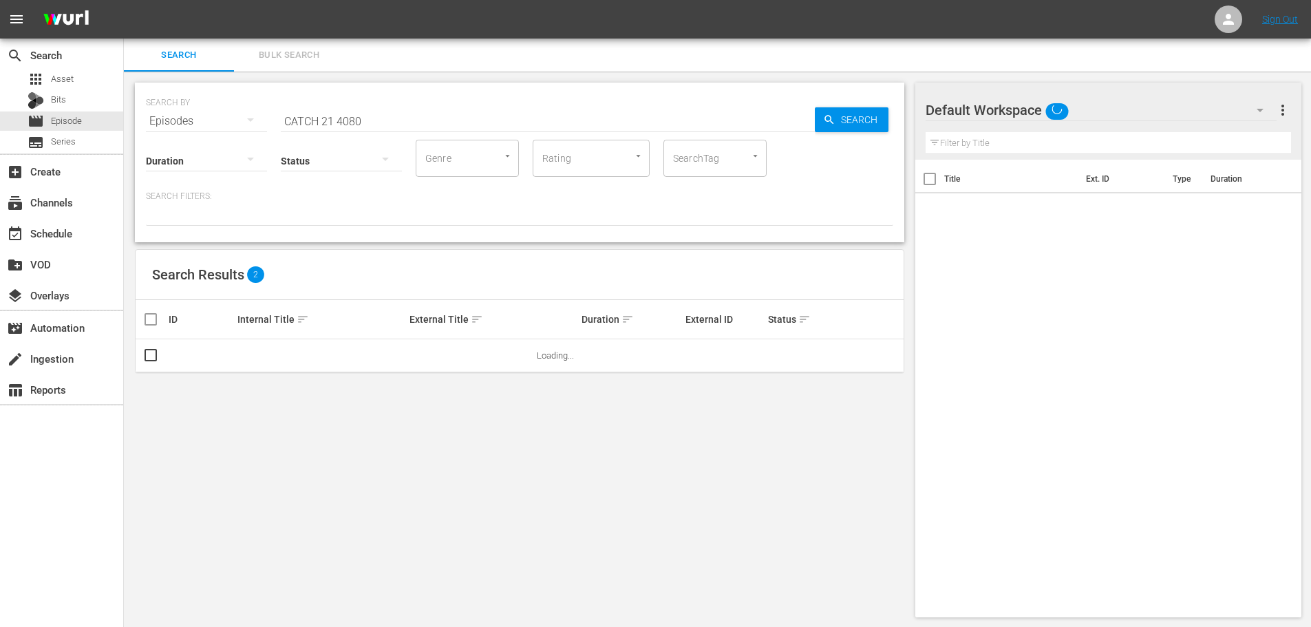
drag, startPoint x: 395, startPoint y: 108, endPoint x: 220, endPoint y: 115, distance: 174.9
click at [222, 112] on div "SEARCH BY Search By Episodes Search ID, Title, Description, Keywords, or Catego…" at bounding box center [519, 113] width 747 height 50
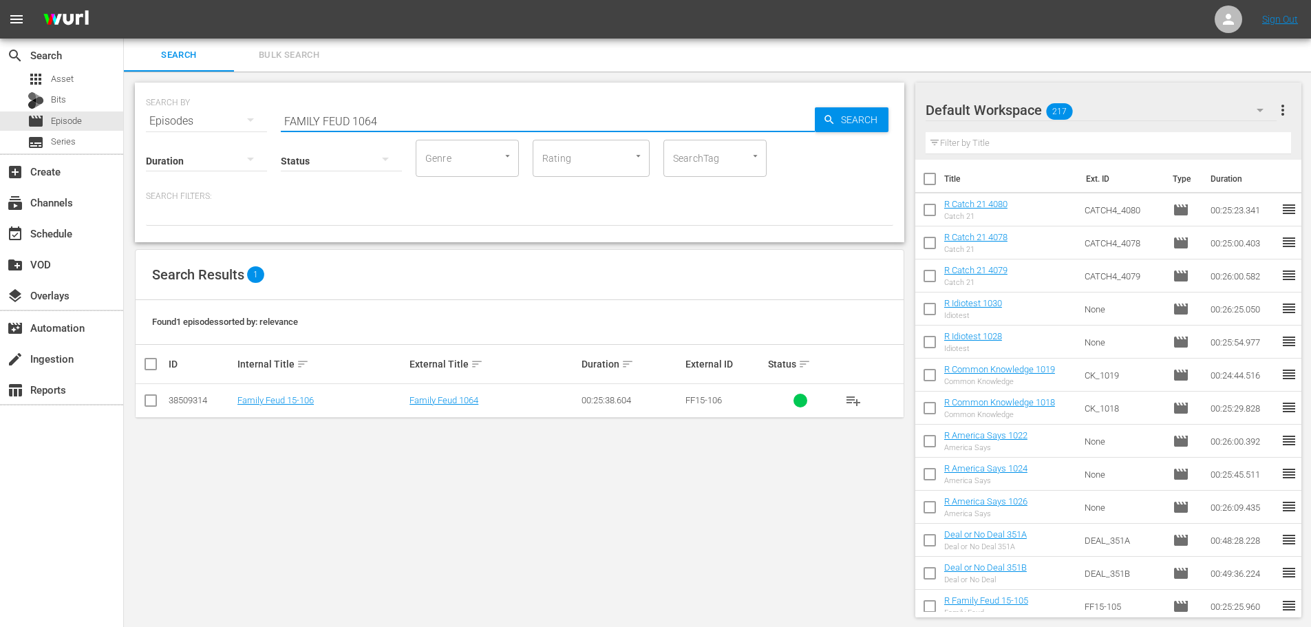
type input "FAMILY FEUD 1064"
click at [151, 406] on input "checkbox" at bounding box center [150, 403] width 17 height 17
checkbox input "true"
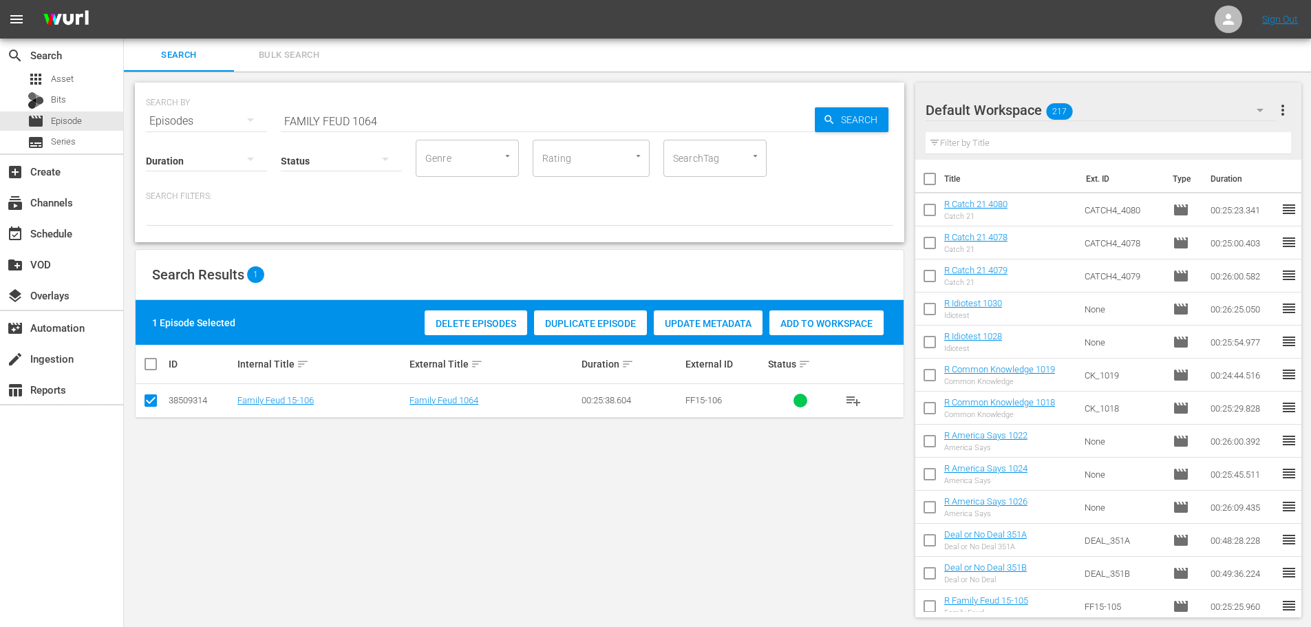
click at [446, 114] on input "FAMILY FEUD 1064" at bounding box center [548, 121] width 534 height 33
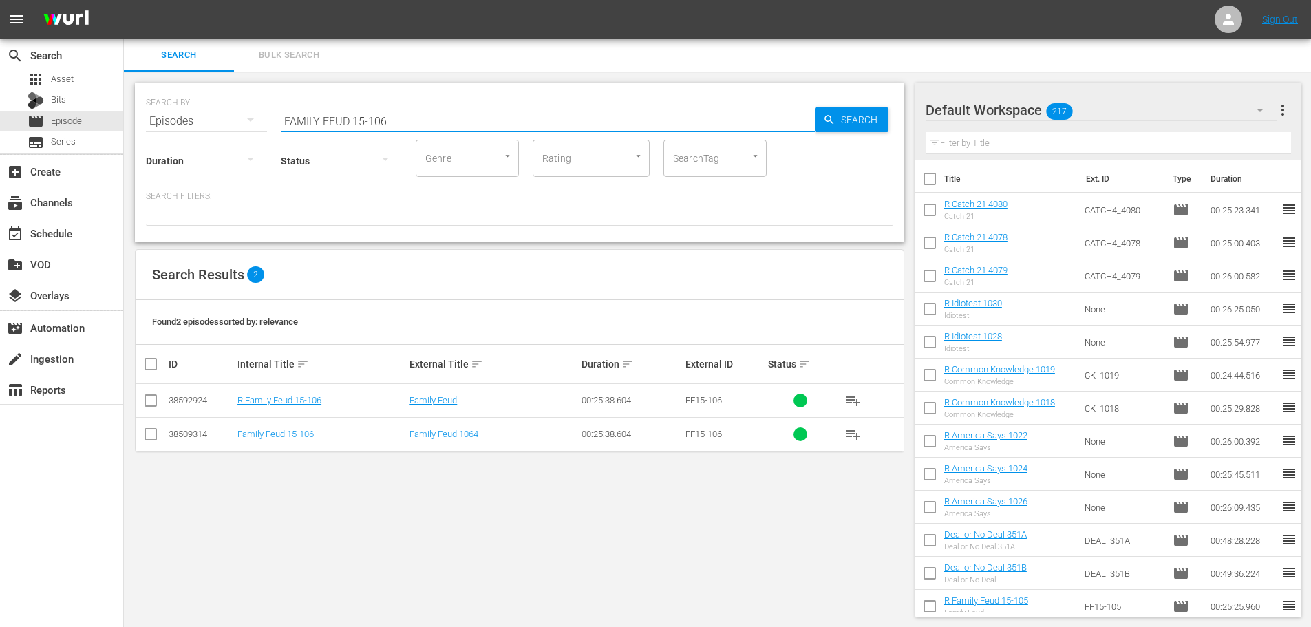
type input "FAMILY FEUD 15-106"
click at [158, 407] on input "checkbox" at bounding box center [150, 403] width 17 height 17
checkbox input "true"
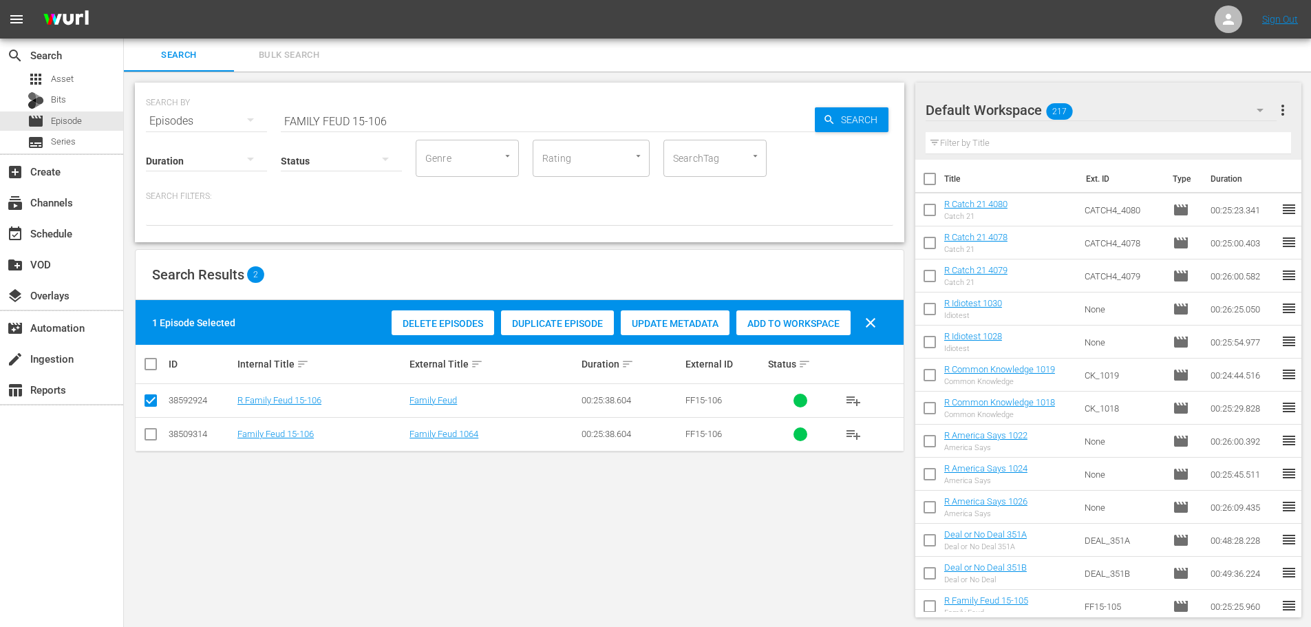
click at [828, 319] on span "Add to Workspace" at bounding box center [793, 323] width 114 height 11
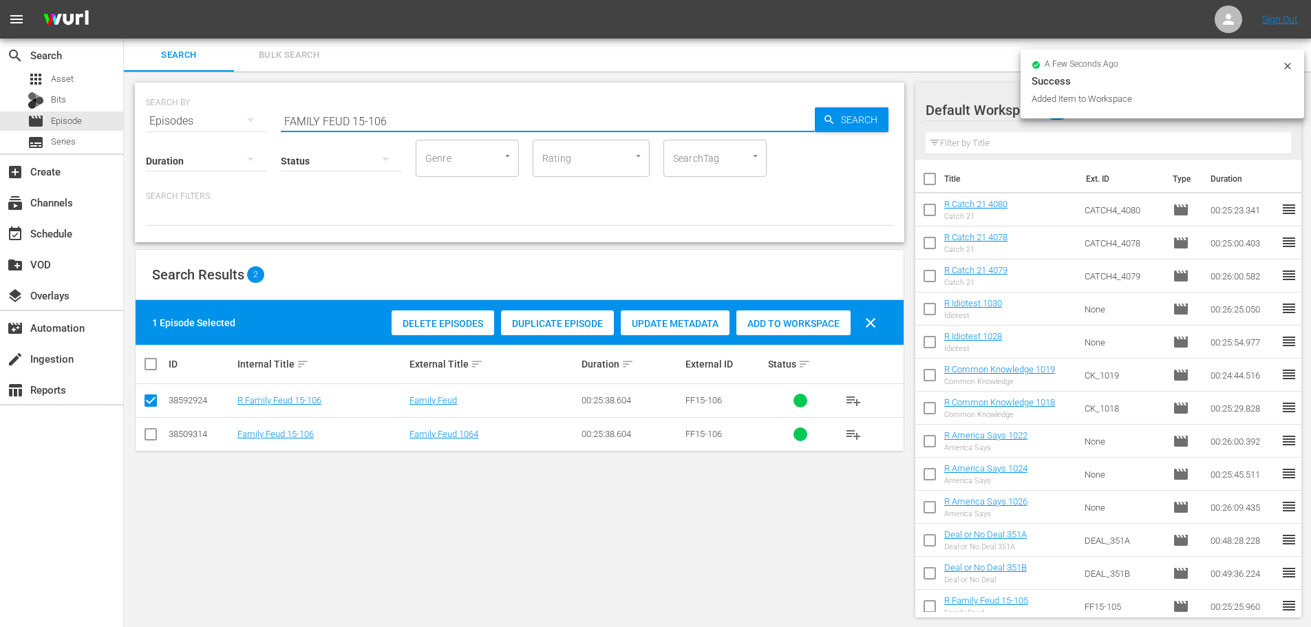
drag, startPoint x: 489, startPoint y: 128, endPoint x: 206, endPoint y: 133, distance: 282.9
click at [206, 133] on div "SEARCH BY Search By Episodes Search ID, Title, Description, Keywords, or Catego…" at bounding box center [519, 163] width 769 height 160
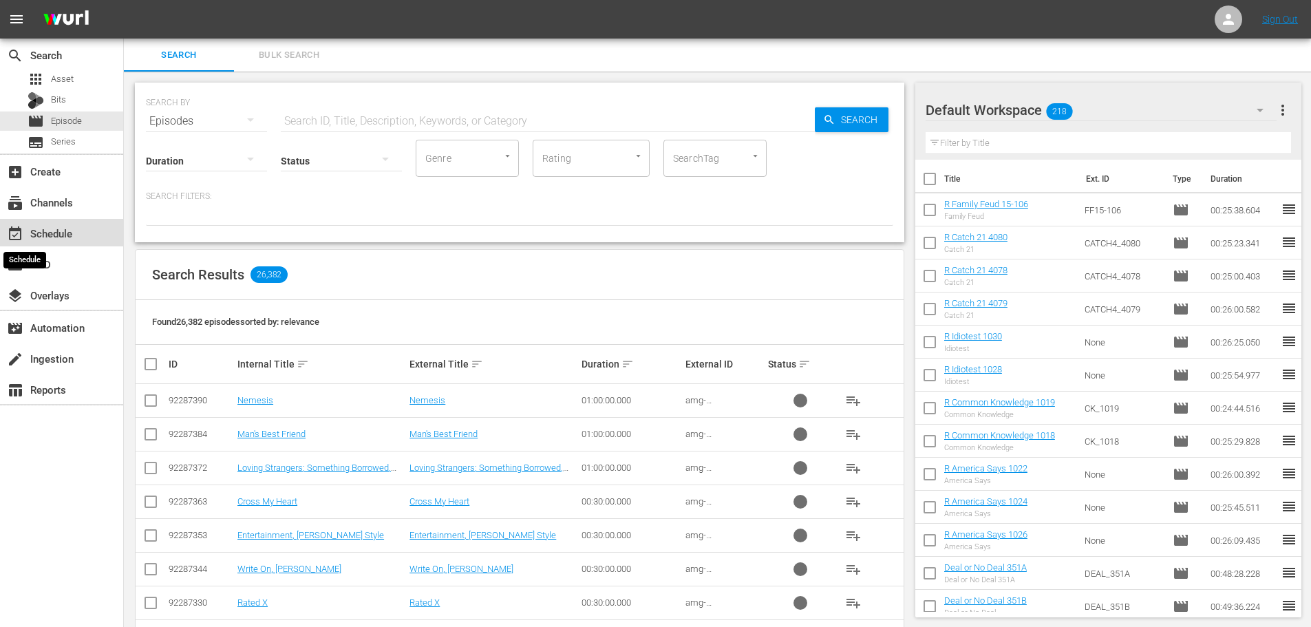
click at [10, 235] on span "event_available" at bounding box center [15, 234] width 17 height 17
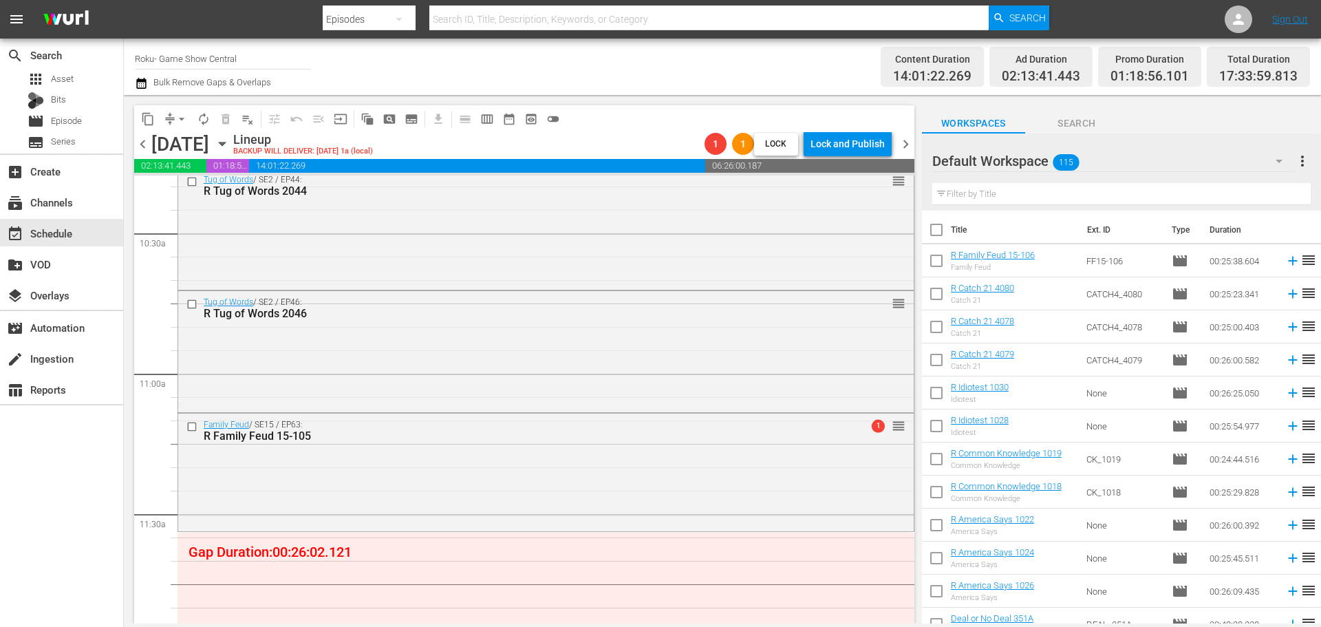
scroll to position [3028, 0]
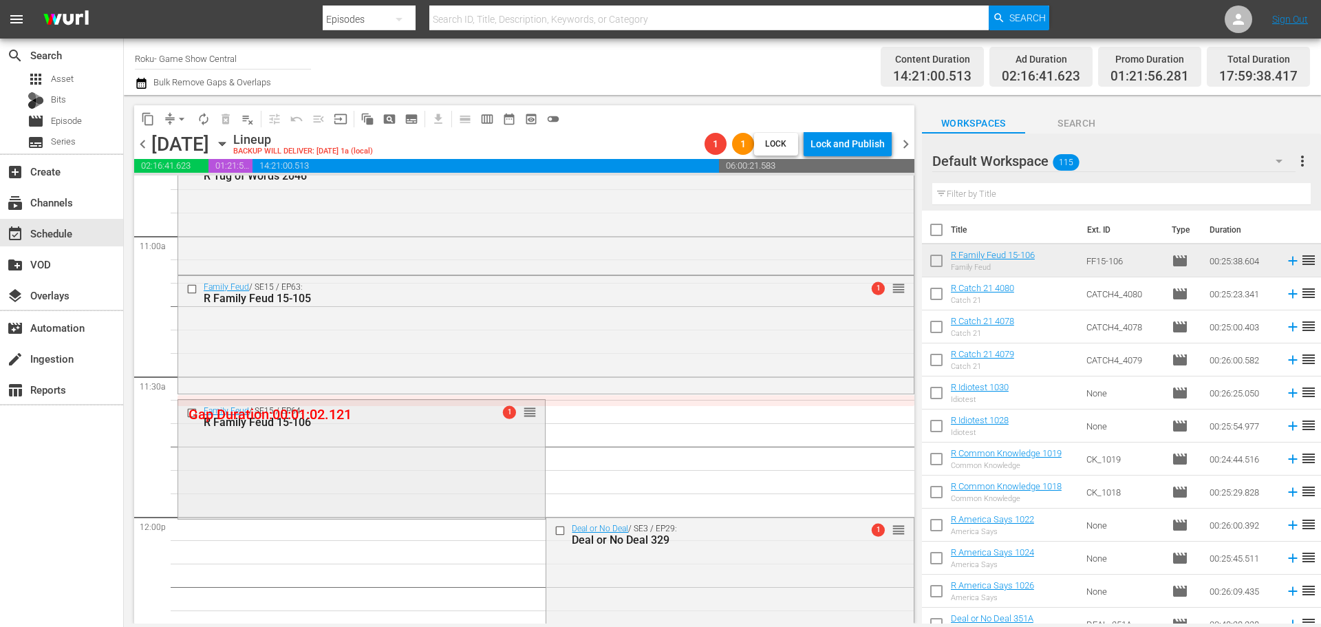
click at [312, 443] on div "Family Feud / SE15 / EP64: R Family Feud 15-106 1 reorder" at bounding box center [361, 458] width 367 height 116
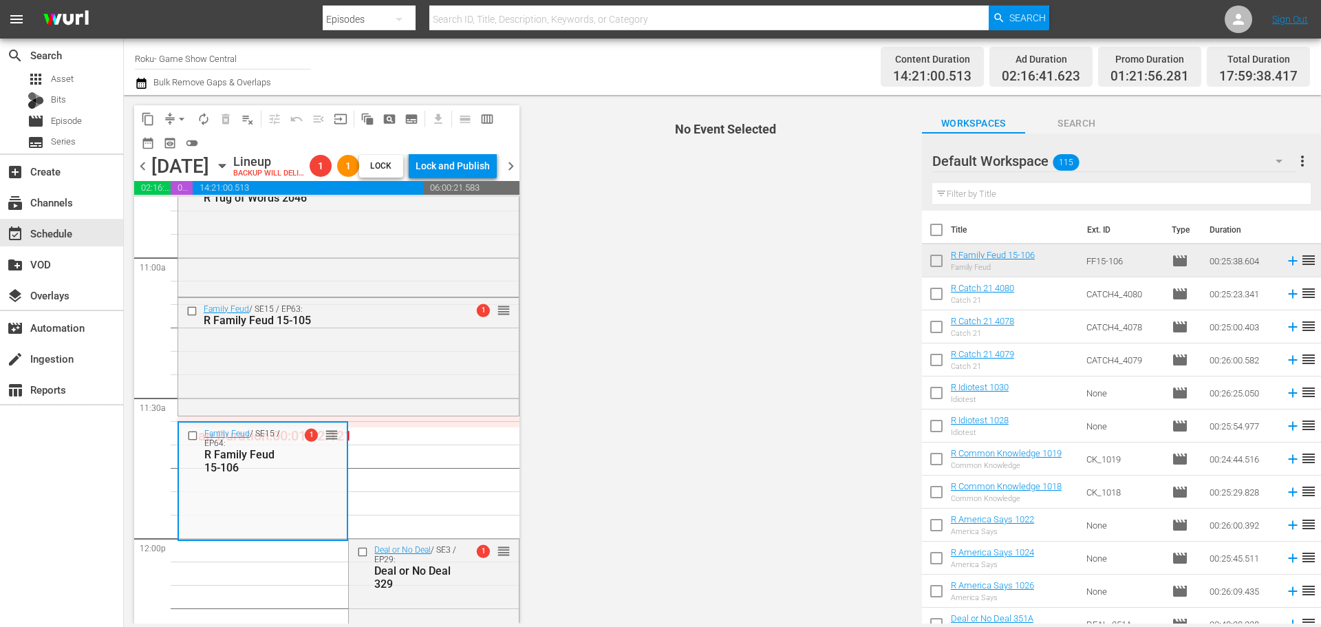
click at [172, 125] on button "arrow_drop_down" at bounding box center [182, 119] width 22 height 22
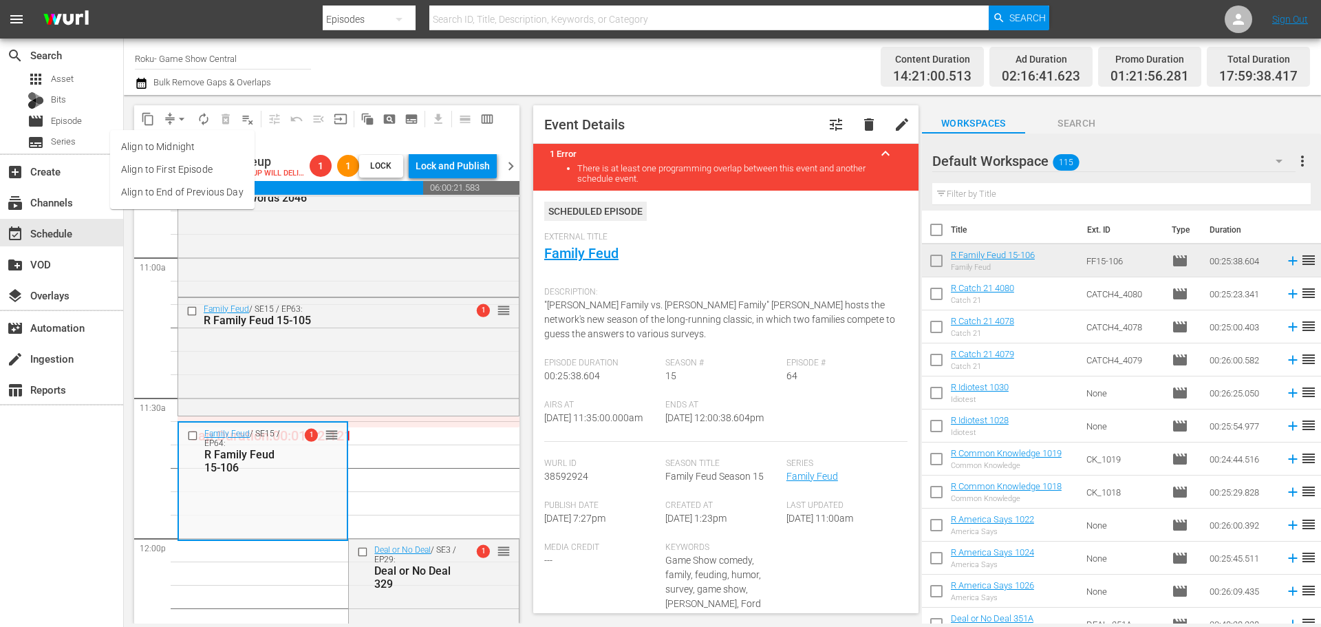
click at [180, 137] on li "Align to Midnight" at bounding box center [182, 147] width 144 height 23
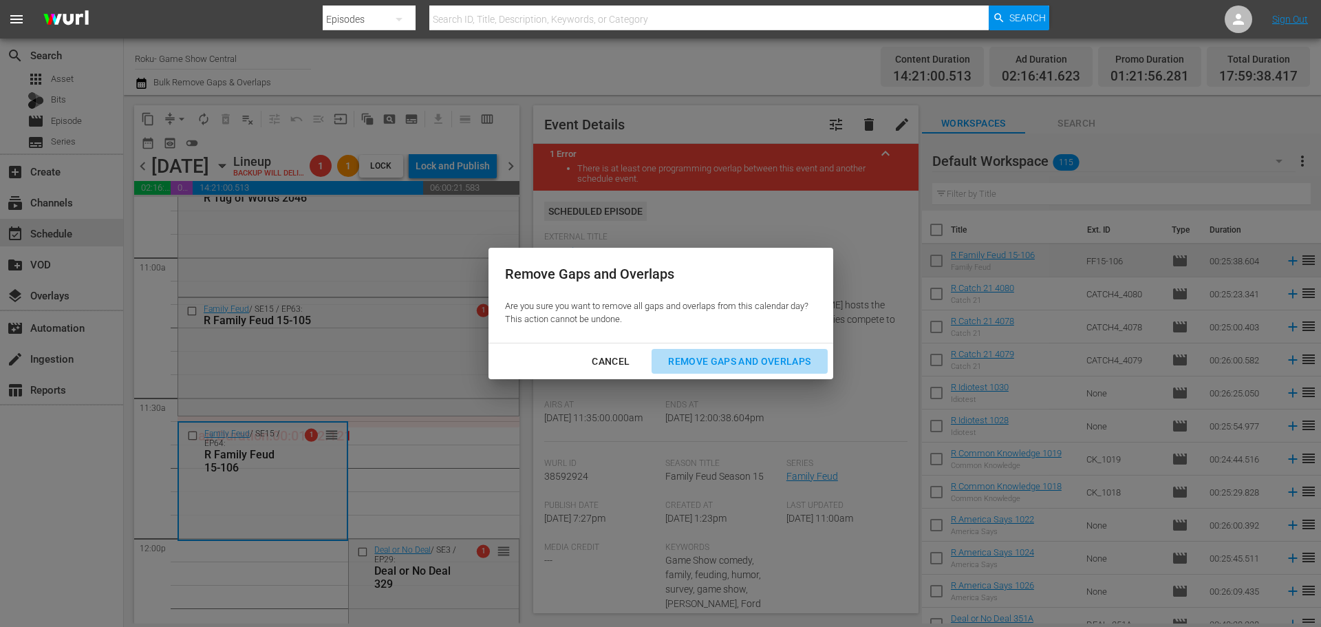
click at [773, 353] on div "Remove Gaps and Overlaps" at bounding box center [739, 361] width 164 height 17
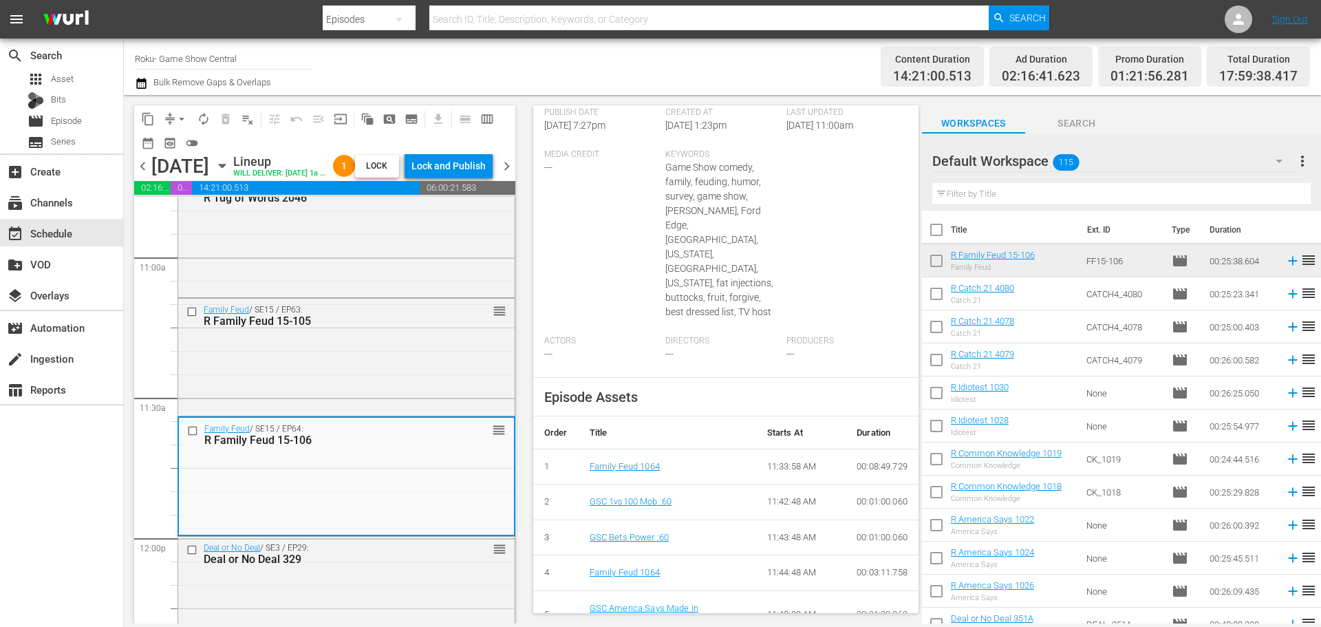
scroll to position [535, 0]
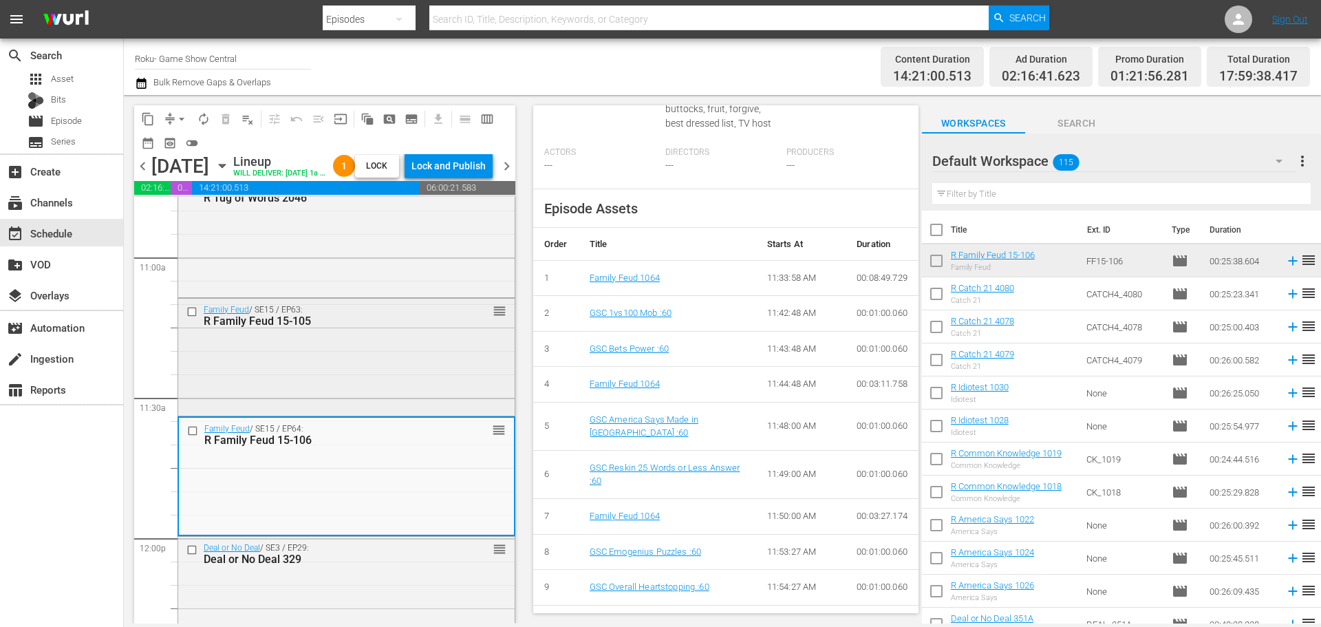
click at [348, 411] on div "Family Feud / SE15 / EP63: R Family Feud 15-105 reorder" at bounding box center [346, 356] width 336 height 115
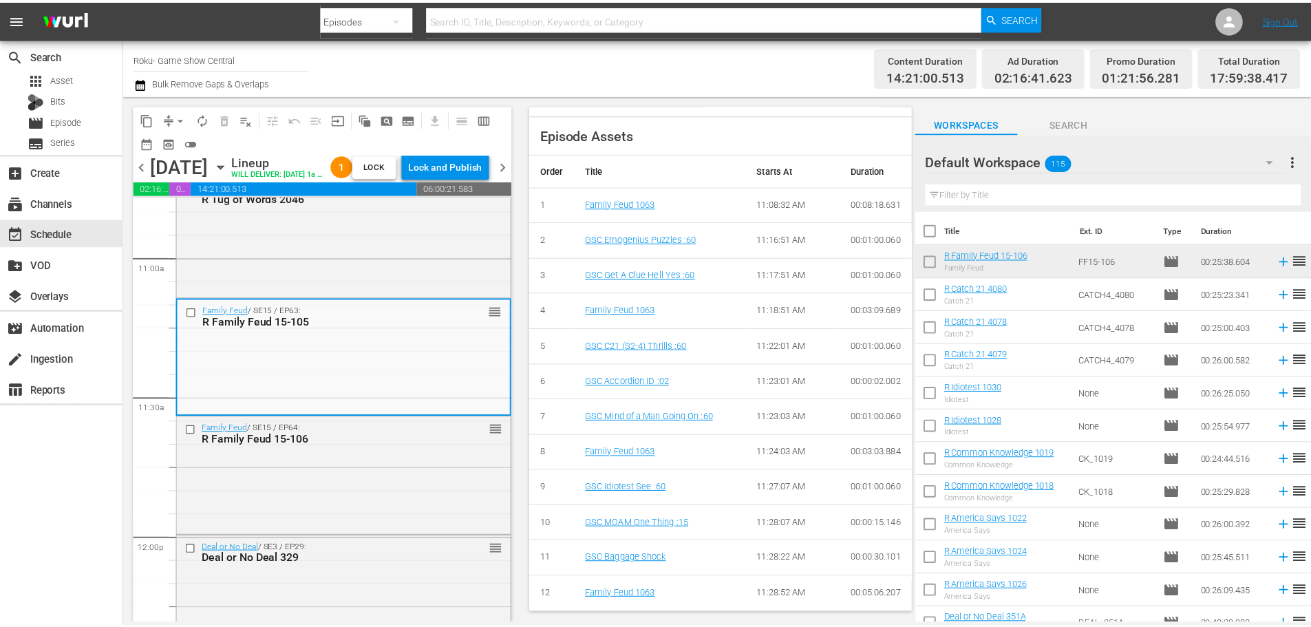
scroll to position [30, 0]
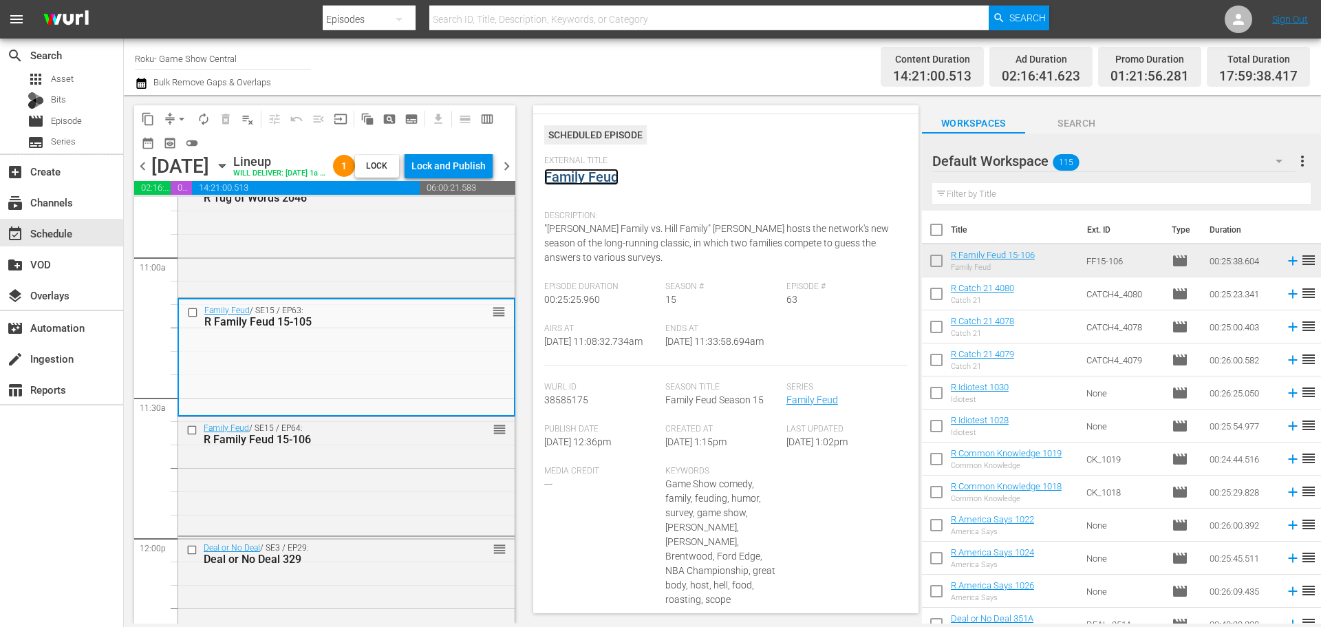
click at [571, 178] on link "Family Feud" at bounding box center [581, 177] width 74 height 17
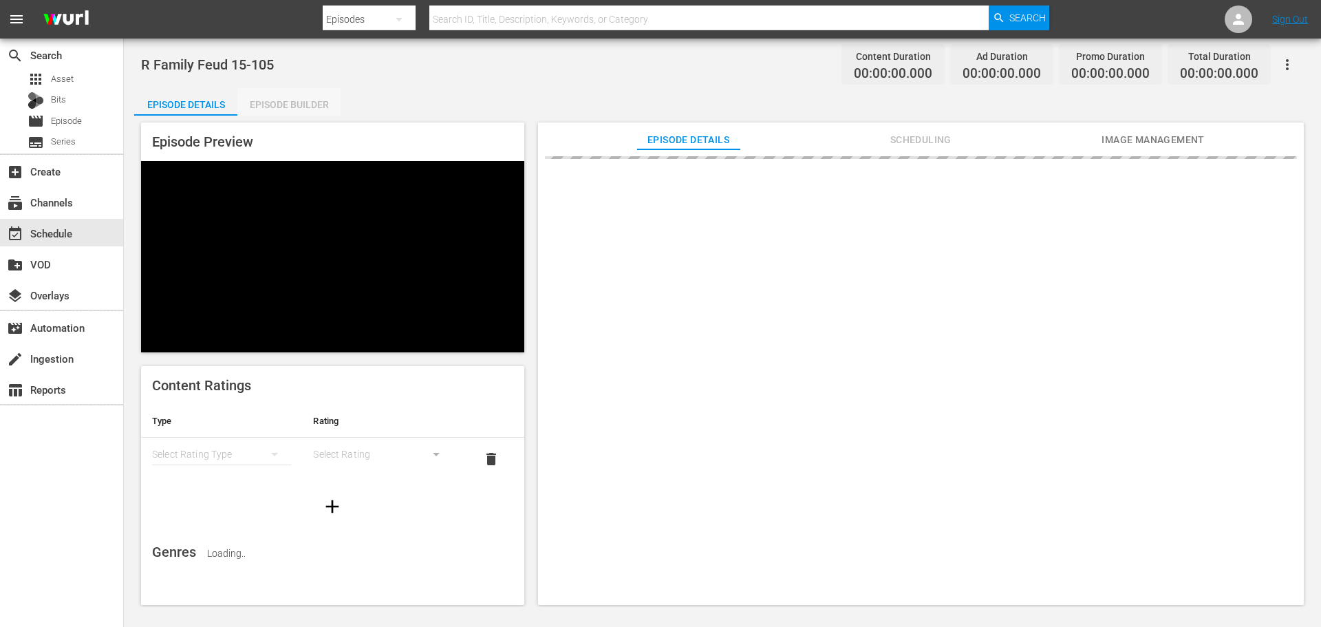
click at [302, 107] on div "Episode Builder" at bounding box center [288, 104] width 103 height 33
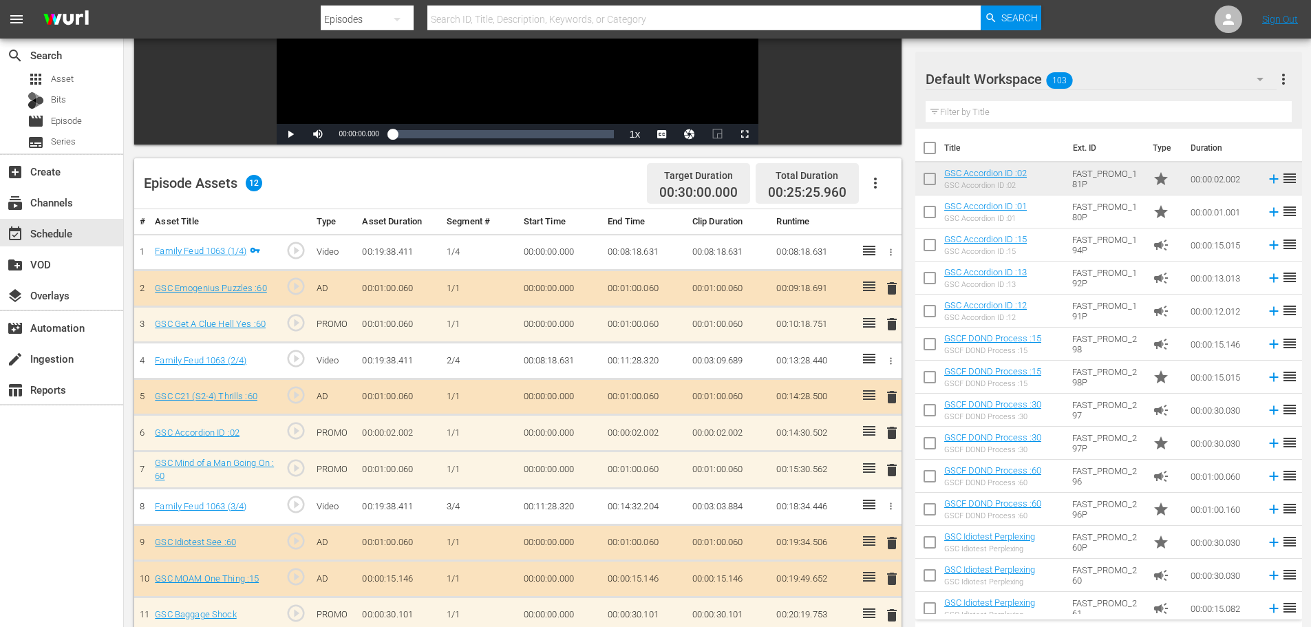
scroll to position [358, 0]
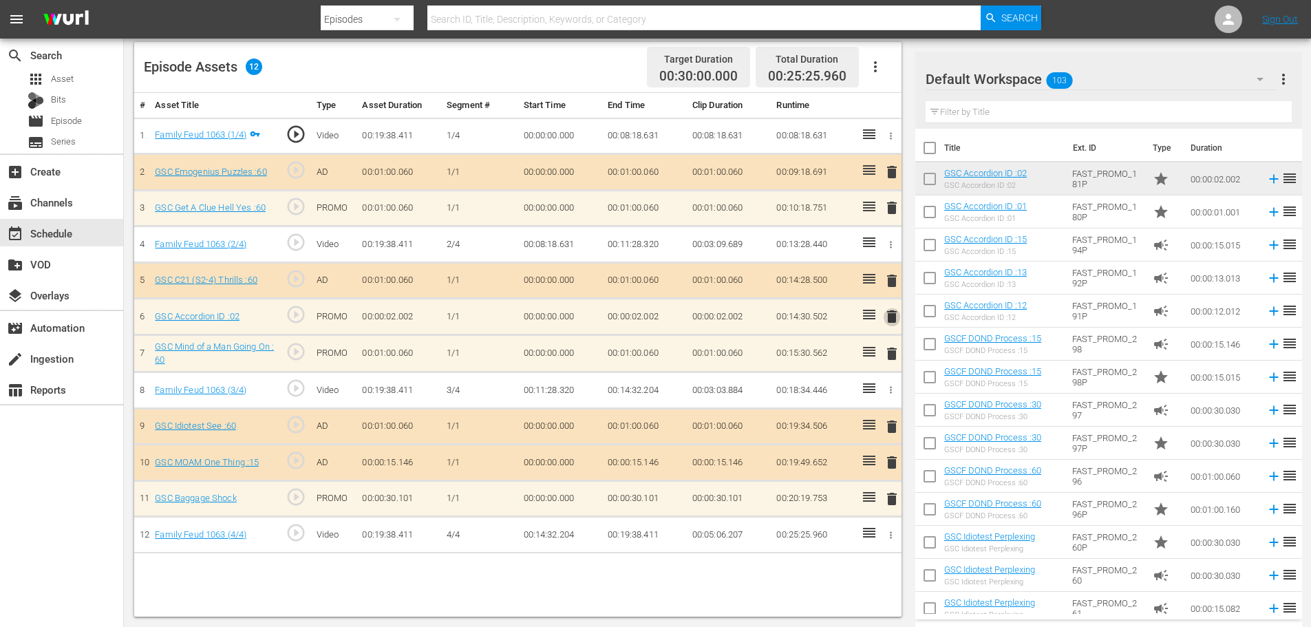
click at [897, 323] on span "delete" at bounding box center [892, 316] width 17 height 17
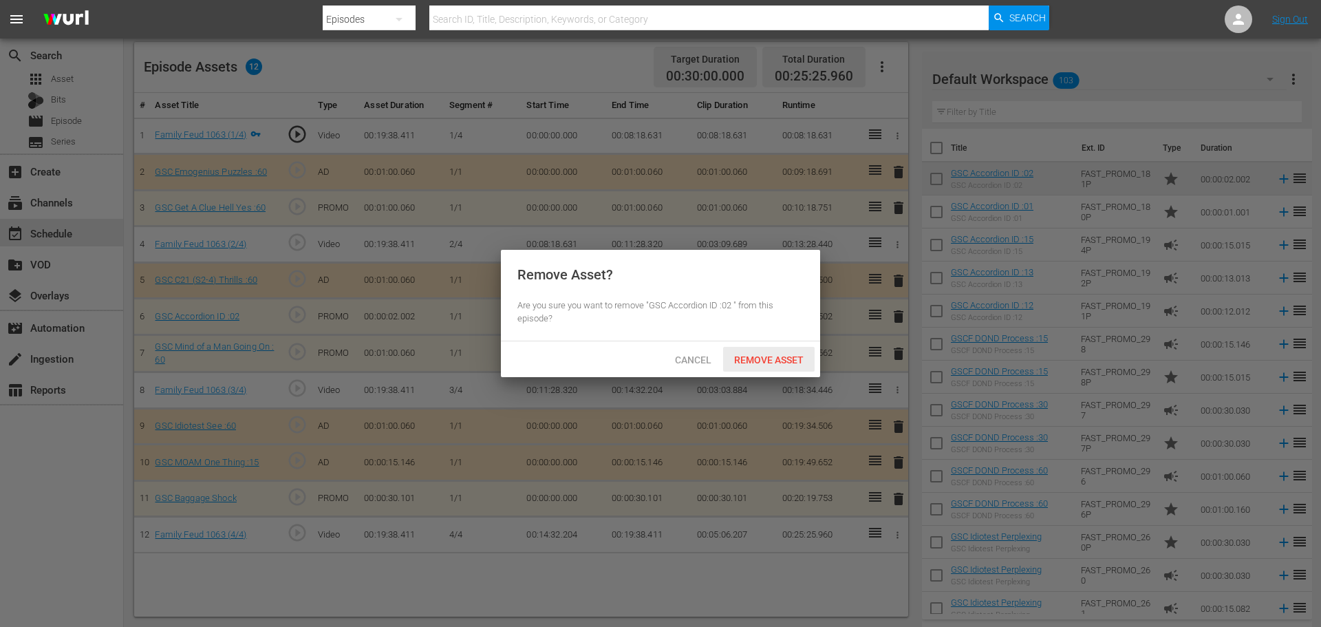
click at [725, 362] on span "Remove Asset" at bounding box center [769, 359] width 92 height 11
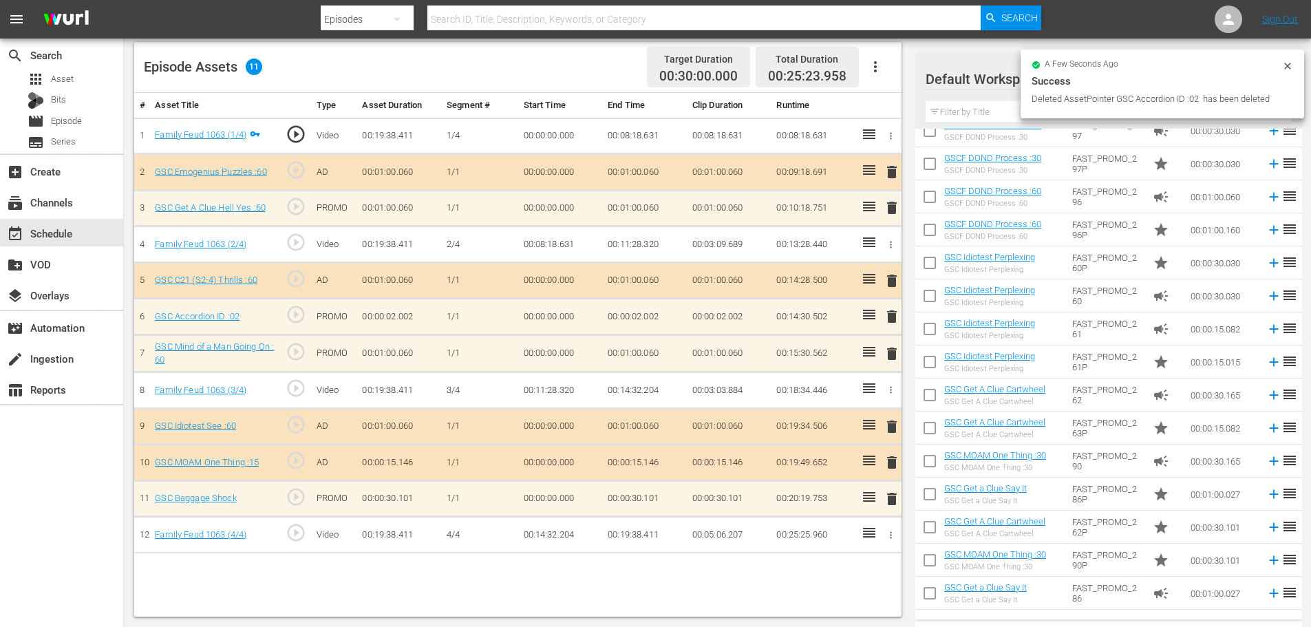
scroll to position [344, 0]
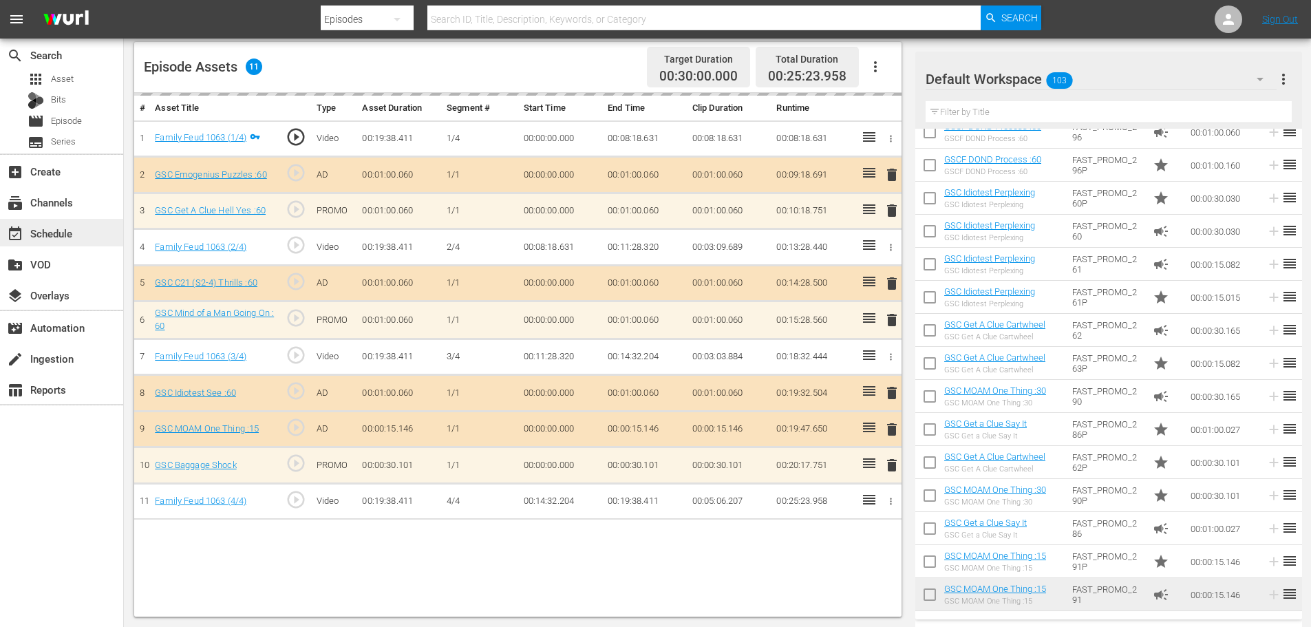
click at [90, 242] on div "event_available Schedule" at bounding box center [61, 233] width 123 height 28
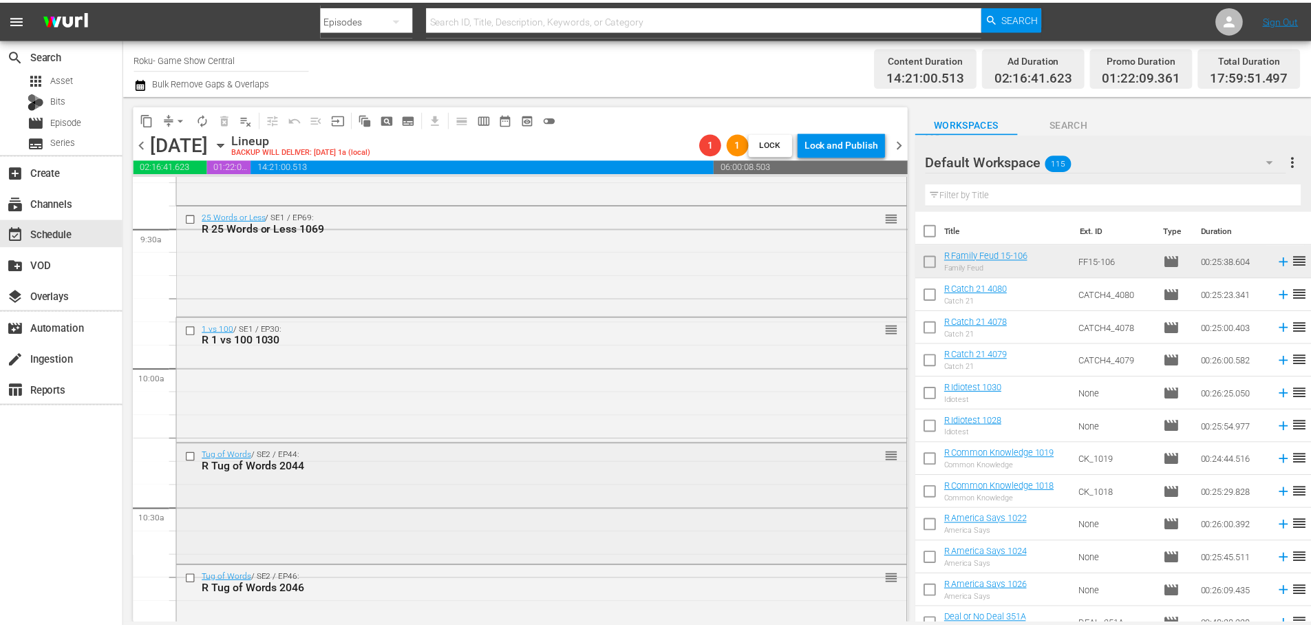
scroll to position [2477, 0]
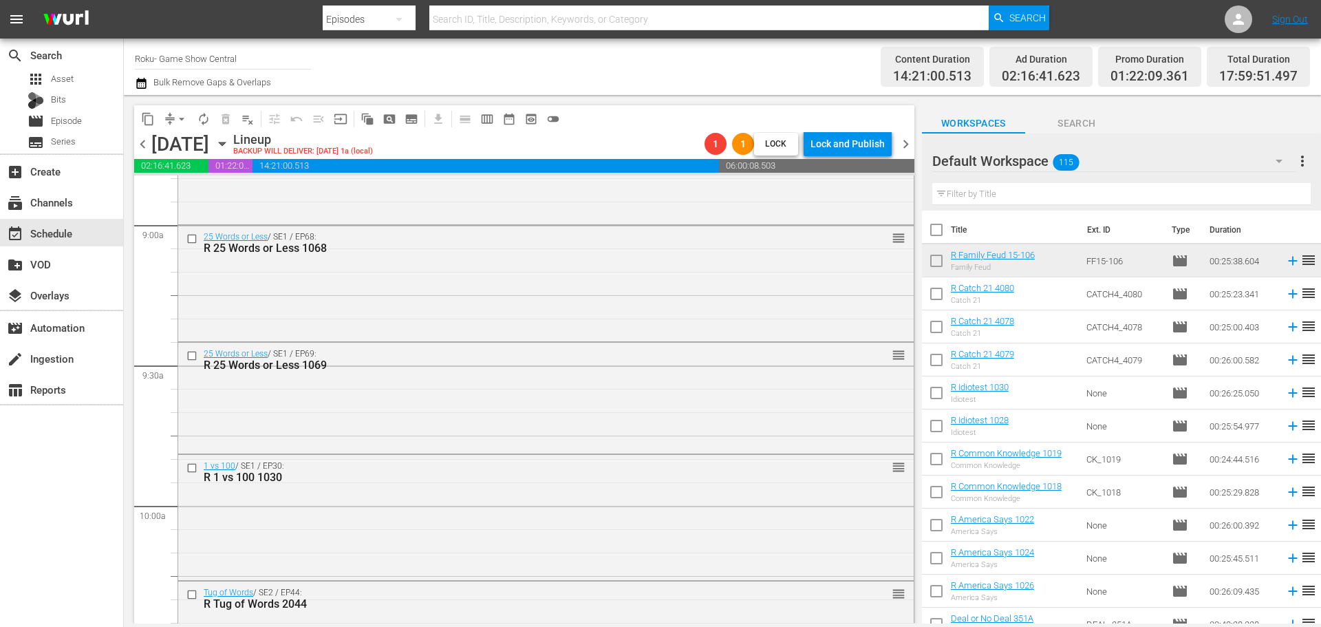
click at [202, 174] on div at bounding box center [524, 174] width 780 height 2
click at [293, 284] on div "25 Words or Less / SE1 / EP68: R 25 Words or Less 1068 reorder" at bounding box center [546, 282] width 736 height 113
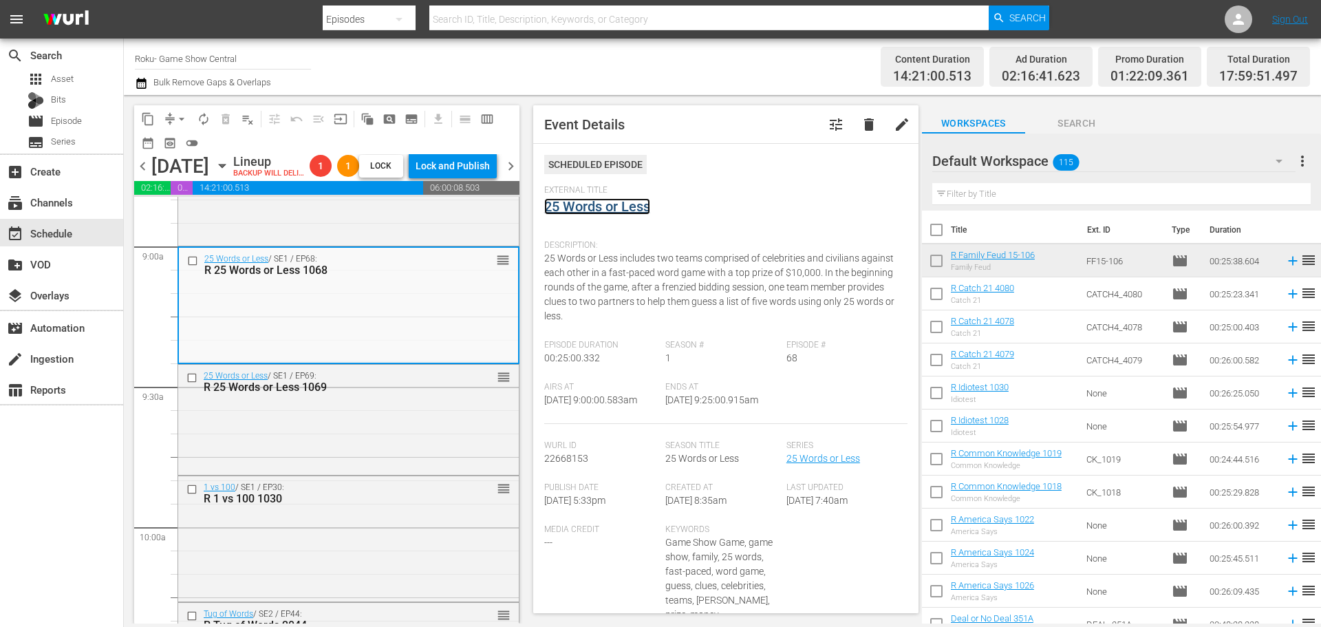
click at [608, 211] on link "25 Words or Less" at bounding box center [597, 206] width 106 height 17
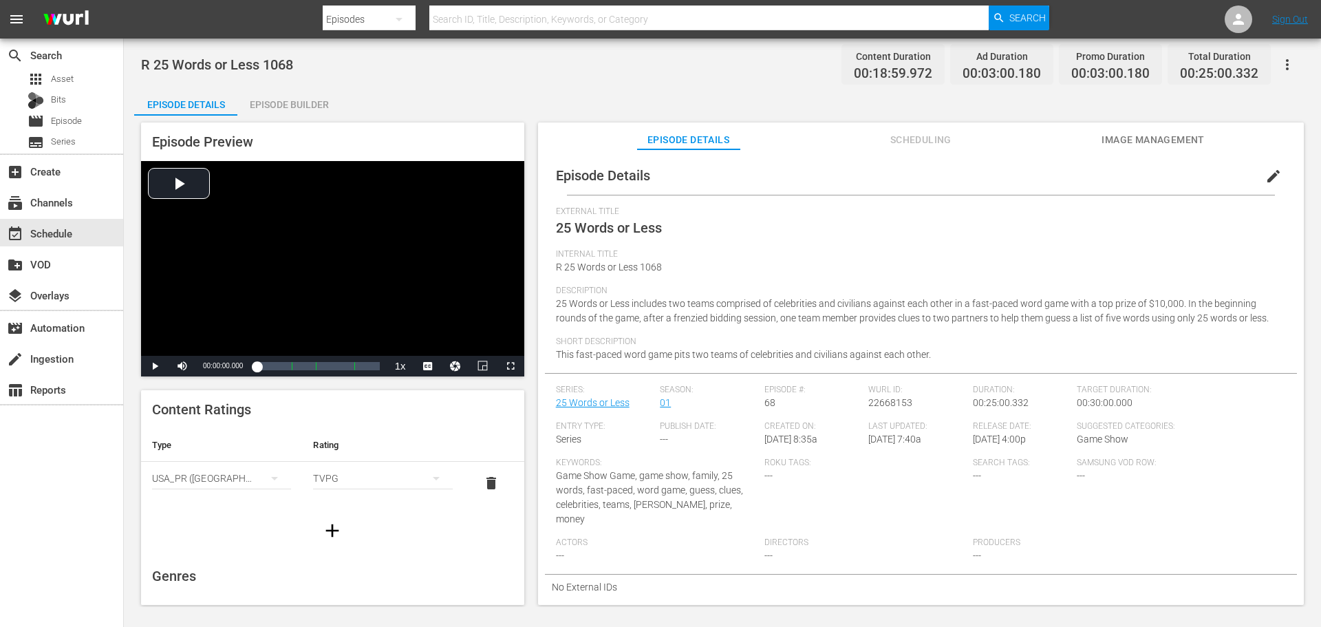
click at [308, 89] on div "Episode Builder" at bounding box center [288, 104] width 103 height 33
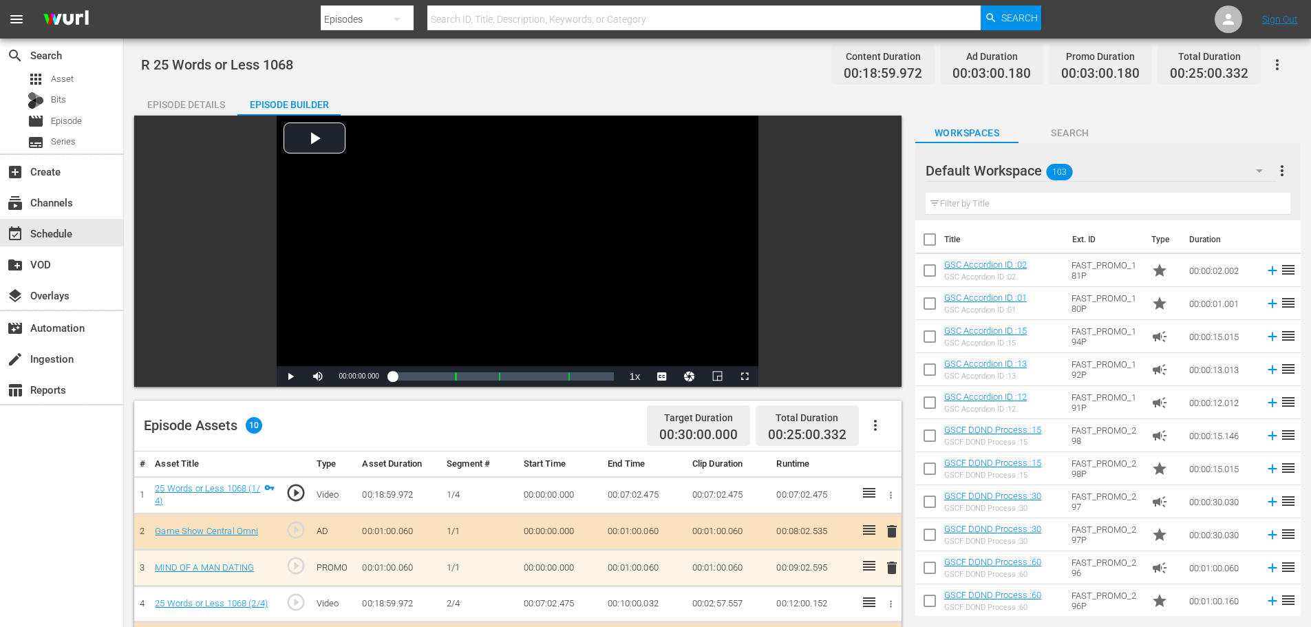
click at [992, 204] on input "text" at bounding box center [1107, 204] width 365 height 22
type input "8"
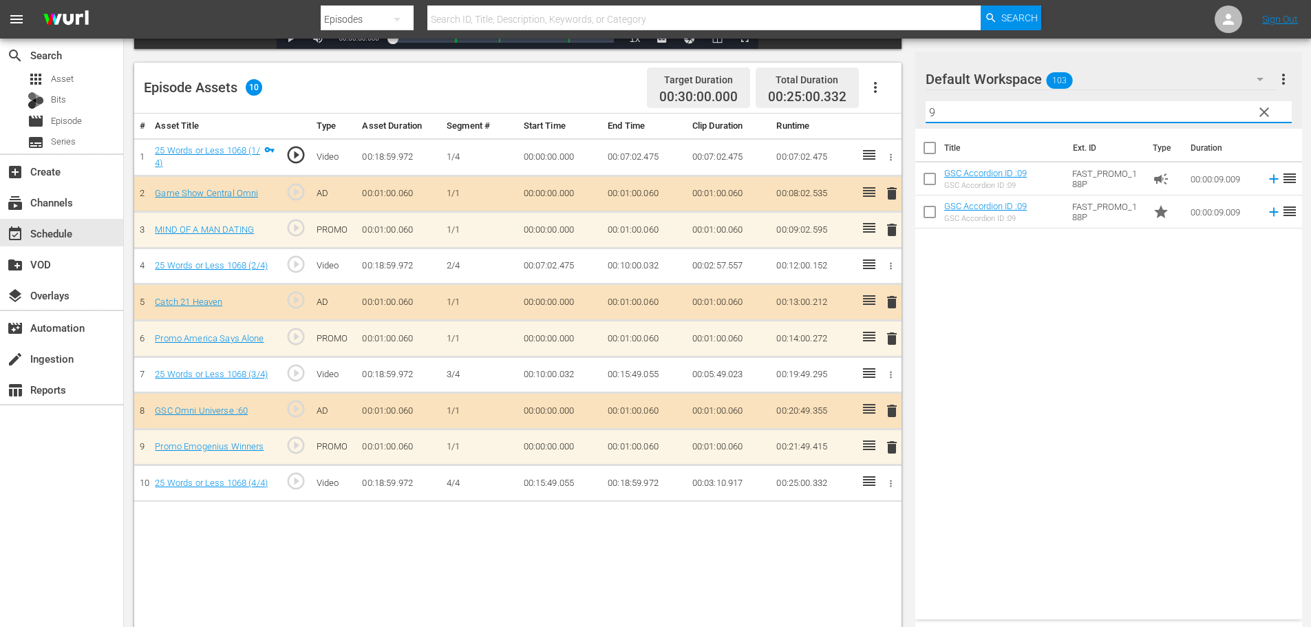
scroll to position [344, 0]
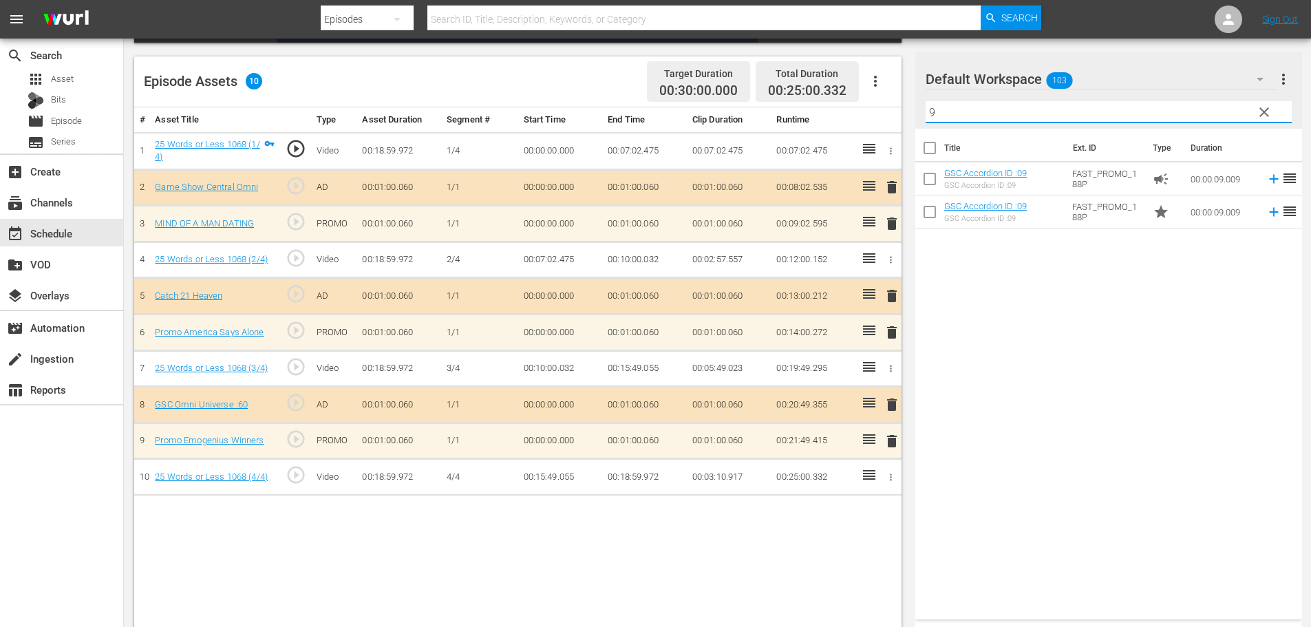
type input "9"
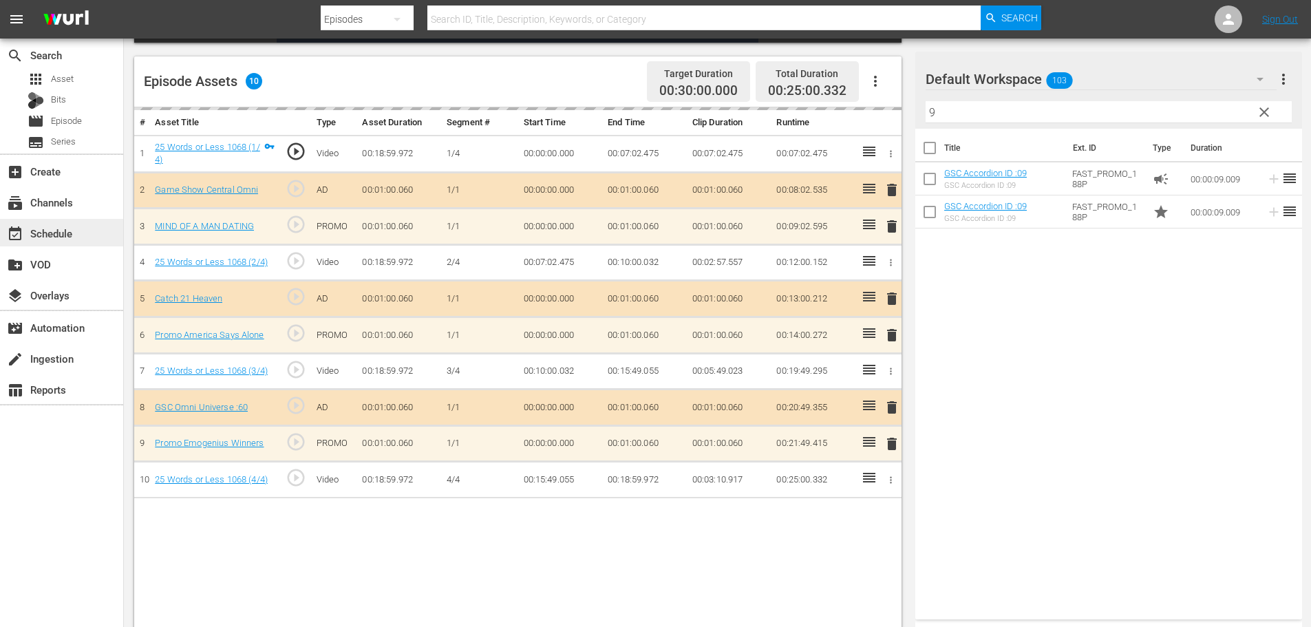
click at [58, 235] on div "event_available Schedule" at bounding box center [38, 231] width 77 height 12
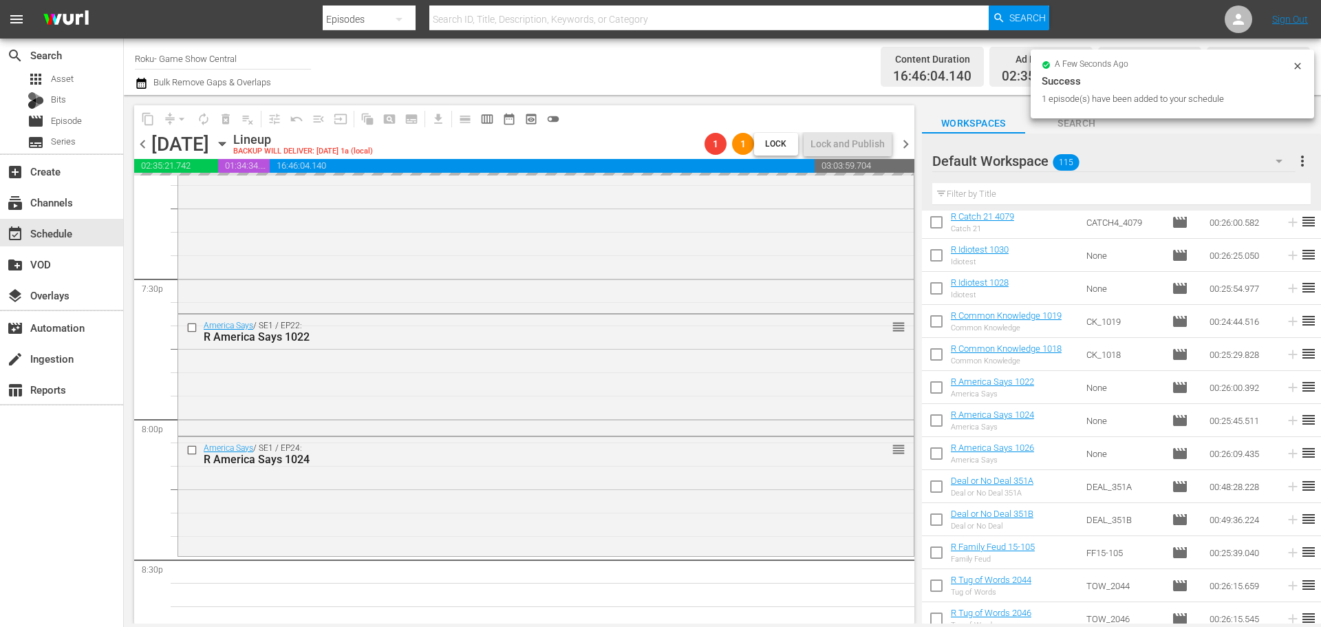
scroll to position [5505, 0]
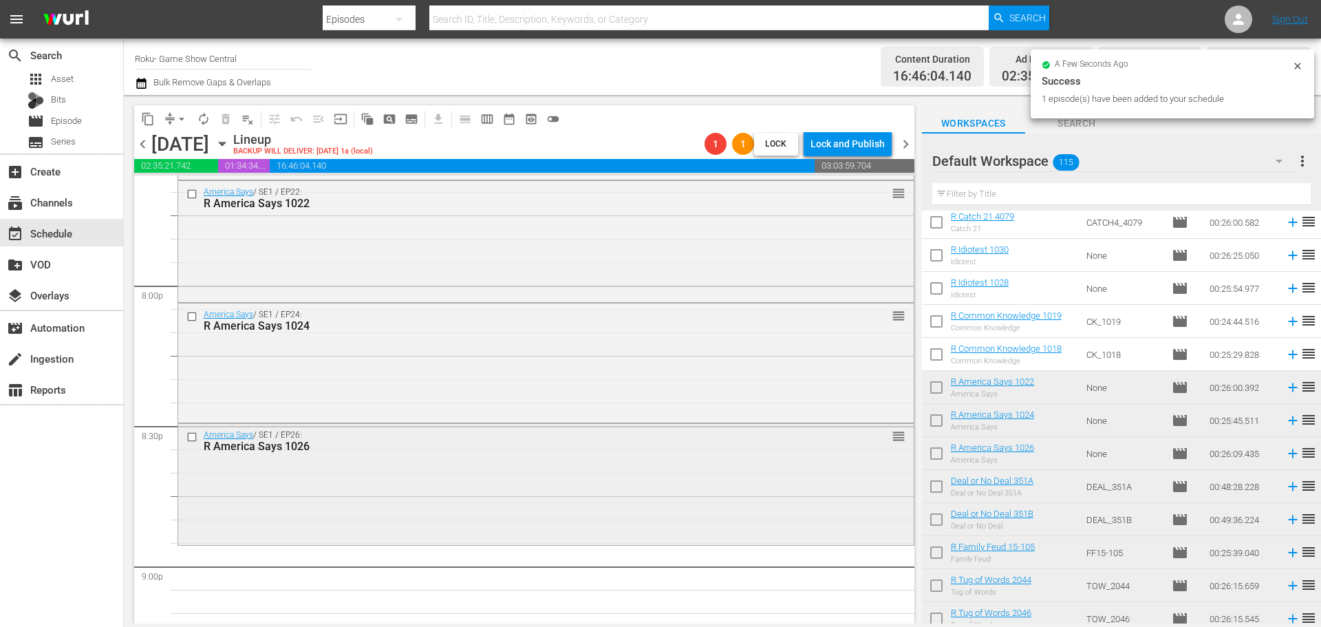
click at [458, 431] on div "America Says / SE1 / EP26: R America Says 1026" at bounding box center [521, 441] width 634 height 23
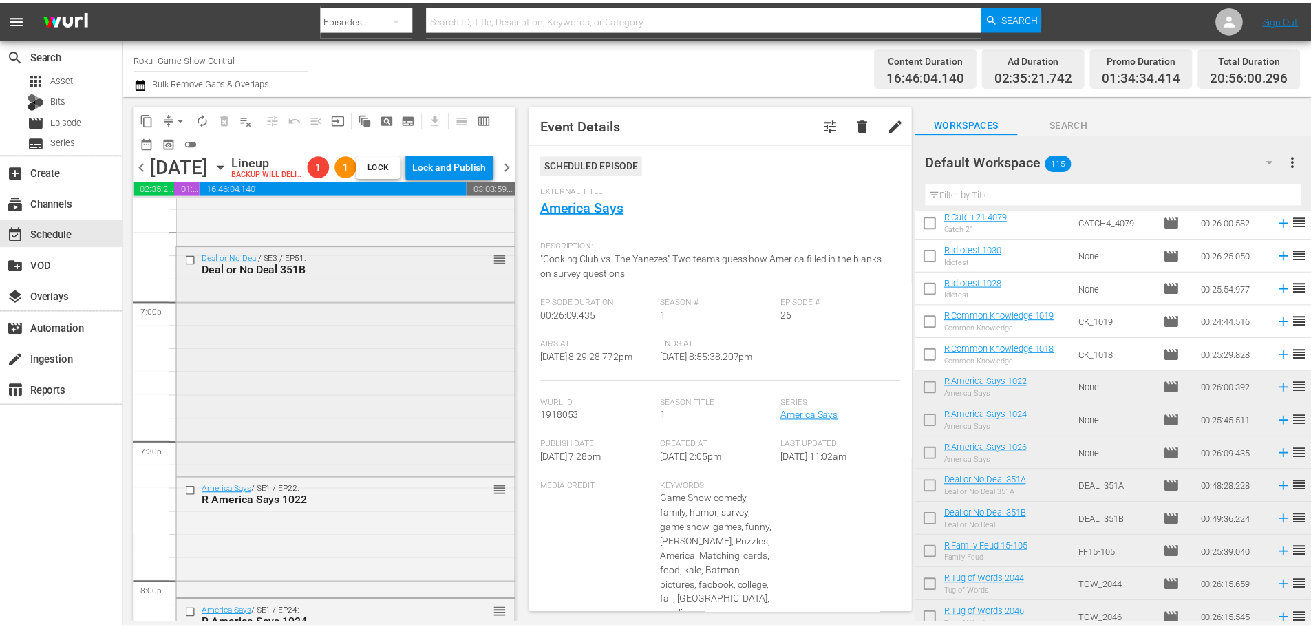
scroll to position [5161, 0]
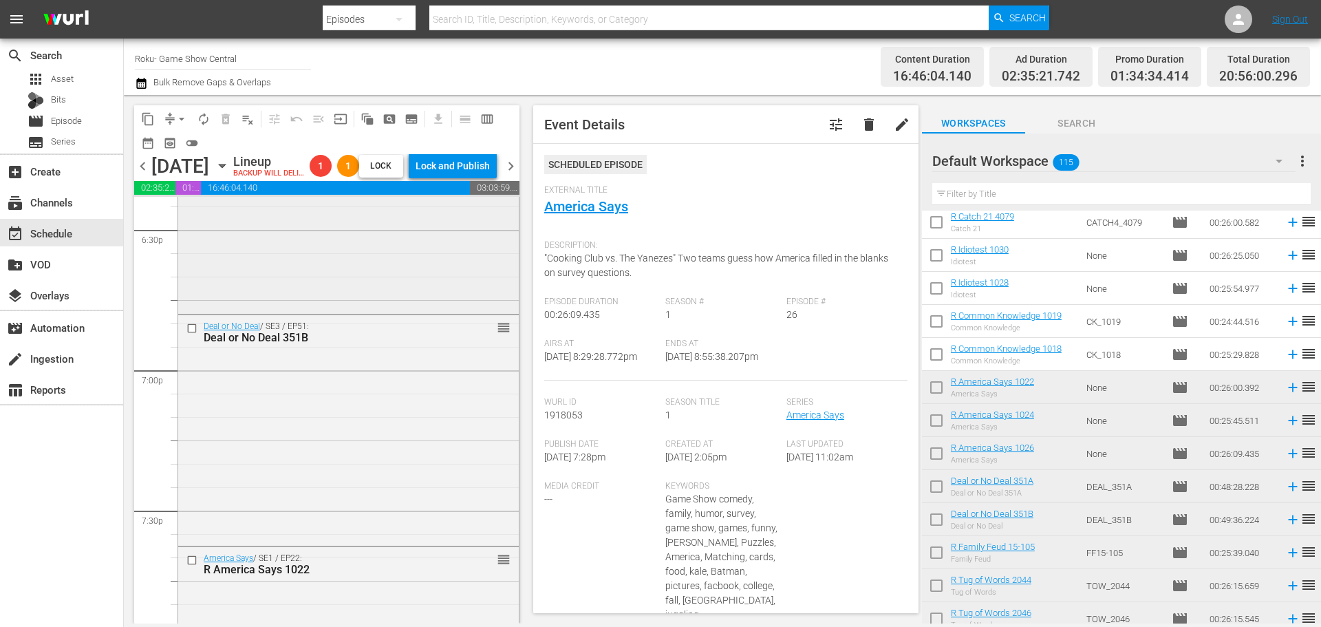
click at [336, 254] on div "Deal or No Deal / SE3 / EP351: Deal or No Deal 351A reorder" at bounding box center [348, 199] width 341 height 223
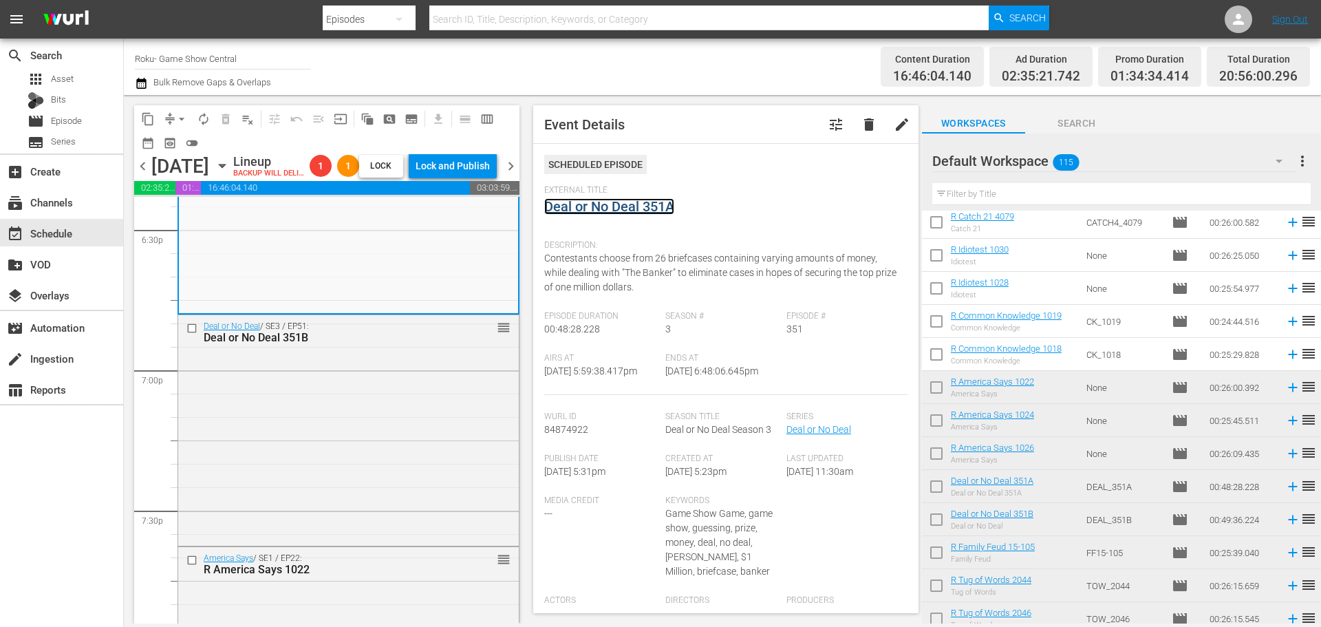
click at [597, 211] on link "Deal or No Deal 351A" at bounding box center [609, 206] width 130 height 17
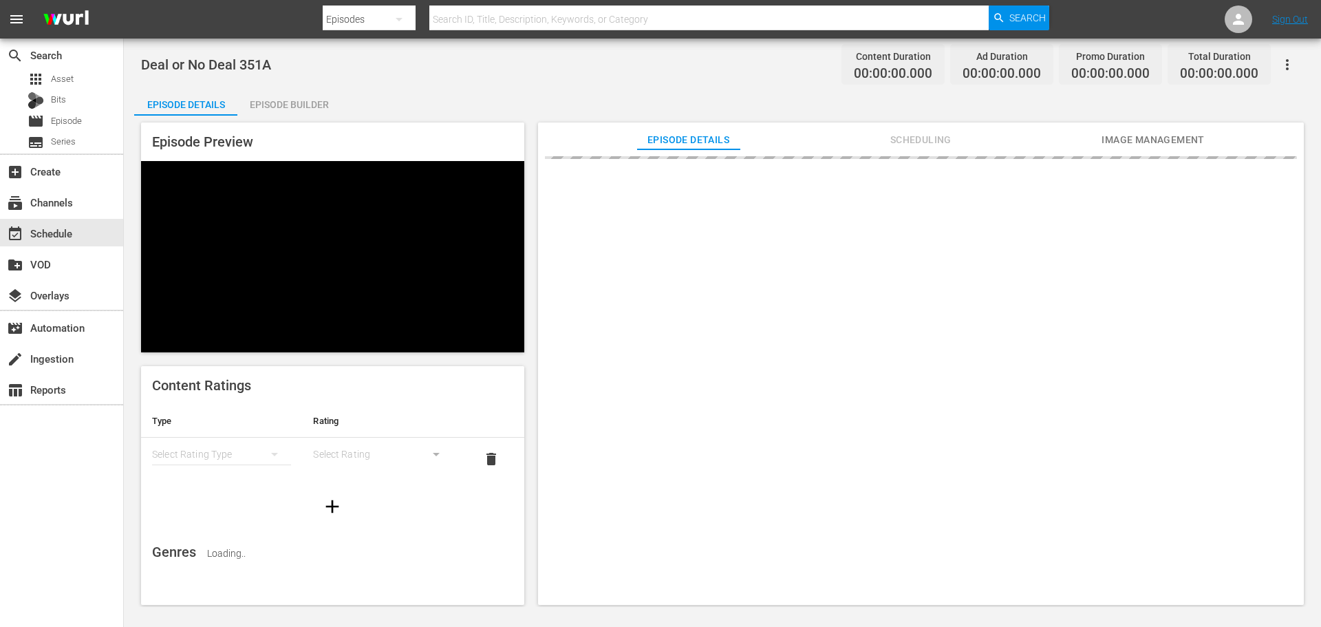
click at [317, 104] on div "Episode Builder" at bounding box center [288, 104] width 103 height 33
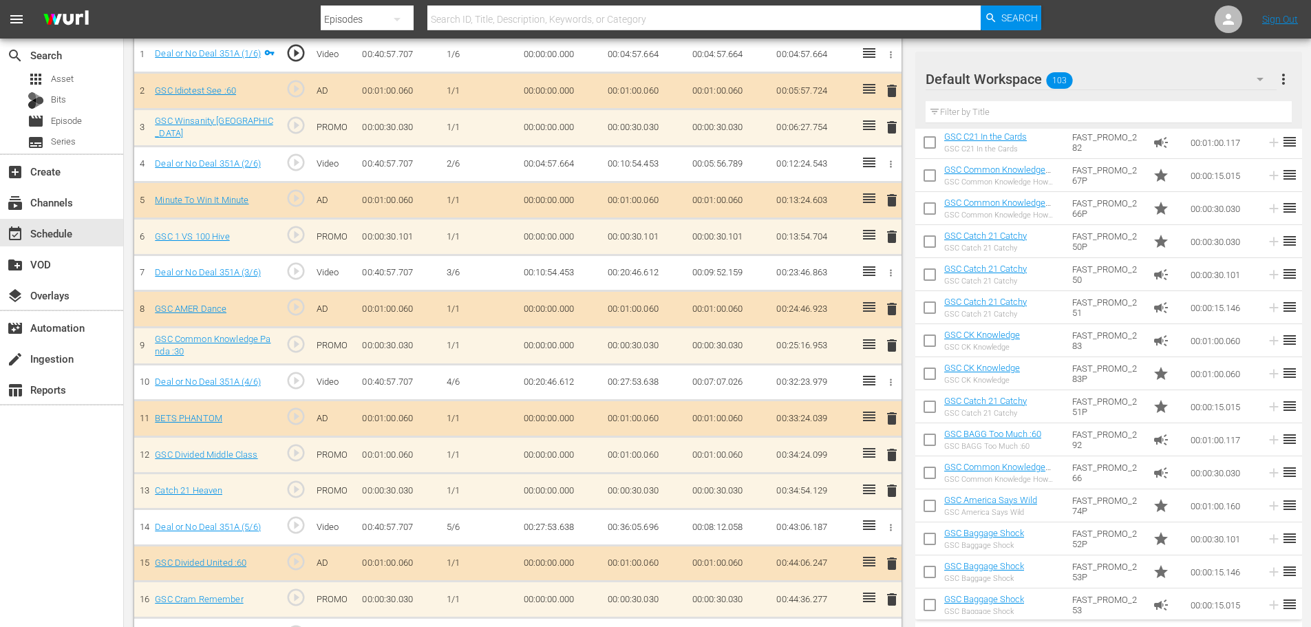
scroll to position [1563, 0]
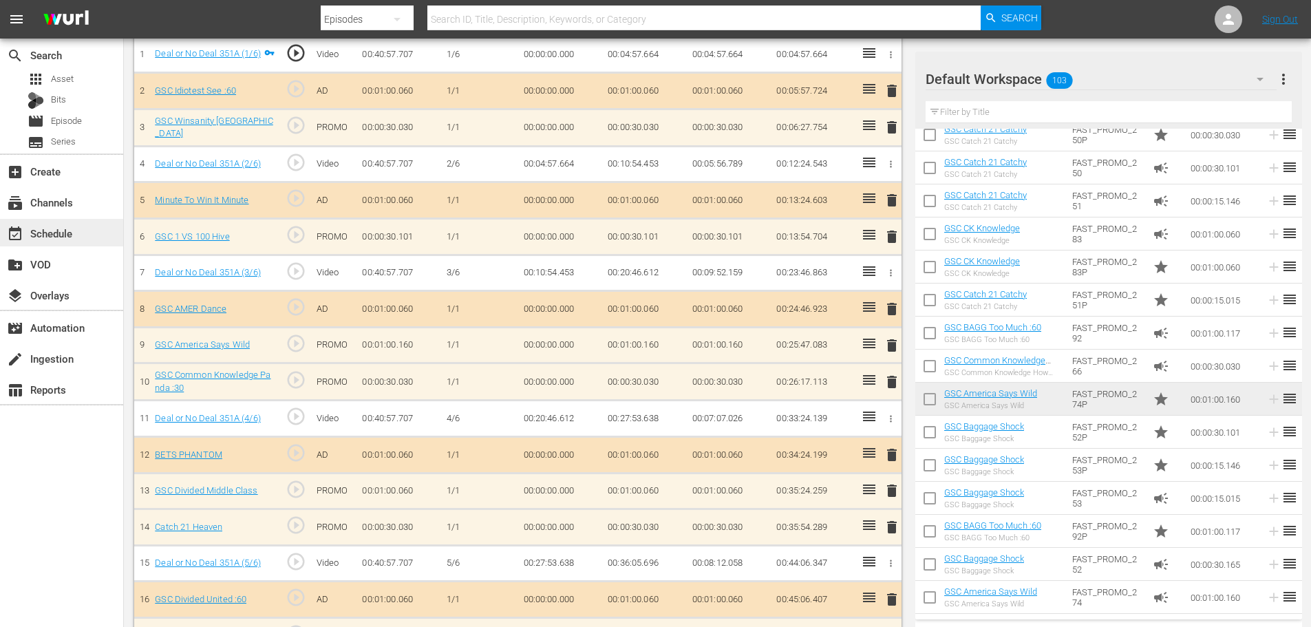
click at [72, 229] on div "event_available Schedule" at bounding box center [38, 231] width 77 height 12
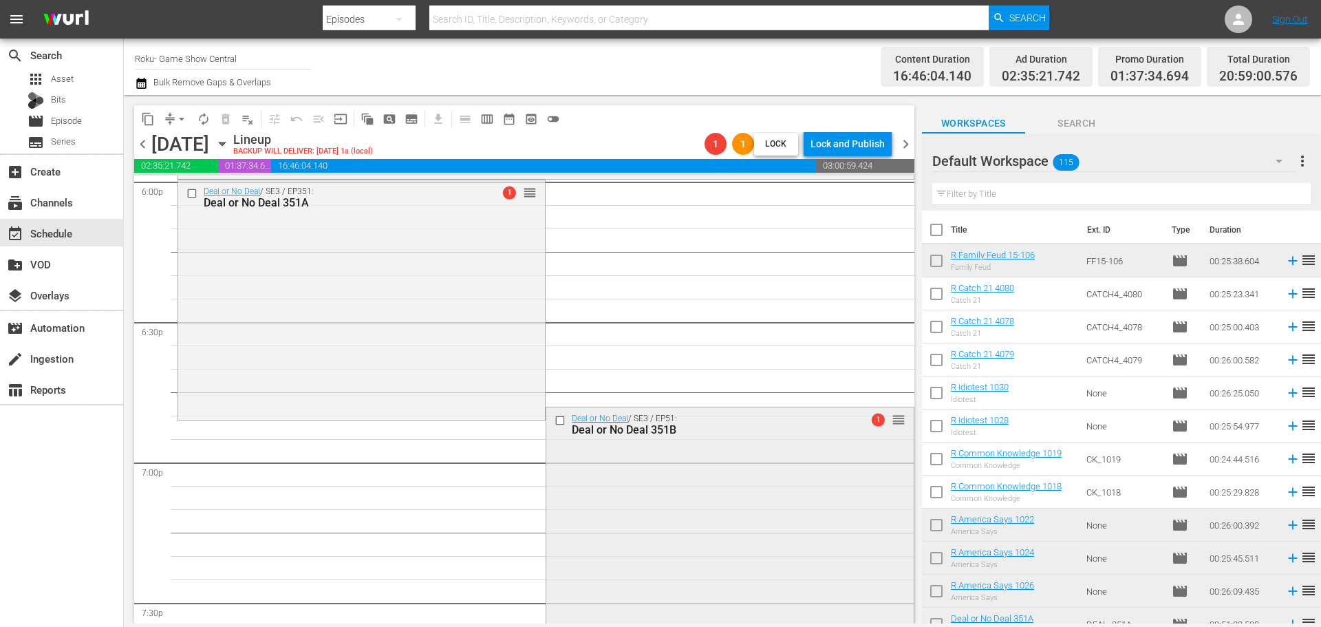
scroll to position [5113, 0]
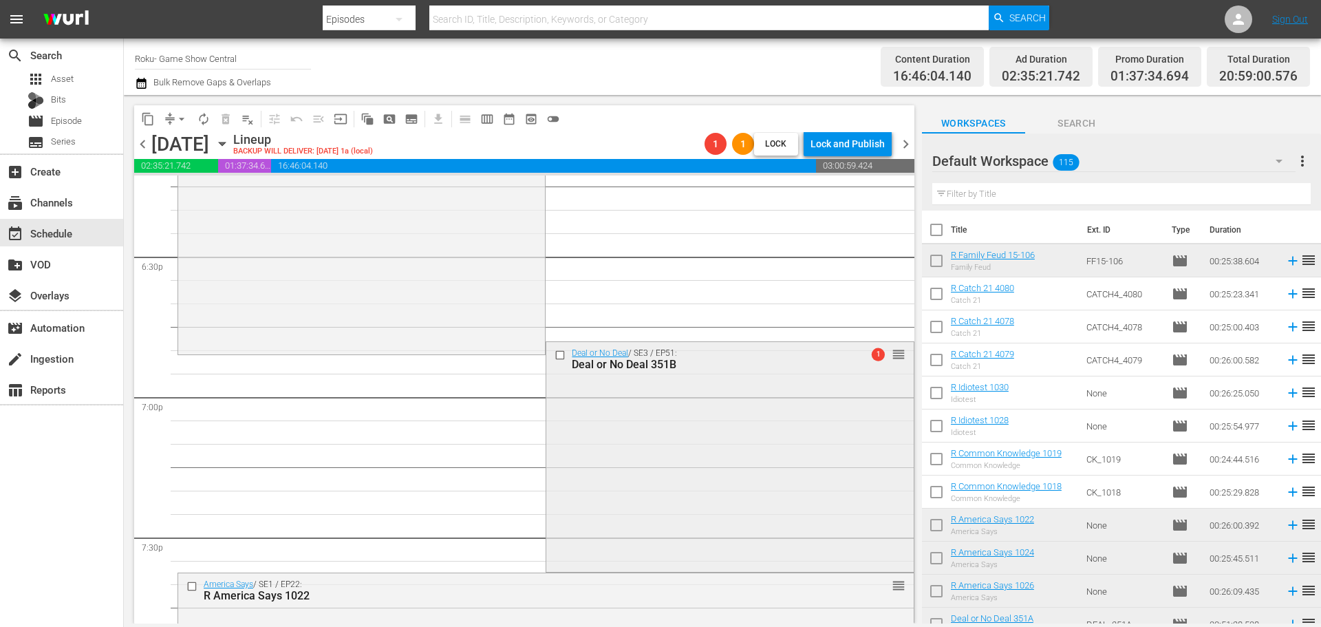
click at [623, 482] on div "Deal or No Deal / SE3 / EP51: Deal or No Deal 351B 1 reorder" at bounding box center [729, 456] width 367 height 228
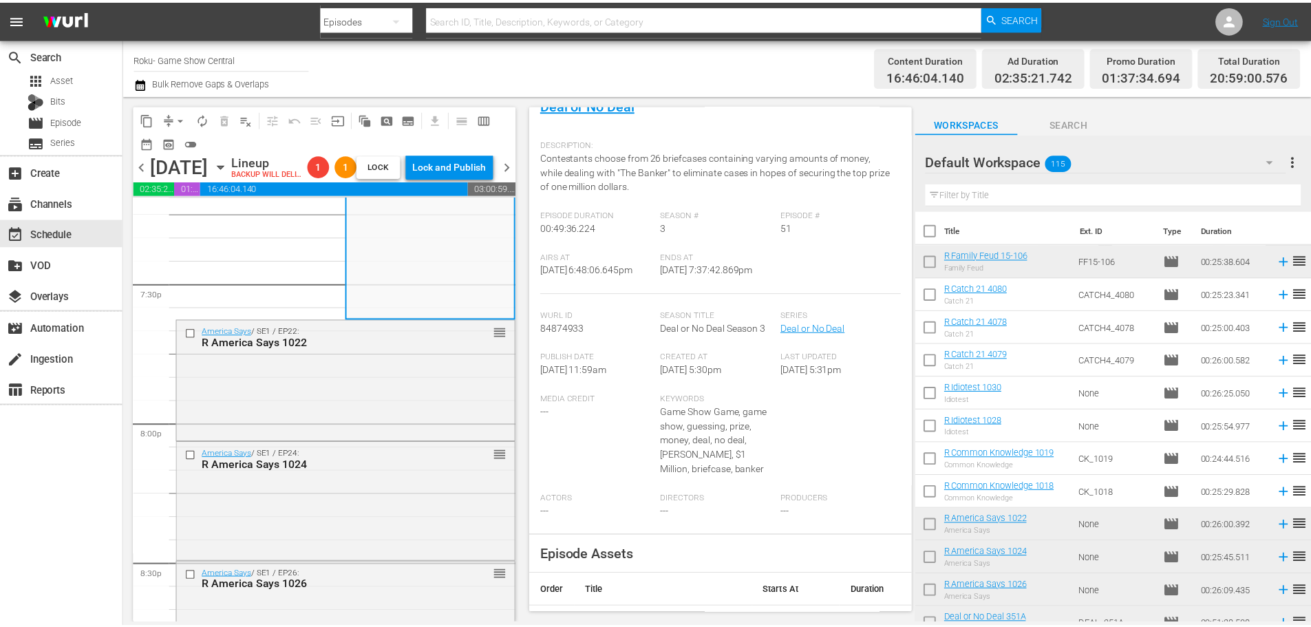
scroll to position [0, 0]
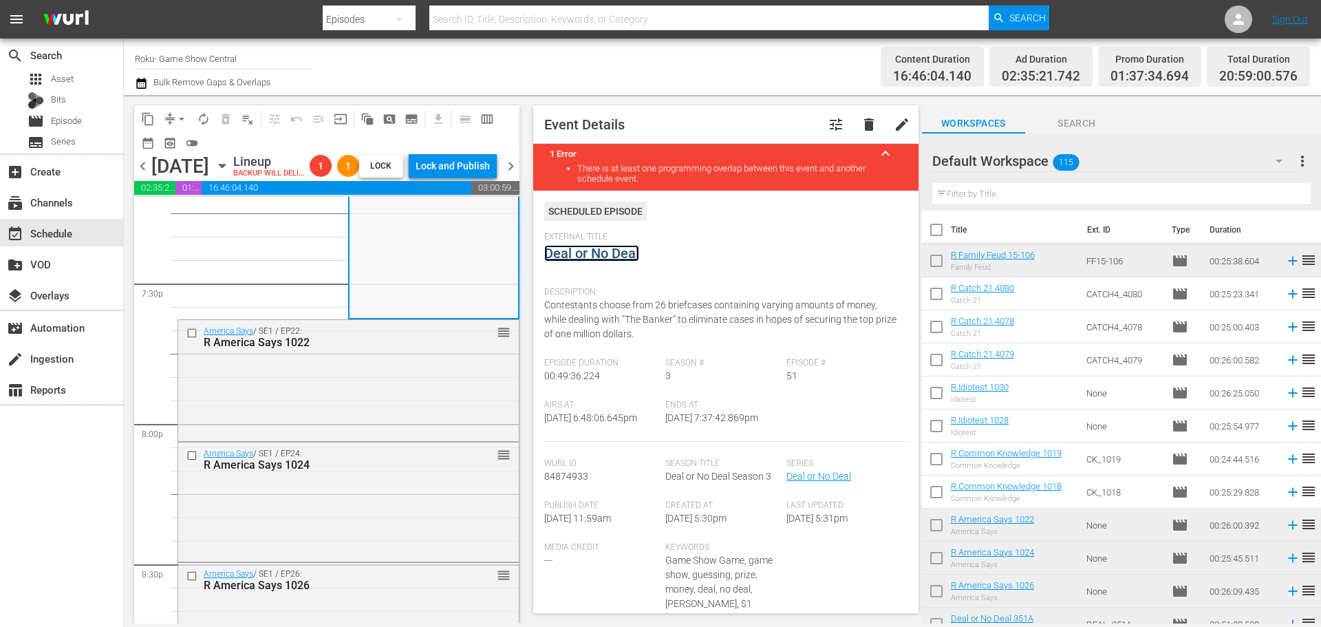
click at [582, 250] on link "Deal or No Deal" at bounding box center [591, 253] width 95 height 17
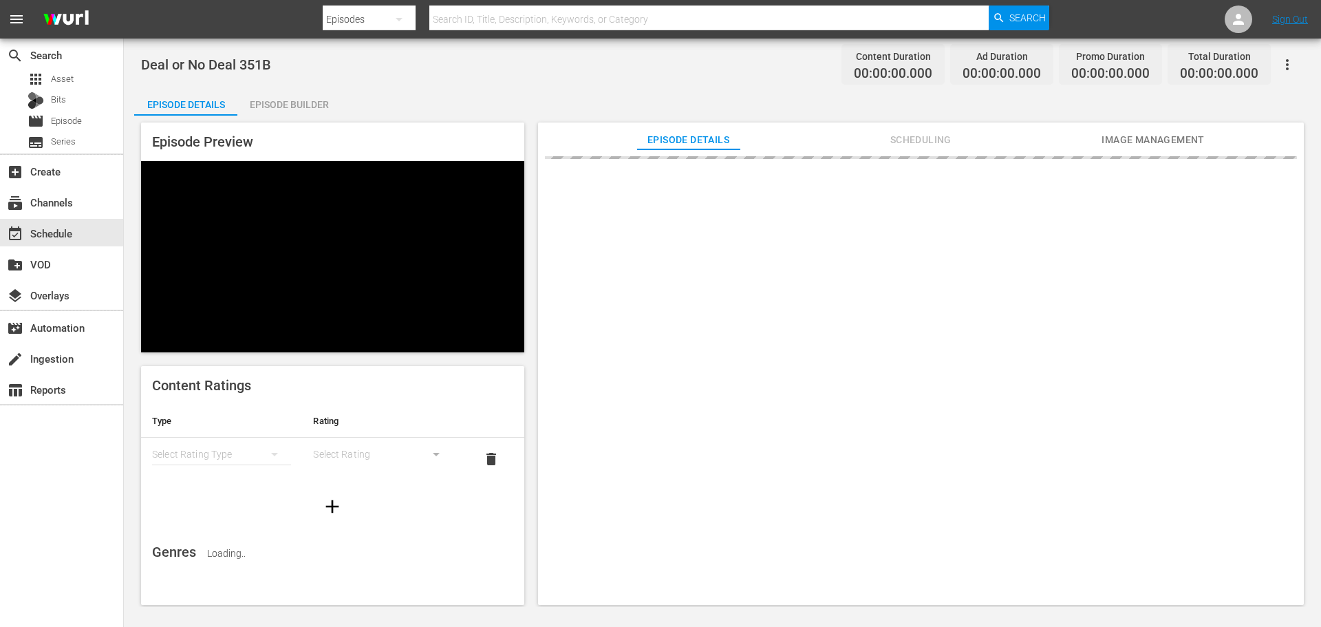
click at [319, 116] on div "Episode Preview Content Ratings Type Rating Select Rating Type Select Rating de…" at bounding box center [722, 366] width 1177 height 500
click at [302, 89] on div "Episode Builder" at bounding box center [288, 104] width 103 height 33
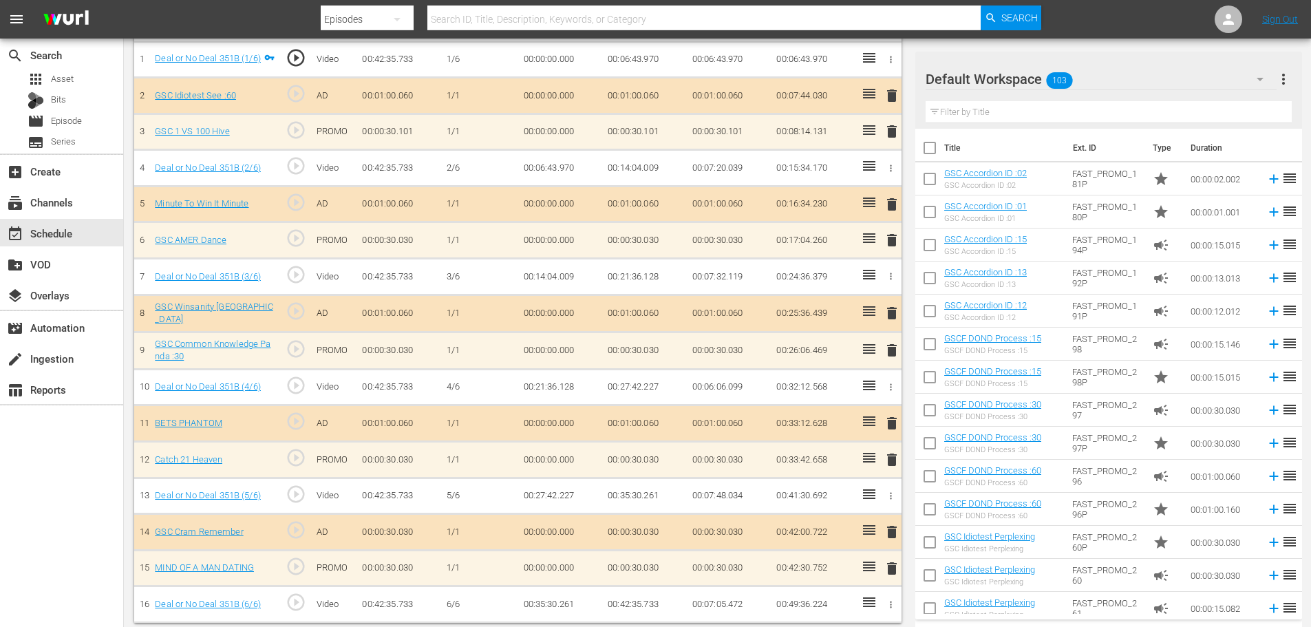
scroll to position [442, 0]
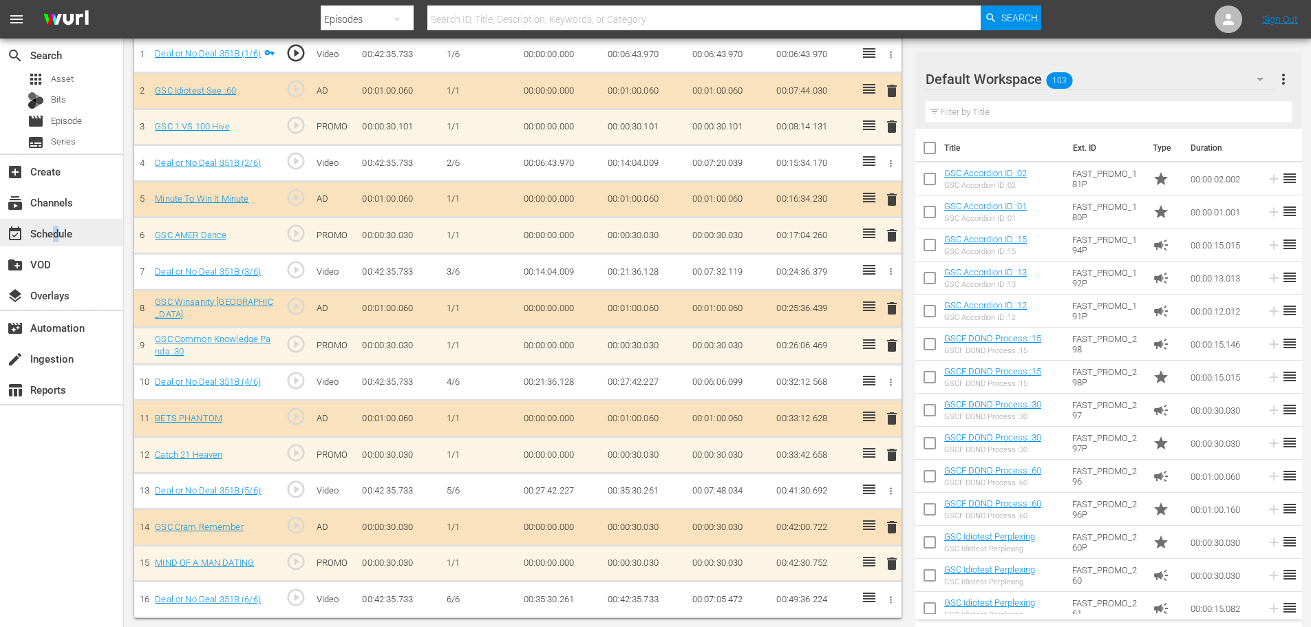
click at [57, 232] on div "event_available Schedule" at bounding box center [38, 231] width 77 height 12
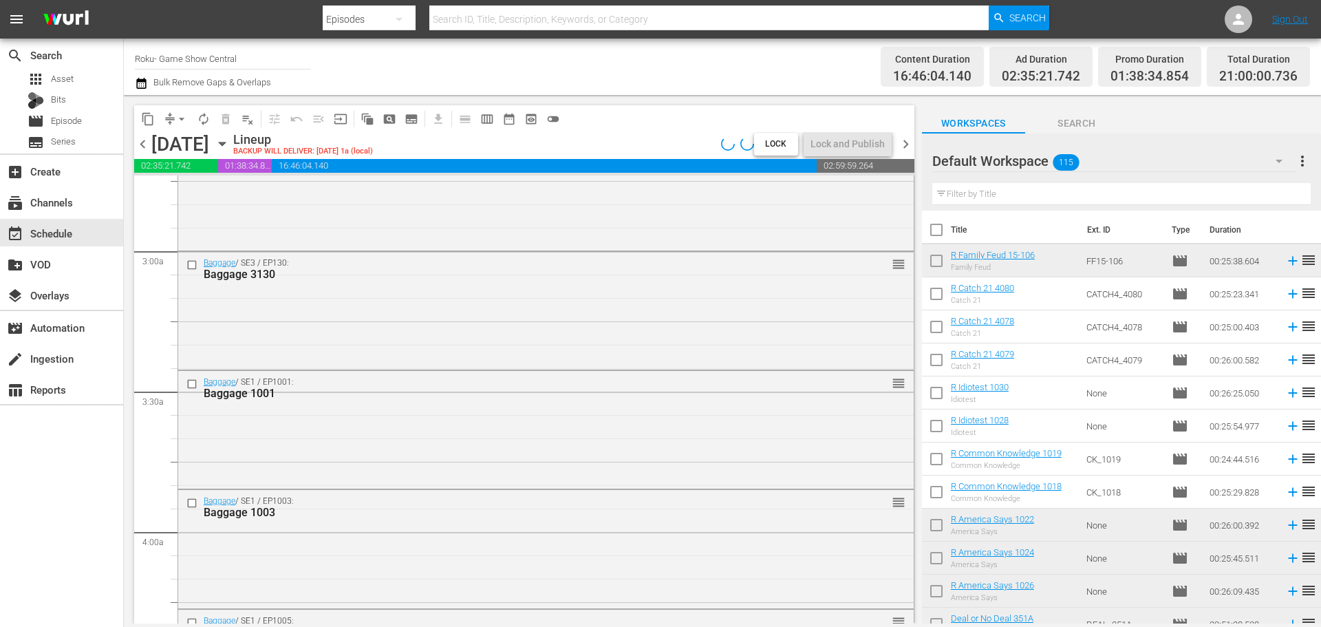
scroll to position [895, 0]
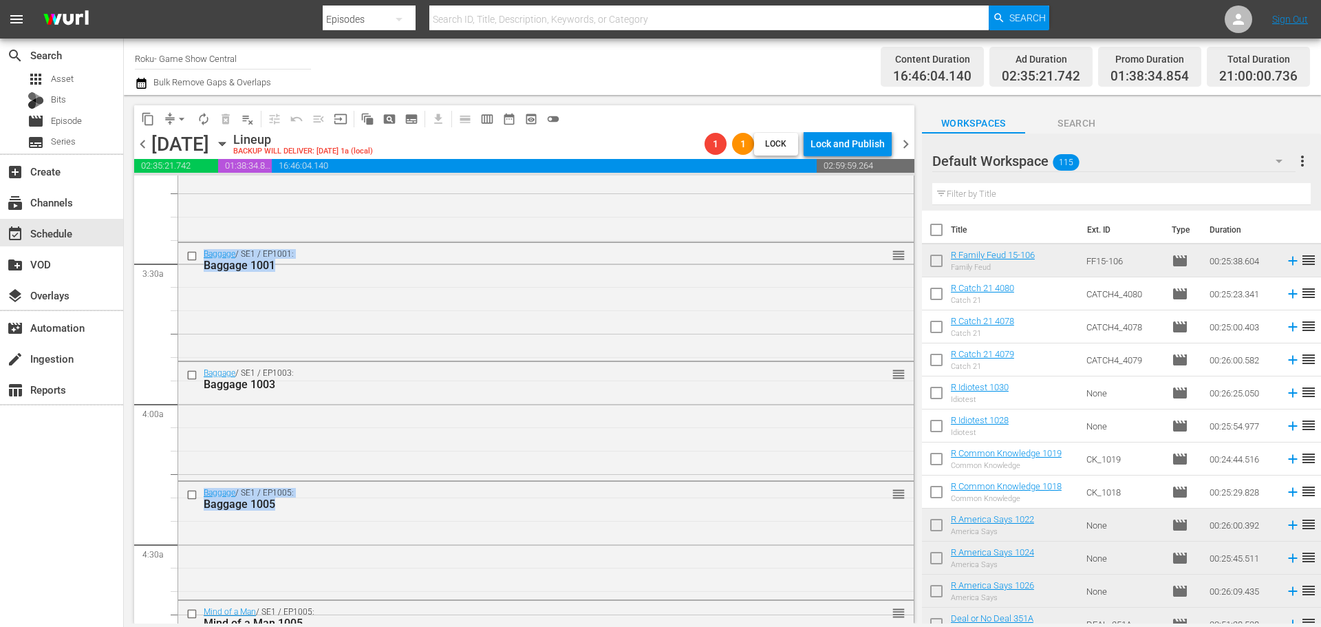
drag, startPoint x: 903, startPoint y: 246, endPoint x: 904, endPoint y: 253, distance: 6.9
click at [904, 253] on div "S N A P S N A P S N A P S N A P S N A P S N A P S N A P S N A P S N A P S N A P…" at bounding box center [524, 399] width 780 height 448
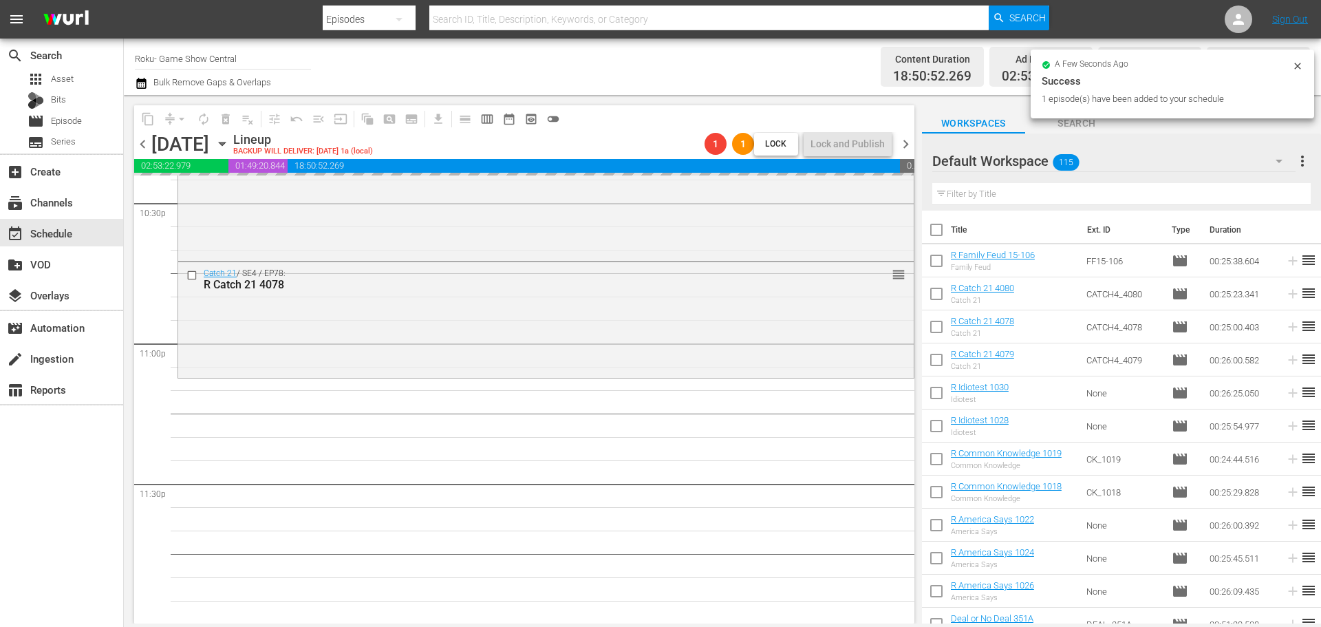
scroll to position [6290, 0]
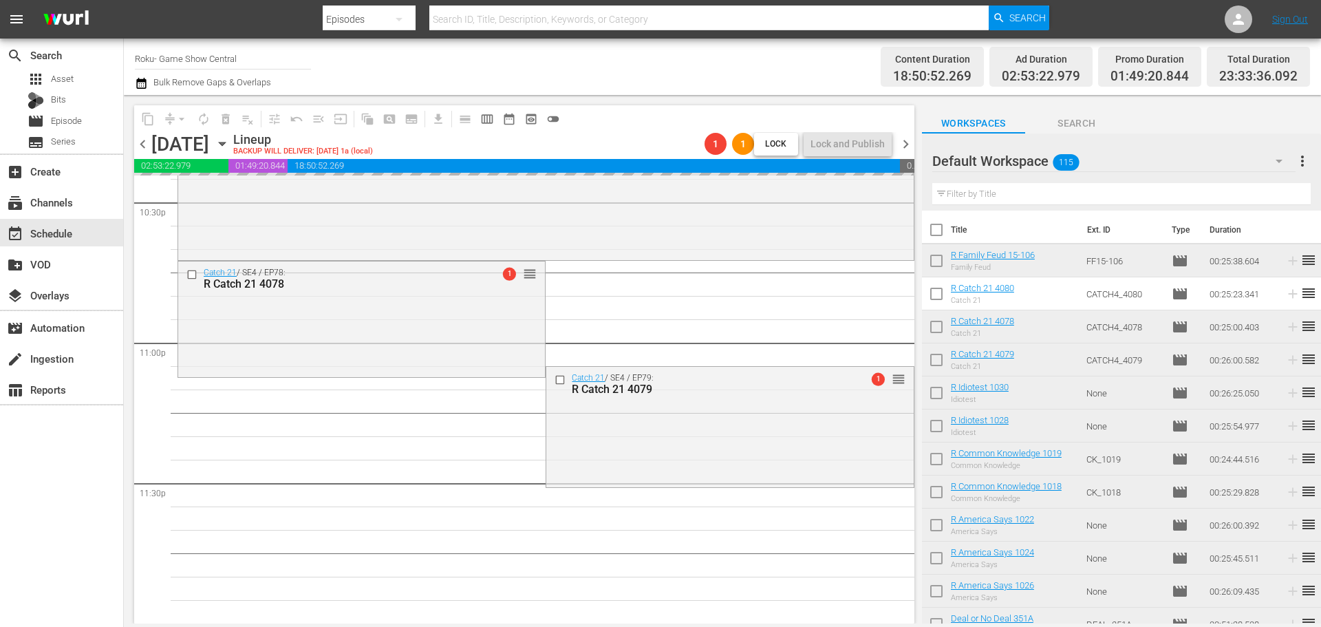
click at [176, 123] on div "arrow_drop_down" at bounding box center [182, 119] width 22 height 22
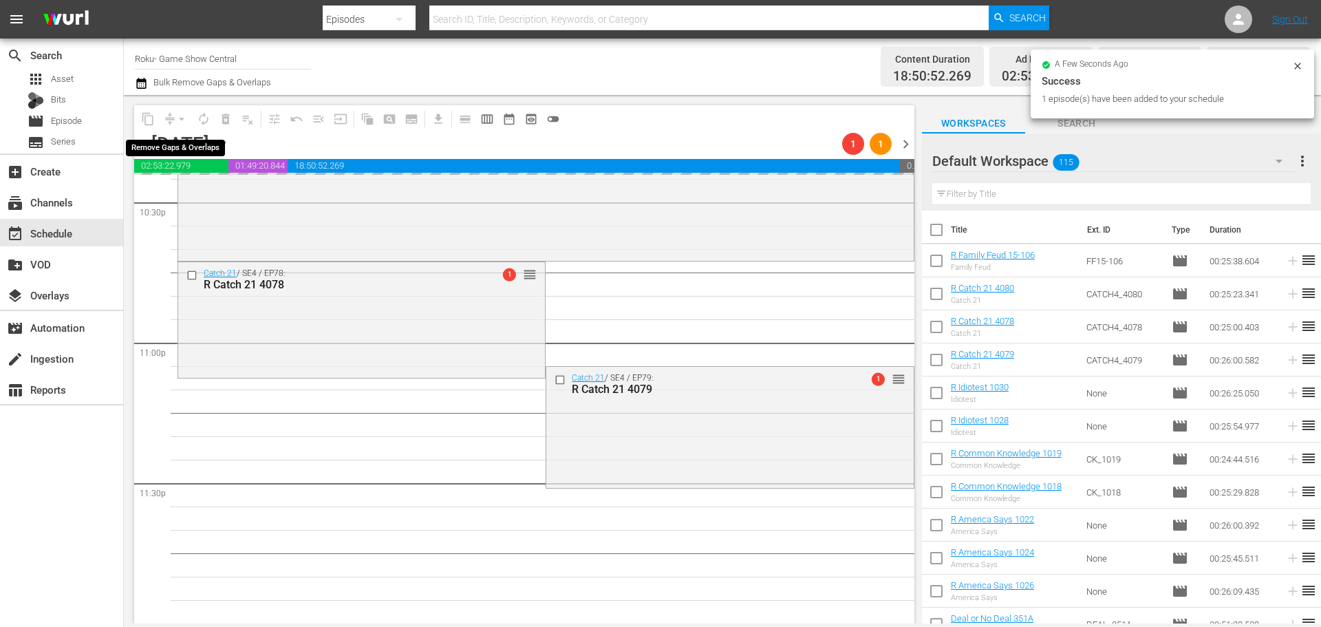
scroll to position [6289, 0]
click at [177, 120] on div "arrow_drop_down" at bounding box center [182, 119] width 22 height 22
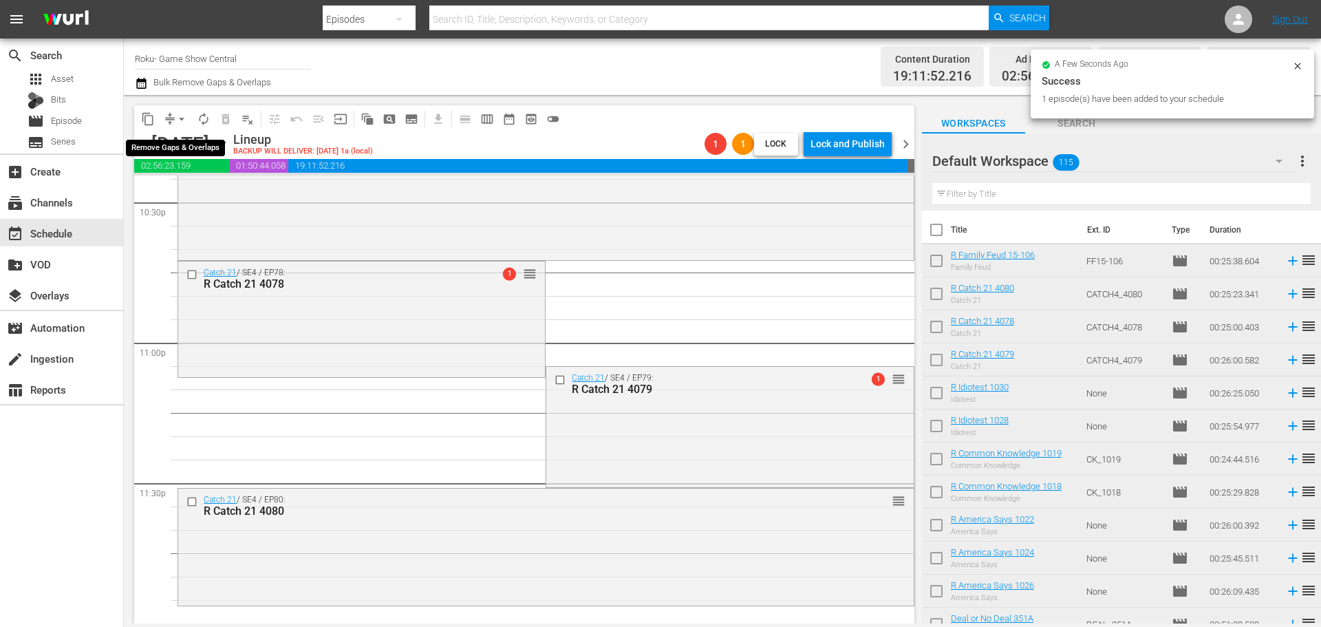
click at [175, 122] on span "arrow_drop_down" at bounding box center [182, 119] width 14 height 14
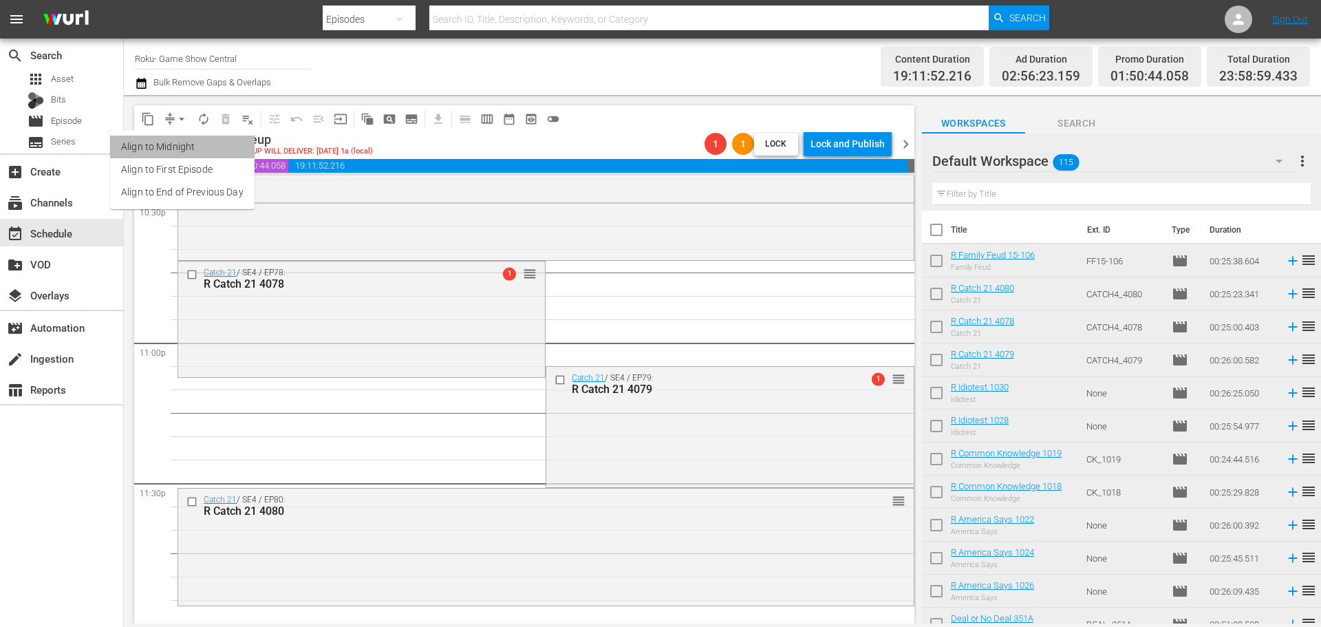
click at [196, 151] on li "Align to Midnight" at bounding box center [182, 147] width 144 height 23
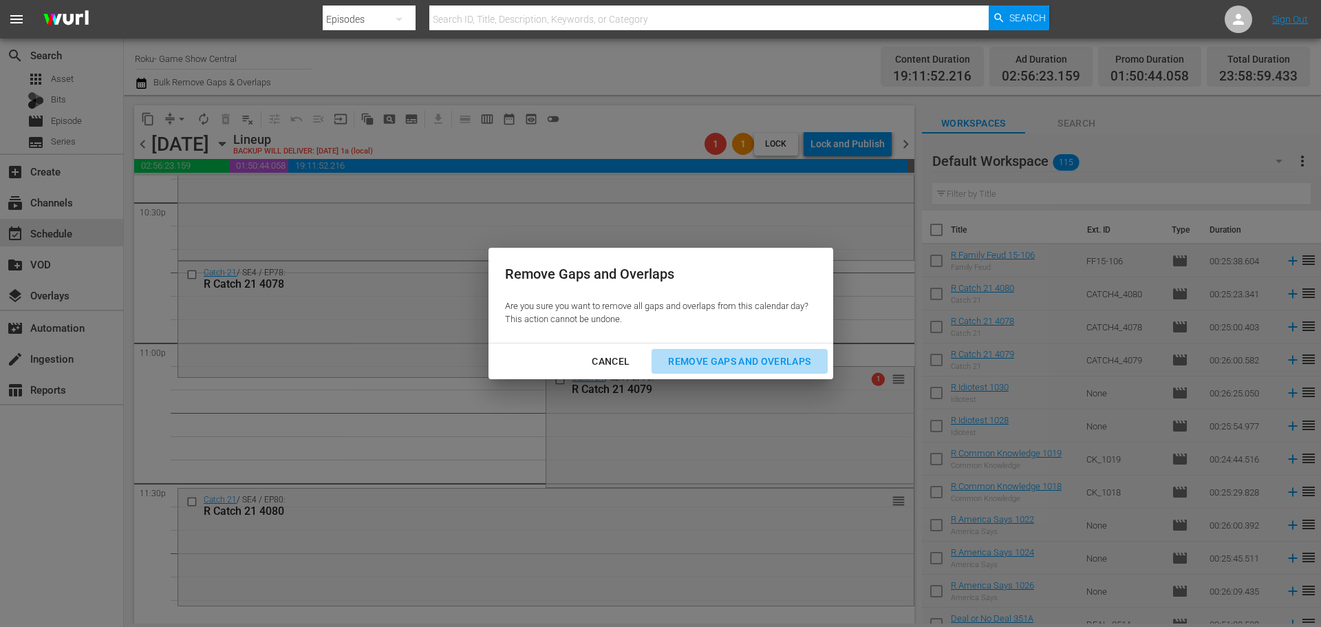
click at [795, 356] on div "Remove Gaps and Overlaps" at bounding box center [739, 361] width 164 height 17
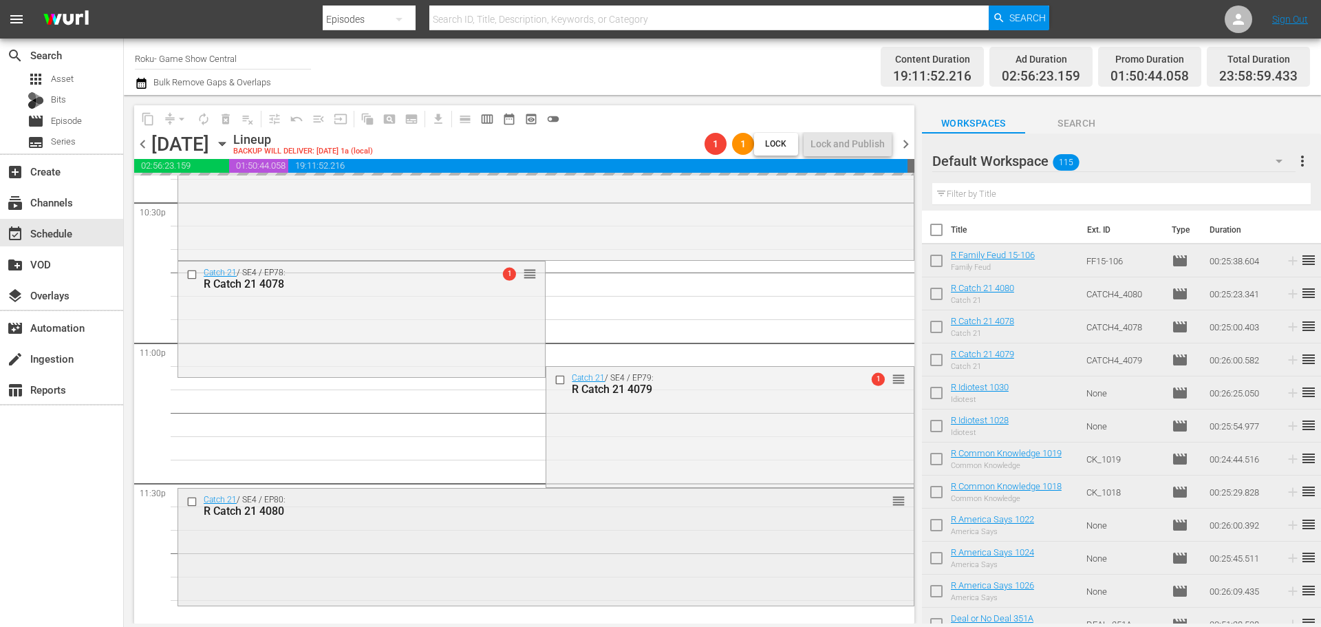
click at [559, 594] on div "Catch 21 / SE4 / EP80: R Catch 21 4080 reorder" at bounding box center [546, 546] width 736 height 115
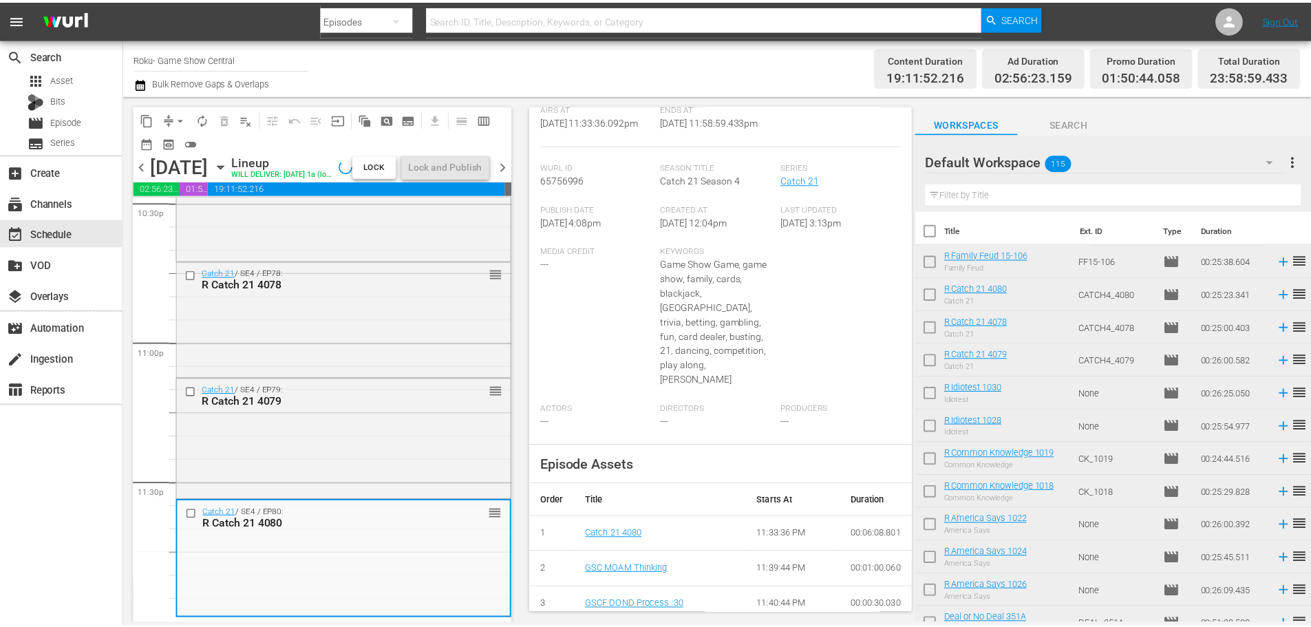
scroll to position [0, 0]
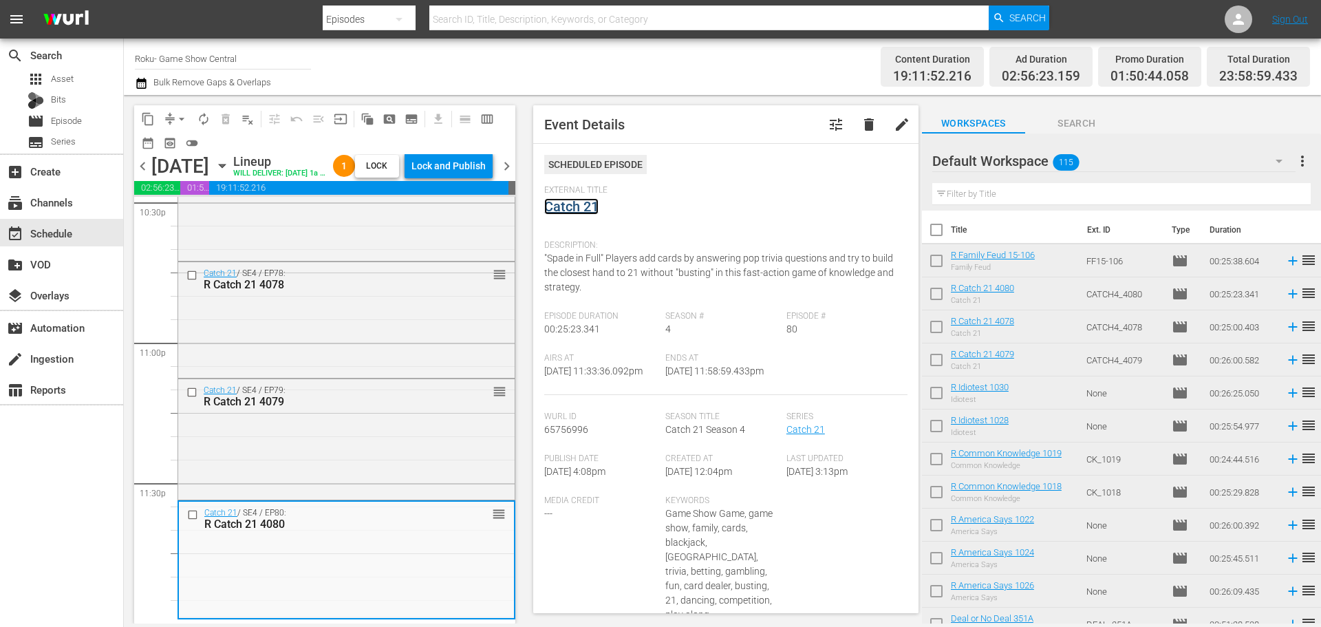
click at [582, 200] on link "Catch 21" at bounding box center [571, 206] width 54 height 17
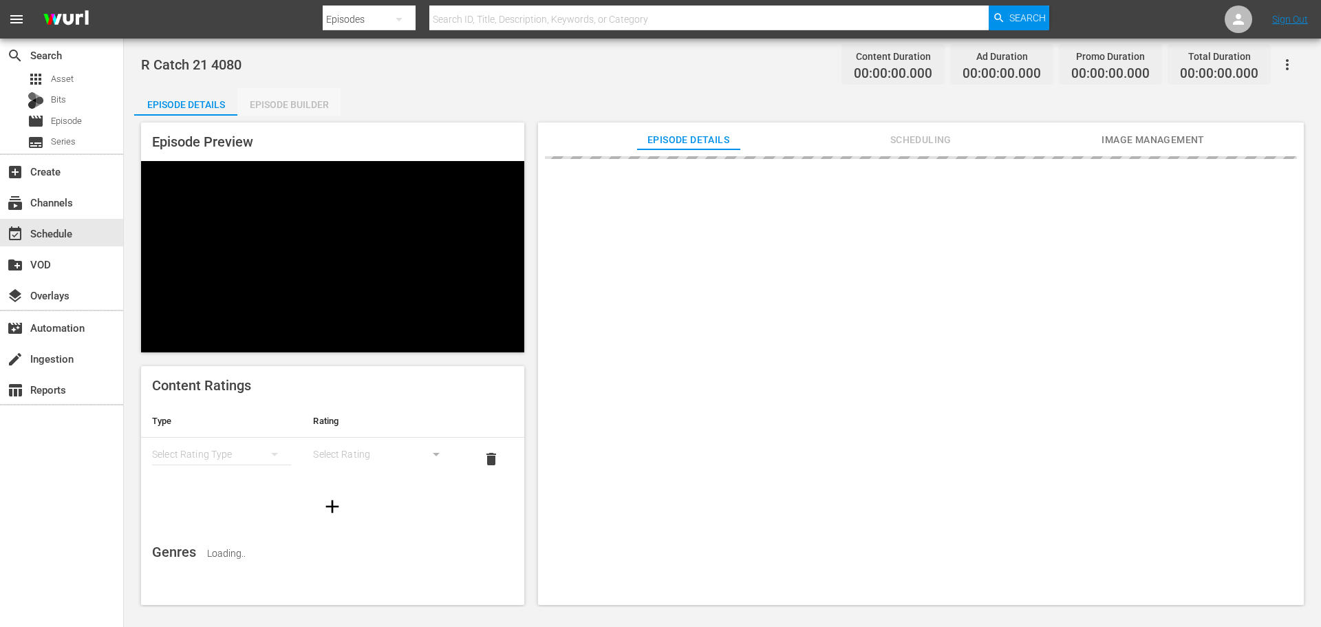
click at [285, 101] on div "Episode Builder" at bounding box center [288, 104] width 103 height 33
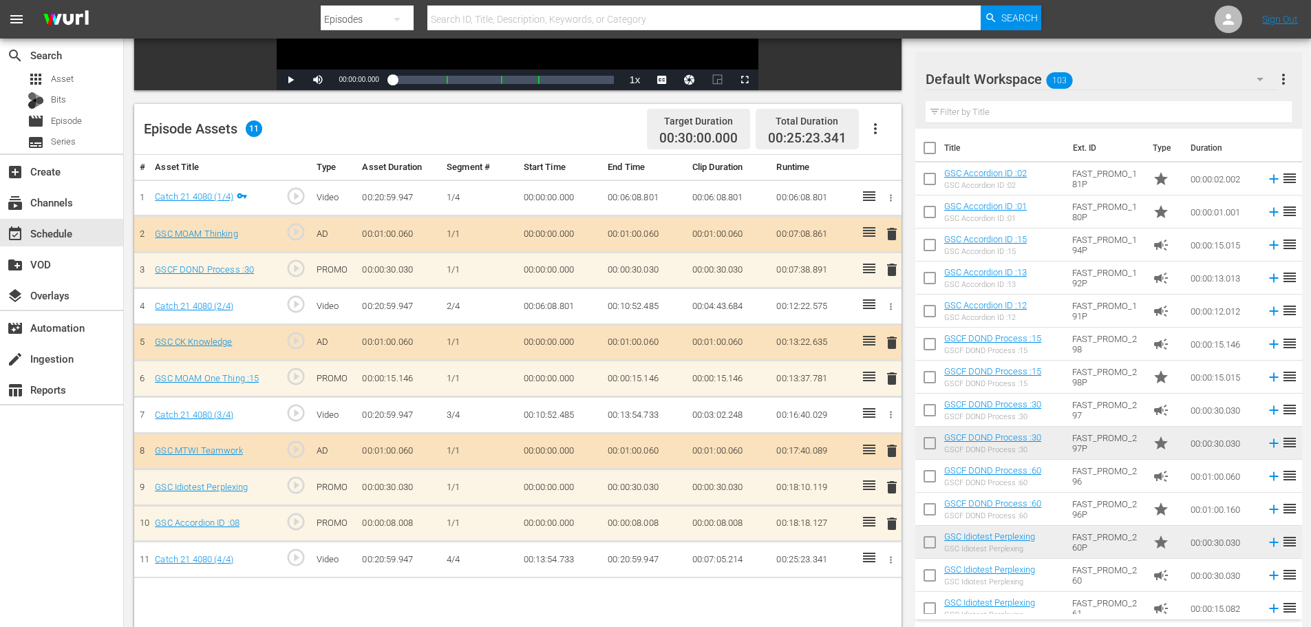
scroll to position [358, 0]
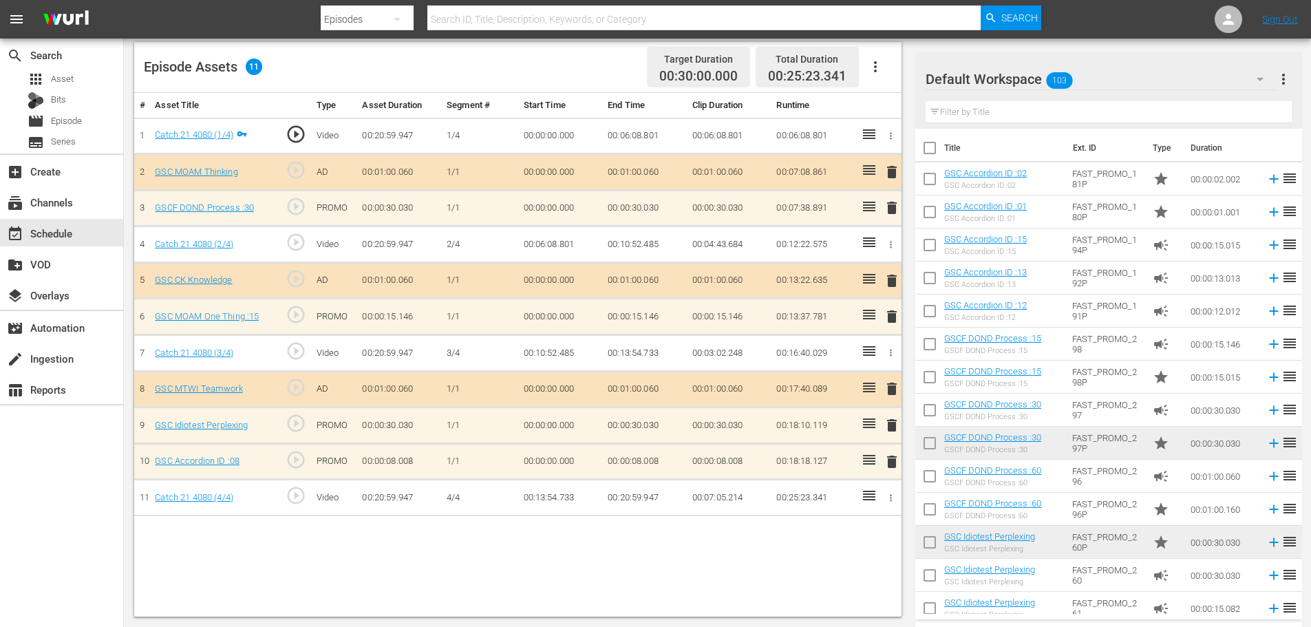
click at [888, 471] on div "delete" at bounding box center [890, 461] width 12 height 20
drag, startPoint x: 885, startPoint y: 468, endPoint x: 830, endPoint y: 411, distance: 78.8
click at [884, 467] on span "delete" at bounding box center [892, 461] width 17 height 17
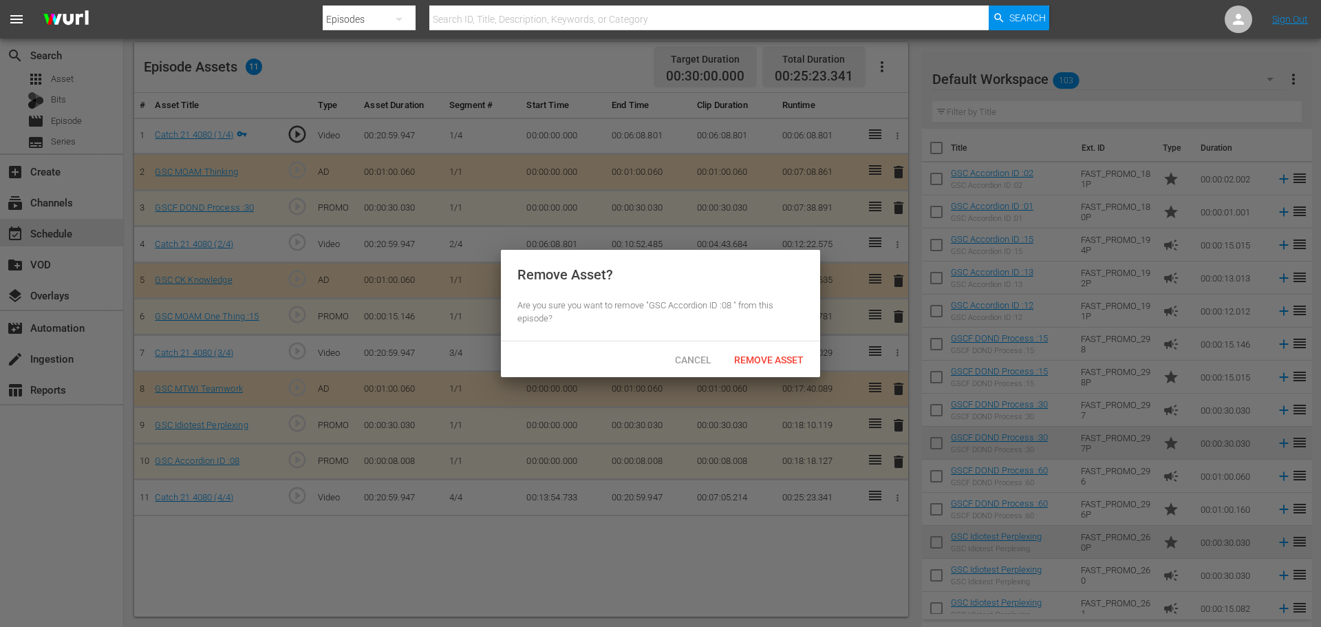
click at [760, 339] on div "Remove Asset? Are you sure you want to remove "GSC Accordion ID :08 " from this…" at bounding box center [660, 296] width 319 height 92
click at [761, 346] on div "Cancel Remove Asset" at bounding box center [660, 359] width 319 height 36
drag, startPoint x: 764, startPoint y: 343, endPoint x: 769, endPoint y: 354, distance: 12.0
click at [766, 351] on div "Cancel Remove Asset" at bounding box center [660, 359] width 319 height 36
click at [771, 354] on span "Remove Asset" at bounding box center [769, 359] width 92 height 11
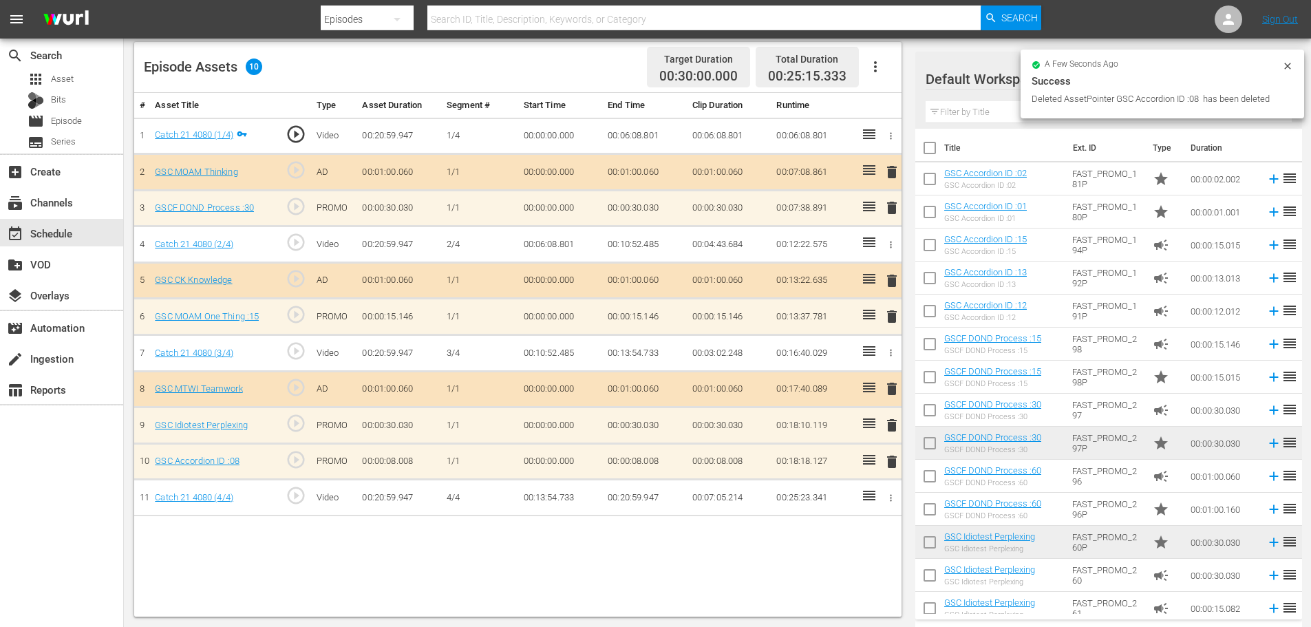
click at [988, 105] on input "text" at bounding box center [1108, 112] width 366 height 22
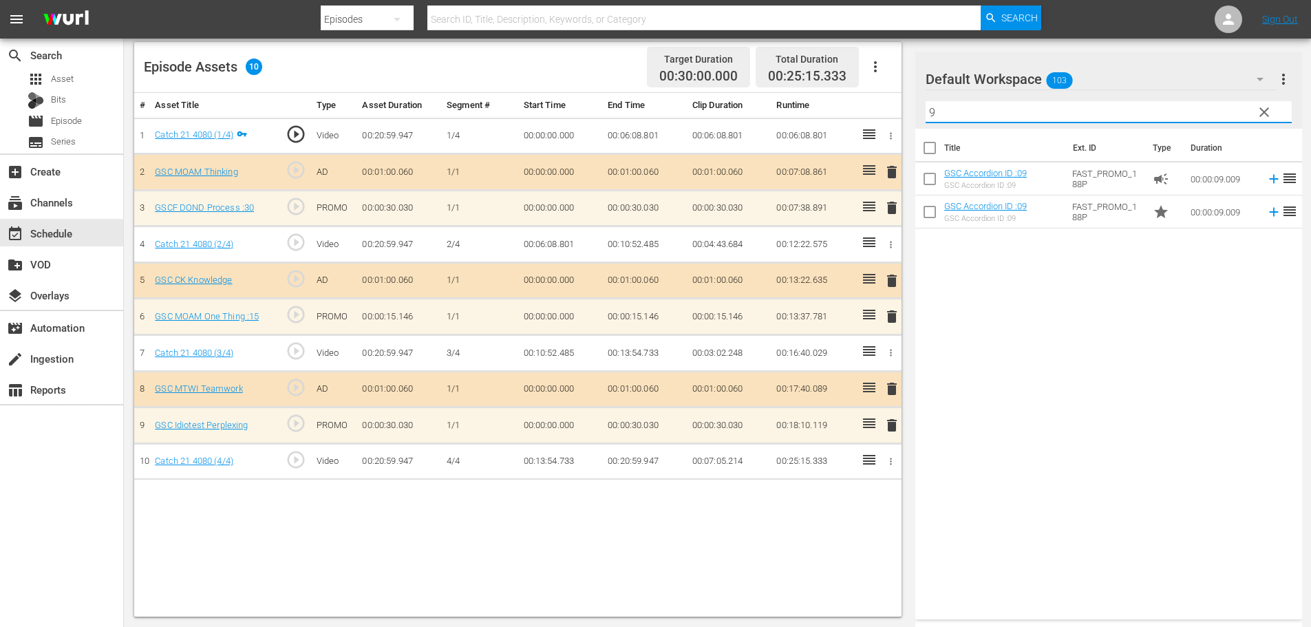
type input "9"
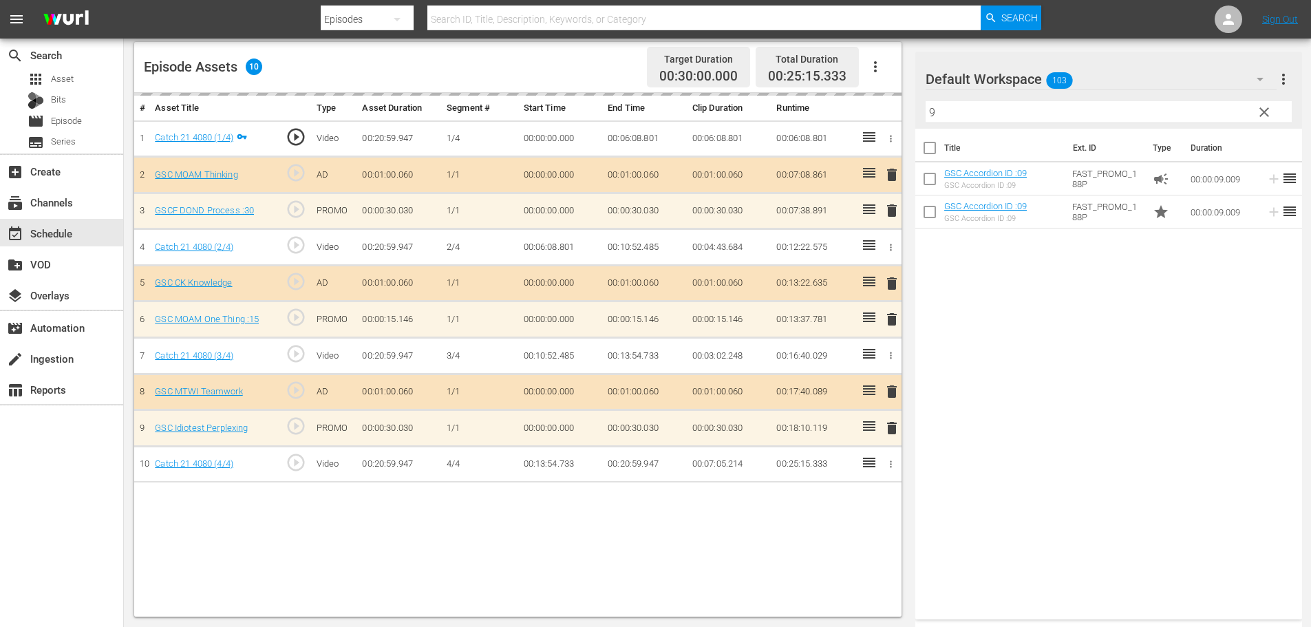
click at [965, 109] on input "9" at bounding box center [1108, 112] width 366 height 22
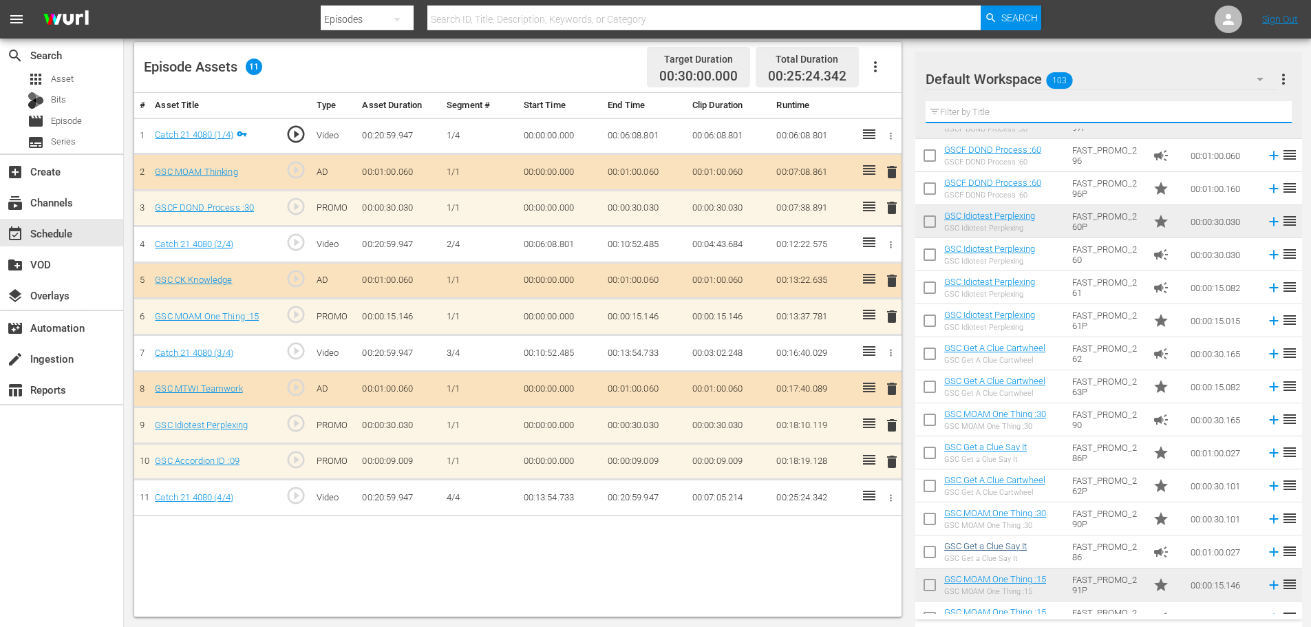
scroll to position [344, 0]
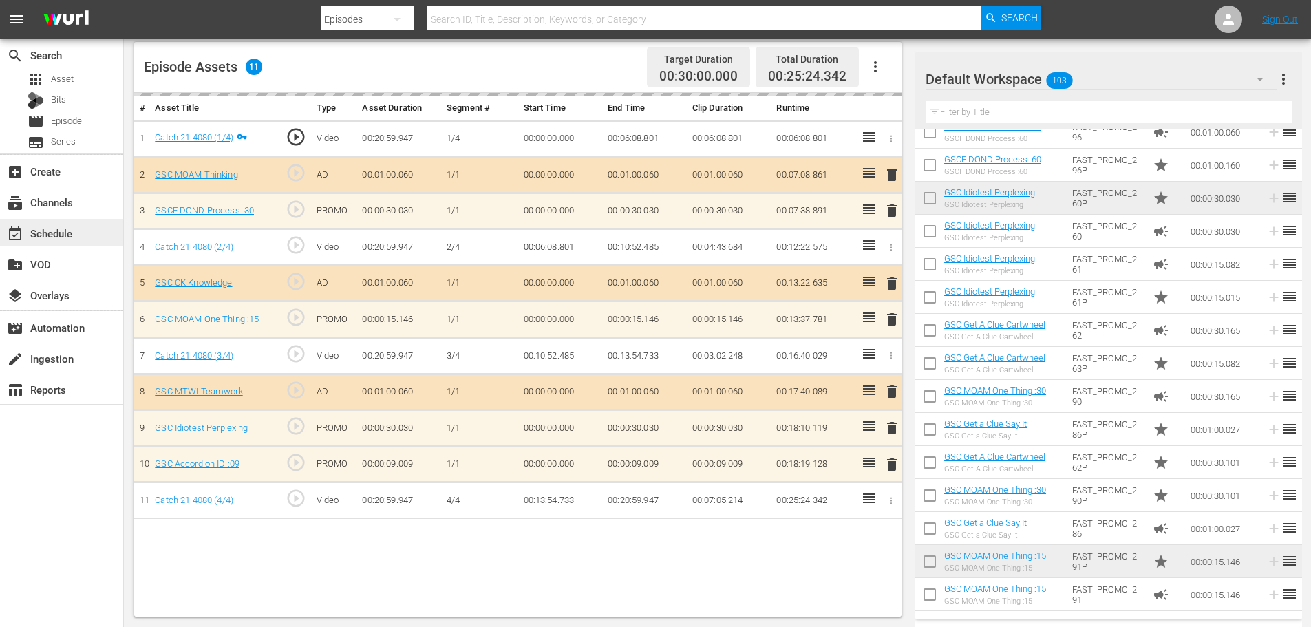
click at [32, 223] on div "event_available Schedule" at bounding box center [61, 233] width 123 height 28
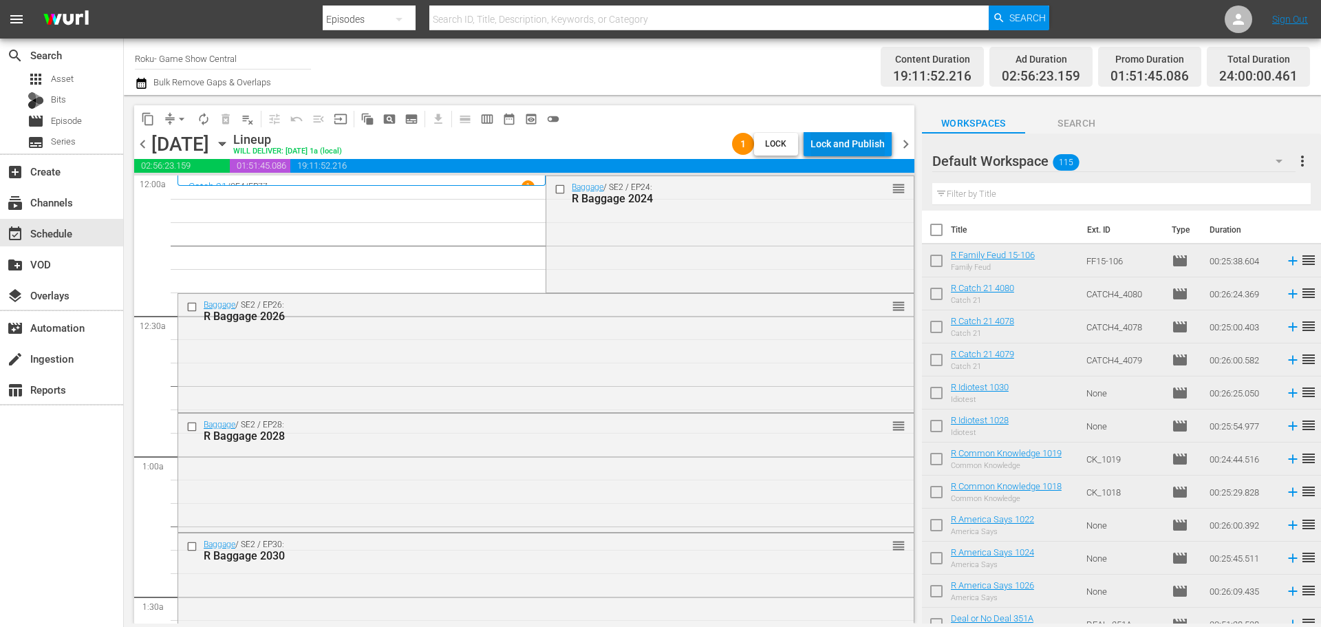
click at [882, 147] on div "Lock and Publish" at bounding box center [848, 143] width 74 height 25
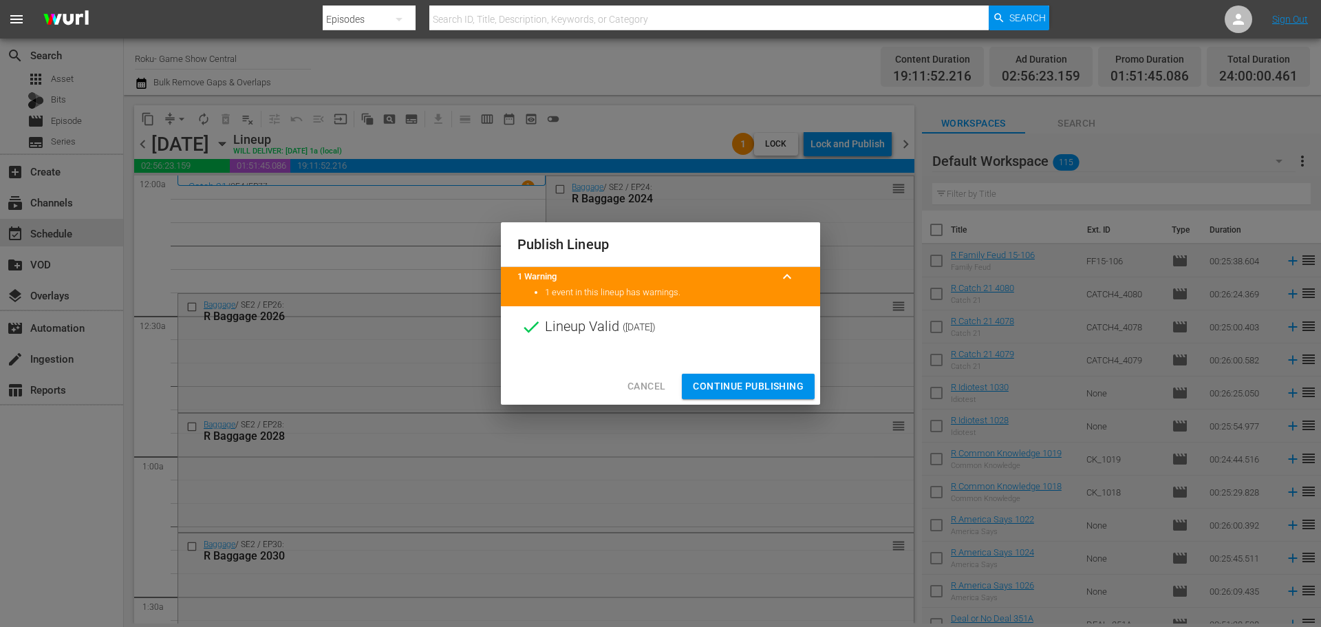
drag, startPoint x: 775, startPoint y: 386, endPoint x: 110, endPoint y: 69, distance: 736.8
click at [775, 386] on span "Continue Publishing" at bounding box center [748, 386] width 111 height 17
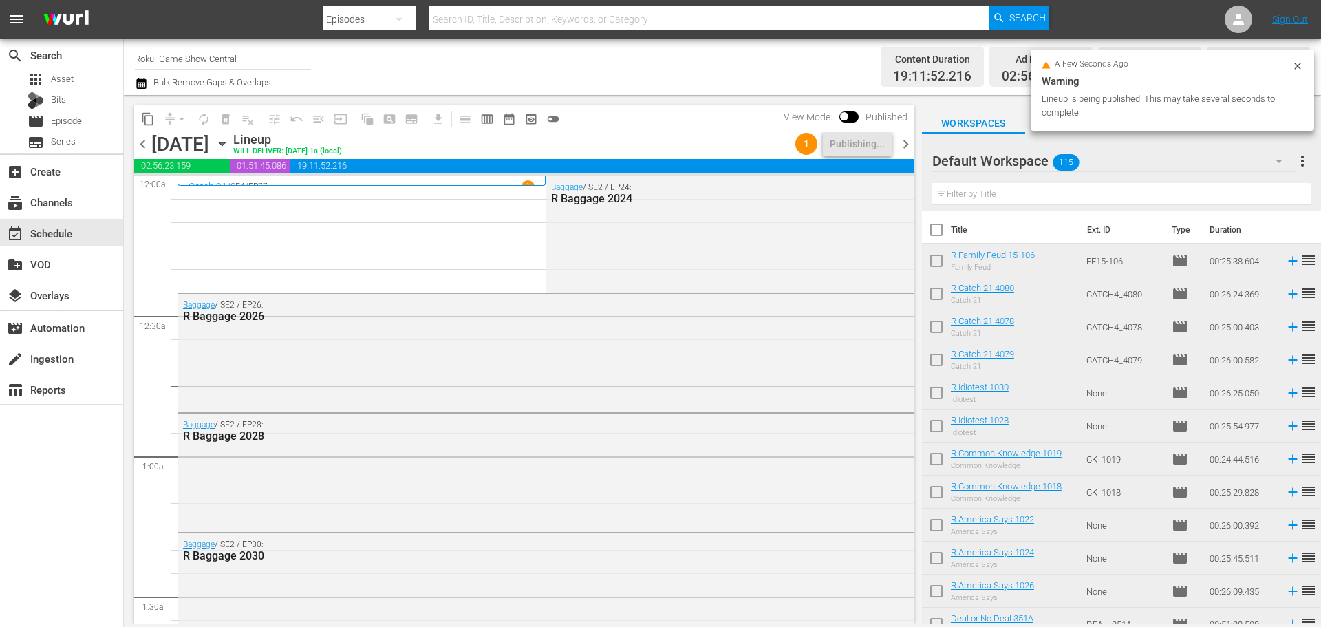
click at [373, 149] on div "chevron_left Thursday, October 16th October 16th Lineup WILL DELIVER: 10/15 @ 1…" at bounding box center [524, 145] width 780 height 27
click at [230, 144] on icon "button" at bounding box center [222, 143] width 15 height 15
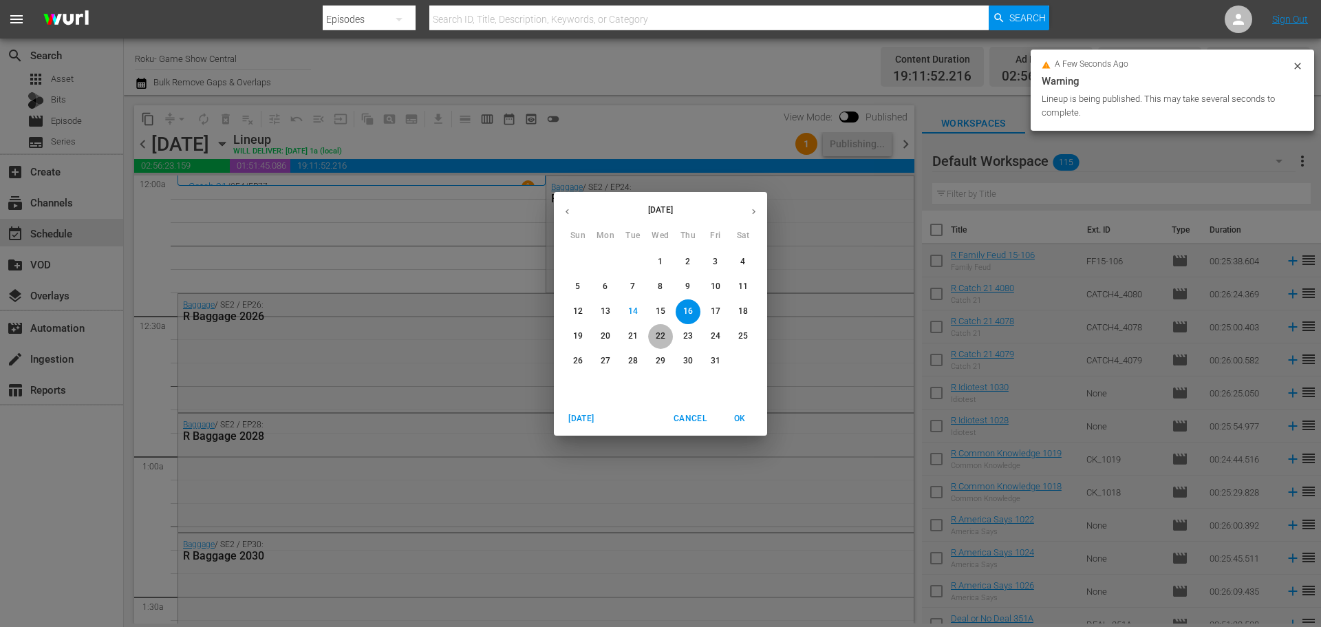
click at [656, 343] on button "22" at bounding box center [660, 336] width 25 height 25
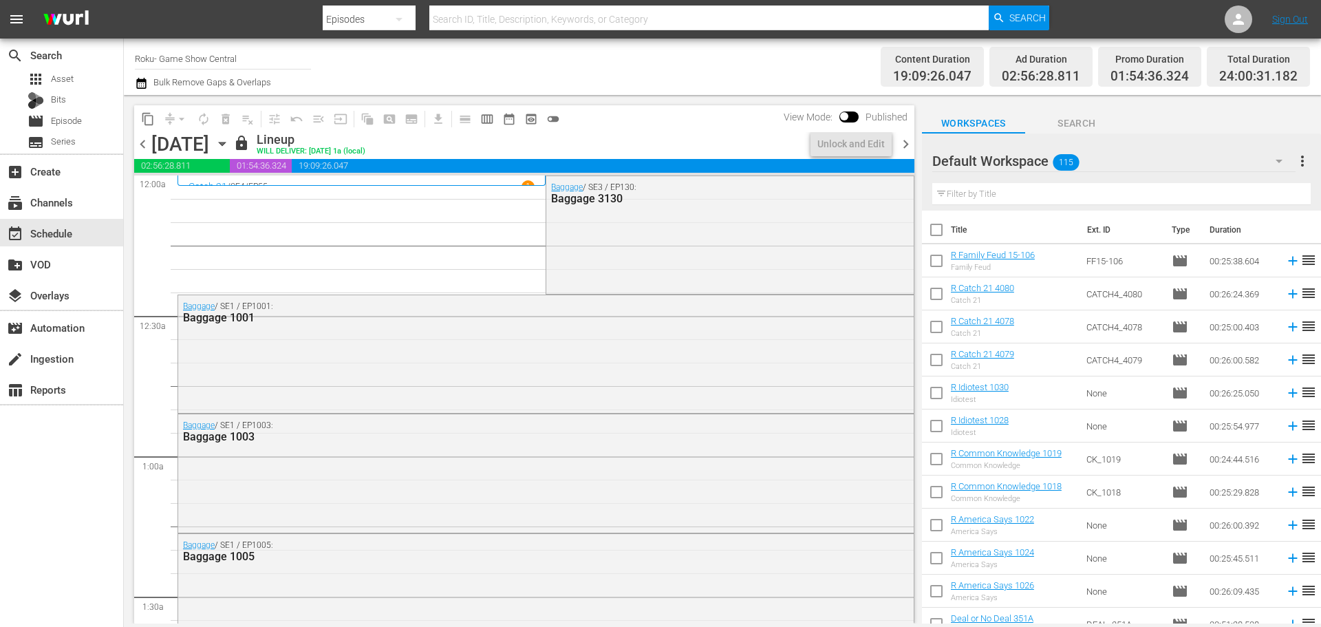
click at [225, 144] on icon "button" at bounding box center [222, 143] width 6 height 3
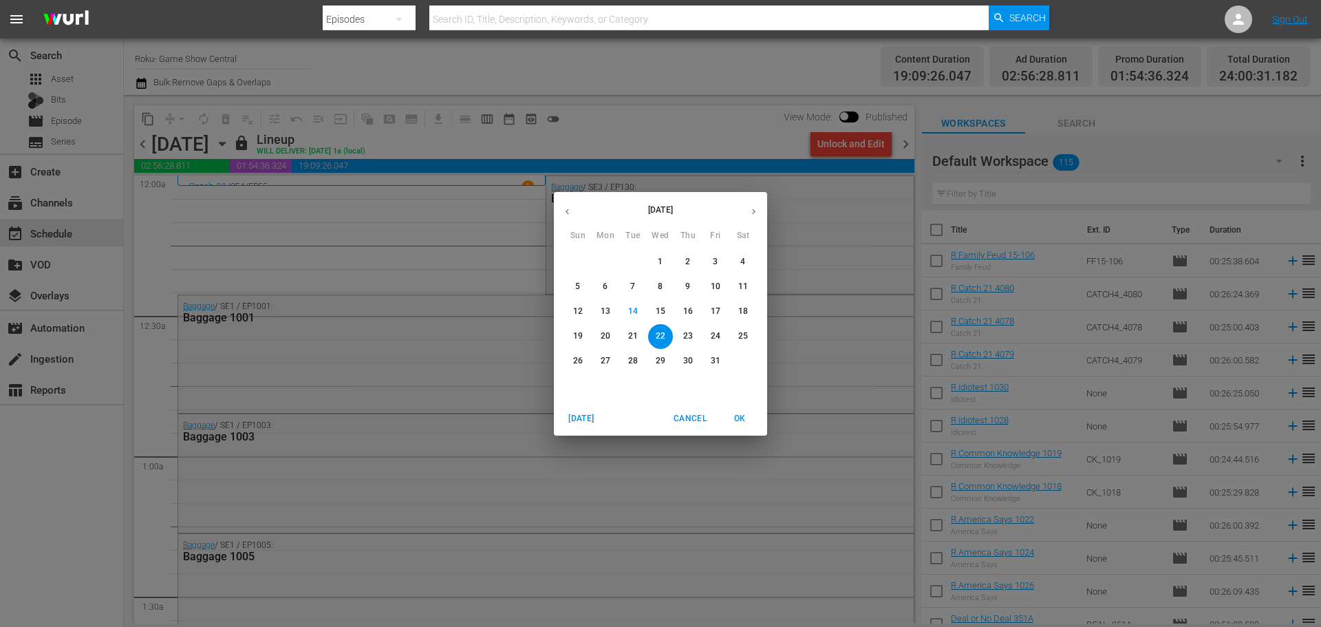
click at [686, 306] on p "16" at bounding box center [688, 312] width 10 height 12
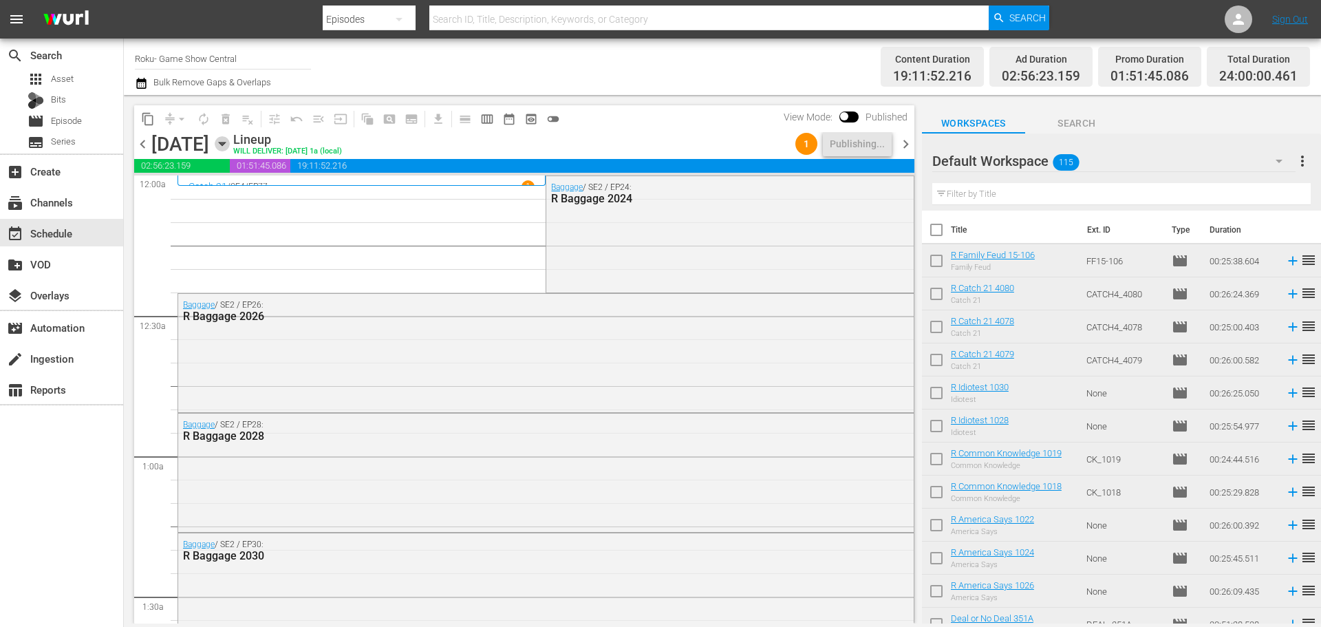
click at [230, 148] on icon "button" at bounding box center [222, 143] width 15 height 15
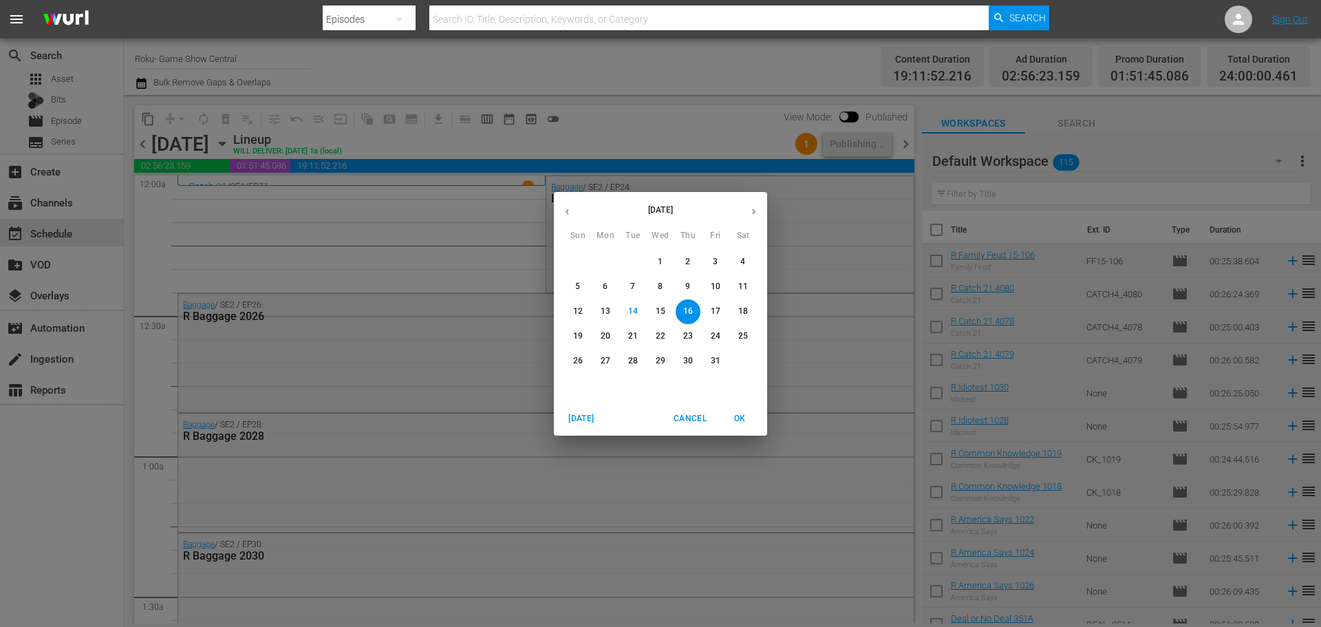
click at [441, 261] on div "October 2025 Sun Mon Tue Wed Thu Fri Sat 28 29 30 1 2 3 4 5 6 7 8 9 10 11 12 13…" at bounding box center [660, 313] width 1321 height 627
